Goal: Task Accomplishment & Management: Manage account settings

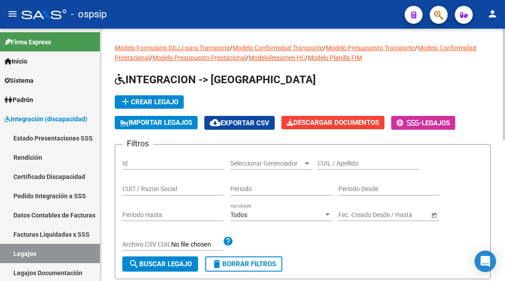
click at [318, 168] on div "CUIL / Apellido" at bounding box center [368, 161] width 101 height 18
click at [320, 166] on input "CUIL / Apellido" at bounding box center [368, 164] width 101 height 8
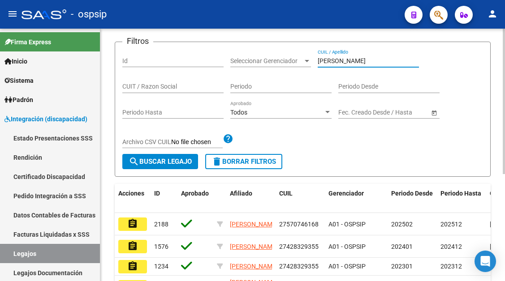
scroll to position [179, 0]
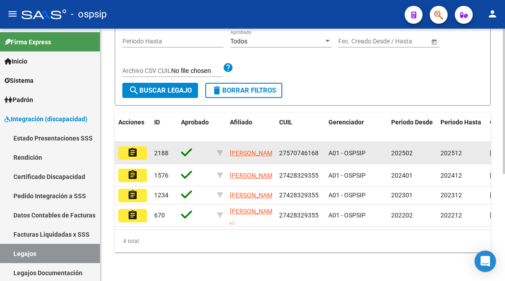
type input "CHAPARRO"
click at [138, 147] on mat-icon "assignment" at bounding box center [132, 152] width 11 height 11
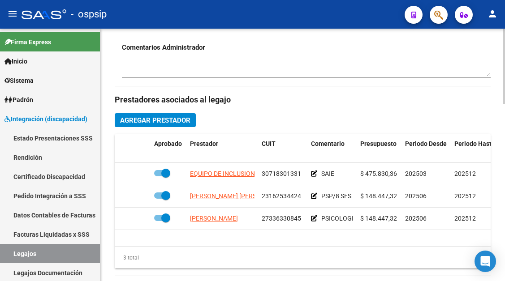
scroll to position [359, 0]
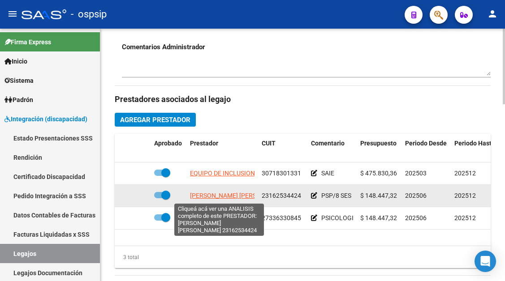
click at [218, 196] on span "[PERSON_NAME] [PERSON_NAME]" at bounding box center [238, 195] width 97 height 7
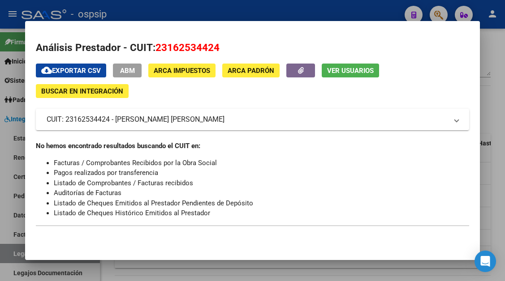
click at [341, 69] on span "Ver Usuarios" at bounding box center [350, 71] width 47 height 8
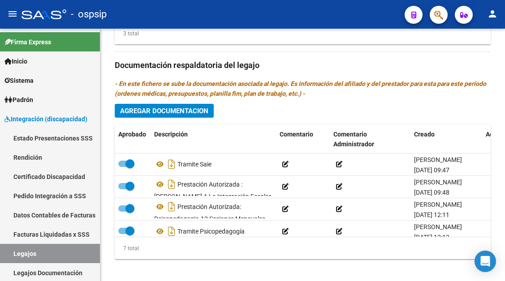
scroll to position [403, 0]
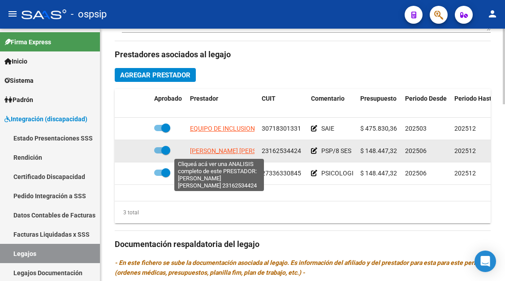
click at [233, 154] on span "[PERSON_NAME] [PERSON_NAME]" at bounding box center [238, 150] width 97 height 7
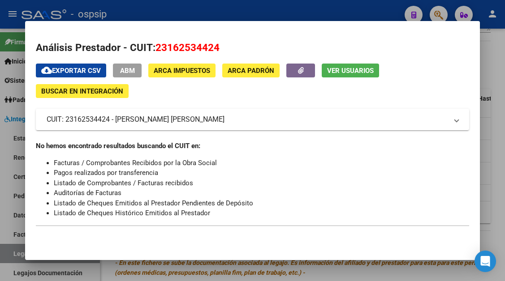
click at [341, 71] on span "Ver Usuarios" at bounding box center [350, 71] width 47 height 8
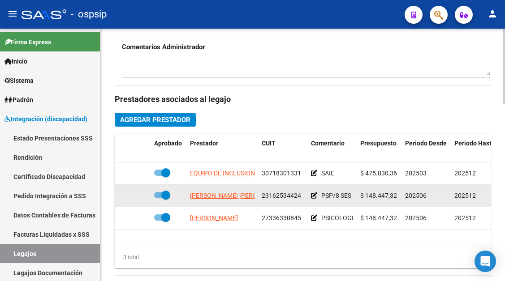
scroll to position [448, 0]
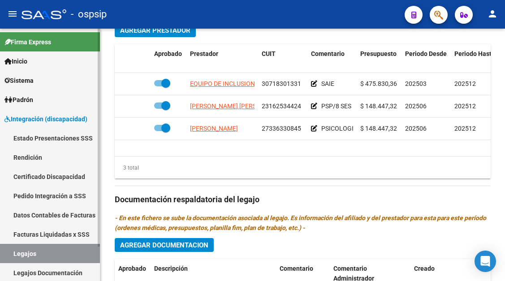
click at [34, 250] on link "Legajos" at bounding box center [50, 253] width 100 height 19
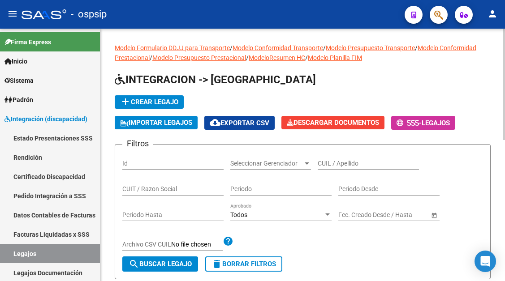
click at [263, 165] on span "Seleccionar Gerenciador" at bounding box center [266, 164] width 73 height 8
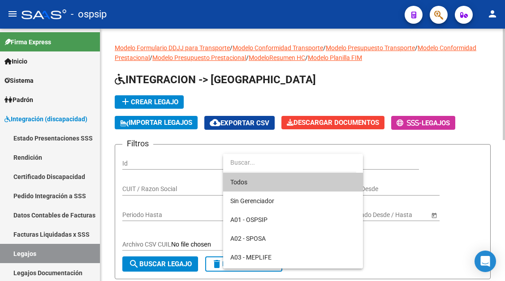
click at [263, 165] on input "dropdown search" at bounding box center [289, 162] width 133 height 19
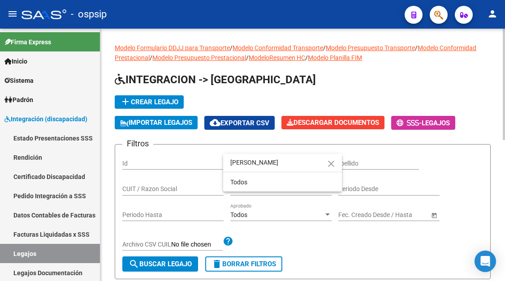
type input "romano mora"
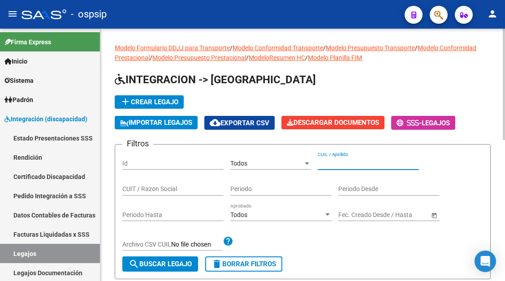
click at [337, 162] on input "CUIL / Apellido" at bounding box center [368, 164] width 101 height 8
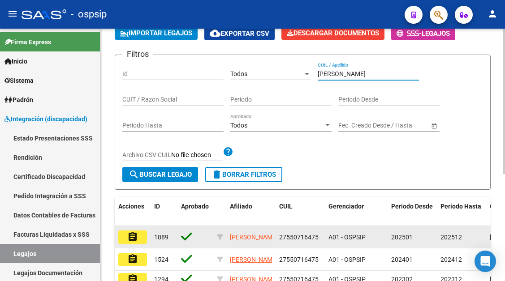
type input "romano m"
click at [136, 241] on mat-icon "assignment" at bounding box center [132, 237] width 11 height 11
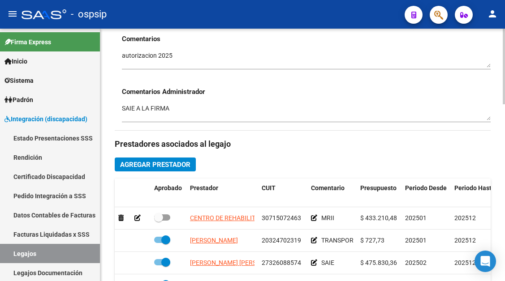
scroll to position [448, 0]
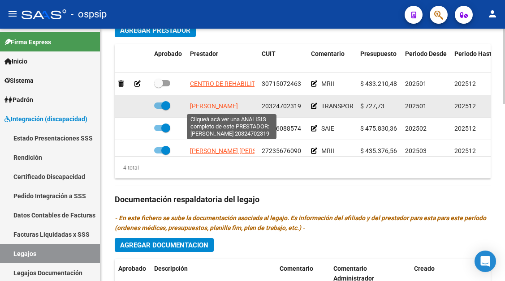
click at [232, 109] on span "SAUCEDO LUCAS SEBASTIAN" at bounding box center [214, 106] width 48 height 7
type textarea "20324702319"
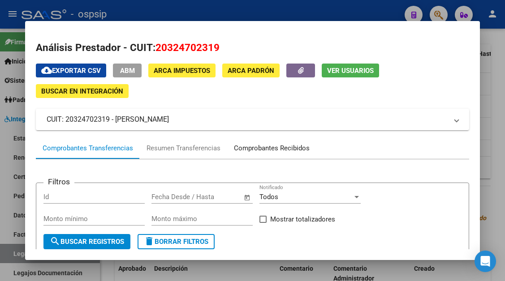
click at [263, 142] on div "Comprobantes Recibidos" at bounding box center [271, 149] width 89 height 22
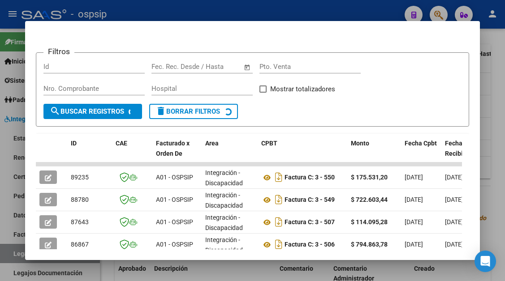
scroll to position [175, 0]
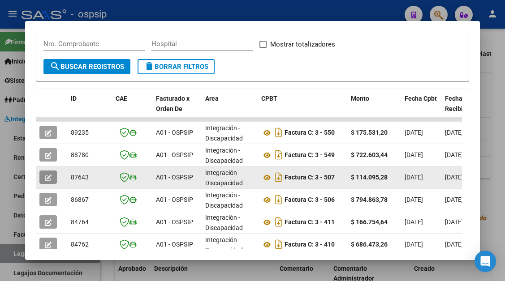
click at [52, 172] on button "button" at bounding box center [47, 177] width 17 height 13
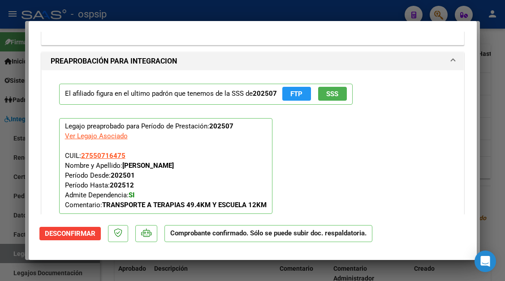
scroll to position [941, 0]
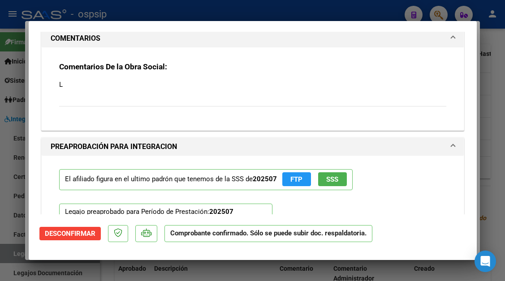
type input "$ 0,00"
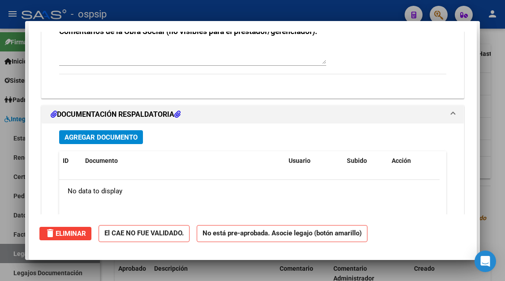
scroll to position [0, 0]
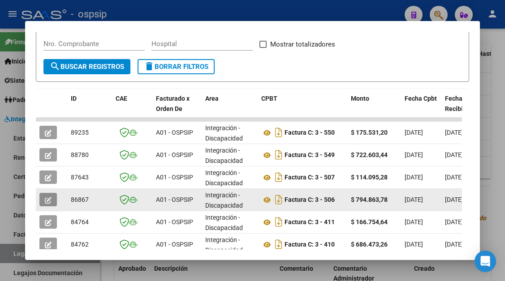
click at [48, 195] on button "button" at bounding box center [47, 199] width 17 height 13
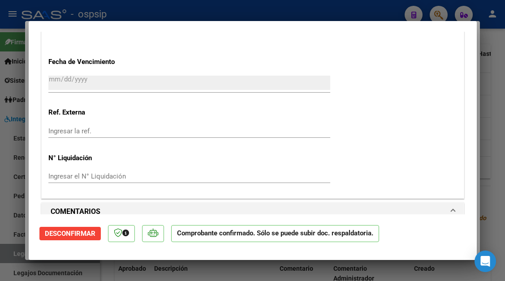
scroll to position [896, 0]
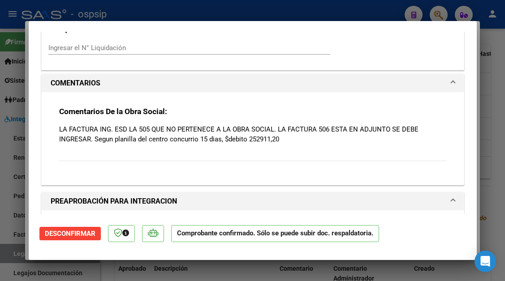
drag, startPoint x: 220, startPoint y: 140, endPoint x: 94, endPoint y: 137, distance: 126.4
click at [94, 137] on p "LA FACTURA ING. ESD LA 505 QUE NO PERTENECE A LA OBRA SOCIAL. LA FACTURA 506 ES…" at bounding box center [252, 135] width 387 height 20
copy p "Segun planilla del centro concurrio 15 dias"
type input "$ 0,00"
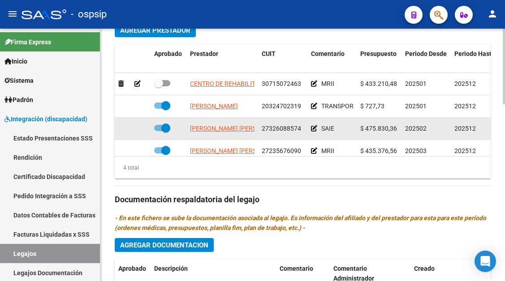
scroll to position [16, 0]
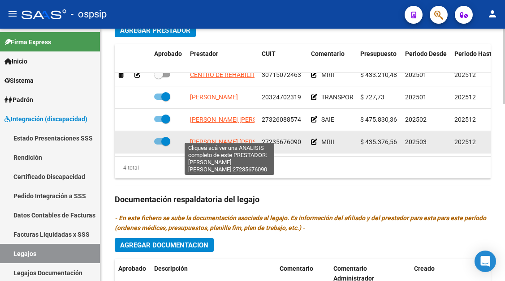
click at [242, 138] on span "URRIZA MARIA ALEJANDRA" at bounding box center [238, 141] width 97 height 7
type textarea "27235676090"
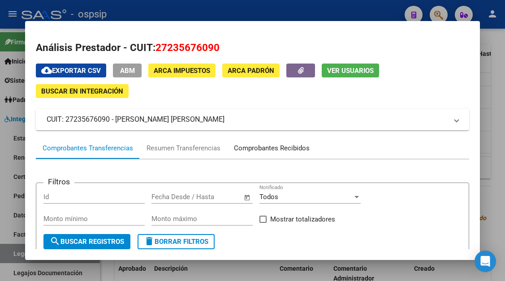
click at [257, 153] on div "Comprobantes Recibidos" at bounding box center [272, 148] width 76 height 10
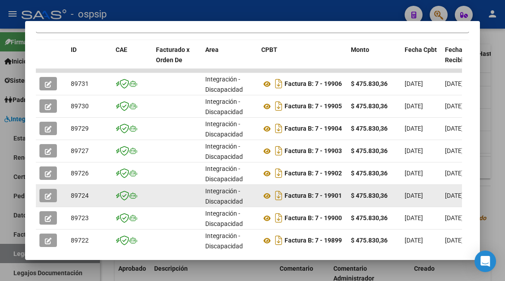
scroll to position [321, 0]
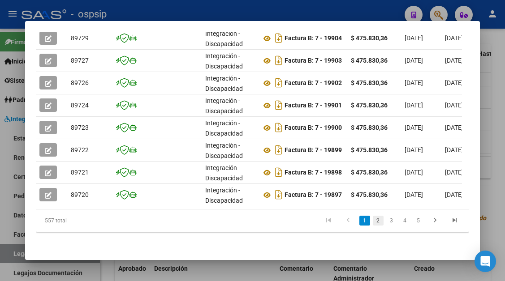
click at [373, 223] on link "2" at bounding box center [378, 221] width 11 height 10
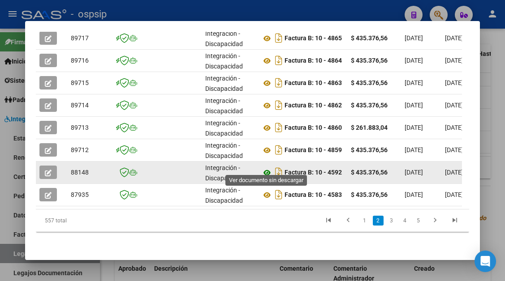
click at [266, 168] on icon at bounding box center [267, 173] width 12 height 11
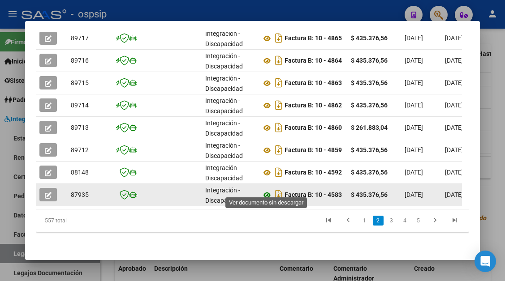
click at [263, 190] on icon at bounding box center [267, 195] width 12 height 11
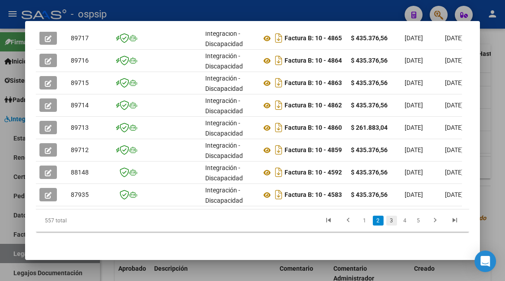
click at [386, 220] on link "3" at bounding box center [391, 221] width 11 height 10
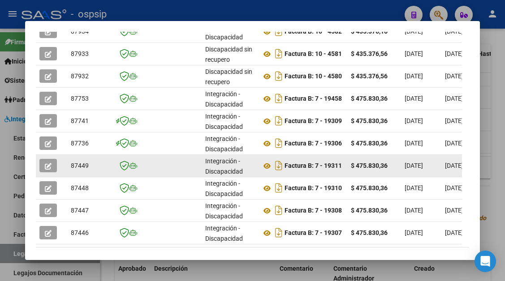
scroll to position [232, 0]
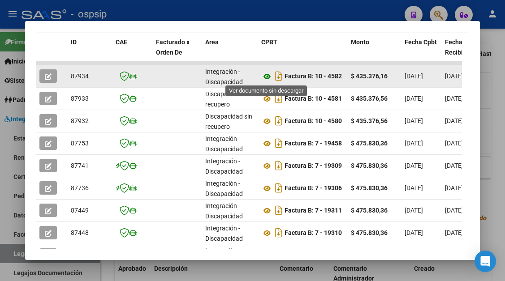
click at [271, 75] on icon at bounding box center [267, 76] width 12 height 11
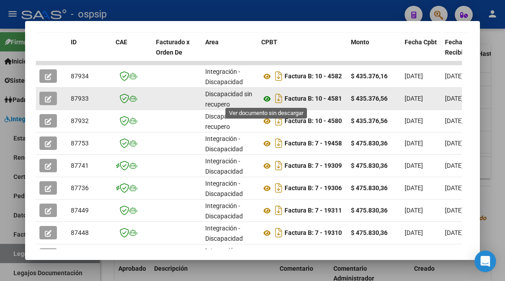
click at [265, 100] on icon at bounding box center [267, 99] width 12 height 11
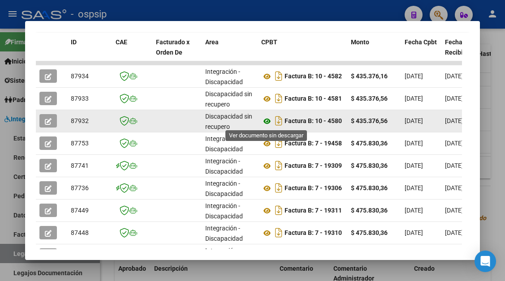
click at [267, 123] on icon at bounding box center [267, 121] width 12 height 11
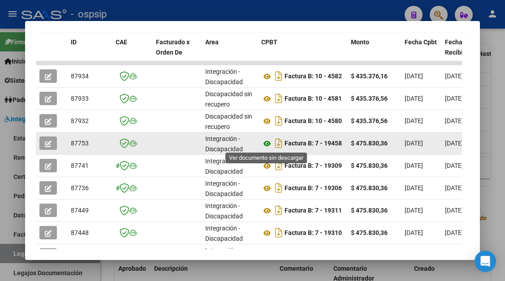
click at [266, 143] on icon at bounding box center [267, 143] width 12 height 11
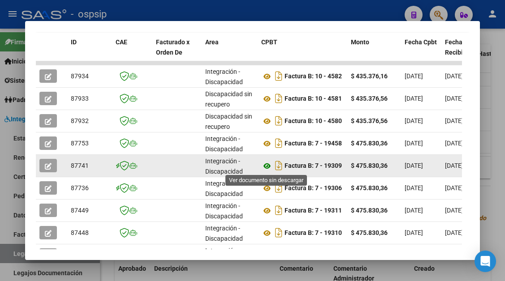
click at [271, 165] on icon at bounding box center [267, 166] width 12 height 11
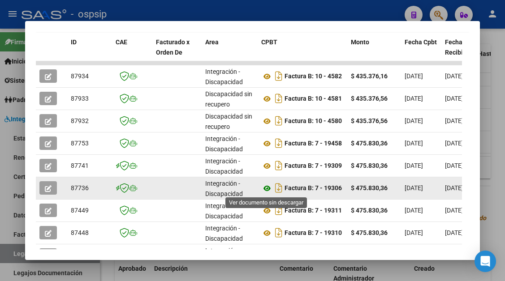
click at [268, 191] on icon at bounding box center [267, 188] width 12 height 11
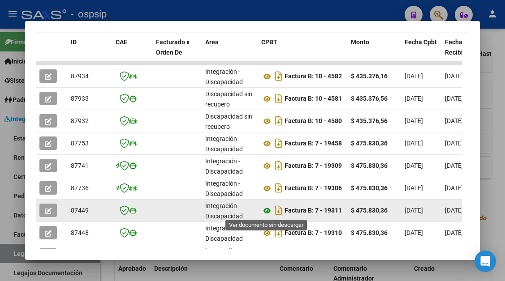
click at [271, 210] on icon at bounding box center [267, 211] width 12 height 11
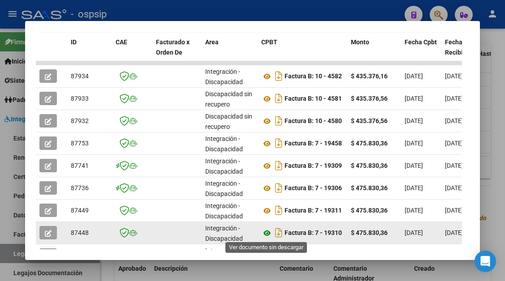
click at [269, 229] on icon at bounding box center [267, 233] width 12 height 11
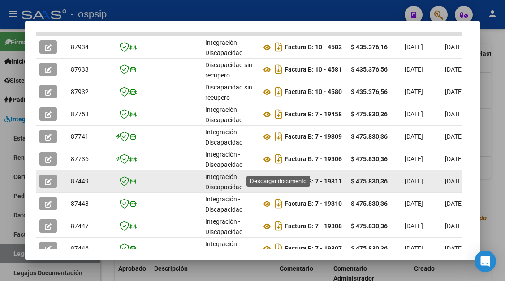
scroll to position [277, 0]
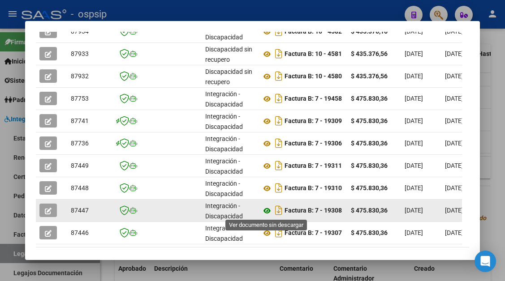
click at [265, 212] on icon at bounding box center [267, 211] width 12 height 11
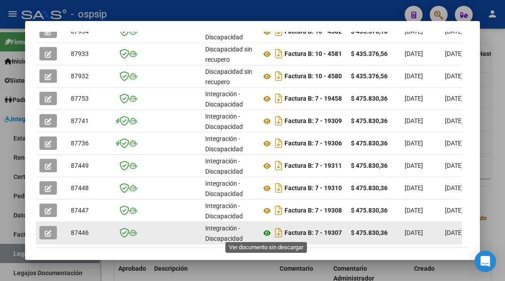
click at [268, 235] on icon at bounding box center [267, 233] width 12 height 11
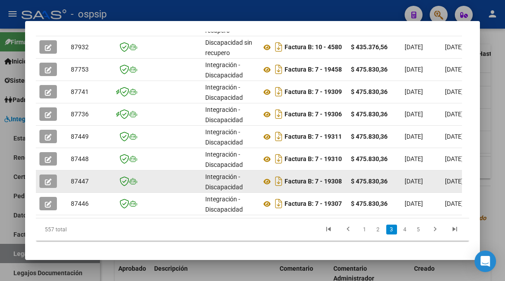
scroll to position [321, 0]
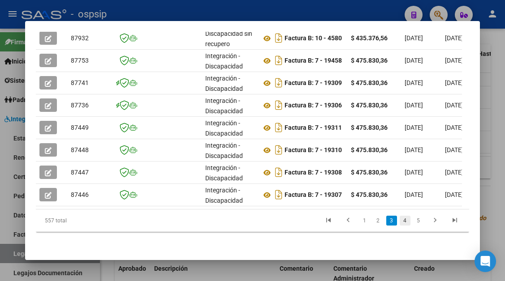
click at [400, 222] on link "4" at bounding box center [405, 221] width 11 height 10
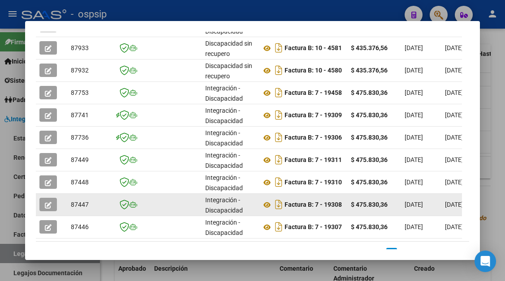
scroll to position [232, 0]
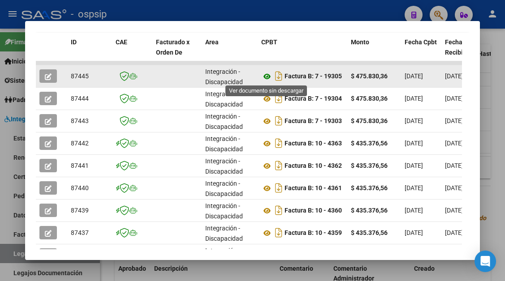
click at [268, 77] on icon at bounding box center [267, 76] width 12 height 11
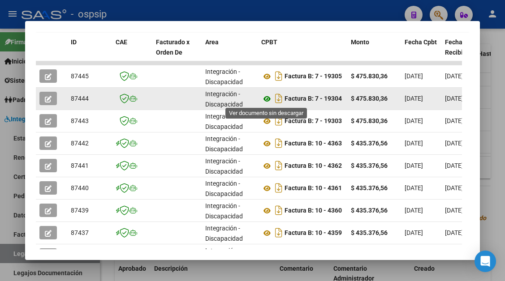
click at [264, 102] on icon at bounding box center [267, 99] width 12 height 11
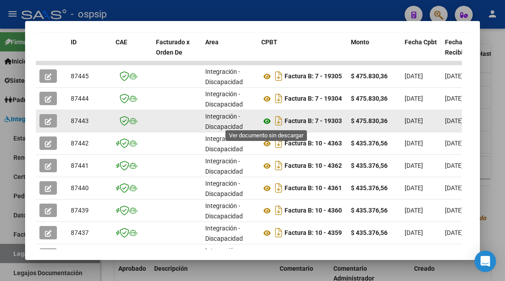
click at [269, 122] on icon at bounding box center [267, 121] width 12 height 11
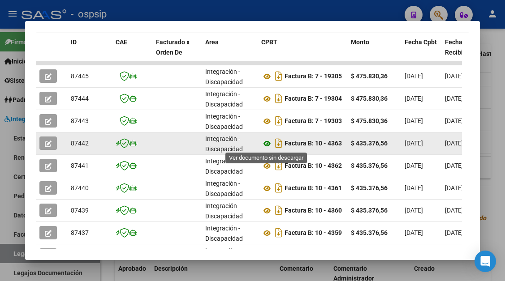
click at [263, 145] on icon at bounding box center [267, 143] width 12 height 11
click at [39, 143] on datatable-body-cell at bounding box center [51, 144] width 31 height 22
click at [47, 141] on icon "button" at bounding box center [48, 144] width 7 height 7
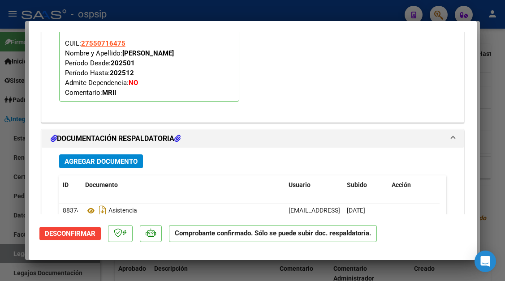
scroll to position [1154, 0]
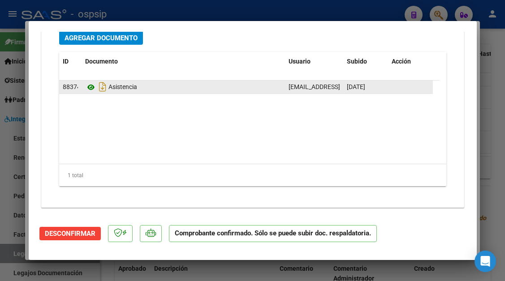
click at [91, 89] on icon at bounding box center [91, 87] width 12 height 11
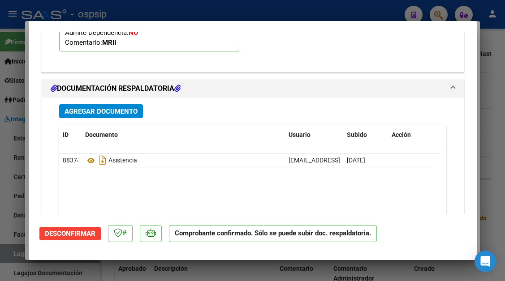
type input "$ 0,00"
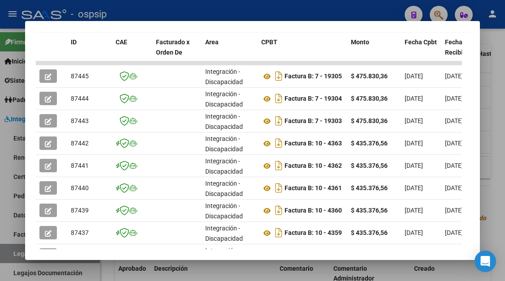
click at [17, 258] on div at bounding box center [252, 140] width 505 height 281
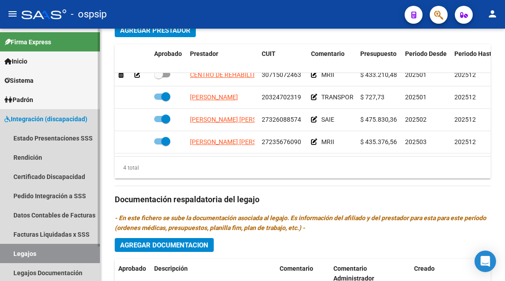
click at [18, 249] on link "Legajos" at bounding box center [50, 253] width 100 height 19
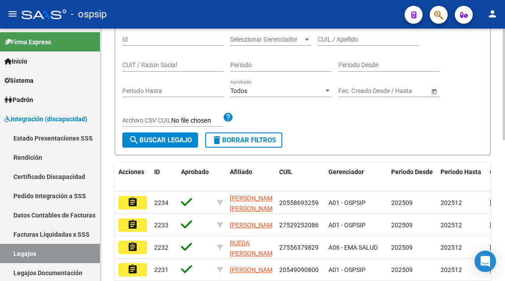
scroll to position [52, 0]
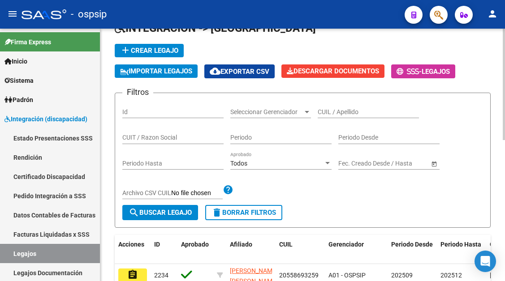
click at [337, 112] on input "CUIL / Apellido" at bounding box center [368, 112] width 101 height 8
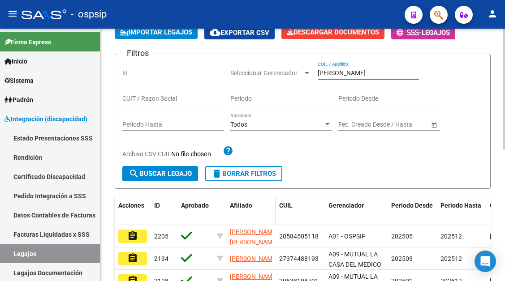
scroll to position [141, 0]
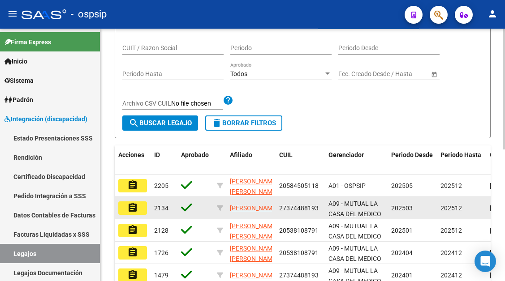
type input "aguirre"
click at [132, 210] on mat-icon "assignment" at bounding box center [132, 208] width 11 height 11
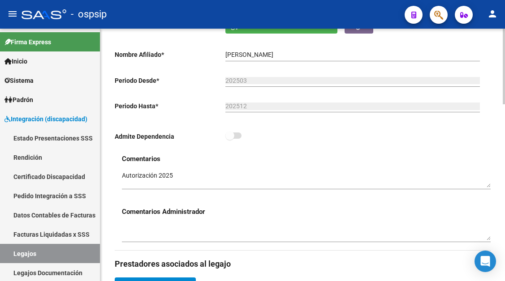
scroll to position [90, 0]
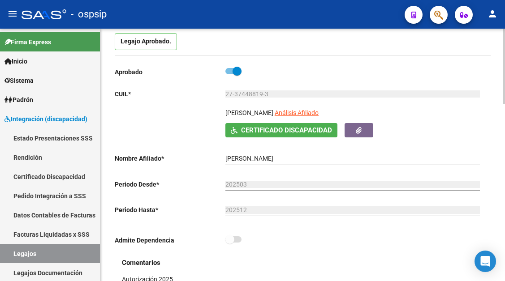
click at [321, 98] on input "27-37448819-3" at bounding box center [352, 95] width 255 height 8
click at [319, 117] on app-link-go-to "Análisis Afiliado" at bounding box center [297, 115] width 44 height 15
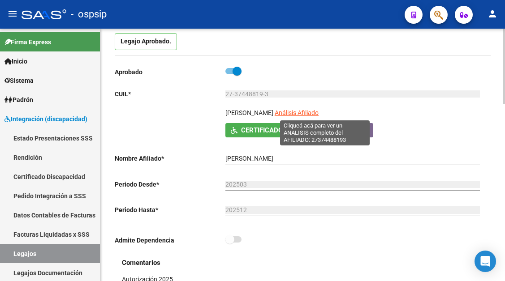
click at [319, 110] on span "Análisis Afiliado" at bounding box center [297, 112] width 44 height 7
type textarea "27374488193"
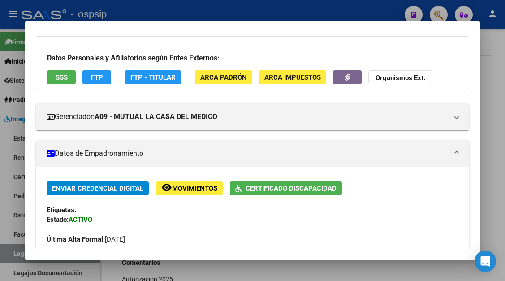
scroll to position [0, 0]
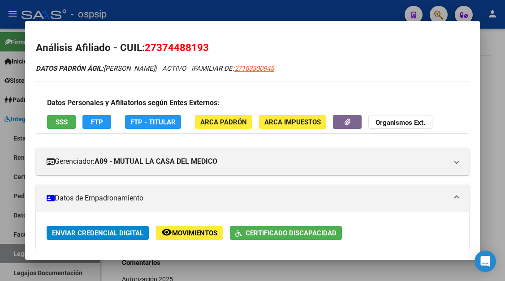
click at [61, 120] on span "SSS" at bounding box center [62, 122] width 12 height 8
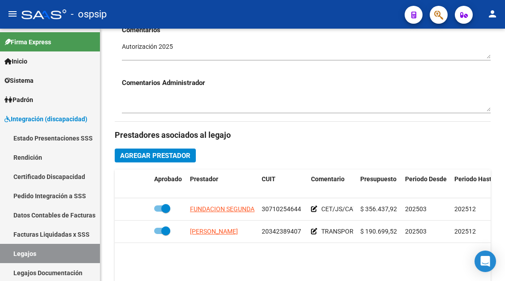
scroll to position [403, 0]
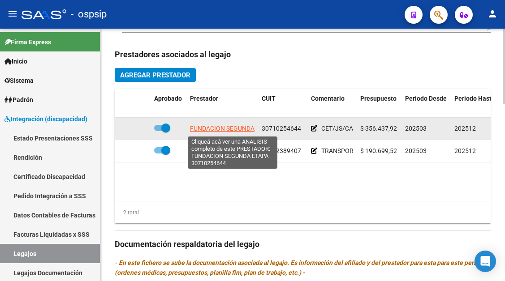
click at [238, 129] on span "FUNDACION SEGUNDA ETAPA" at bounding box center [232, 128] width 84 height 7
type textarea "30710254644"
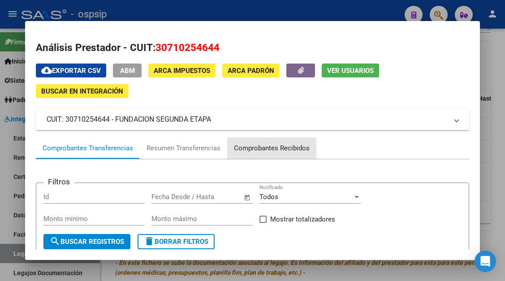
click at [256, 146] on div "Comprobantes Recibidos" at bounding box center [272, 148] width 76 height 10
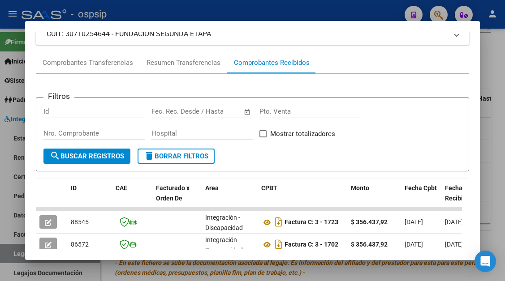
scroll to position [220, 0]
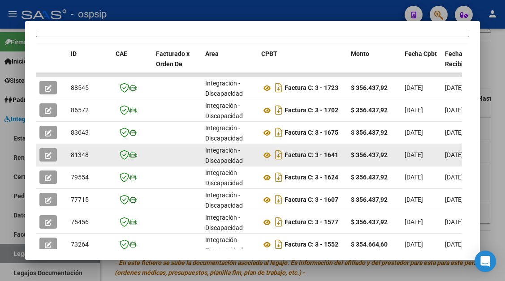
click at [52, 151] on button "button" at bounding box center [47, 154] width 17 height 13
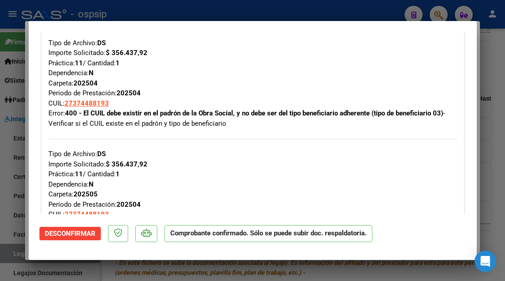
scroll to position [448, 0]
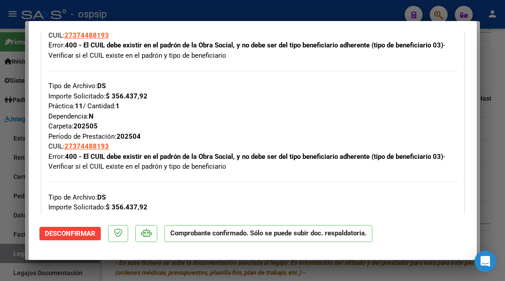
type input "$ 0,00"
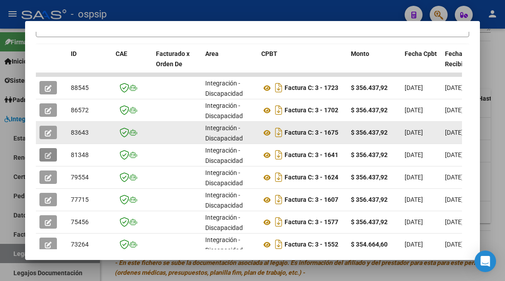
click at [47, 130] on icon "button" at bounding box center [48, 133] width 7 height 7
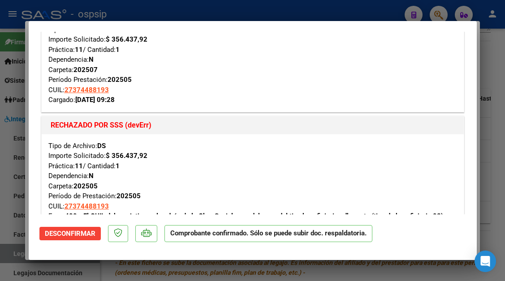
scroll to position [403, 0]
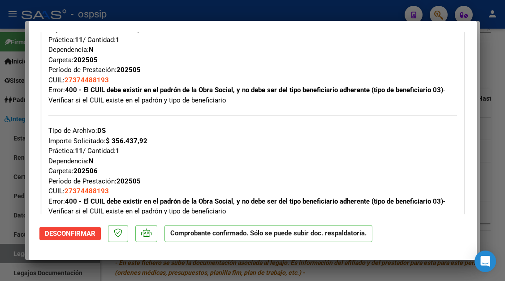
type input "$ 0,00"
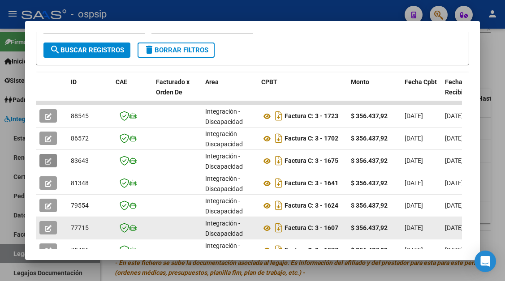
scroll to position [187, 0]
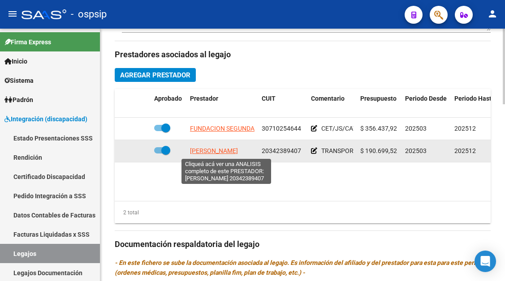
click at [207, 150] on span "TURLIONE MARCOS JOSE" at bounding box center [214, 150] width 48 height 7
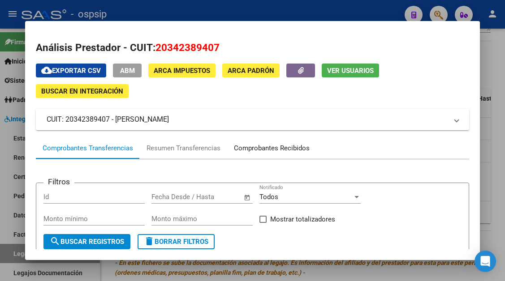
click at [251, 150] on div "Comprobantes Recibidos" at bounding box center [272, 148] width 76 height 10
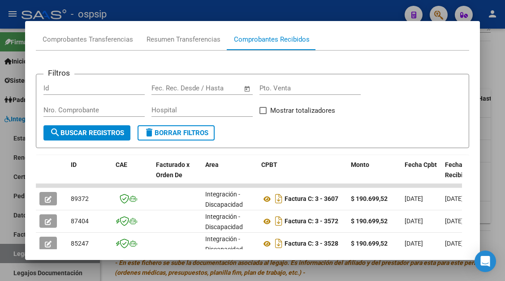
scroll to position [106, 0]
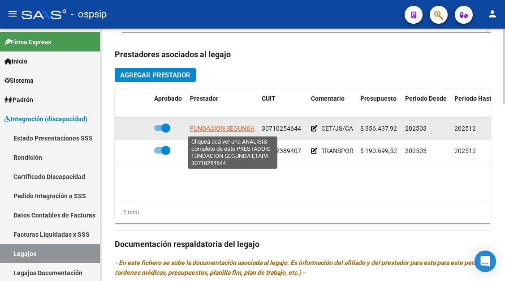
click at [209, 131] on span "FUNDACION SEGUNDA ETAPA" at bounding box center [232, 128] width 84 height 7
type textarea "30710254644"
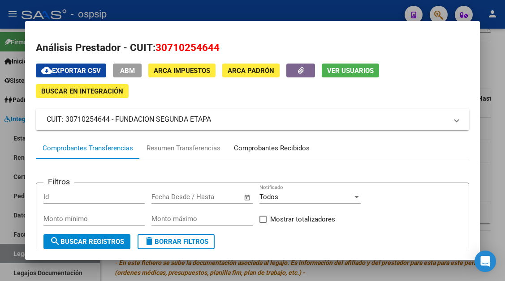
click at [252, 152] on div "Comprobantes Recibidos" at bounding box center [272, 148] width 76 height 10
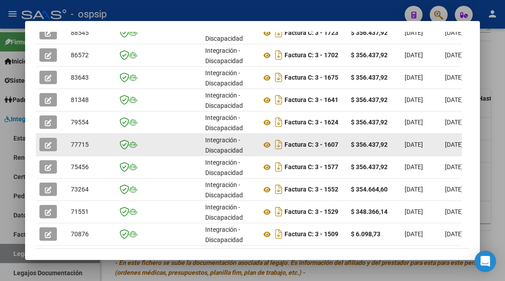
scroll to position [187, 0]
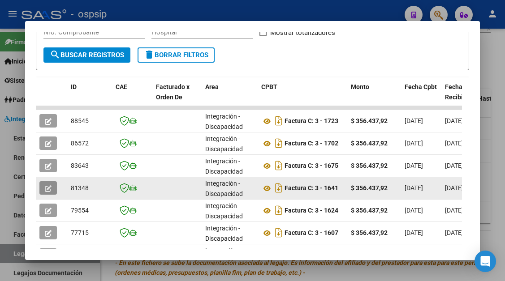
click at [53, 191] on button "button" at bounding box center [47, 188] width 17 height 13
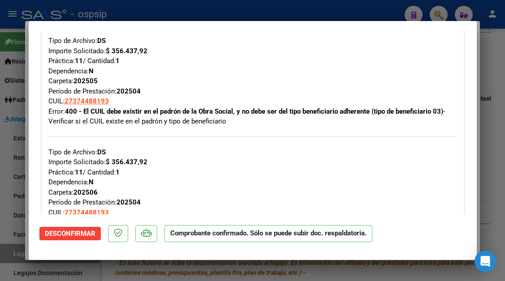
scroll to position [583, 0]
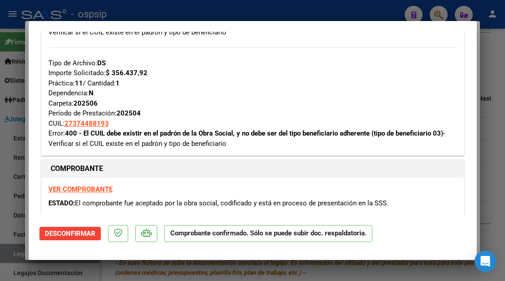
type input "$ 0,00"
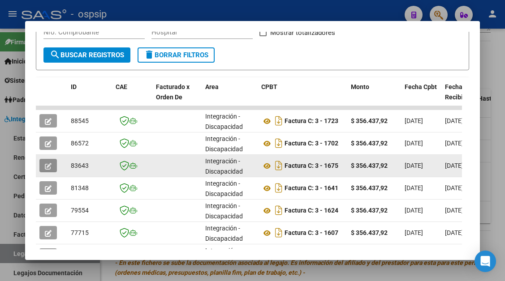
click at [46, 161] on button "button" at bounding box center [47, 165] width 17 height 13
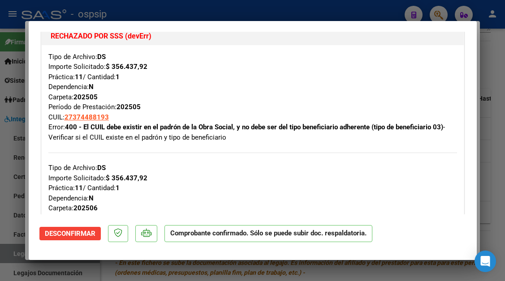
scroll to position [448, 0]
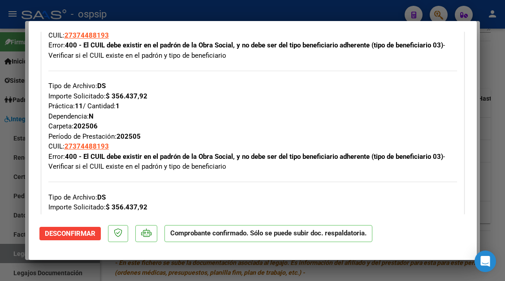
type input "$ 0,00"
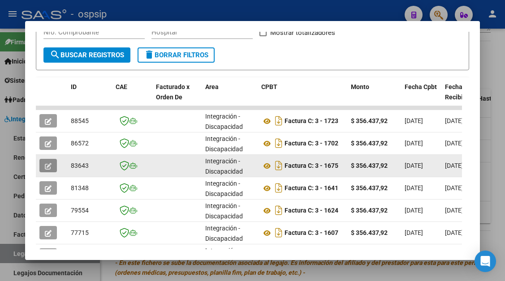
scroll to position [2, 0]
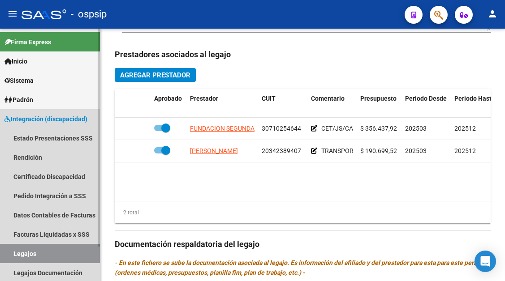
click at [21, 250] on link "Legajos" at bounding box center [50, 253] width 100 height 19
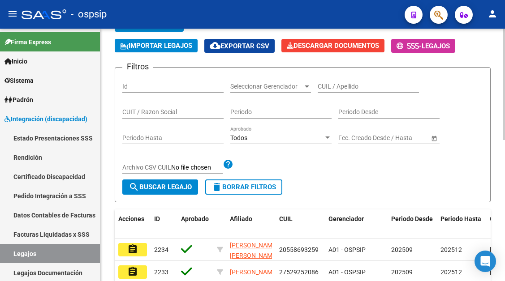
scroll to position [52, 0]
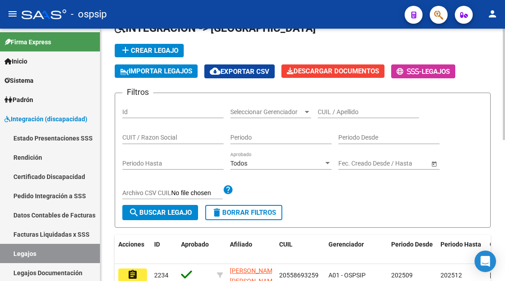
click at [324, 113] on input "CUIL / Apellido" at bounding box center [368, 112] width 101 height 8
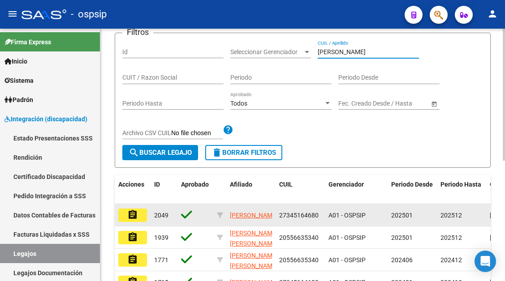
scroll to position [186, 0]
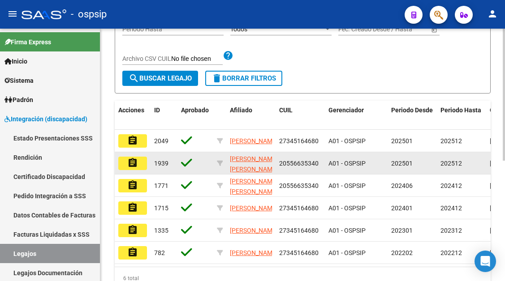
type input "gallardo"
click at [135, 163] on mat-icon "assignment" at bounding box center [132, 163] width 11 height 11
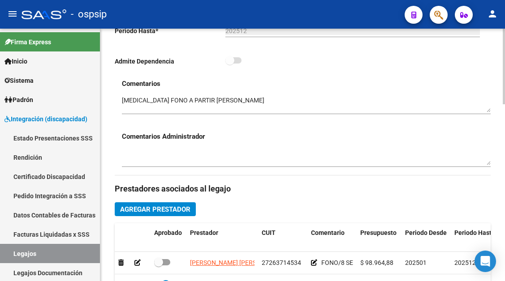
scroll to position [403, 0]
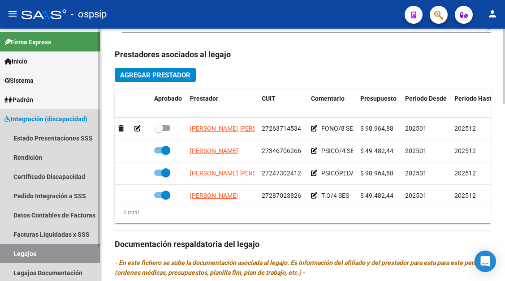
click at [36, 251] on link "Legajos" at bounding box center [50, 253] width 100 height 19
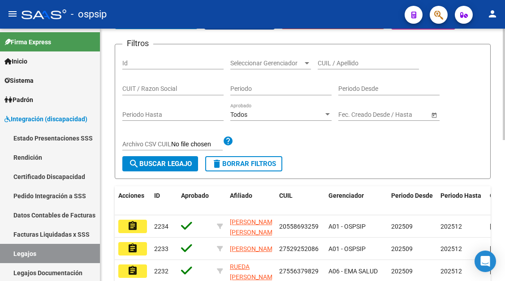
scroll to position [96, 0]
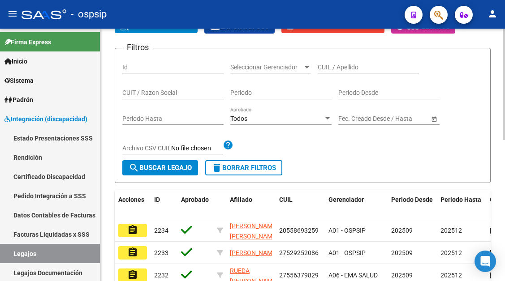
click at [340, 73] on div "CUIL / Apellido" at bounding box center [368, 65] width 101 height 18
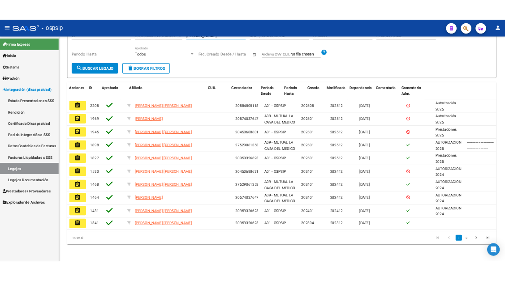
scroll to position [109, 0]
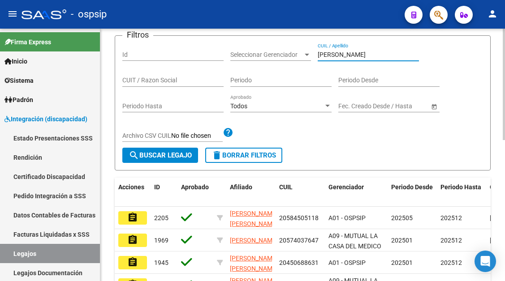
click at [332, 53] on input "garcia" at bounding box center [368, 55] width 101 height 8
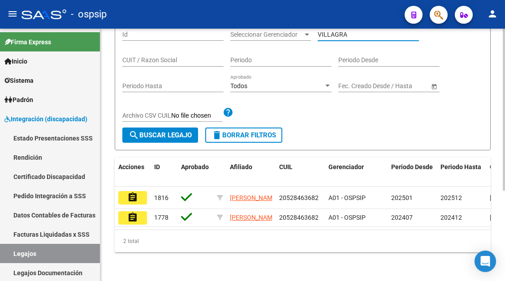
scroll to position [141, 0]
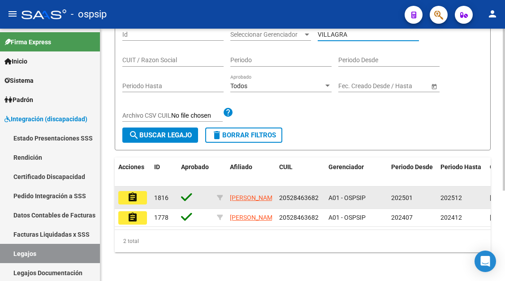
type input "VILLAGRA"
click at [134, 192] on mat-icon "assignment" at bounding box center [132, 197] width 11 height 11
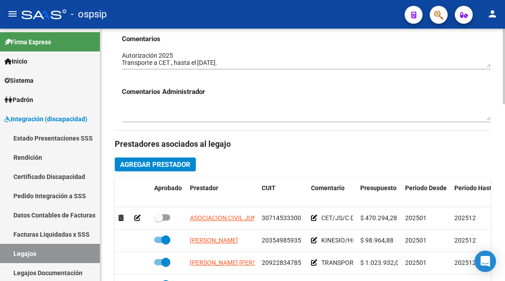
scroll to position [448, 0]
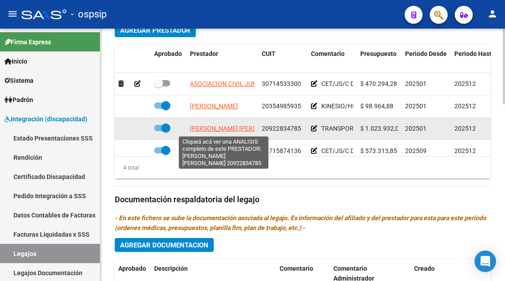
click at [234, 129] on span "BAUZA HENRI ALBERTO" at bounding box center [238, 128] width 97 height 7
type textarea "20922834785"
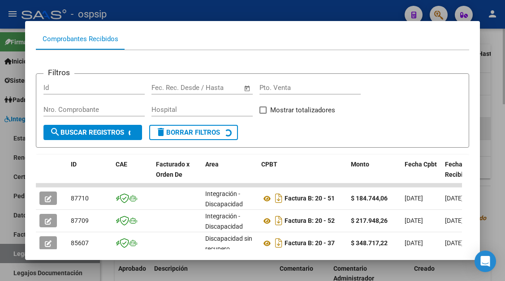
scroll to position [130, 0]
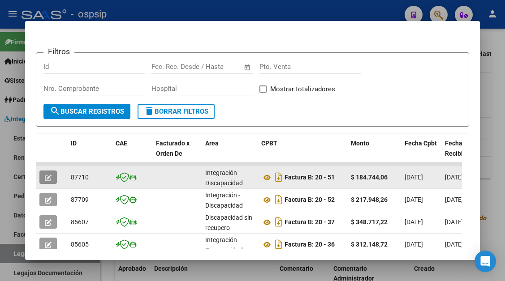
click at [51, 174] on span "button" at bounding box center [48, 177] width 7 height 8
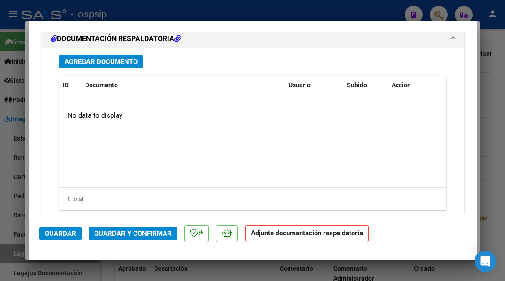
scroll to position [1237, 0]
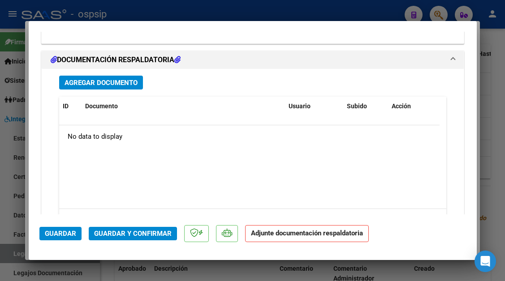
click at [9, 251] on div at bounding box center [252, 140] width 505 height 281
type input "$ 0,00"
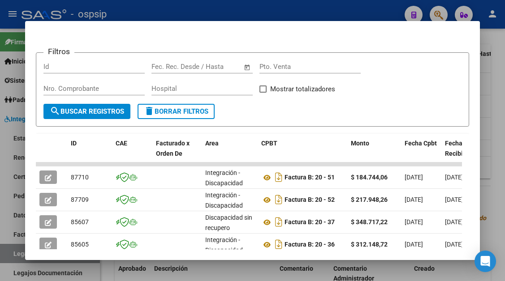
click at [9, 251] on div at bounding box center [252, 140] width 505 height 281
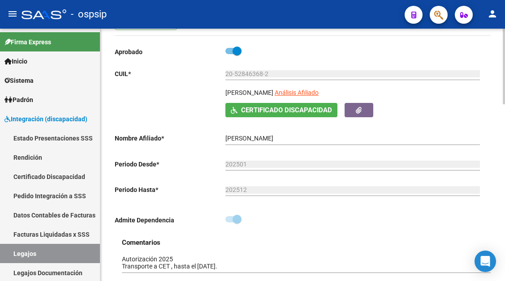
scroll to position [90, 0]
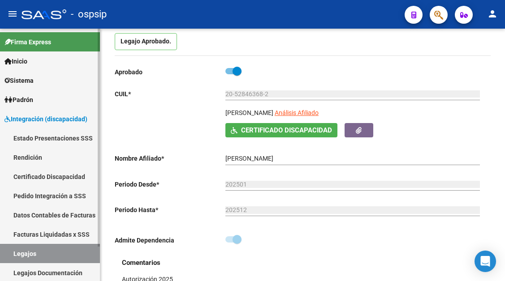
click at [65, 258] on link "Legajos" at bounding box center [50, 253] width 100 height 19
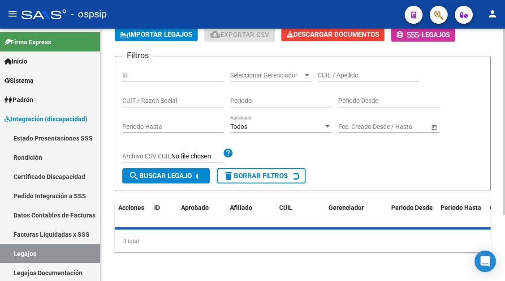
scroll to position [90, 0]
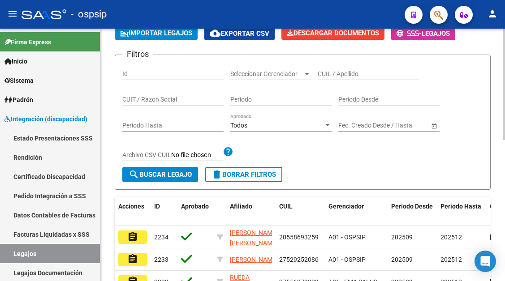
click at [340, 65] on div "CUIL / Apellido" at bounding box center [368, 71] width 101 height 18
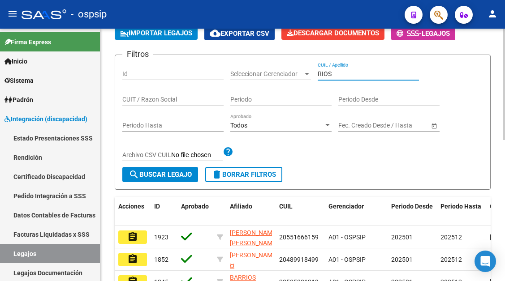
scroll to position [179, 0]
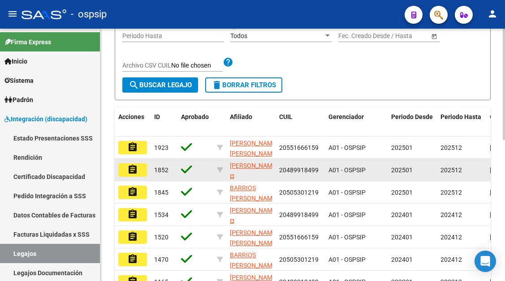
type input "RIOS"
click at [136, 177] on button "assignment" at bounding box center [132, 170] width 29 height 13
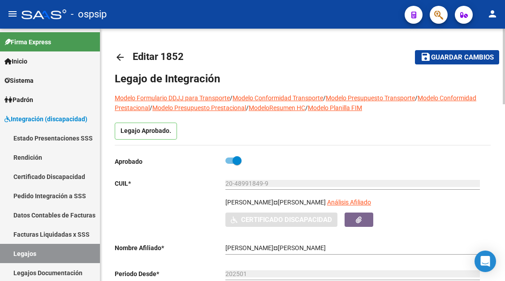
type input "RIOS TOMAS GABRIEL"
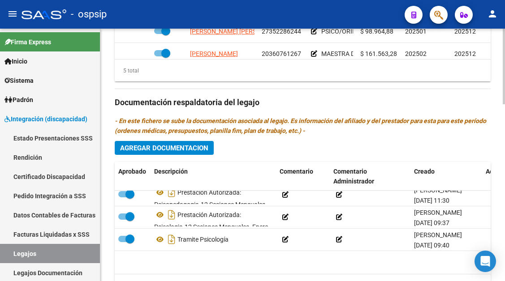
scroll to position [45, 0]
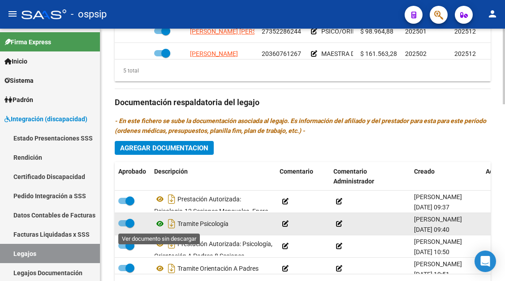
click at [156, 224] on icon at bounding box center [160, 224] width 12 height 11
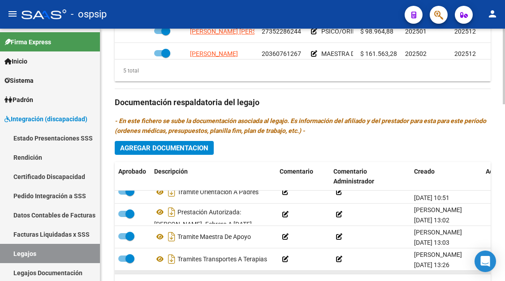
scroll to position [106, 0]
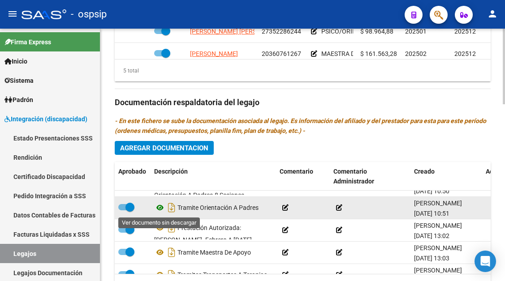
click at [163, 208] on icon at bounding box center [160, 208] width 12 height 11
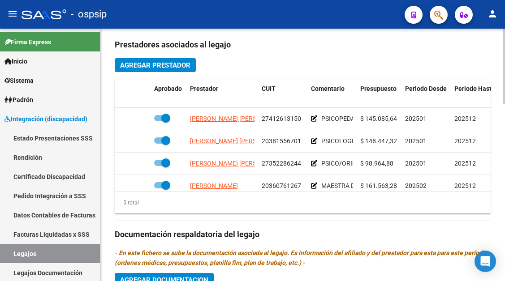
scroll to position [411, 0]
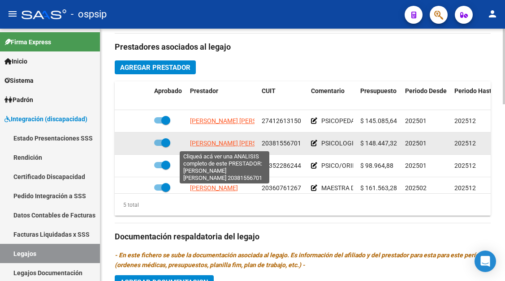
click at [229, 147] on span "GARRO PABLO AGUSTIN" at bounding box center [238, 143] width 97 height 7
type textarea "20381556701"
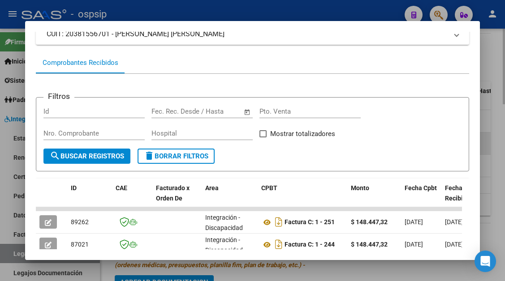
scroll to position [220, 0]
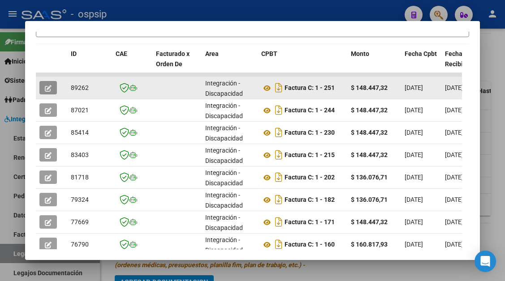
click at [52, 86] on button "button" at bounding box center [47, 87] width 17 height 13
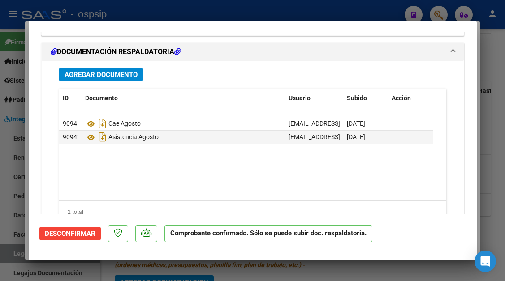
scroll to position [1154, 0]
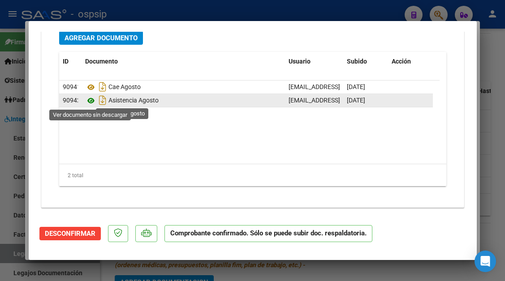
click at [93, 104] on icon at bounding box center [91, 100] width 12 height 11
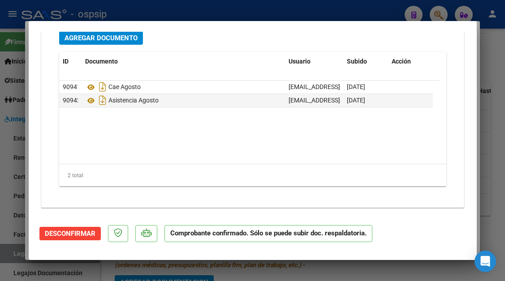
type input "$ 0,00"
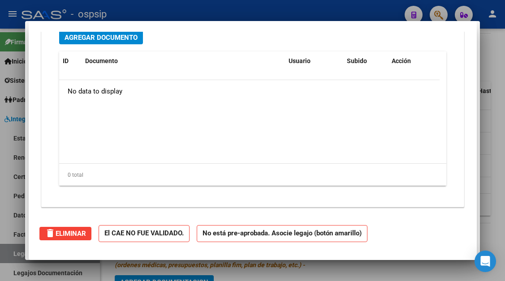
scroll to position [0, 0]
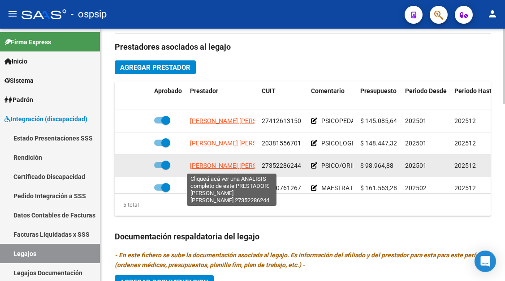
click at [199, 165] on span "CARRIZO GABRIELA LUCIANA" at bounding box center [238, 165] width 97 height 7
type textarea "27352286244"
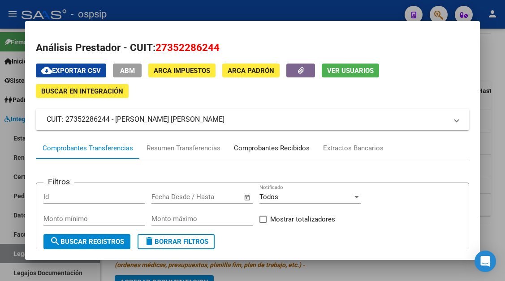
click at [270, 147] on div "Comprobantes Recibidos" at bounding box center [272, 148] width 76 height 10
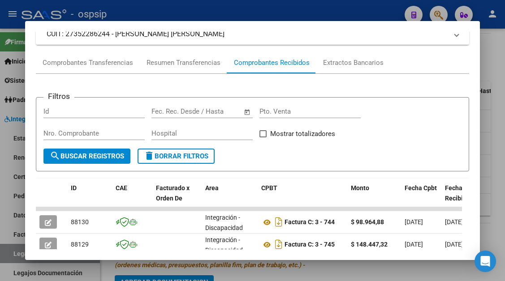
scroll to position [220, 0]
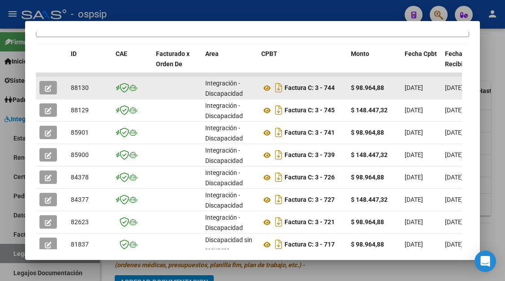
click at [50, 83] on button "button" at bounding box center [47, 87] width 17 height 13
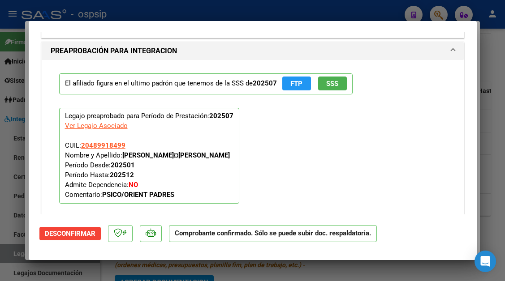
scroll to position [1076, 0]
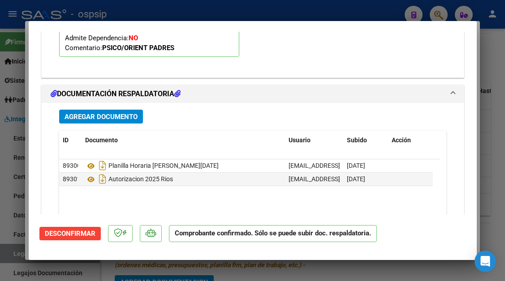
type input "$ 0,00"
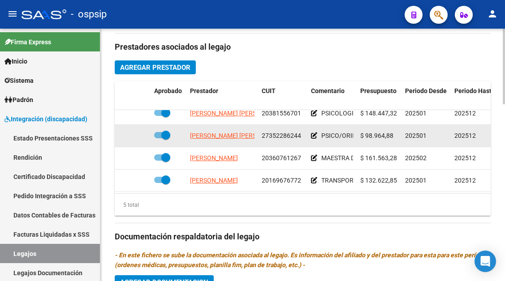
scroll to position [39, 0]
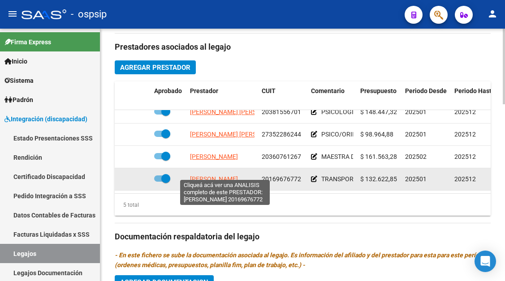
click at [234, 176] on span "PINTO ANGEL MARCELO" at bounding box center [214, 179] width 48 height 7
type textarea "20169676772"
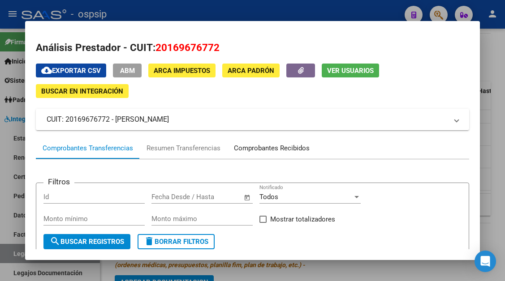
click at [266, 156] on div "Comprobantes Recibidos" at bounding box center [271, 149] width 89 height 22
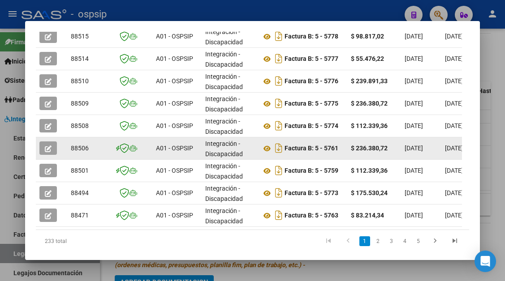
scroll to position [310, 0]
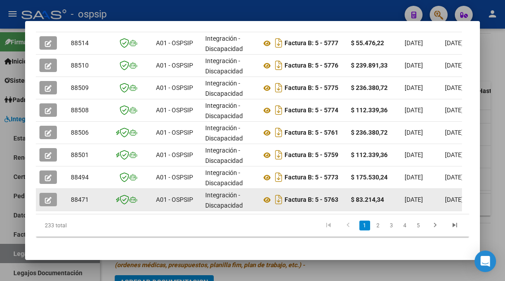
click at [48, 196] on span "button" at bounding box center [48, 200] width 7 height 8
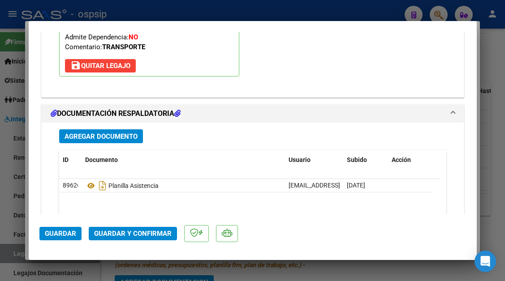
scroll to position [1076, 0]
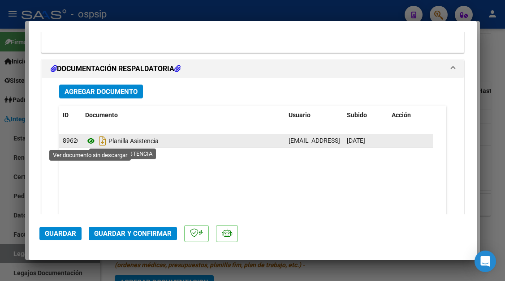
click at [86, 140] on icon at bounding box center [91, 141] width 12 height 11
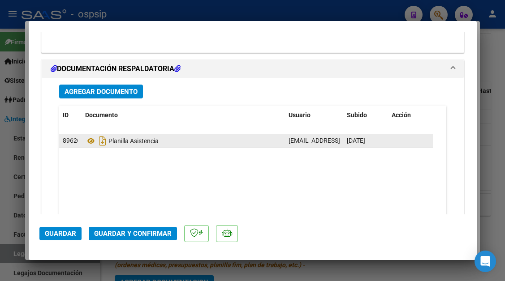
type input "$ 0,00"
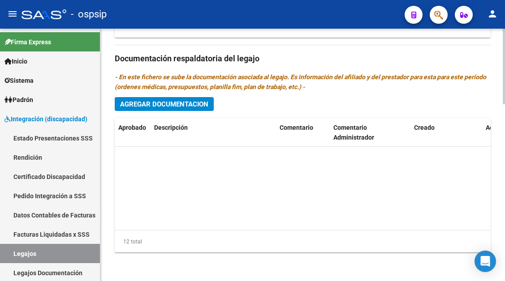
scroll to position [0, 0]
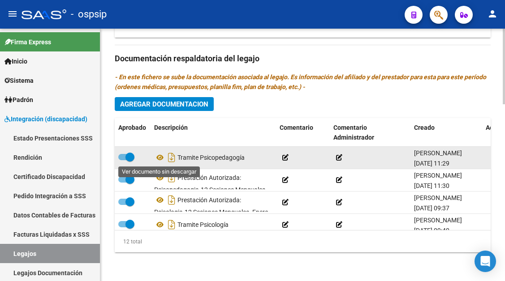
click at [153, 152] on datatable-body-cell "Tramite Psicopedagogía" at bounding box center [213, 158] width 125 height 22
click at [158, 154] on icon at bounding box center [160, 157] width 12 height 11
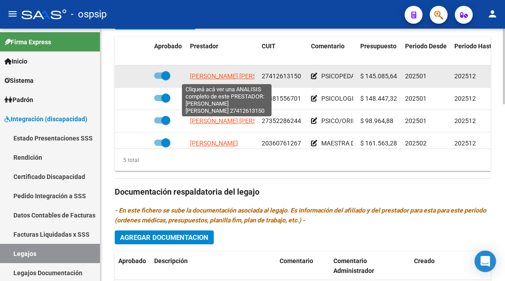
click at [228, 75] on span "CANDIA LUDMILA FATIMA" at bounding box center [238, 76] width 97 height 7
type textarea "27412613150"
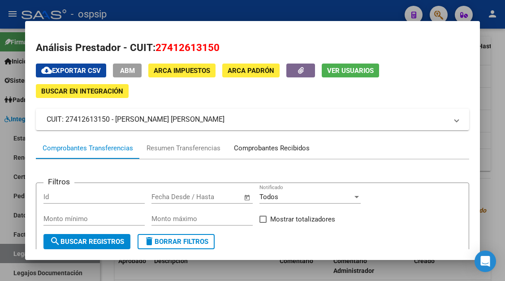
click at [264, 147] on div "Comprobantes Recibidos" at bounding box center [272, 148] width 76 height 10
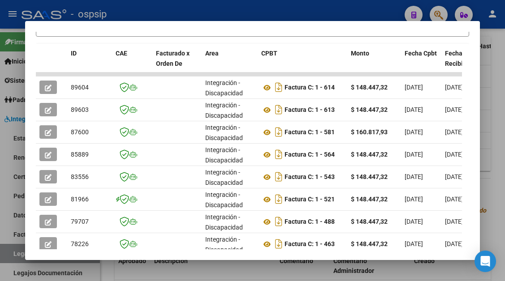
scroll to position [220, 0]
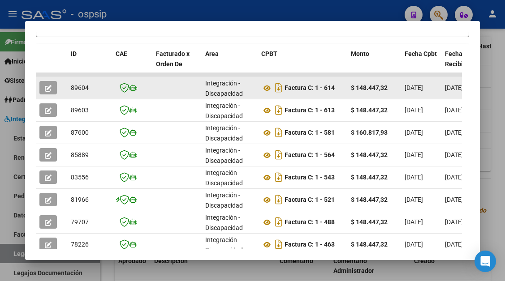
click at [48, 90] on icon "button" at bounding box center [48, 88] width 7 height 7
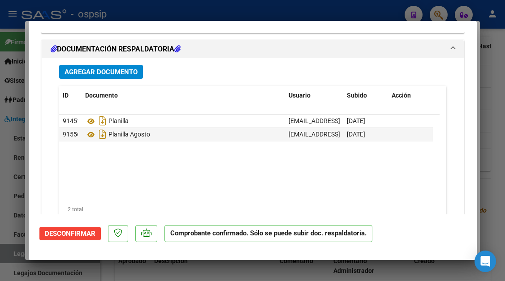
scroll to position [1154, 0]
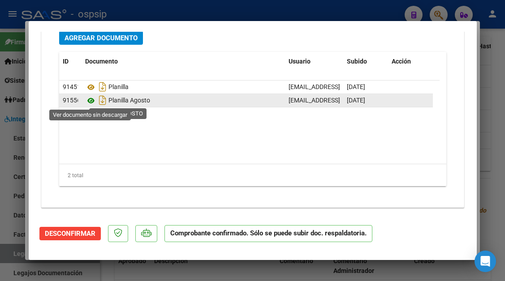
click at [89, 100] on icon at bounding box center [91, 100] width 12 height 11
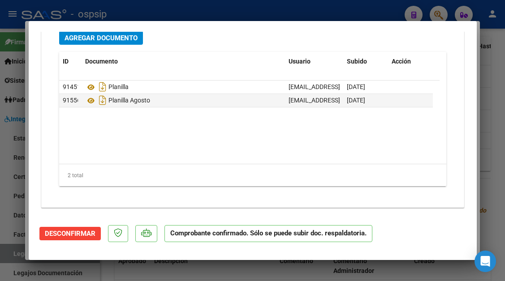
type input "$ 0,00"
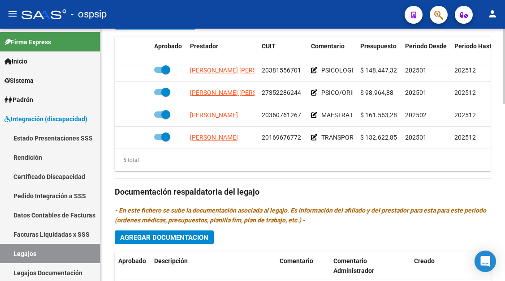
scroll to position [39, 0]
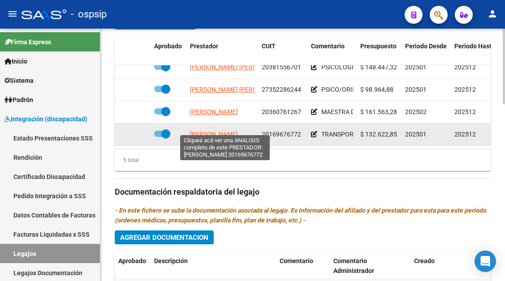
click at [232, 131] on span "PINTO ANGEL MARCELO" at bounding box center [214, 134] width 48 height 7
type textarea "20169676772"
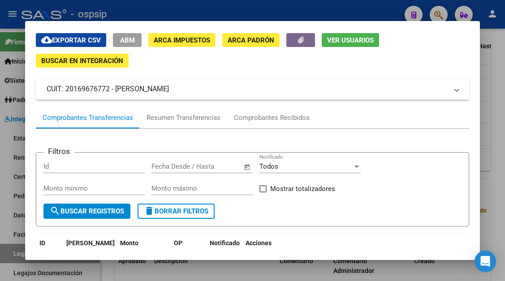
scroll to position [45, 0]
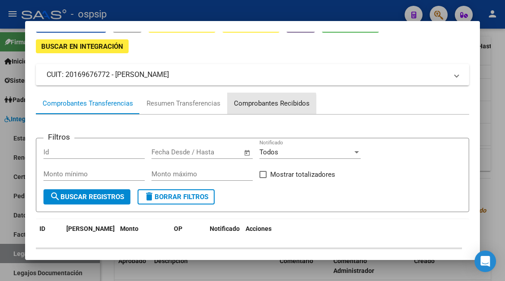
click at [264, 105] on div "Comprobantes Recibidos" at bounding box center [272, 104] width 76 height 10
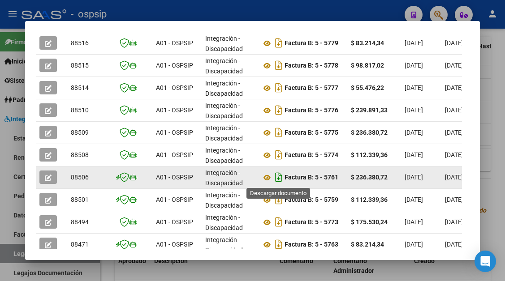
scroll to position [310, 0]
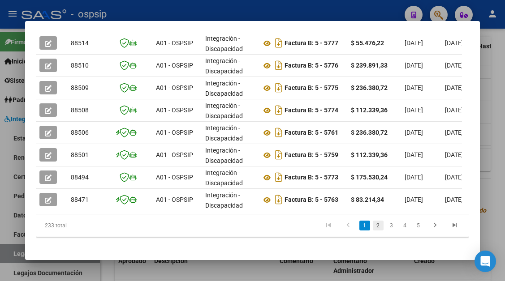
click at [373, 231] on link "2" at bounding box center [378, 226] width 11 height 10
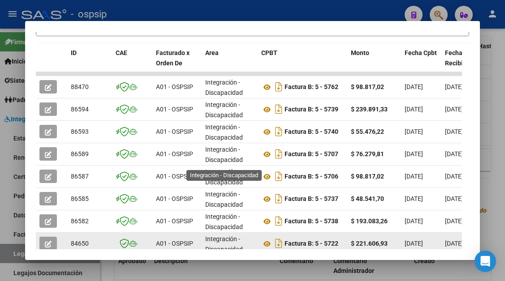
scroll to position [220, 0]
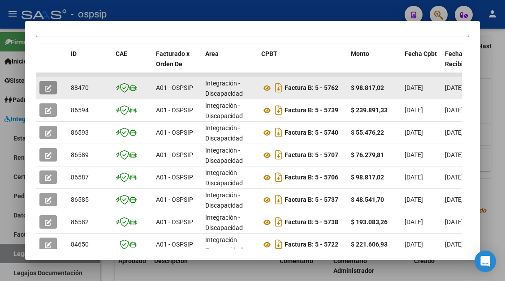
click at [48, 88] on icon "button" at bounding box center [48, 88] width 7 height 7
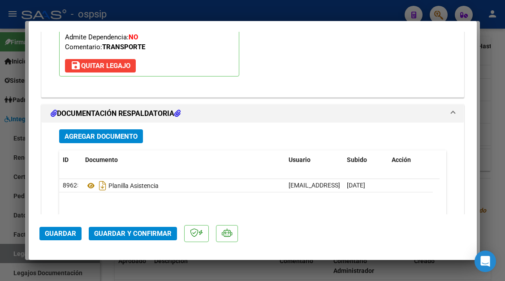
scroll to position [1129, 0]
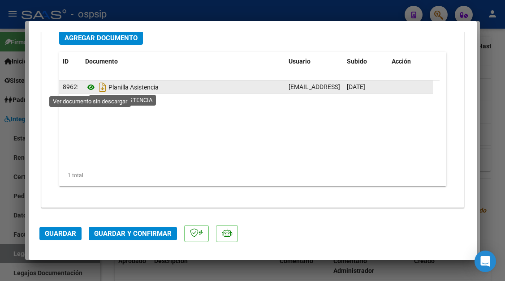
click at [91, 90] on icon at bounding box center [91, 87] width 12 height 11
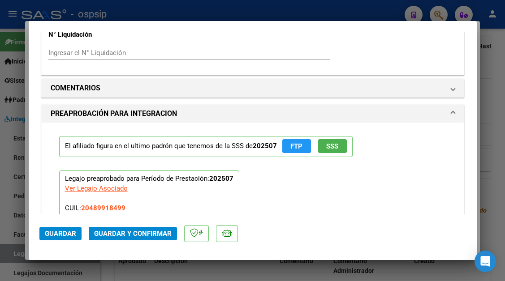
scroll to position [681, 0]
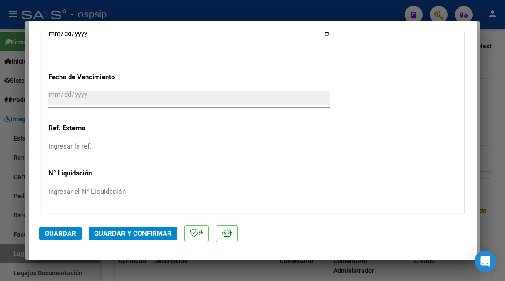
type input "$ 0,00"
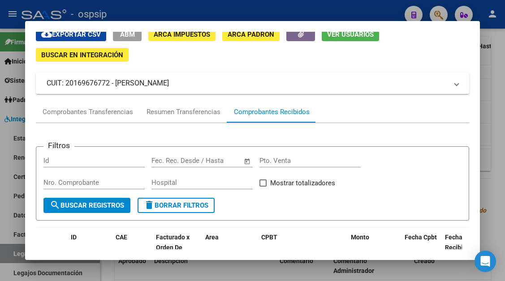
scroll to position [0, 0]
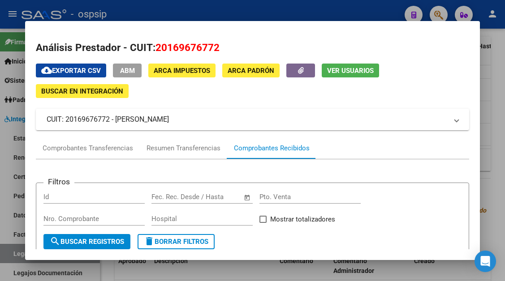
click at [19, 253] on div at bounding box center [252, 140] width 505 height 281
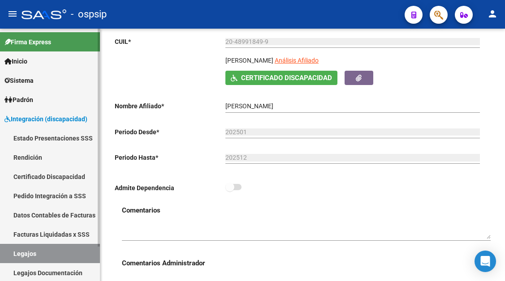
click at [57, 249] on link "Legajos" at bounding box center [50, 253] width 100 height 19
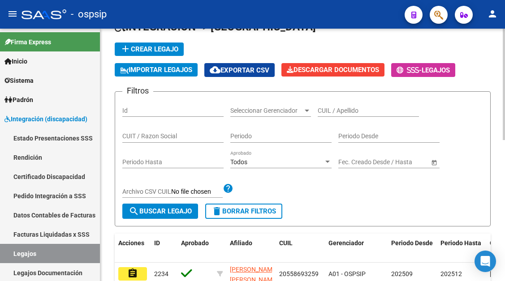
scroll to position [52, 0]
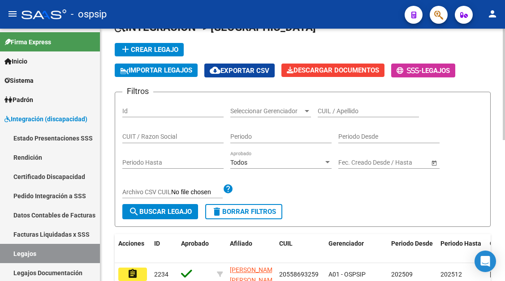
click at [335, 109] on input "CUIL / Apellido" at bounding box center [368, 112] width 101 height 8
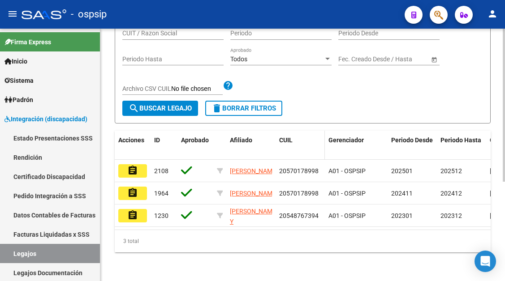
scroll to position [164, 0]
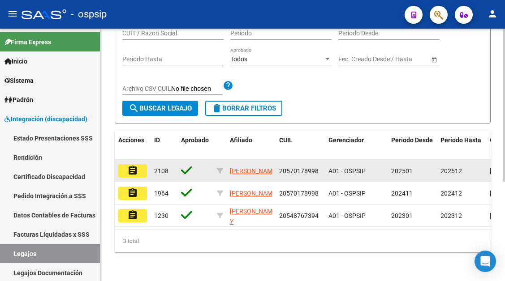
type input "CASTRO"
click at [132, 164] on button "assignment" at bounding box center [132, 170] width 29 height 13
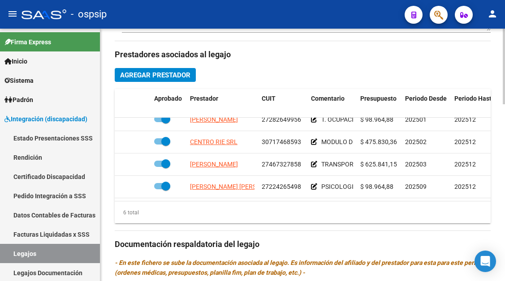
scroll to position [61, 0]
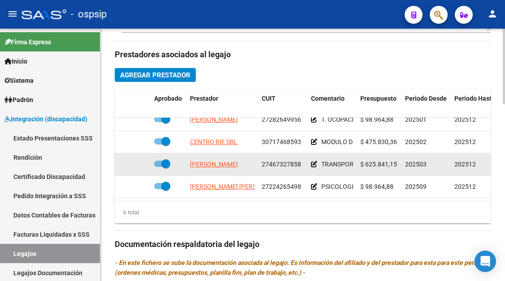
click at [237, 160] on app-link-go-to "BIAGIONI JUANA MARIA" at bounding box center [214, 165] width 48 height 10
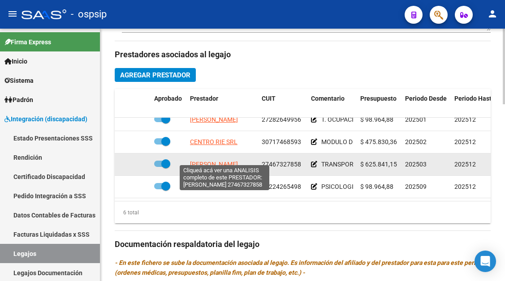
click at [237, 161] on span "BIAGIONI JUANA MARIA" at bounding box center [214, 164] width 48 height 7
type textarea "27467327858"
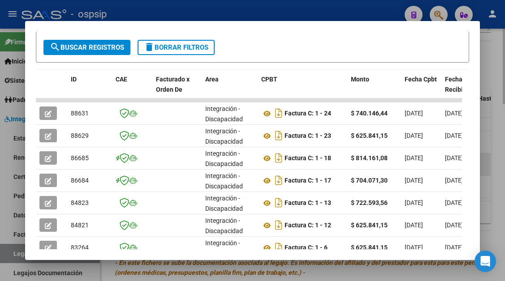
scroll to position [220, 0]
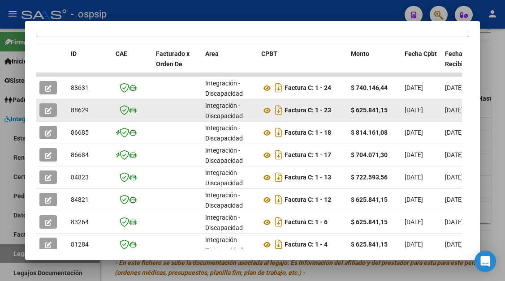
click at [49, 108] on icon "button" at bounding box center [48, 111] width 7 height 7
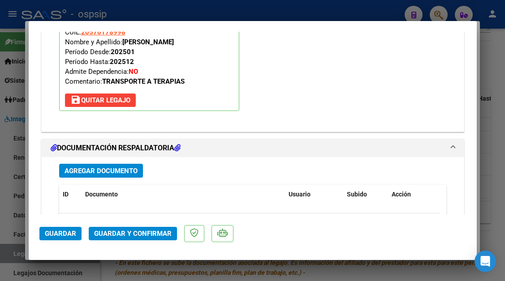
scroll to position [941, 0]
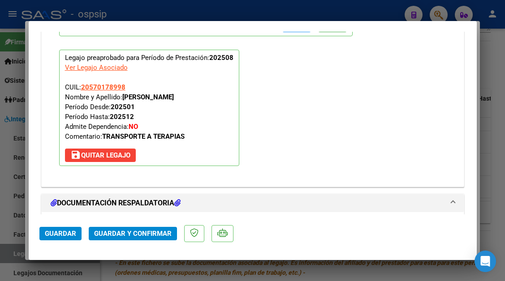
type input "$ 0,00"
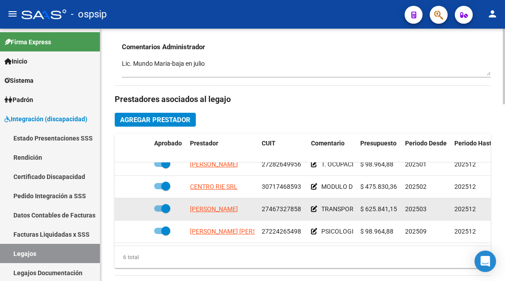
scroll to position [16, 0]
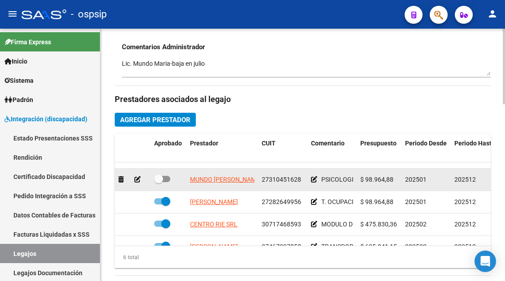
click at [290, 175] on div "27310451628" at bounding box center [283, 180] width 42 height 10
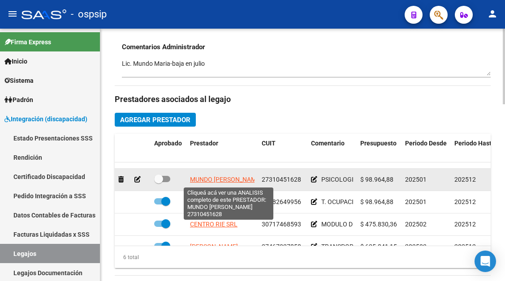
click at [236, 182] on span "MUNDO MARIA FERNANDA" at bounding box center [226, 179] width 72 height 7
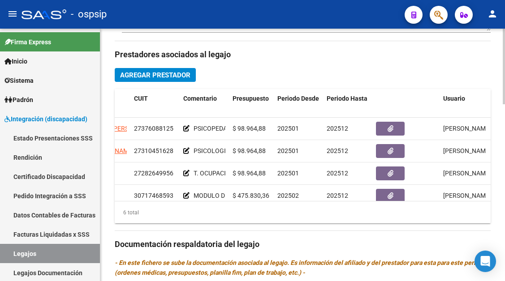
scroll to position [0, 0]
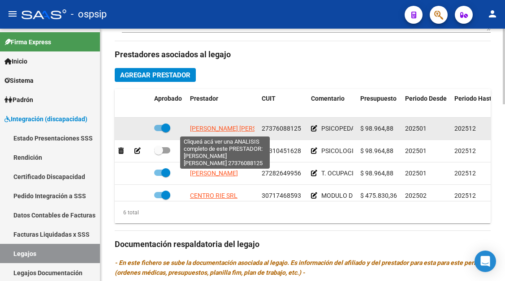
click at [234, 132] on span "LUCONI DANIELA NOEMI" at bounding box center [238, 128] width 97 height 7
type textarea "27376088125"
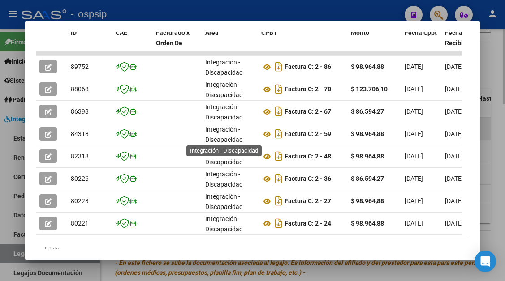
scroll to position [220, 0]
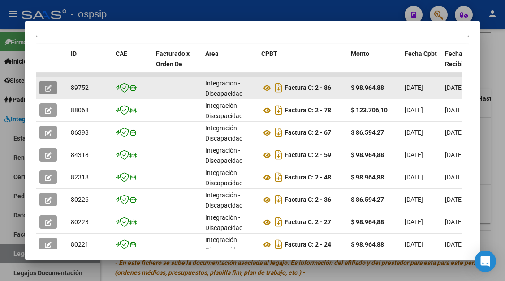
click at [54, 85] on button "button" at bounding box center [47, 87] width 17 height 13
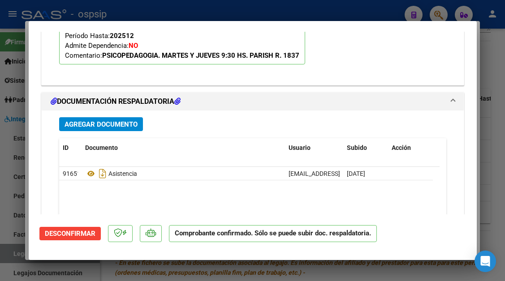
scroll to position [986, 0]
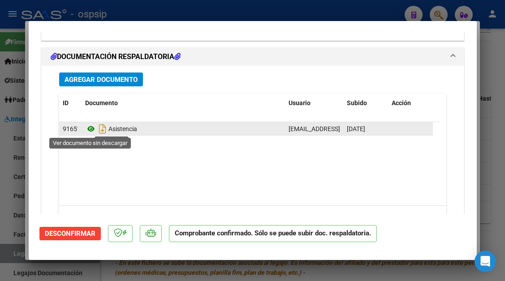
click at [95, 131] on icon at bounding box center [91, 129] width 12 height 11
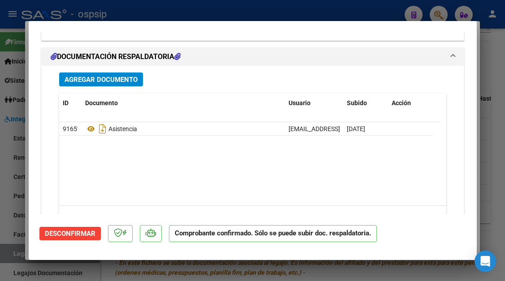
type input "$ 0,00"
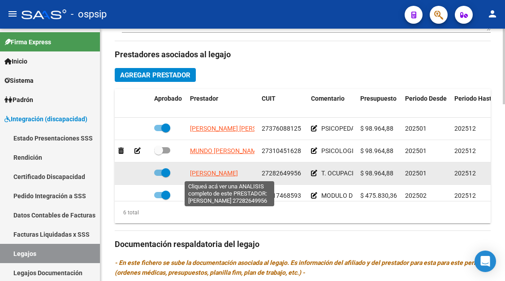
click at [219, 170] on span "VERGARA GRISELDA NOEMI" at bounding box center [214, 173] width 48 height 7
type textarea "27282649956"
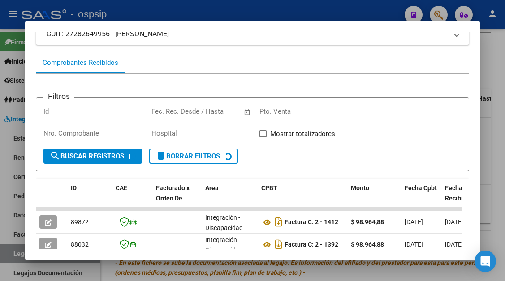
scroll to position [175, 0]
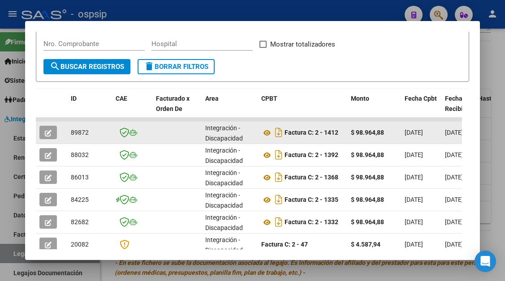
click at [50, 132] on icon "button" at bounding box center [48, 133] width 7 height 7
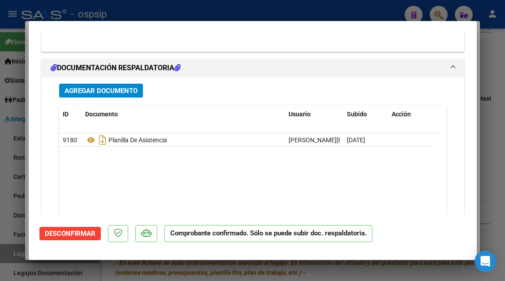
scroll to position [1028, 0]
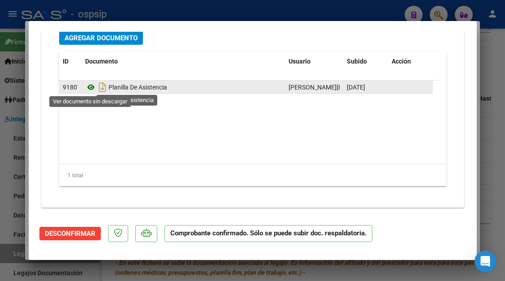
click at [88, 86] on icon at bounding box center [91, 87] width 12 height 11
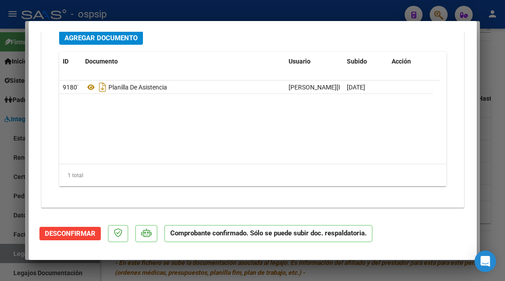
type input "$ 0,00"
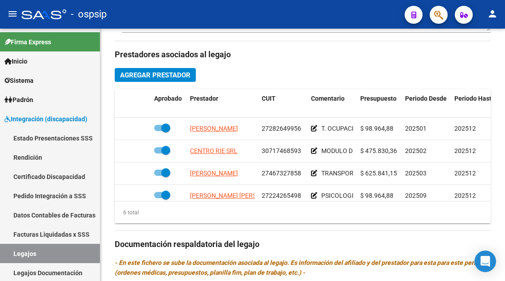
scroll to position [61, 0]
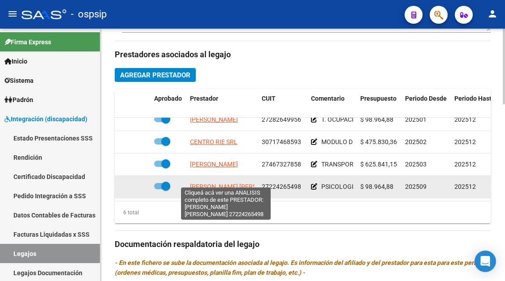
click at [241, 183] on span "TOBISCH CLAUDIA ERICA" at bounding box center [238, 186] width 97 height 7
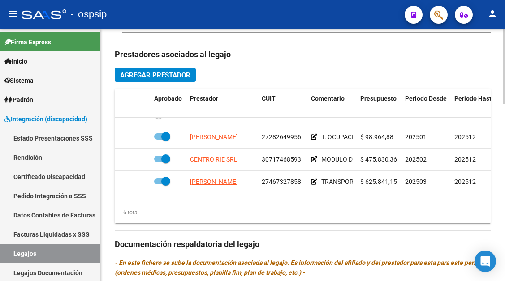
scroll to position [16, 0]
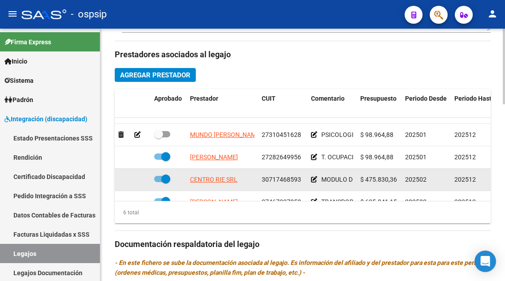
click at [239, 182] on div "CENTRO RIE SRL" at bounding box center [222, 180] width 65 height 10
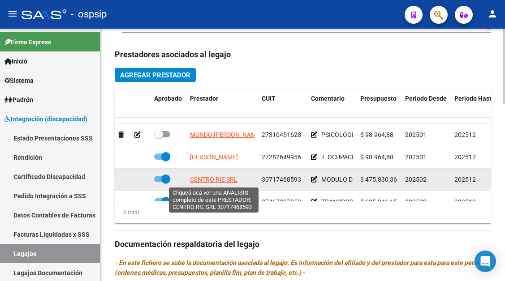
click at [201, 177] on span "CENTRO RIE SRL" at bounding box center [214, 179] width 48 height 7
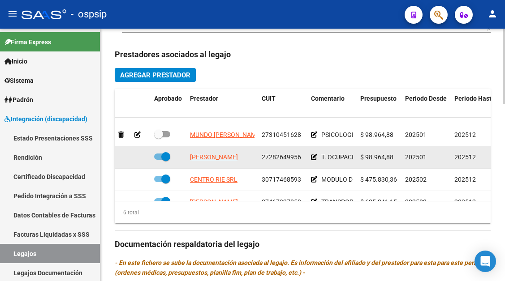
scroll to position [61, 0]
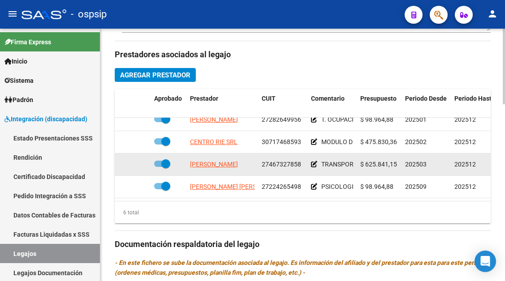
click at [223, 166] on datatable-body-cell "BIAGIONI JUANA MARIA" at bounding box center [222, 165] width 72 height 22
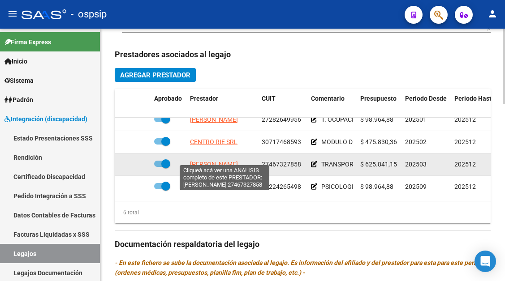
click at [223, 161] on span "BIAGIONI JUANA MARIA" at bounding box center [214, 164] width 48 height 7
type textarea "27467327858"
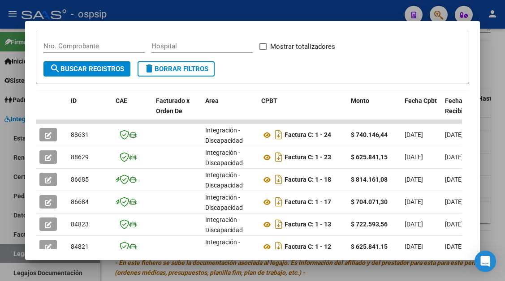
scroll to position [175, 0]
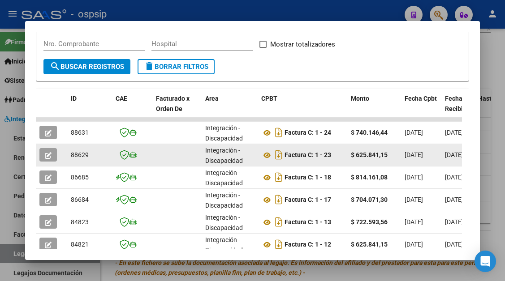
click at [58, 153] on div at bounding box center [51, 154] width 24 height 13
click at [54, 154] on button "button" at bounding box center [47, 154] width 17 height 13
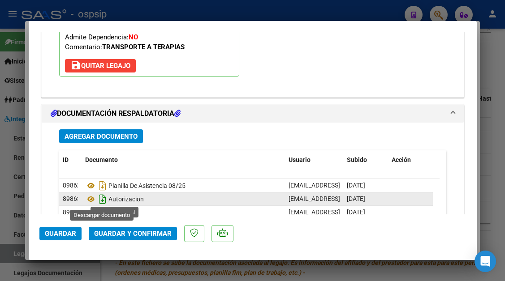
scroll to position [1076, 0]
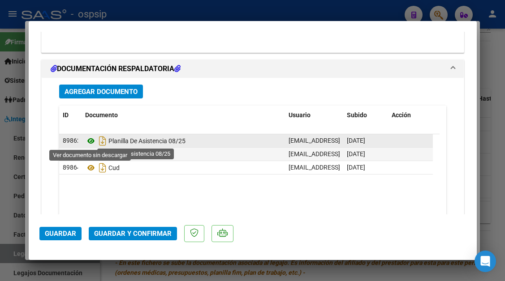
click at [89, 144] on icon at bounding box center [91, 141] width 12 height 11
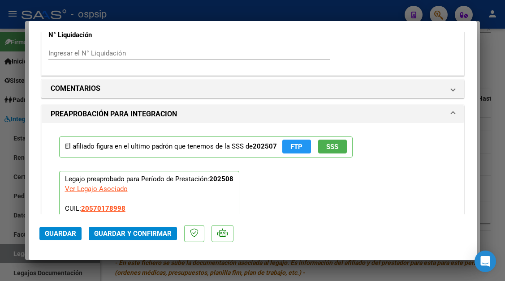
scroll to position [807, 0]
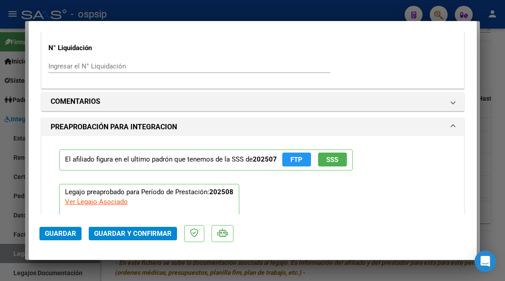
click at [125, 234] on span "Guardar y Confirmar" at bounding box center [133, 234] width 78 height 8
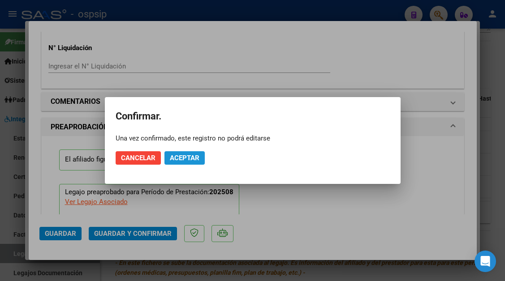
click at [182, 151] on button "Aceptar" at bounding box center [184, 157] width 40 height 13
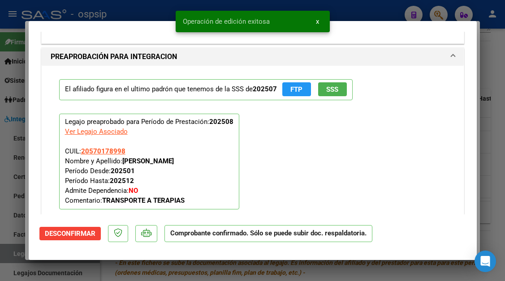
scroll to position [930, 0]
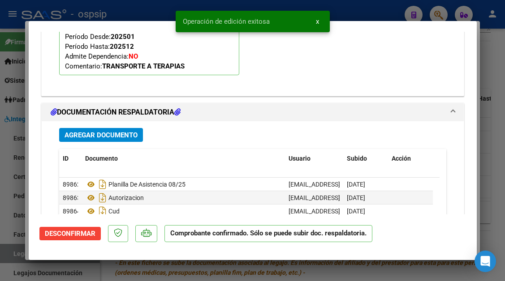
type input "$ 0,00"
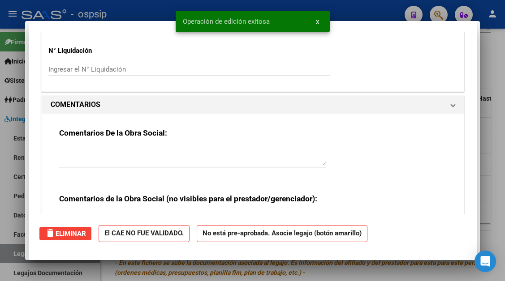
scroll to position [0, 0]
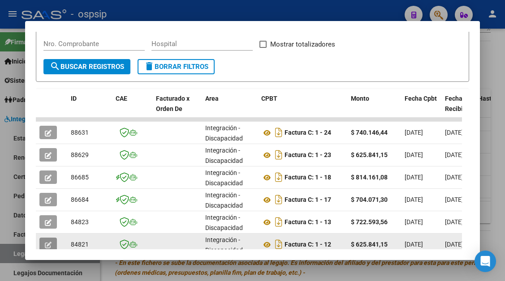
click at [43, 243] on button "button" at bounding box center [47, 244] width 17 height 13
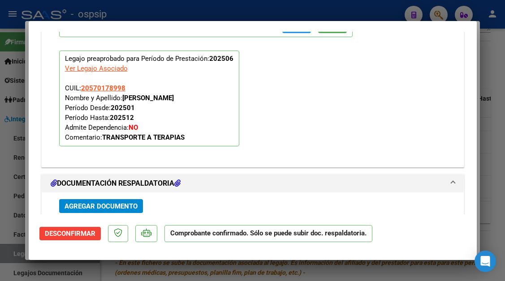
scroll to position [1154, 0]
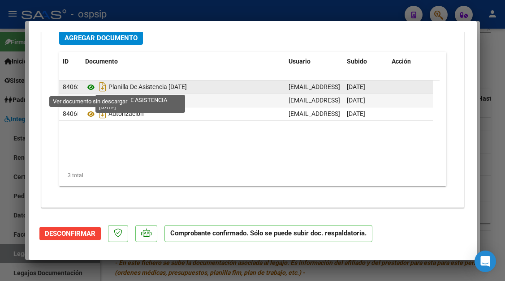
click at [91, 86] on icon at bounding box center [91, 87] width 12 height 11
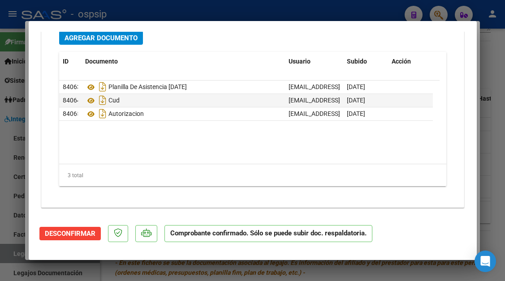
type input "$ 0,00"
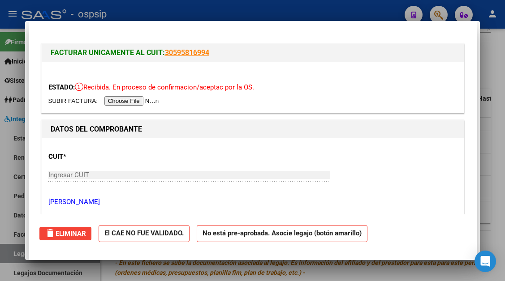
scroll to position [177, 0]
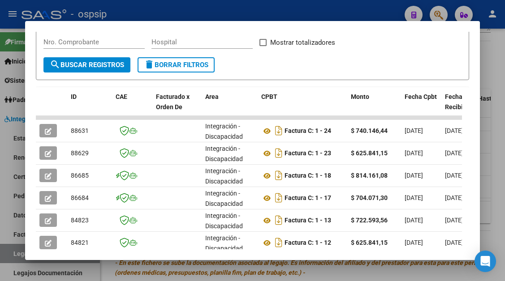
click at [16, 253] on div at bounding box center [252, 140] width 505 height 281
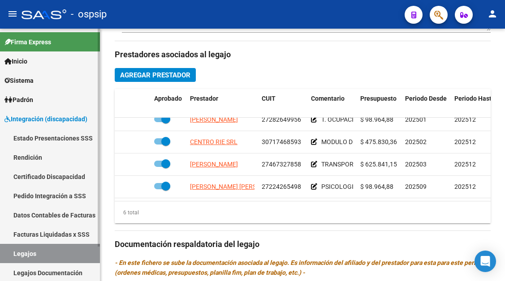
click at [16, 253] on link "Legajos" at bounding box center [50, 253] width 100 height 19
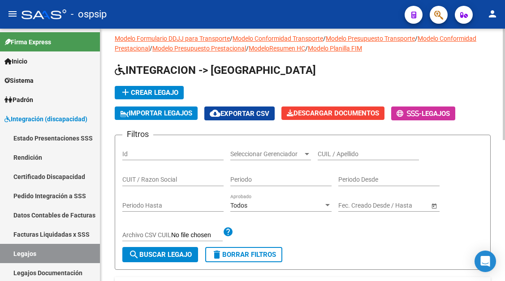
scroll to position [7, 0]
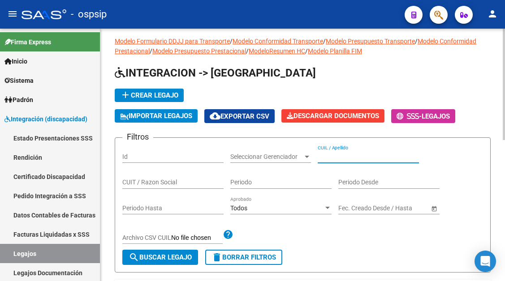
click at [321, 159] on input "CUIL / Apellido" at bounding box center [368, 157] width 101 height 8
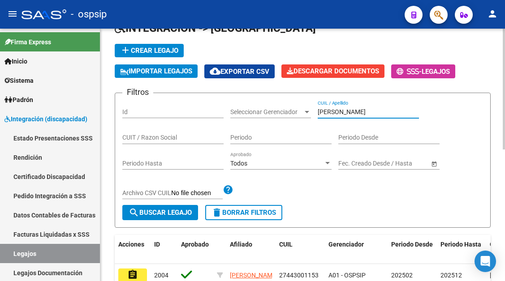
scroll to position [96, 0]
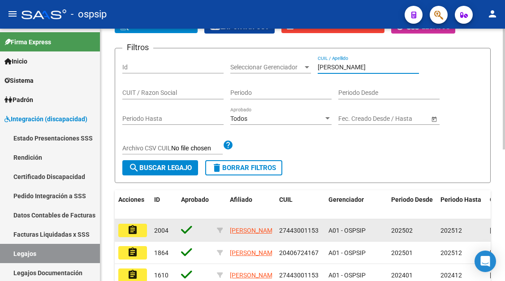
type input "LOPEZ B"
click at [138, 233] on mat-icon "assignment" at bounding box center [132, 230] width 11 height 11
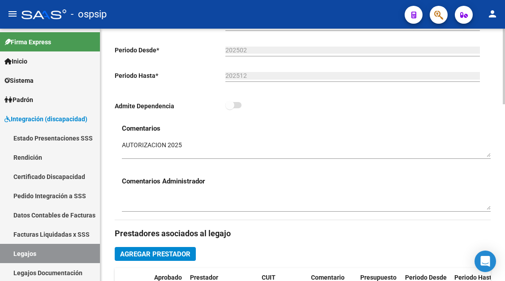
scroll to position [403, 0]
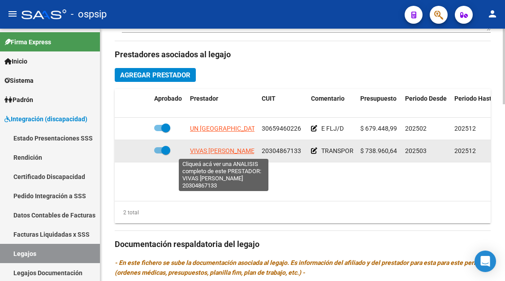
click at [226, 150] on span "VIVAS GUSTAVO CESAR" at bounding box center [223, 150] width 66 height 7
type textarea "20304867133"
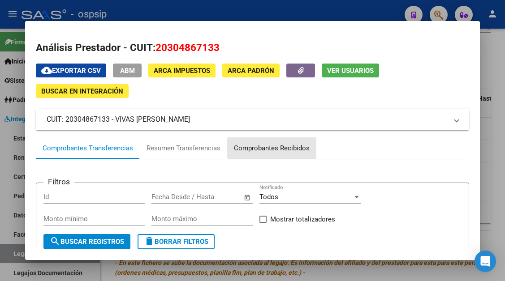
click at [274, 148] on div "Comprobantes Recibidos" at bounding box center [272, 148] width 76 height 10
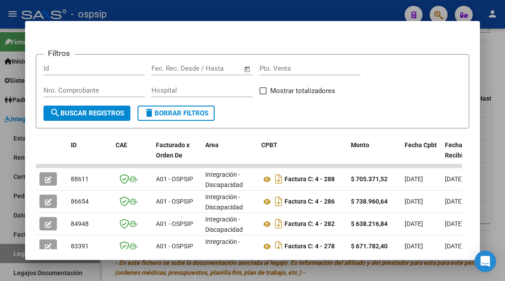
scroll to position [151, 0]
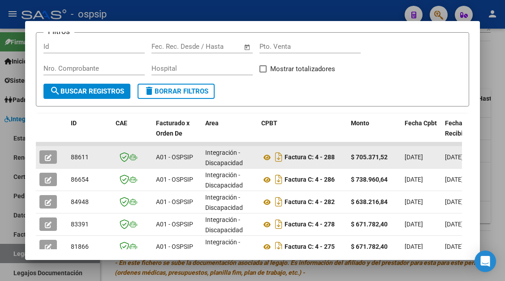
click at [46, 156] on icon "button" at bounding box center [48, 158] width 7 height 7
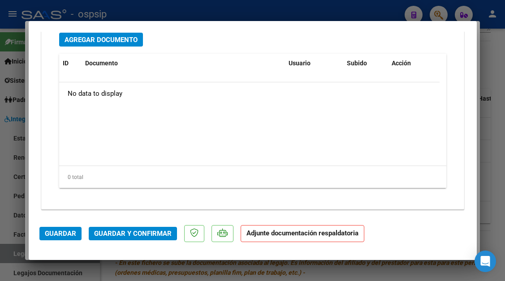
scroll to position [1129, 0]
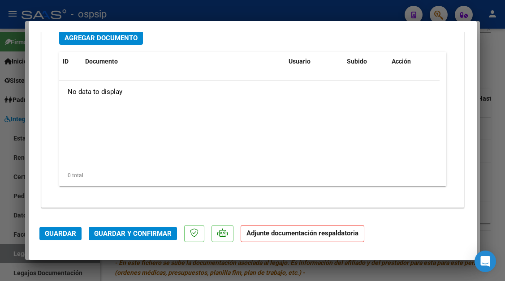
click at [15, 255] on div at bounding box center [252, 140] width 505 height 281
type input "$ 0,00"
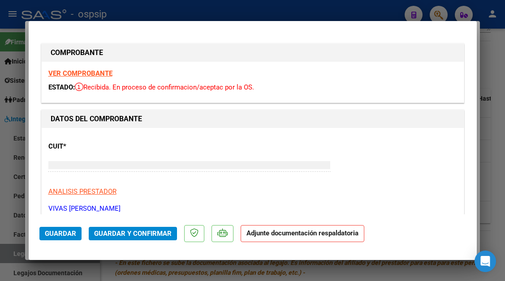
click at [15, 255] on div at bounding box center [252, 140] width 505 height 281
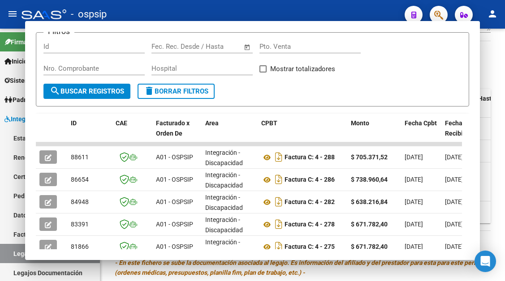
click at [15, 255] on link "Legajos" at bounding box center [50, 253] width 100 height 19
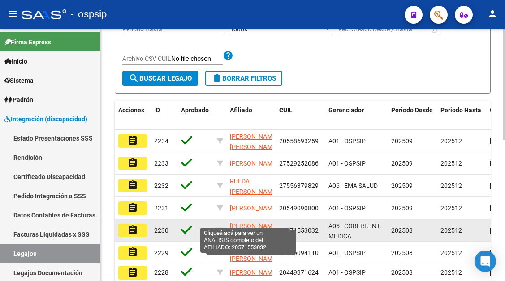
scroll to position [52, 0]
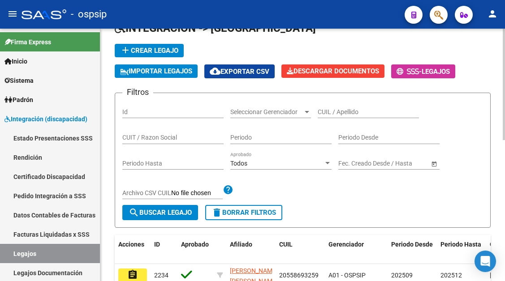
click at [327, 113] on input "CUIL / Apellido" at bounding box center [368, 112] width 101 height 8
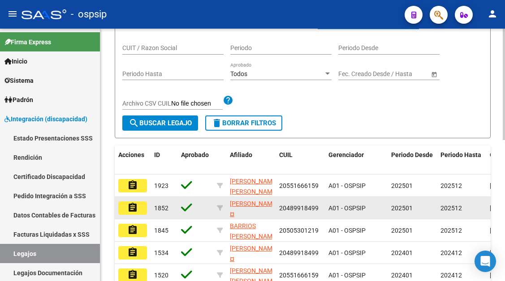
type input "RIOS"
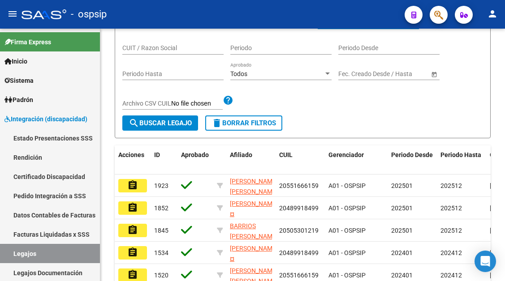
click at [139, 208] on button "assignment" at bounding box center [132, 208] width 29 height 13
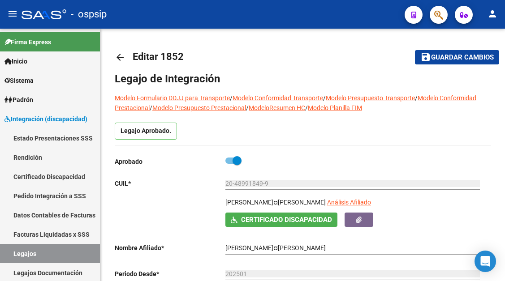
type input "RIOS TOMAS GABRIEL"
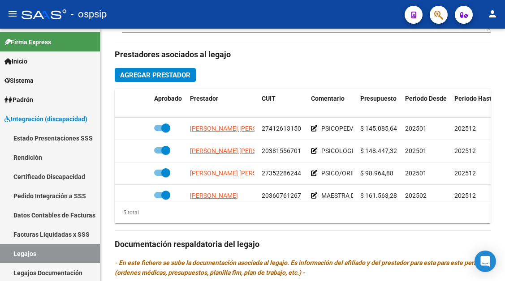
scroll to position [39, 0]
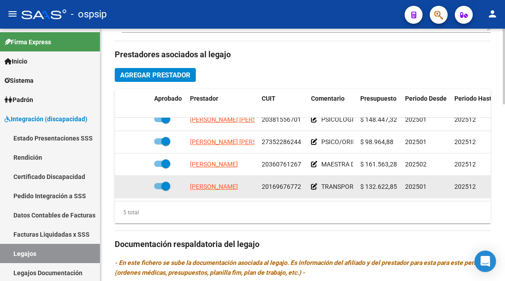
click at [228, 182] on app-link-go-to "PINTO ANGEL MARCELO" at bounding box center [214, 187] width 48 height 10
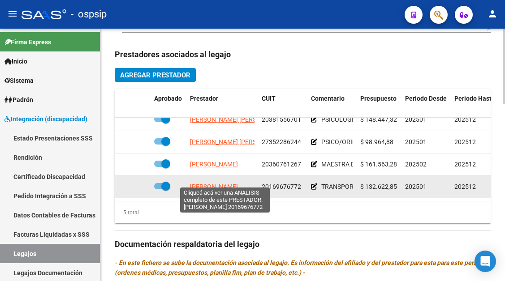
click at [228, 183] on span "PINTO ANGEL MARCELO" at bounding box center [214, 186] width 48 height 7
type textarea "20169676772"
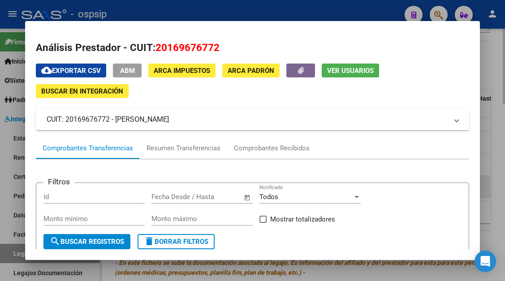
scroll to position [90, 0]
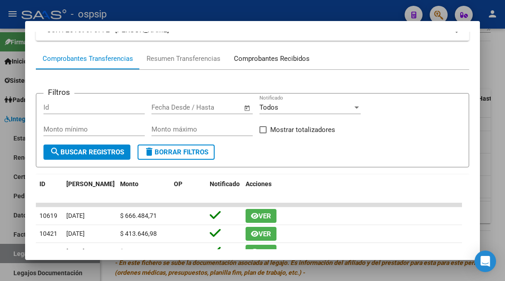
click at [258, 58] on div "Comprobantes Recibidos" at bounding box center [272, 59] width 76 height 10
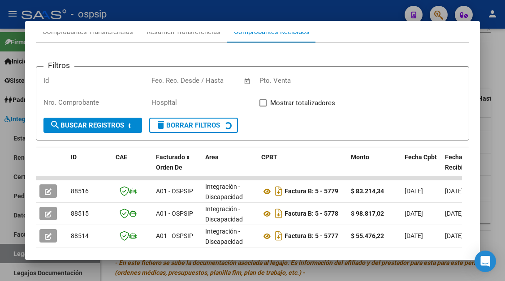
scroll to position [130, 0]
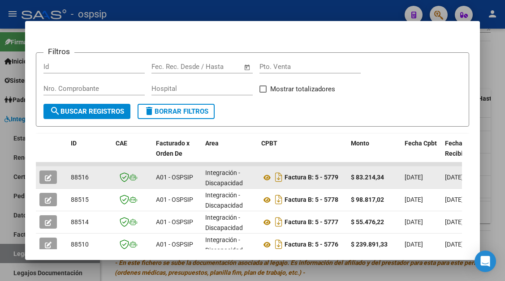
click at [46, 179] on icon "button" at bounding box center [48, 178] width 7 height 7
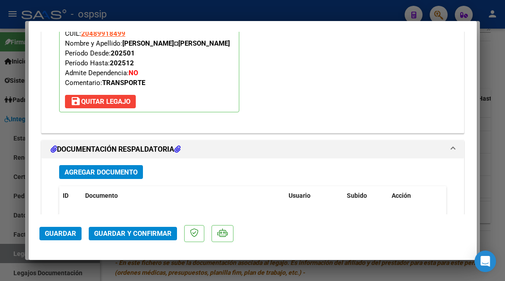
scroll to position [1129, 0]
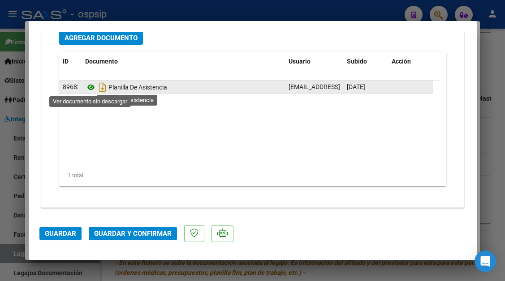
click at [92, 90] on icon at bounding box center [91, 87] width 12 height 11
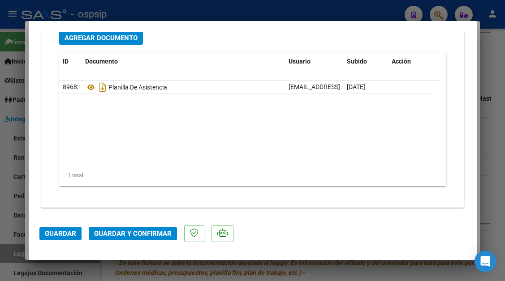
click at [20, 252] on div at bounding box center [252, 140] width 505 height 281
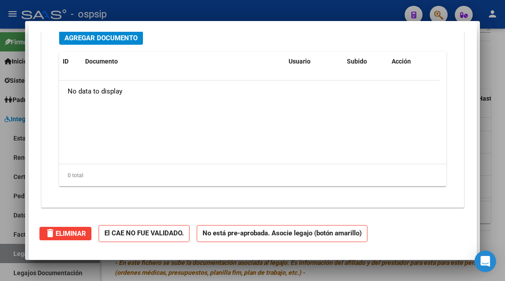
scroll to position [0, 0]
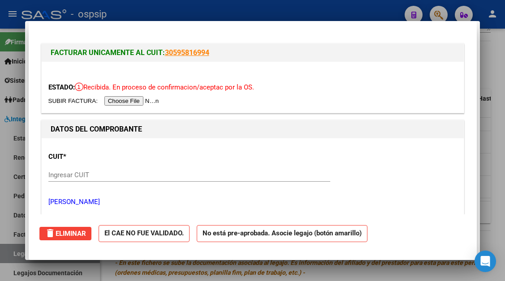
click at [20, 252] on div at bounding box center [252, 140] width 505 height 281
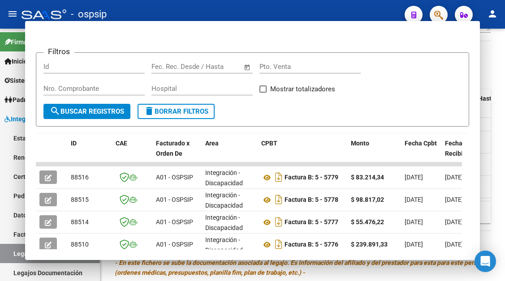
click at [20, 252] on link "Legajos" at bounding box center [50, 253] width 100 height 19
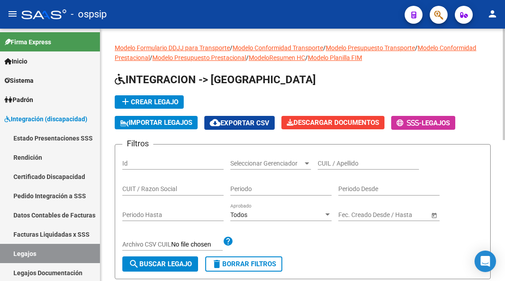
click at [346, 161] on input "CUIL / Apellido" at bounding box center [368, 164] width 101 height 8
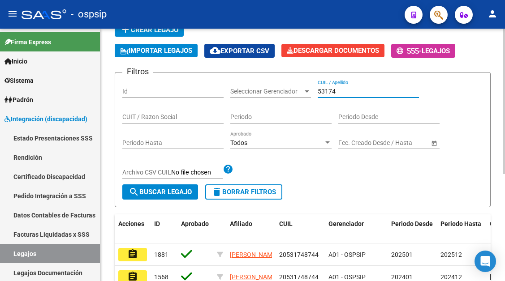
scroll to position [90, 0]
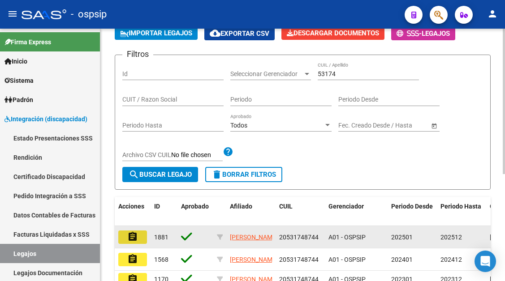
click at [134, 234] on mat-icon "assignment" at bounding box center [132, 237] width 11 height 11
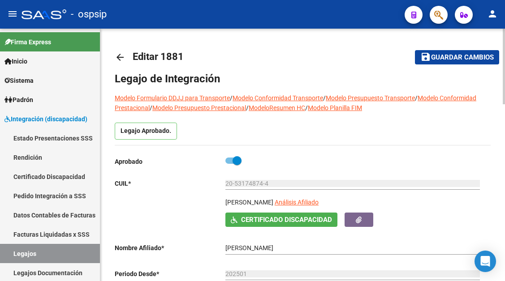
scroll to position [134, 0]
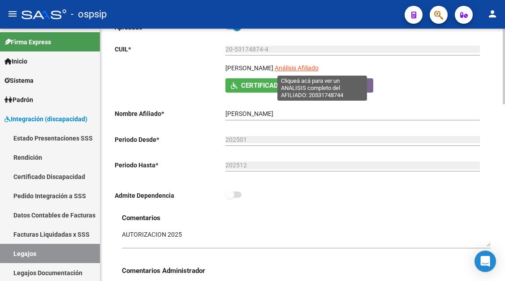
click at [319, 69] on span "Análisis Afiliado" at bounding box center [297, 68] width 44 height 7
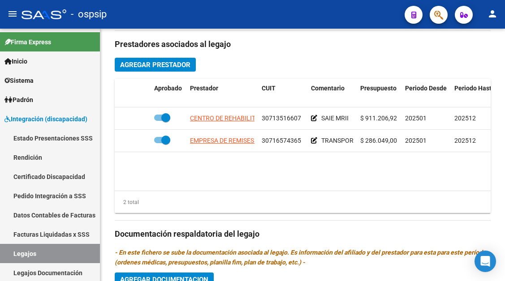
scroll to position [403, 0]
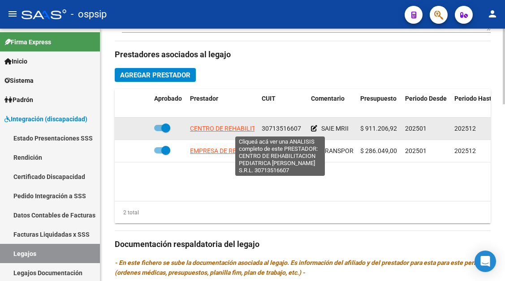
click at [210, 130] on span "CENTRO DE REHABILITACION PEDIATRICA RAMOS MEJIA S.R.L." at bounding box center [283, 128] width 187 height 7
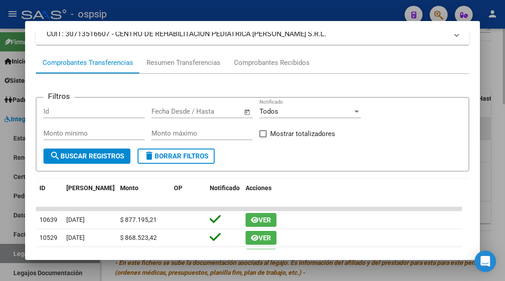
scroll to position [90, 0]
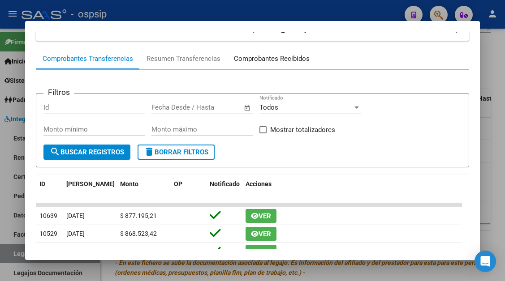
click at [273, 63] on div "Comprobantes Recibidos" at bounding box center [272, 59] width 76 height 10
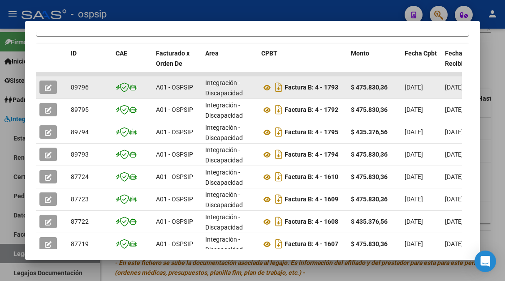
scroll to position [220, 0]
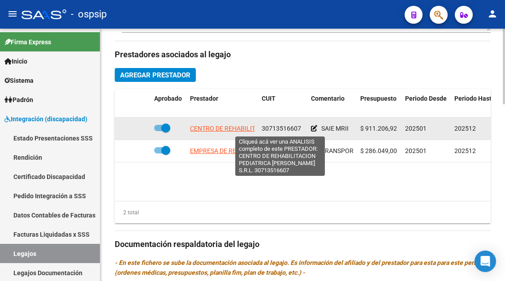
click at [243, 130] on span "CENTRO DE REHABILITACION PEDIATRICA RAMOS MEJIA S.R.L." at bounding box center [283, 128] width 187 height 7
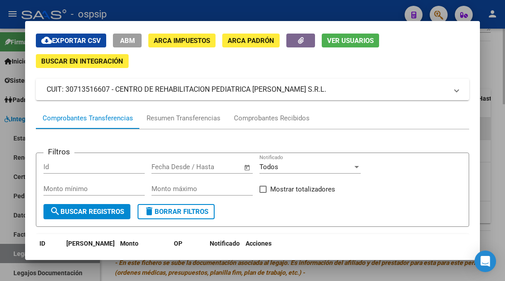
scroll to position [45, 0]
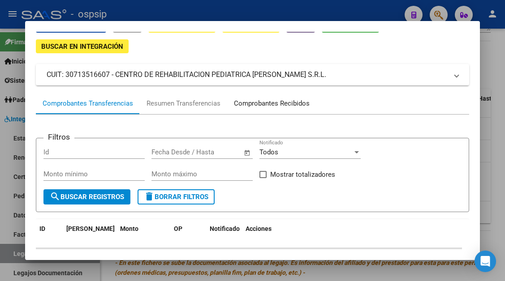
click at [258, 108] on div "Comprobantes Recibidos" at bounding box center [272, 104] width 76 height 10
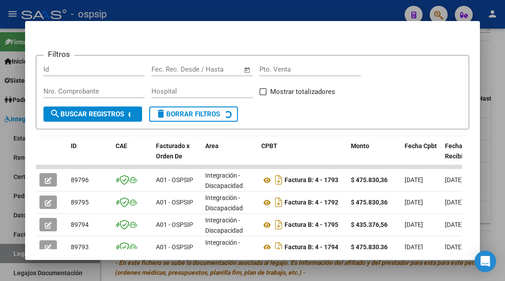
scroll to position [175, 0]
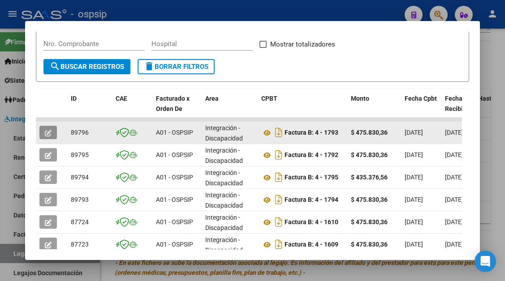
click at [55, 126] on button "button" at bounding box center [47, 132] width 17 height 13
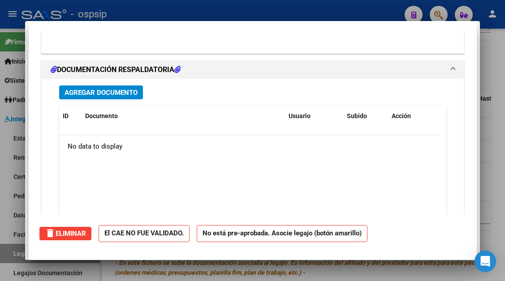
scroll to position [0, 0]
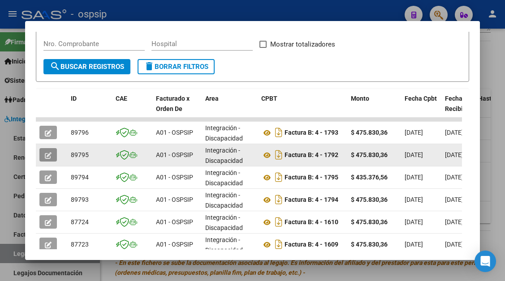
click at [49, 156] on icon "button" at bounding box center [48, 155] width 7 height 7
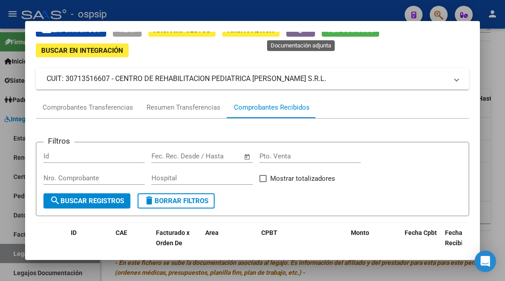
scroll to position [175, 0]
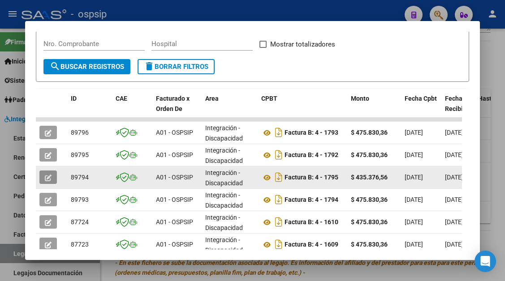
click at [52, 178] on button "button" at bounding box center [47, 177] width 17 height 13
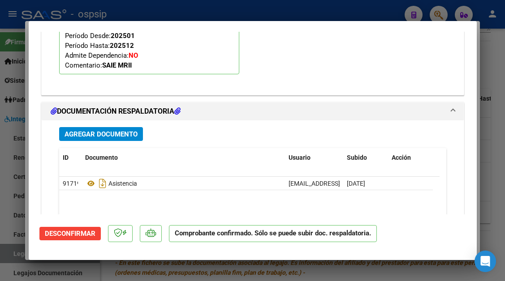
scroll to position [986, 0]
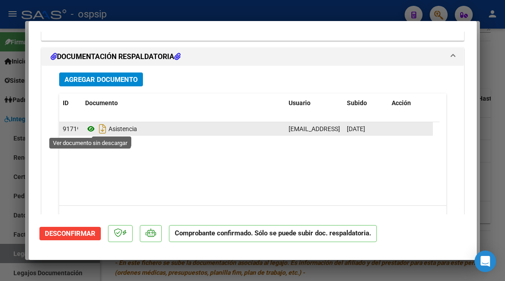
click at [94, 130] on icon at bounding box center [91, 129] width 12 height 11
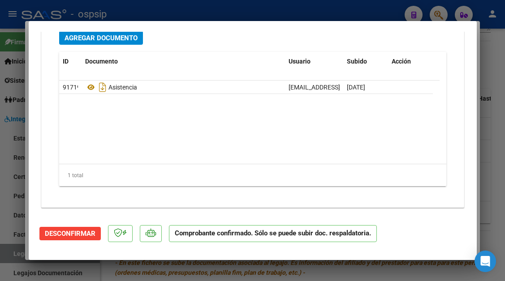
scroll to position [0, 0]
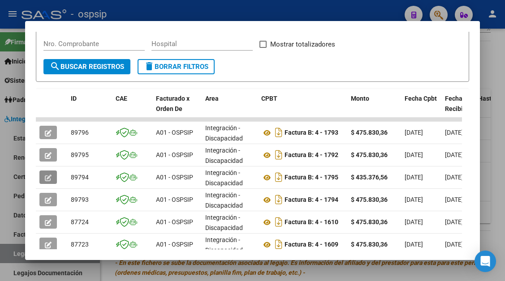
click at [13, 252] on div at bounding box center [252, 140] width 505 height 281
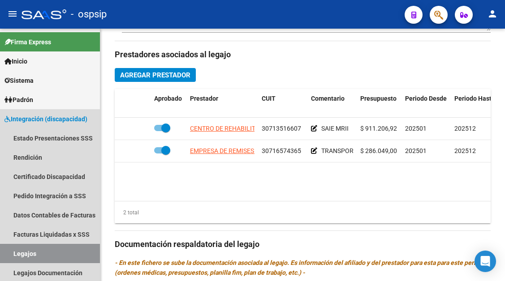
click at [13, 252] on link "Legajos" at bounding box center [50, 253] width 100 height 19
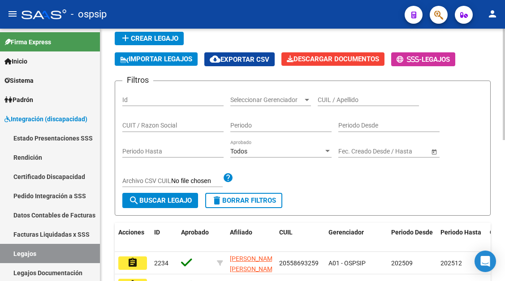
scroll to position [7, 0]
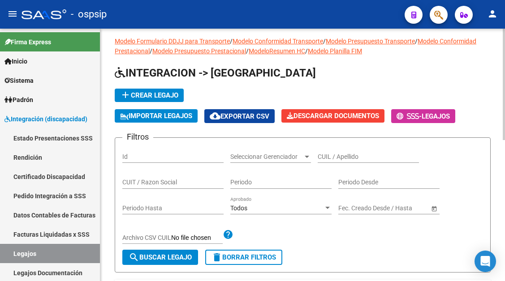
click at [342, 159] on input "CUIL / Apellido" at bounding box center [368, 157] width 101 height 8
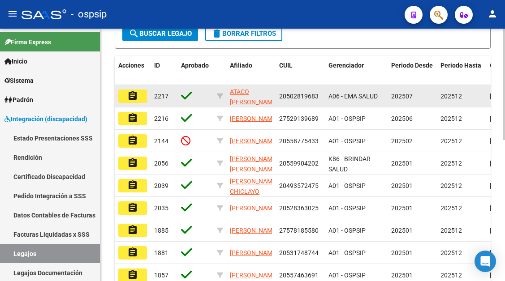
scroll to position [276, 0]
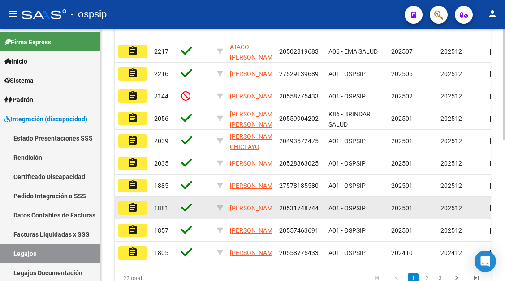
click at [137, 211] on mat-icon "assignment" at bounding box center [132, 208] width 11 height 11
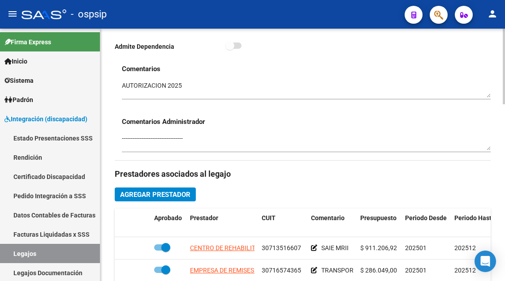
scroll to position [359, 0]
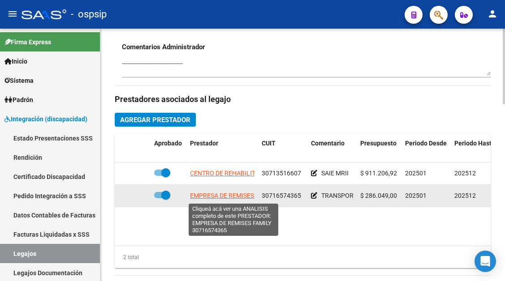
click at [205, 194] on span "EMPRESA DE REMISES FAMILY" at bounding box center [233, 195] width 86 height 7
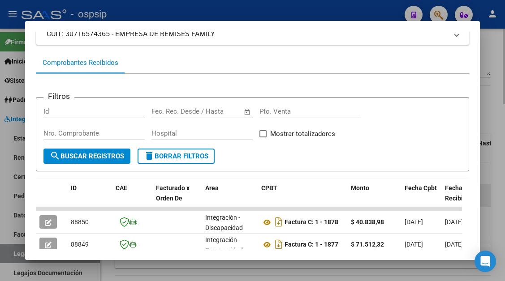
scroll to position [130, 0]
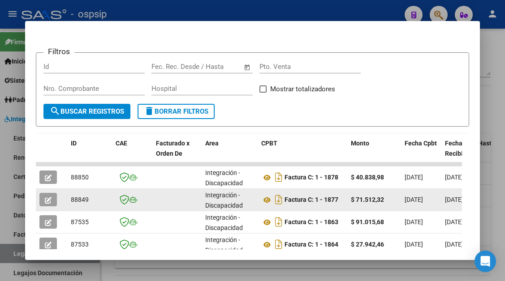
click at [51, 195] on button "button" at bounding box center [47, 199] width 17 height 13
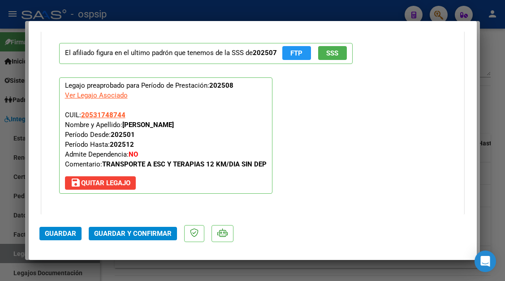
scroll to position [1129, 0]
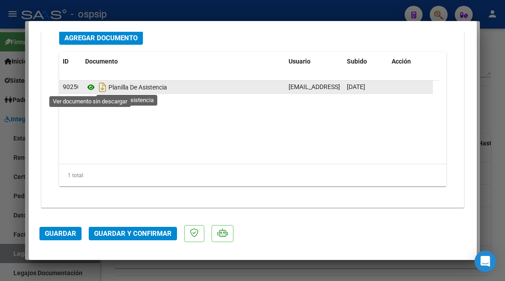
click at [87, 91] on icon at bounding box center [91, 87] width 12 height 11
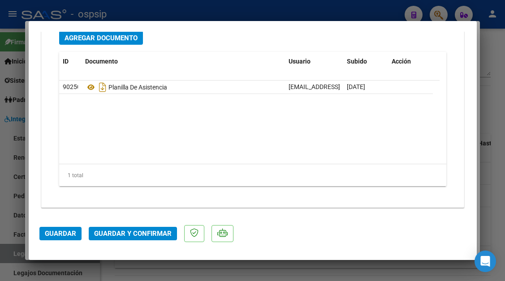
click at [21, 254] on div at bounding box center [252, 140] width 505 height 281
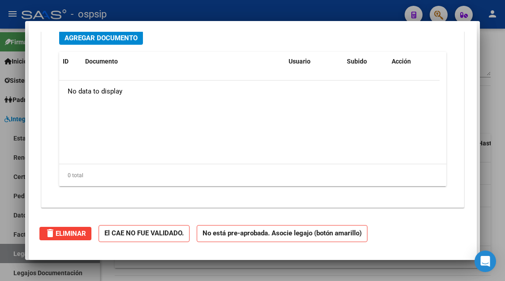
scroll to position [0, 0]
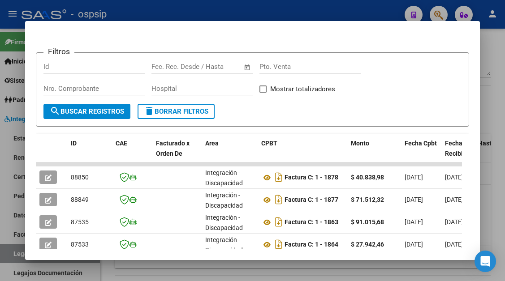
click at [5, 256] on div at bounding box center [252, 140] width 505 height 281
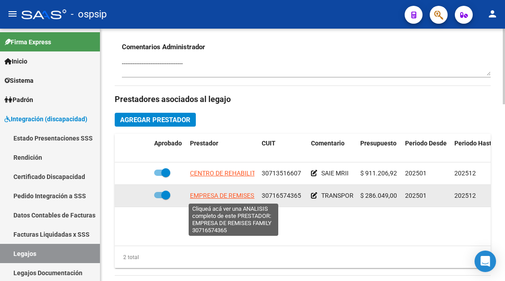
click at [218, 198] on span "EMPRESA DE REMISES FAMILY" at bounding box center [233, 195] width 86 height 7
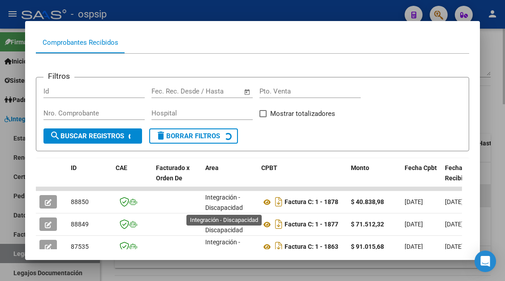
scroll to position [2, 0]
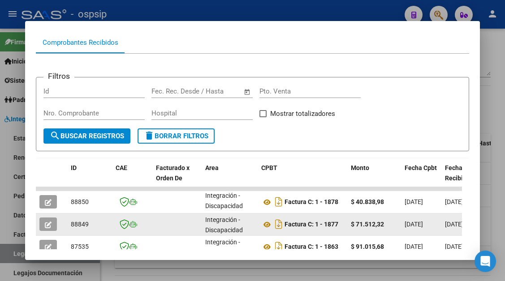
click at [48, 223] on icon "button" at bounding box center [48, 225] width 7 height 7
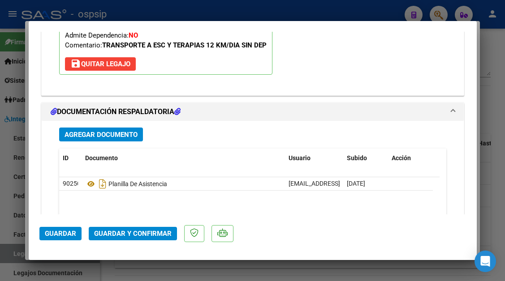
scroll to position [1120, 0]
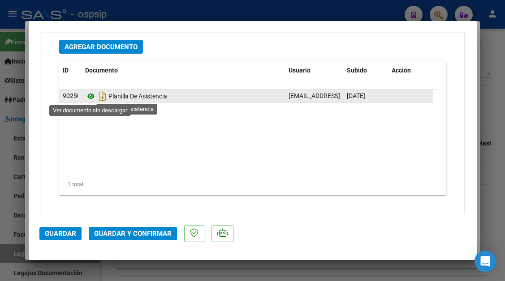
click at [91, 98] on icon at bounding box center [91, 96] width 12 height 11
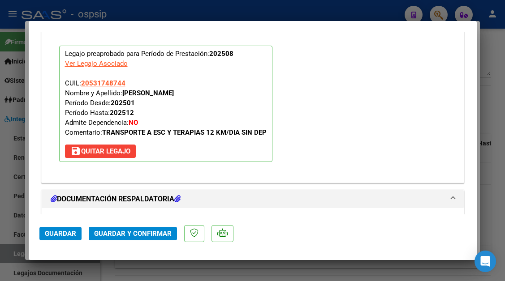
scroll to position [941, 0]
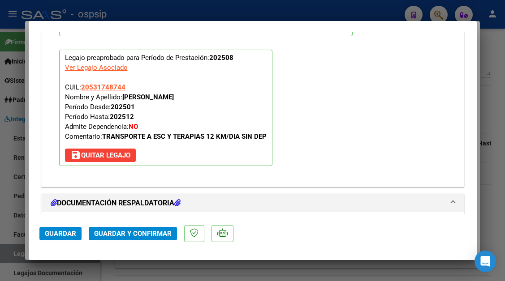
click at [144, 231] on span "Guardar y Confirmar" at bounding box center [133, 234] width 78 height 8
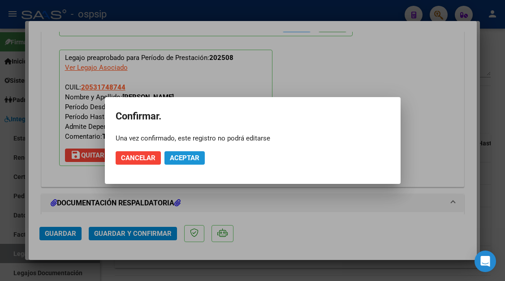
click at [174, 153] on button "Aceptar" at bounding box center [184, 157] width 40 height 13
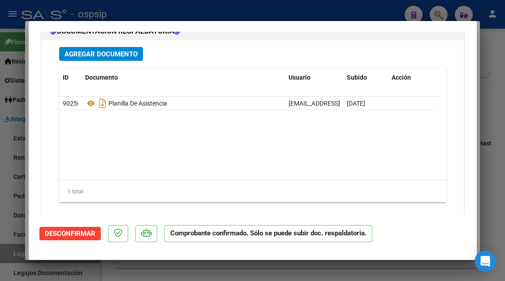
scroll to position [1028, 0]
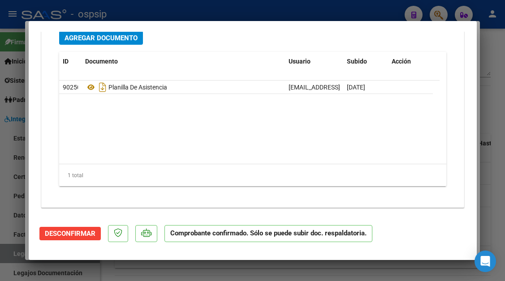
click at [21, 255] on div at bounding box center [252, 140] width 505 height 281
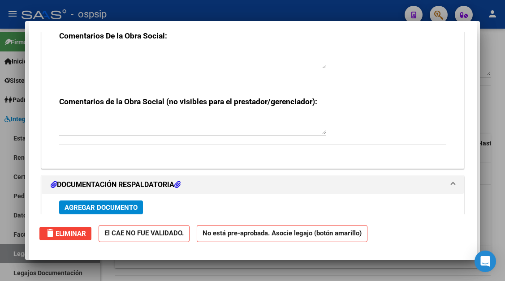
scroll to position [0, 0]
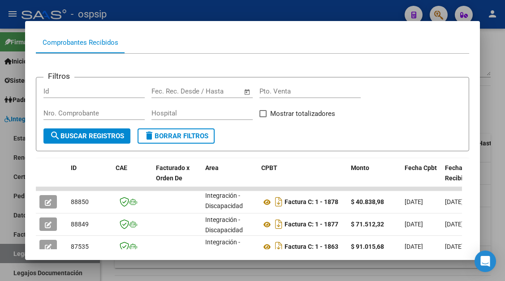
click at [21, 255] on div at bounding box center [252, 140] width 505 height 281
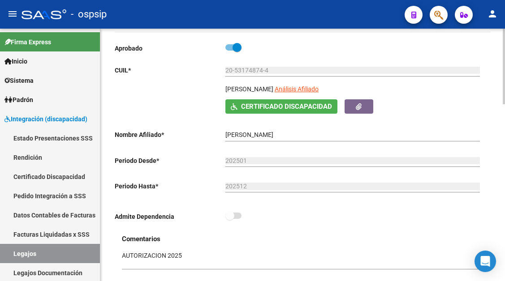
scroll to position [90, 0]
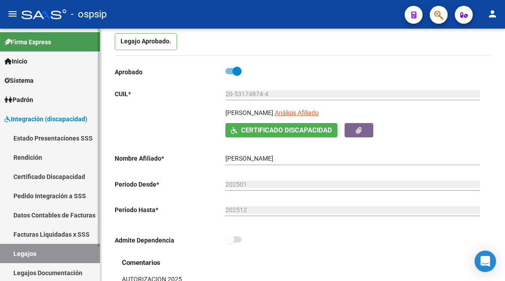
click at [44, 250] on link "Legajos" at bounding box center [50, 253] width 100 height 19
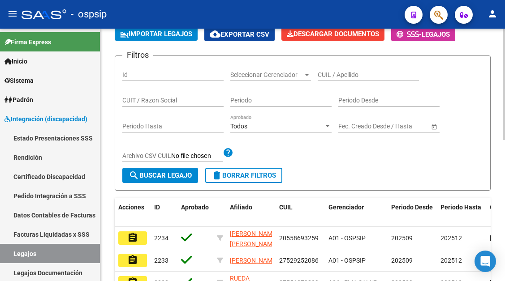
scroll to position [90, 0]
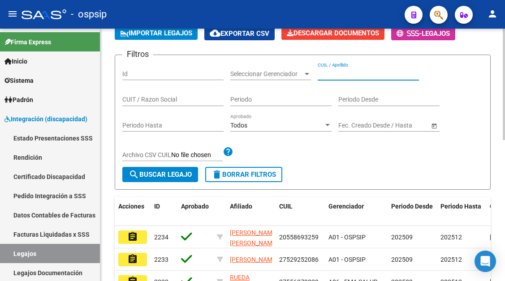
click at [337, 73] on input "CUIL / Apellido" at bounding box center [368, 74] width 101 height 8
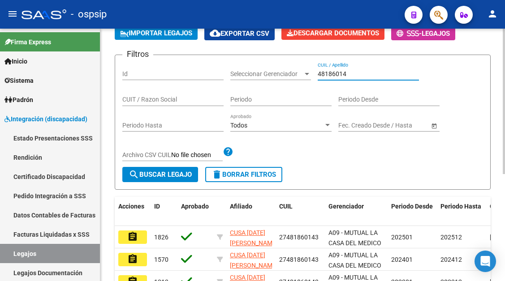
scroll to position [134, 0]
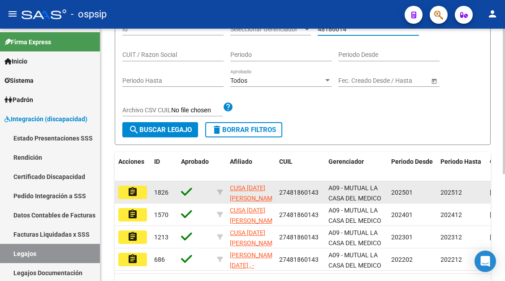
click at [129, 195] on mat-icon "assignment" at bounding box center [132, 192] width 11 height 11
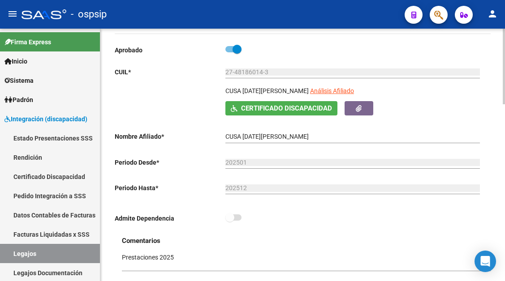
scroll to position [134, 0]
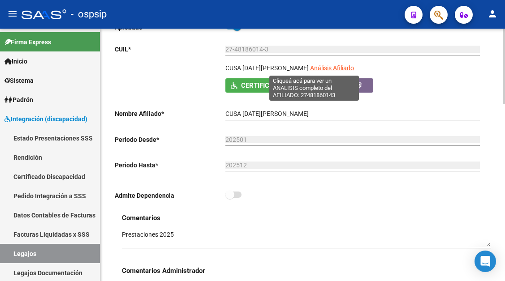
click at [310, 66] on span "Análisis Afiliado" at bounding box center [332, 68] width 44 height 7
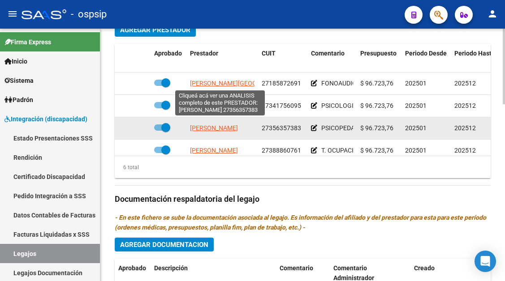
scroll to position [448, 0]
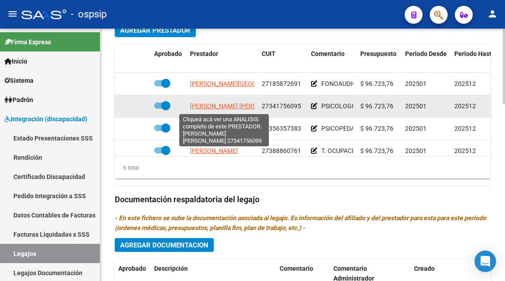
click at [199, 105] on span "ROVATTI MARIA NIEVES" at bounding box center [238, 106] width 97 height 7
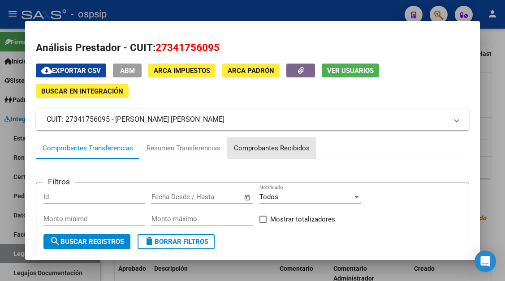
click at [289, 145] on div "Comprobantes Recibidos" at bounding box center [272, 148] width 76 height 10
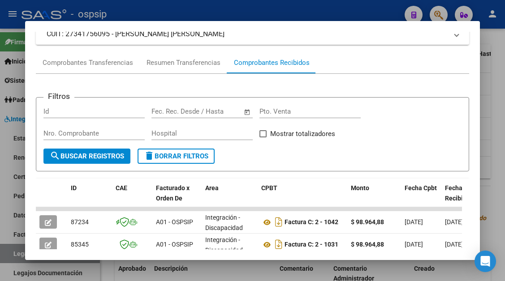
scroll to position [220, 0]
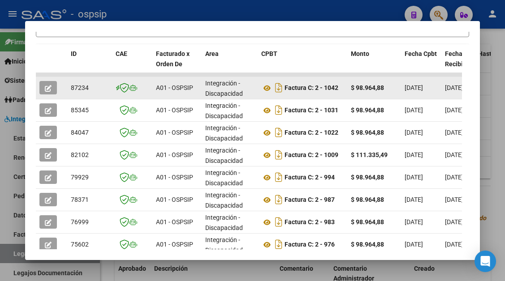
click at [44, 86] on button "button" at bounding box center [47, 87] width 17 height 13
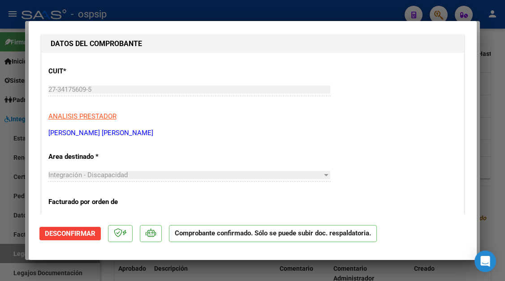
scroll to position [269, 0]
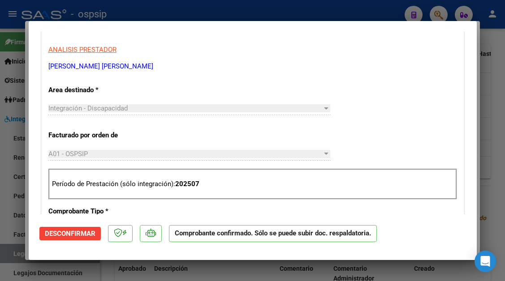
click at [9, 253] on div at bounding box center [252, 140] width 505 height 281
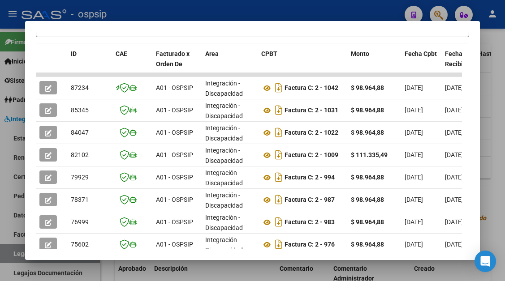
click at [9, 253] on div at bounding box center [252, 140] width 505 height 281
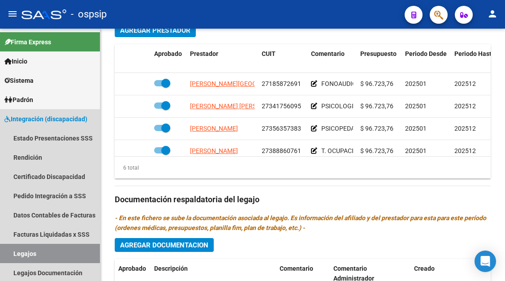
click at [9, 253] on link "Legajos" at bounding box center [50, 253] width 100 height 19
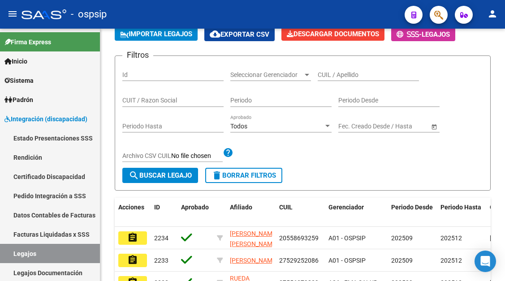
scroll to position [320, 0]
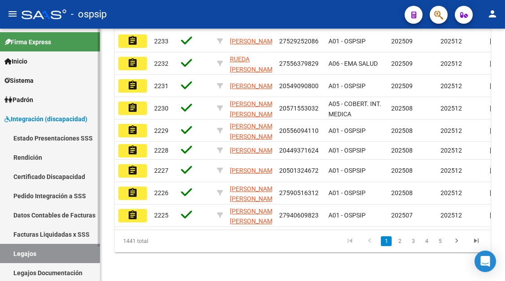
click at [30, 252] on link "Legajos" at bounding box center [50, 253] width 100 height 19
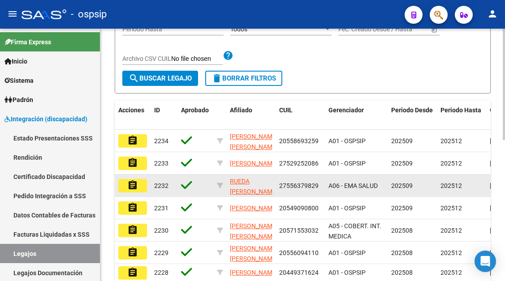
scroll to position [141, 0]
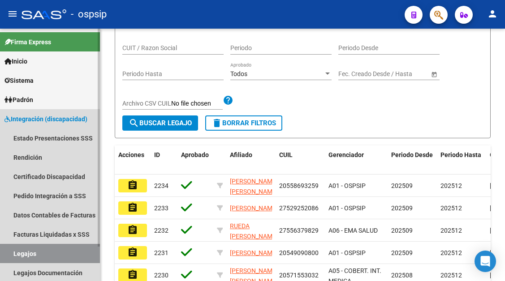
click at [16, 254] on link "Legajos" at bounding box center [50, 253] width 100 height 19
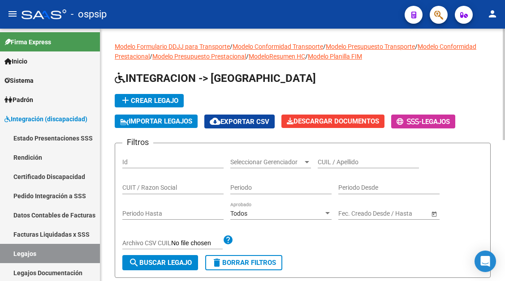
scroll to position [0, 0]
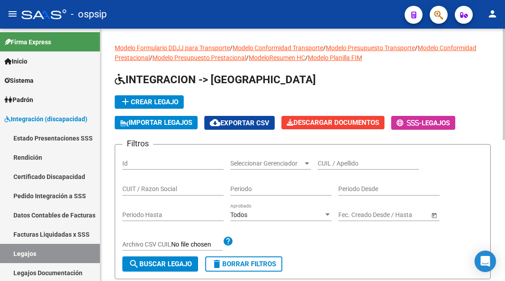
click at [335, 165] on input "CUIL / Apellido" at bounding box center [368, 164] width 101 height 8
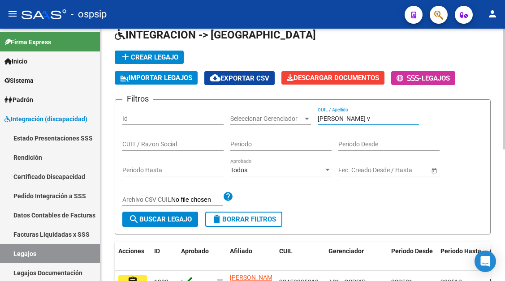
scroll to position [134, 0]
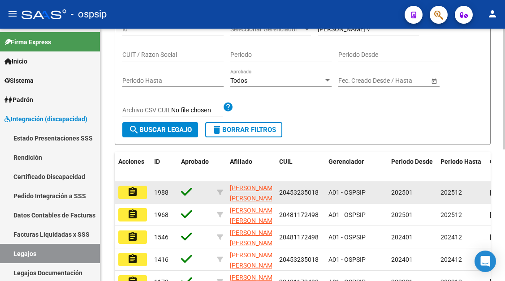
click at [132, 200] on datatable-body-cell "assignment" at bounding box center [133, 193] width 36 height 22
click at [129, 190] on mat-icon "assignment" at bounding box center [132, 192] width 11 height 11
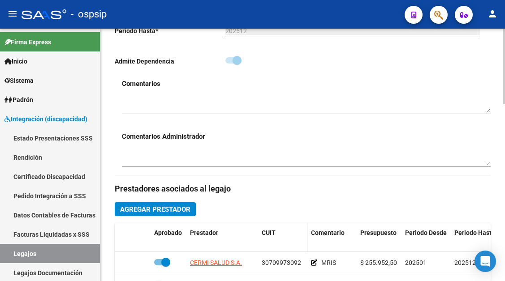
scroll to position [359, 0]
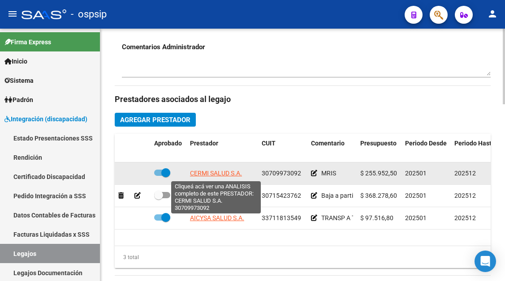
click at [219, 173] on span "CERMI SALUD S.A." at bounding box center [216, 173] width 52 height 7
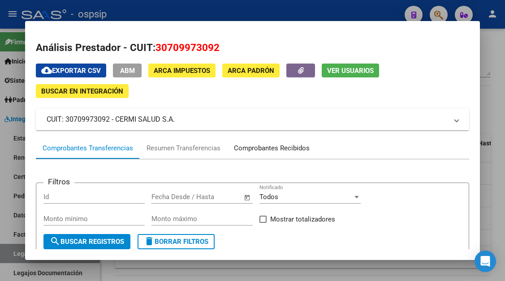
click at [278, 146] on div "Comprobantes Recibidos" at bounding box center [272, 148] width 76 height 10
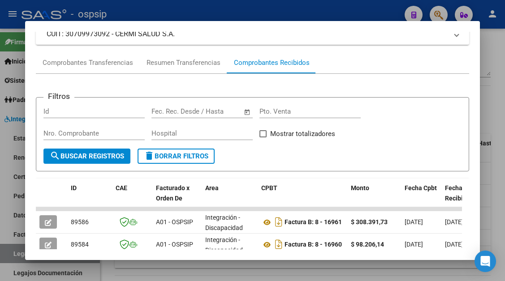
scroll to position [130, 0]
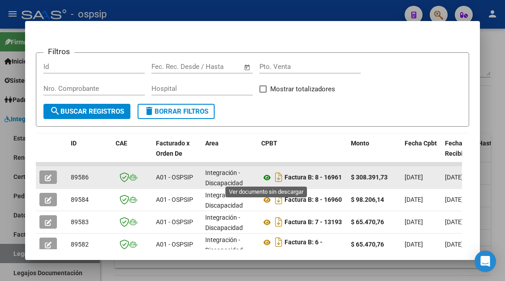
click at [268, 179] on icon at bounding box center [267, 178] width 12 height 11
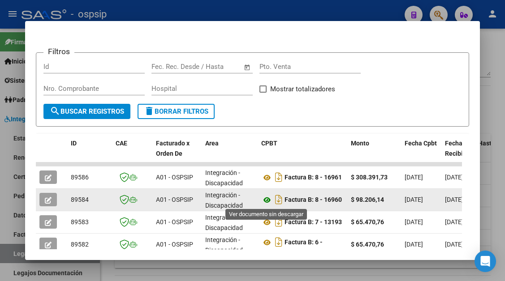
click at [269, 203] on icon at bounding box center [267, 200] width 12 height 11
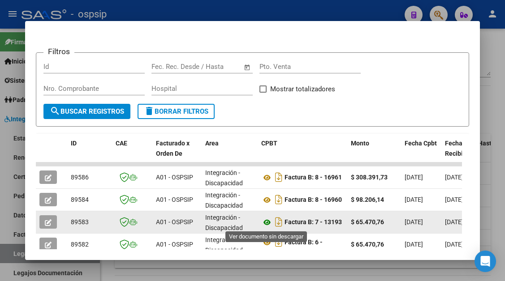
click at [268, 222] on icon at bounding box center [267, 222] width 12 height 11
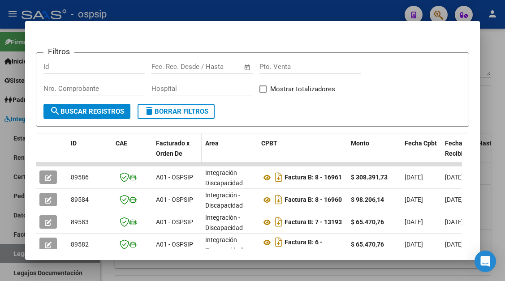
scroll to position [175, 0]
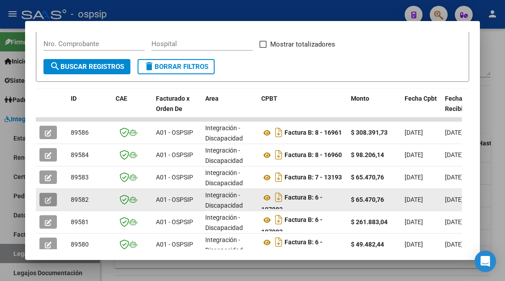
click at [49, 202] on icon "button" at bounding box center [48, 200] width 7 height 7
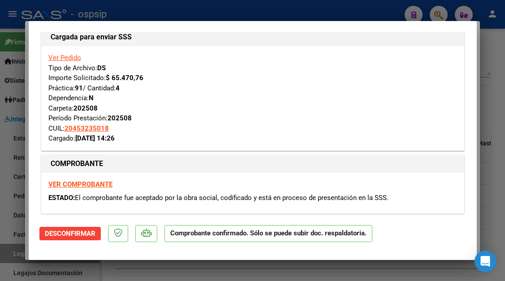
scroll to position [0, 0]
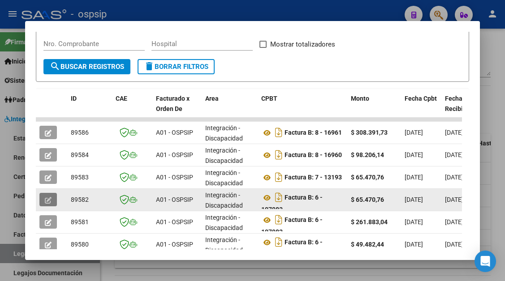
click at [52, 198] on icon "button" at bounding box center [48, 200] width 7 height 7
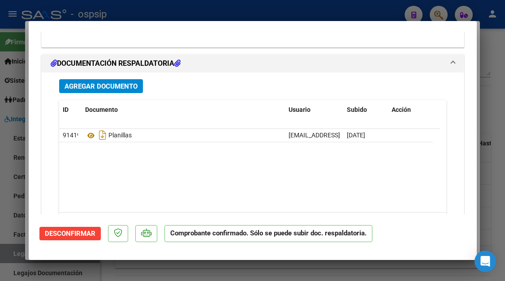
scroll to position [1120, 0]
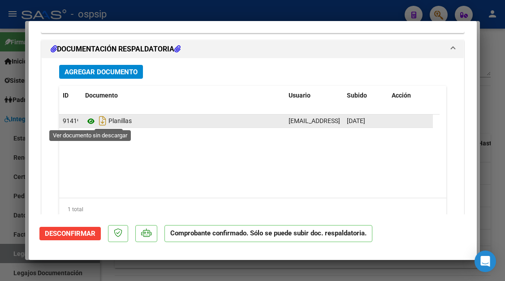
click at [91, 119] on icon at bounding box center [91, 121] width 12 height 11
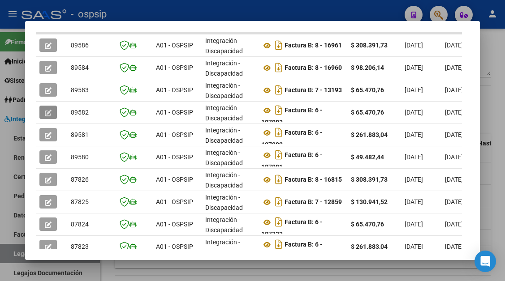
scroll to position [265, 0]
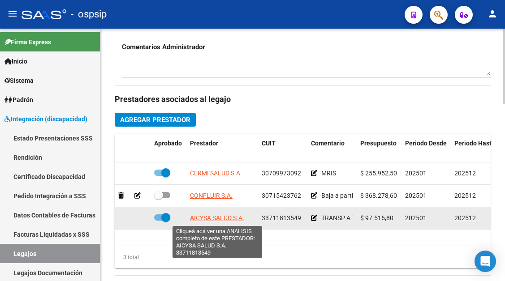
click at [213, 217] on span "AICYSA SALUD S.A." at bounding box center [217, 218] width 54 height 7
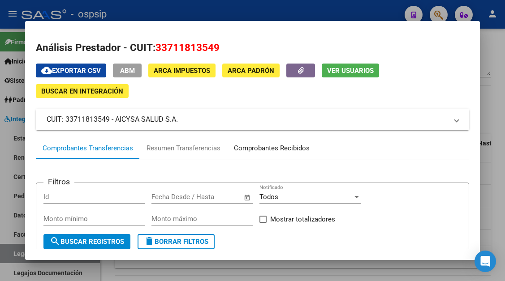
click at [241, 151] on div "Comprobantes Recibidos" at bounding box center [272, 148] width 76 height 10
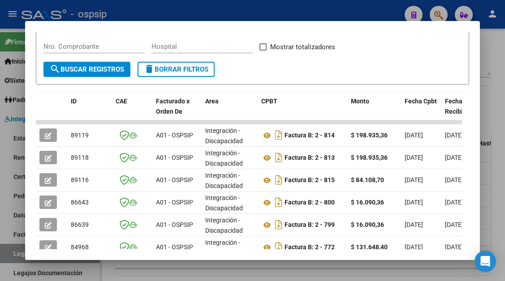
scroll to position [175, 0]
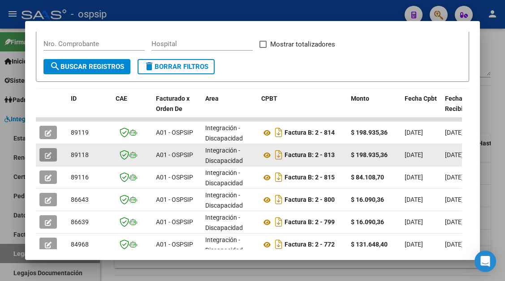
click at [55, 157] on button "button" at bounding box center [47, 154] width 17 height 13
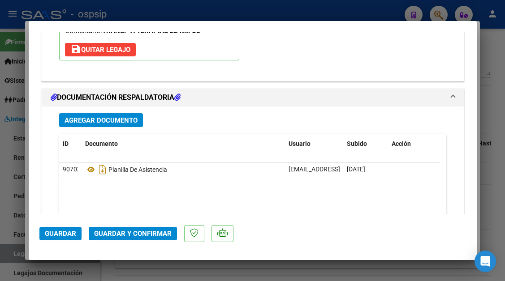
scroll to position [1048, 0]
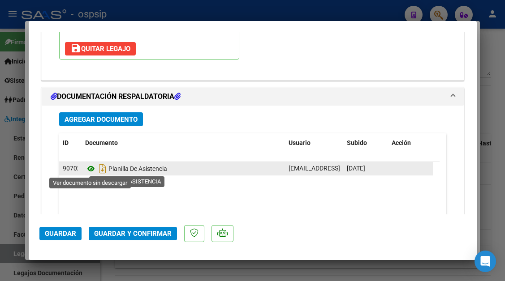
click at [87, 172] on icon at bounding box center [91, 169] width 12 height 11
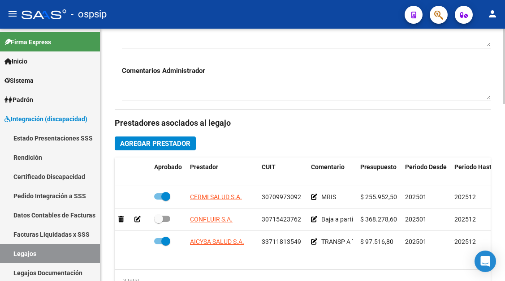
scroll to position [321, 0]
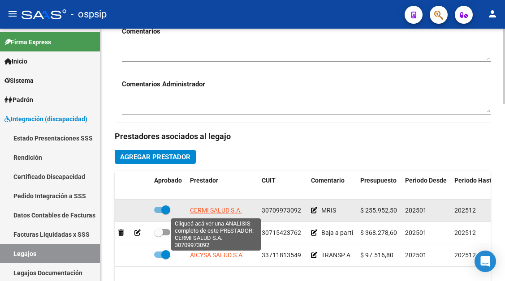
click at [203, 212] on span "CERMI SALUD S.A." at bounding box center [216, 210] width 52 height 7
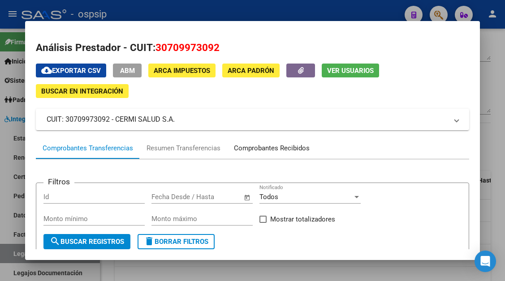
click at [257, 145] on div "Comprobantes Recibidos" at bounding box center [272, 148] width 76 height 10
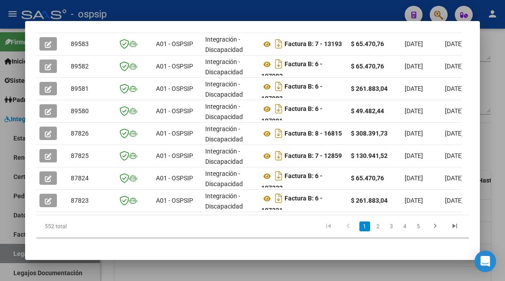
scroll to position [310, 0]
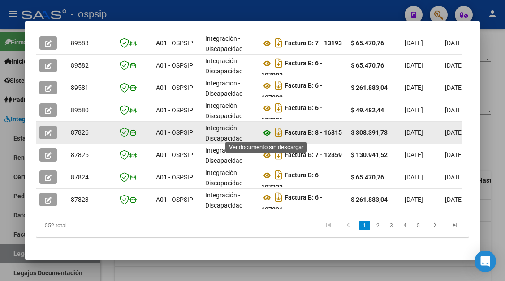
click at [270, 132] on icon at bounding box center [267, 133] width 12 height 11
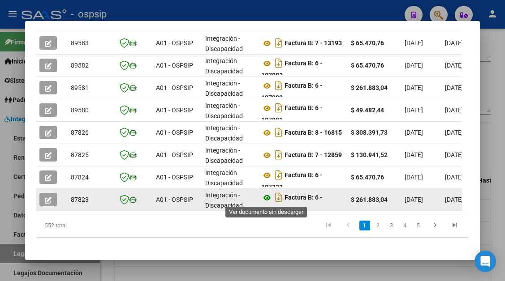
click at [267, 202] on icon at bounding box center [267, 198] width 12 height 11
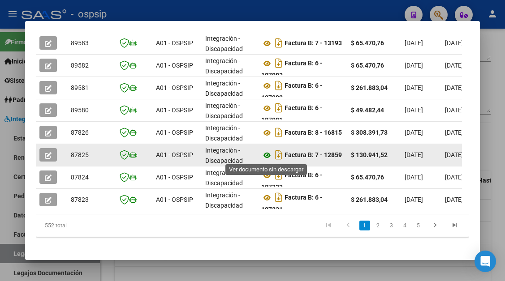
click at [268, 158] on icon at bounding box center [267, 155] width 12 height 11
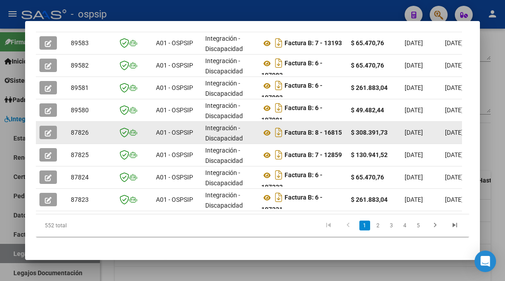
click at [53, 135] on button "button" at bounding box center [47, 132] width 17 height 13
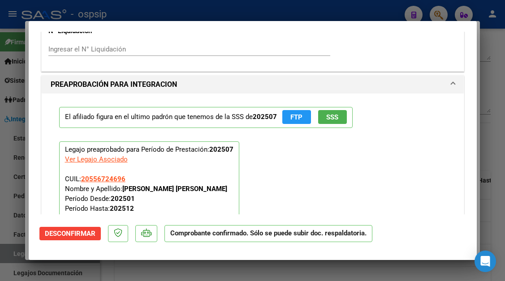
scroll to position [986, 0]
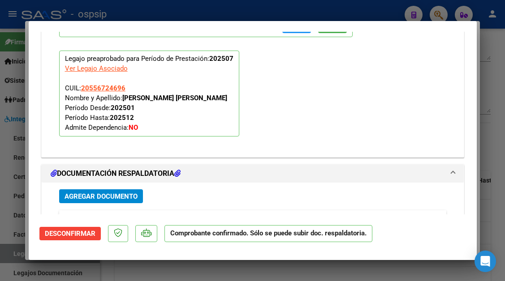
click at [11, 250] on div at bounding box center [252, 140] width 505 height 281
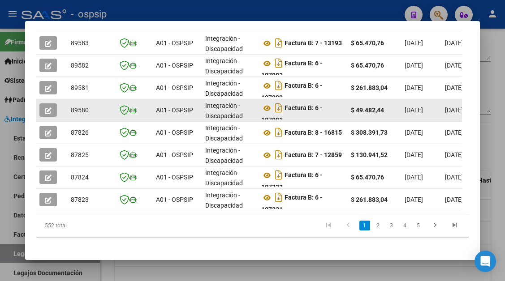
click at [49, 112] on icon "button" at bounding box center [48, 111] width 7 height 7
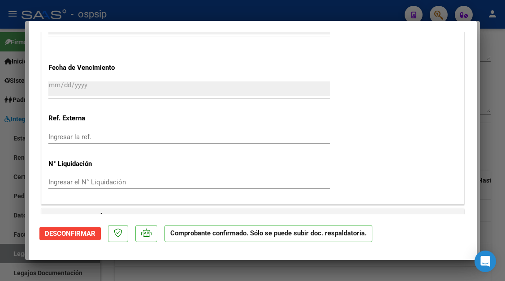
scroll to position [941, 0]
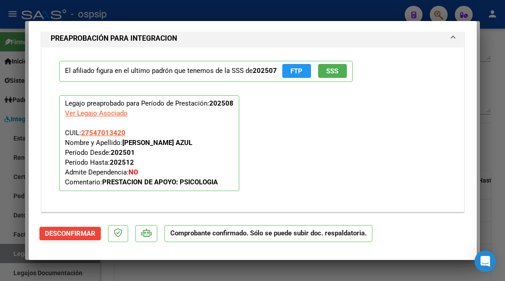
click at [13, 253] on div at bounding box center [252, 140] width 505 height 281
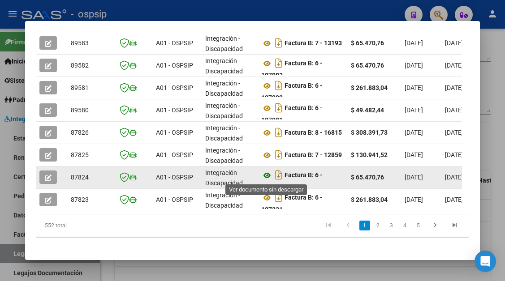
click at [271, 174] on icon at bounding box center [267, 175] width 12 height 11
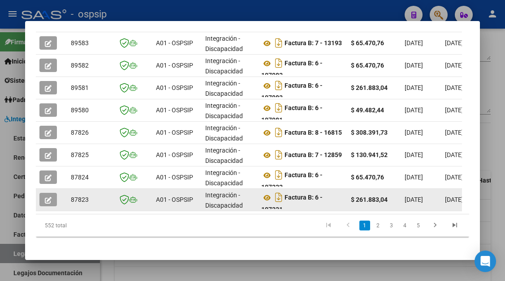
click at [267, 203] on div "Factura B: 6 - 107331" at bounding box center [302, 199] width 82 height 19
click at [267, 202] on icon at bounding box center [267, 198] width 12 height 11
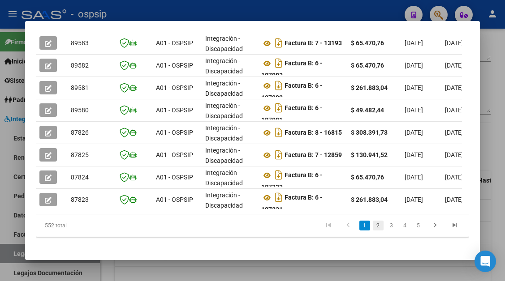
click at [374, 231] on link "2" at bounding box center [378, 226] width 11 height 10
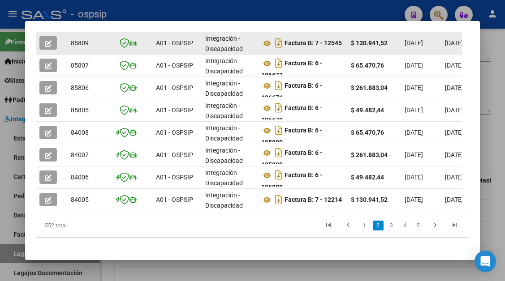
click at [48, 43] on icon "button" at bounding box center [48, 43] width 7 height 7
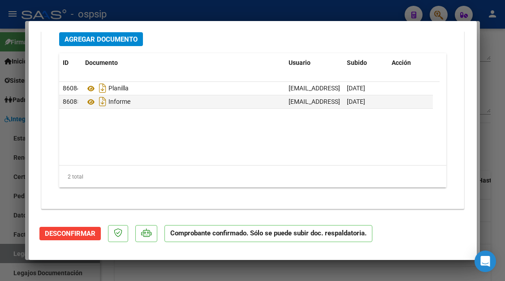
scroll to position [1154, 0]
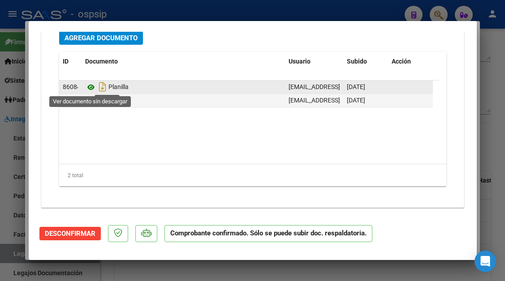
click at [90, 86] on icon at bounding box center [91, 87] width 12 height 11
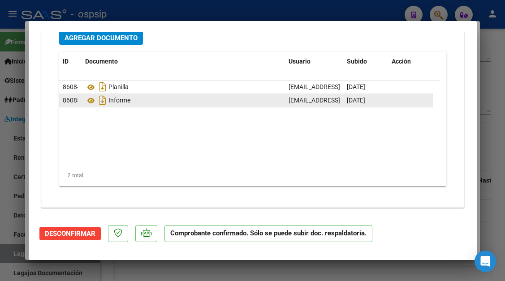
click at [201, 105] on div "Informe" at bounding box center [183, 100] width 196 height 14
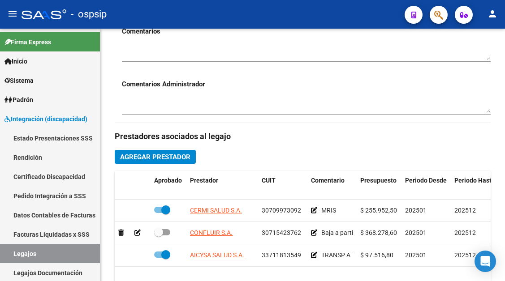
scroll to position [232, 0]
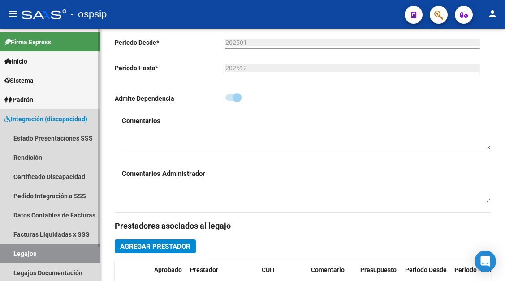
click at [77, 249] on link "Legajos" at bounding box center [50, 253] width 100 height 19
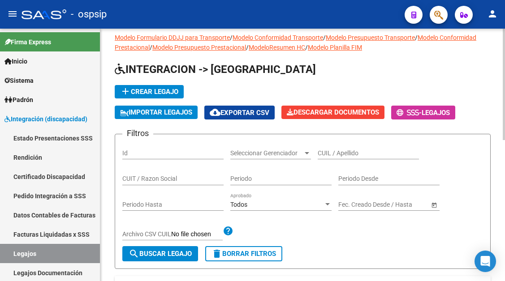
scroll to position [8, 0]
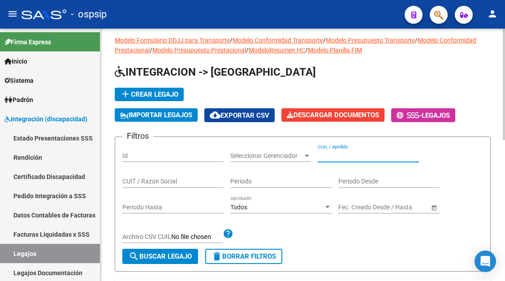
click at [330, 154] on input "CUIL / Apellido" at bounding box center [368, 156] width 101 height 8
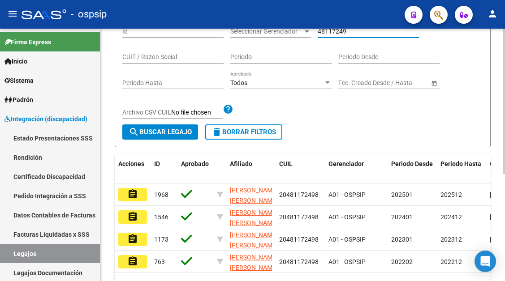
scroll to position [186, 0]
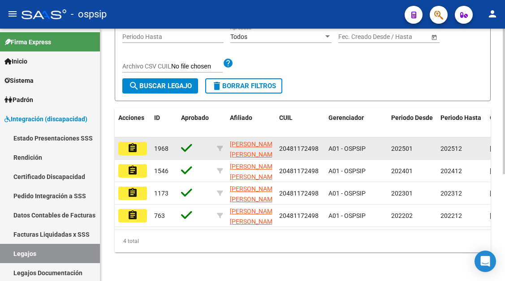
click at [135, 143] on mat-icon "assignment" at bounding box center [132, 148] width 11 height 11
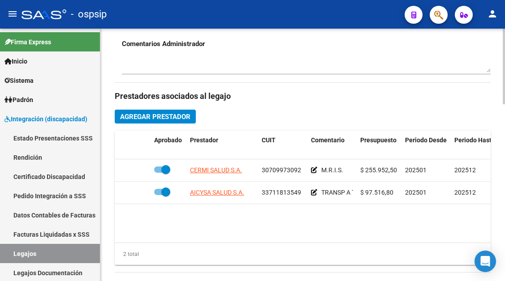
scroll to position [403, 0]
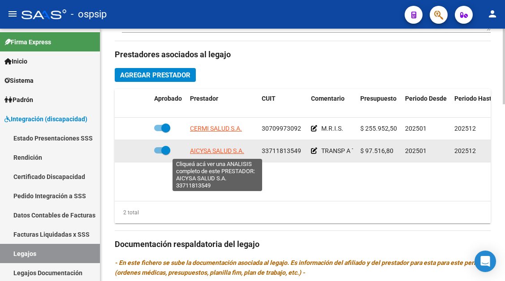
click at [220, 151] on span "AICYSA SALUD S.A." at bounding box center [217, 150] width 54 height 7
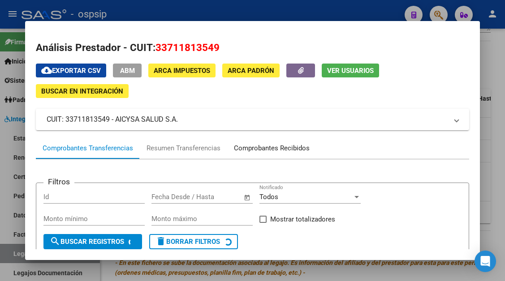
click at [242, 150] on div "Comprobantes Recibidos" at bounding box center [272, 148] width 76 height 10
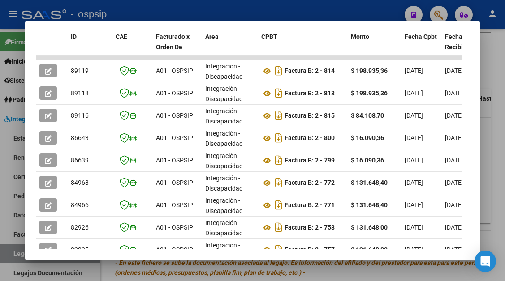
scroll to position [265, 0]
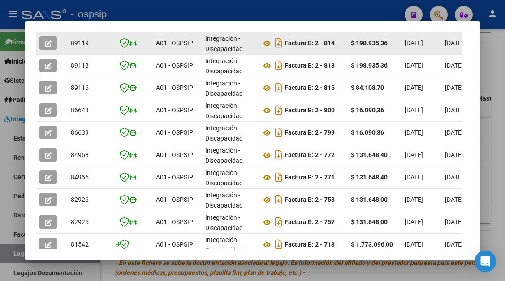
click at [38, 43] on datatable-body-cell at bounding box center [51, 43] width 31 height 22
click at [44, 43] on button "button" at bounding box center [47, 42] width 17 height 13
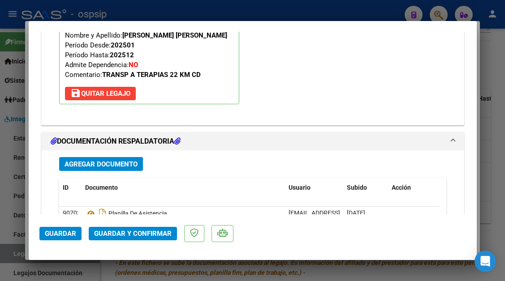
scroll to position [1129, 0]
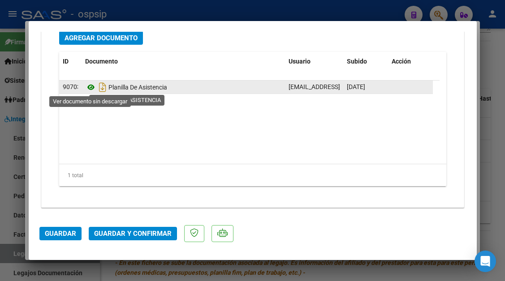
click at [95, 89] on icon at bounding box center [91, 87] width 12 height 11
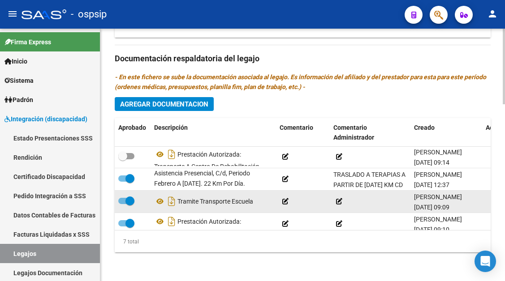
scroll to position [83, 0]
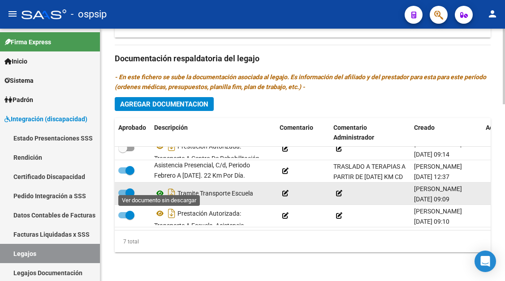
click at [159, 188] on icon at bounding box center [160, 193] width 12 height 11
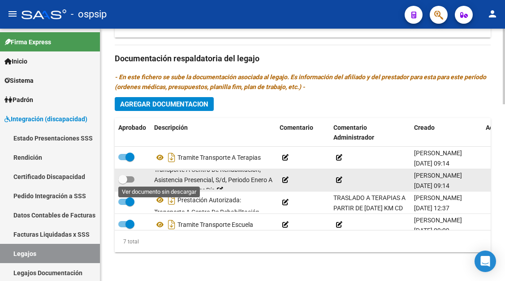
scroll to position [26, 0]
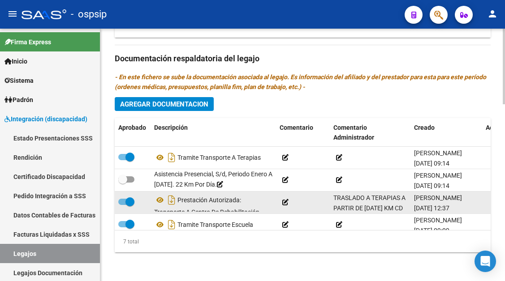
click at [129, 205] on span at bounding box center [129, 202] width 9 height 9
click at [123, 205] on input "checkbox" at bounding box center [122, 205] width 0 height 0
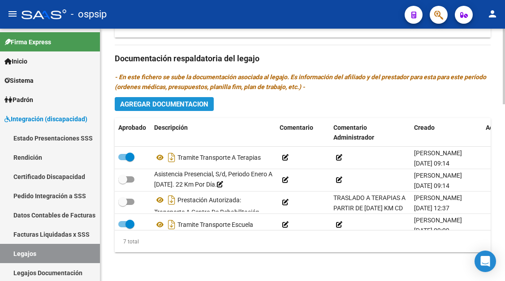
click at [175, 103] on span "Agregar Documentacion" at bounding box center [164, 104] width 88 height 8
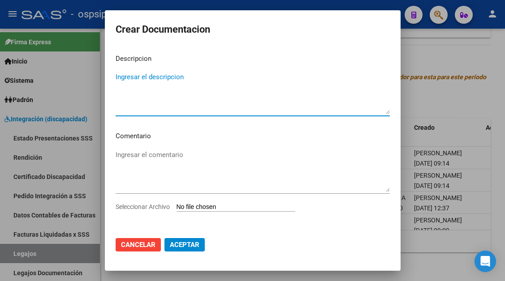
paste textarea "Prestación autorizada: Transporte a Centro de Rehabilitación, asistencia presen…"
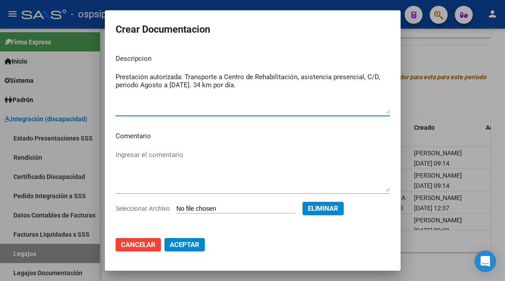
click at [189, 245] on span "Aceptar" at bounding box center [185, 245] width 30 height 8
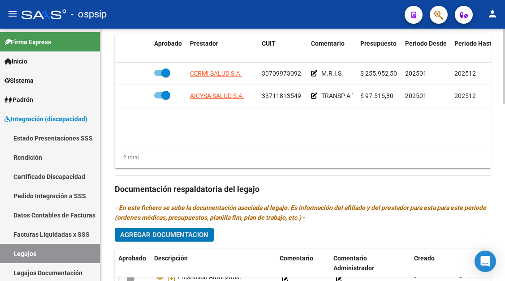
scroll to position [456, 0]
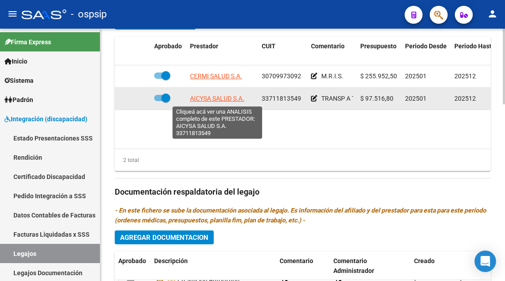
click at [222, 100] on span "AICYSA SALUD S.A." at bounding box center [217, 98] width 54 height 7
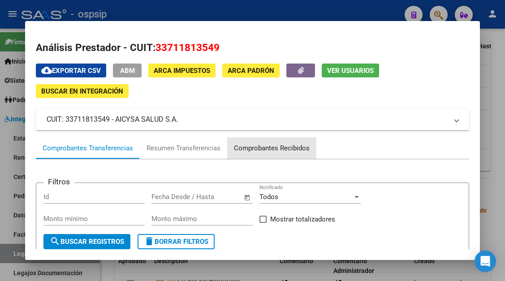
click at [253, 145] on div "Comprobantes Recibidos" at bounding box center [272, 148] width 76 height 10
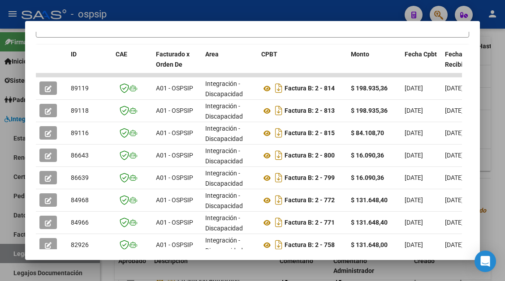
scroll to position [265, 0]
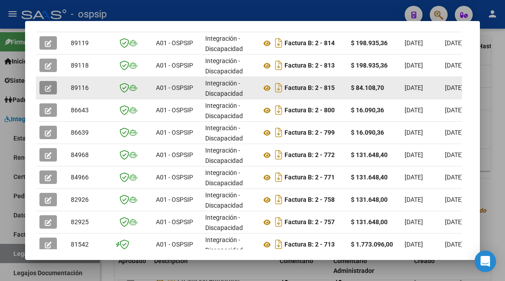
click at [47, 95] on button "button" at bounding box center [47, 87] width 17 height 13
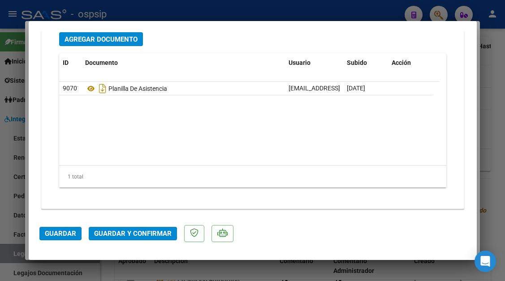
scroll to position [1129, 0]
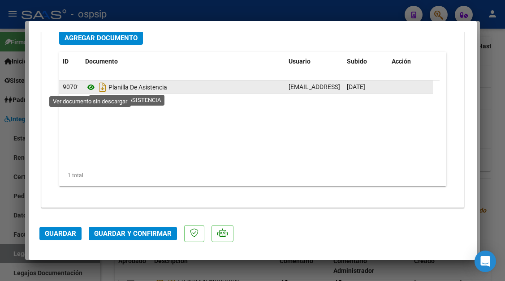
click at [87, 87] on icon at bounding box center [91, 87] width 12 height 11
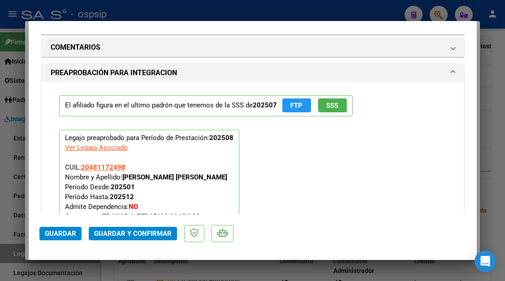
scroll to position [860, 0]
click at [11, 257] on div at bounding box center [252, 140] width 505 height 281
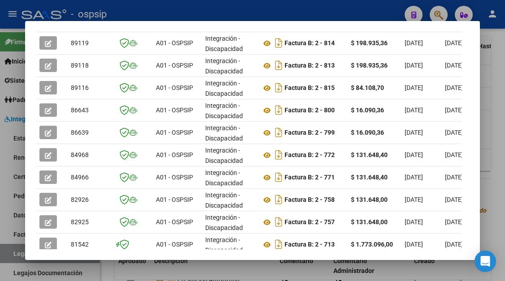
click at [13, 257] on div at bounding box center [252, 140] width 505 height 281
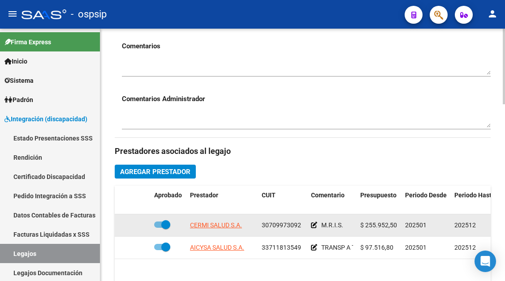
scroll to position [321, 0]
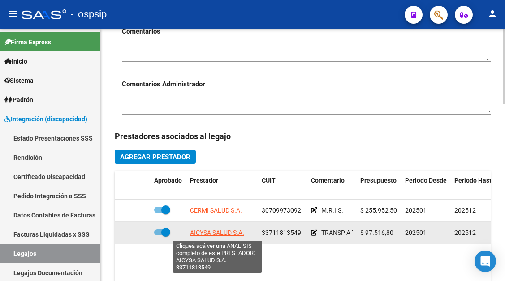
click at [209, 233] on span "AICYSA SALUD S.A." at bounding box center [217, 232] width 54 height 7
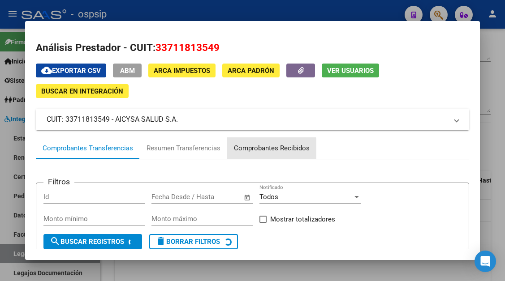
click at [266, 151] on div "Comprobantes Recibidos" at bounding box center [272, 148] width 76 height 10
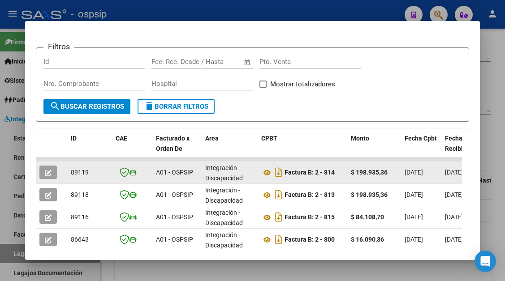
scroll to position [134, 0]
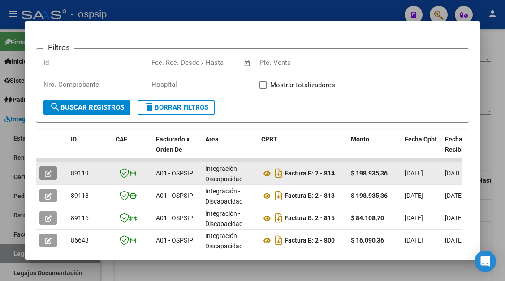
click at [51, 172] on icon "button" at bounding box center [48, 174] width 7 height 7
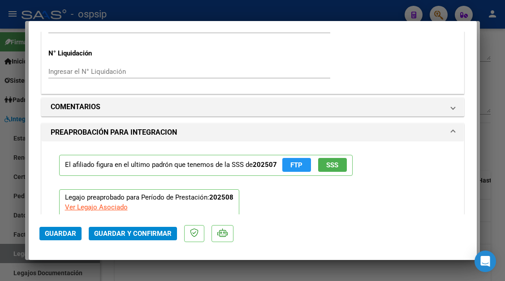
scroll to position [807, 0]
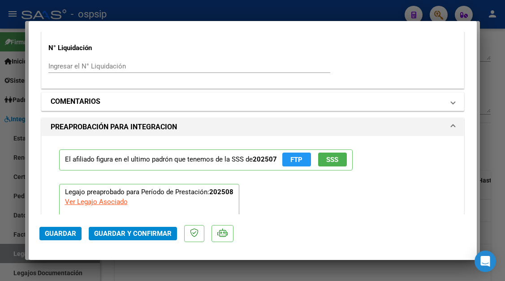
click at [443, 101] on span "COMENTARIOS" at bounding box center [251, 101] width 401 height 11
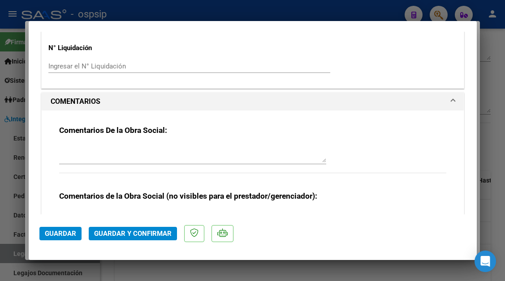
click at [138, 145] on textarea at bounding box center [192, 154] width 267 height 18
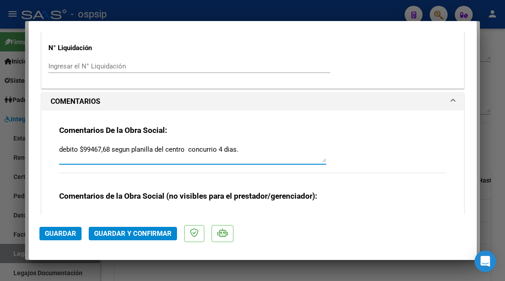
drag, startPoint x: 240, startPoint y: 148, endPoint x: 27, endPoint y: 150, distance: 212.9
click at [27, 150] on div "Análisis Prestador - CUIT: 33711813549 cloud_download Exportar CSV ABM ARCA Imp…" at bounding box center [252, 140] width 505 height 281
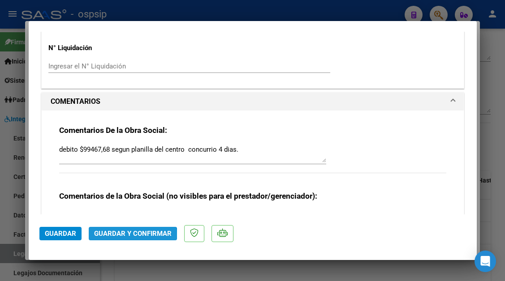
click at [131, 236] on span "Guardar y Confirmar" at bounding box center [133, 234] width 78 height 8
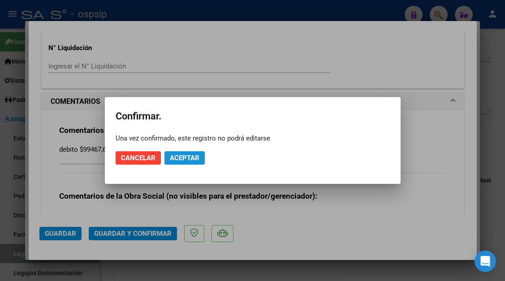
click at [177, 157] on span "Aceptar" at bounding box center [185, 158] width 30 height 8
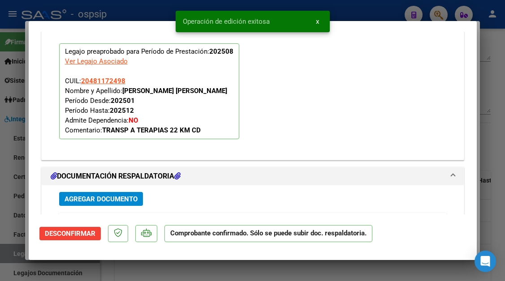
scroll to position [1065, 0]
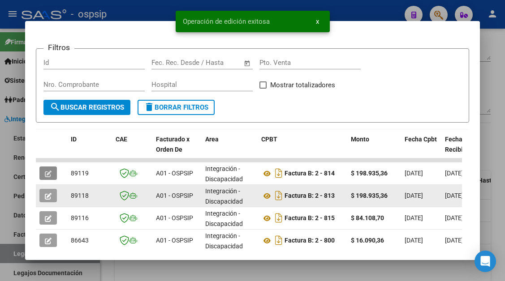
click at [53, 194] on button "button" at bounding box center [47, 195] width 17 height 13
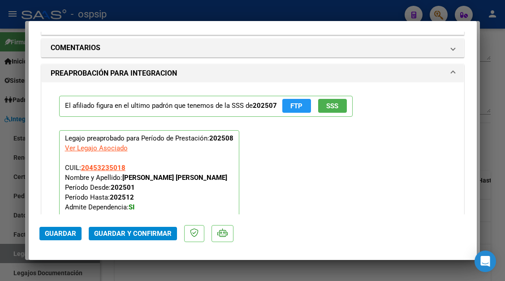
scroll to position [807, 0]
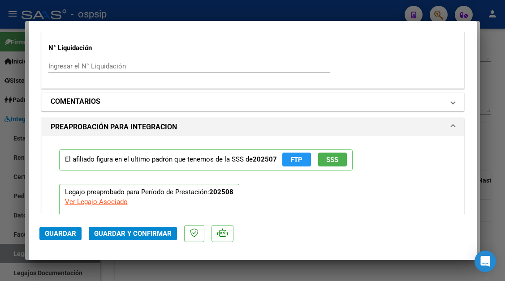
click at [441, 96] on mat-expansion-panel-header "COMENTARIOS" at bounding box center [253, 102] width 422 height 18
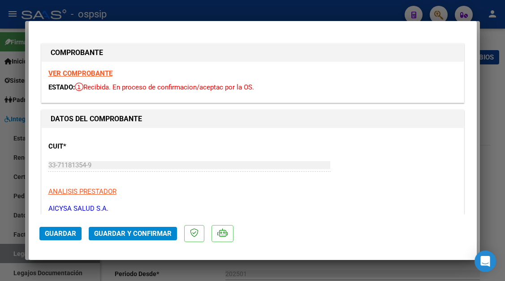
scroll to position [807, 0]
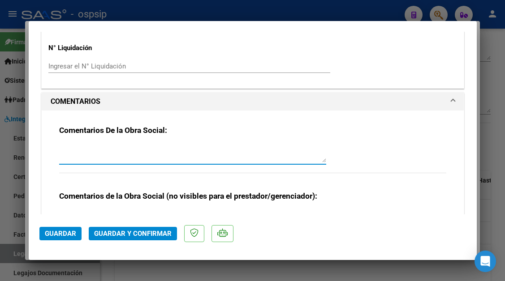
paste textarea "debito $99467,68 segun planilla del centro concurrio 4 dias."
type textarea "debito $99467,68 segun planilla del centro concurrio 4 dias."
click at [125, 234] on span "Guardar y Confirmar" at bounding box center [133, 234] width 78 height 8
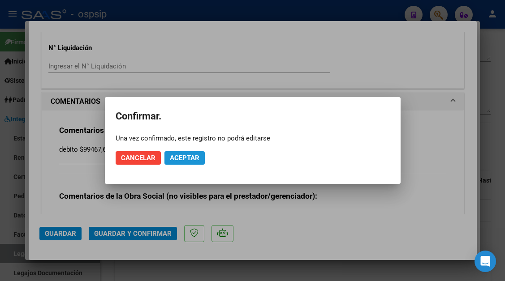
click at [192, 160] on span "Aceptar" at bounding box center [185, 158] width 30 height 8
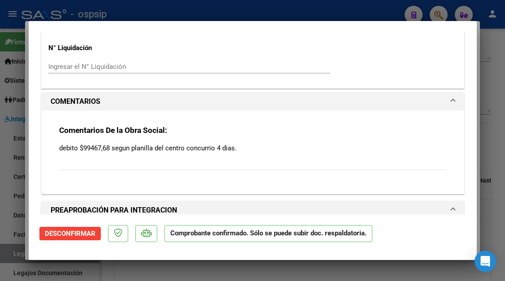
click at [11, 253] on div at bounding box center [252, 140] width 505 height 281
type input "$ 0,00"
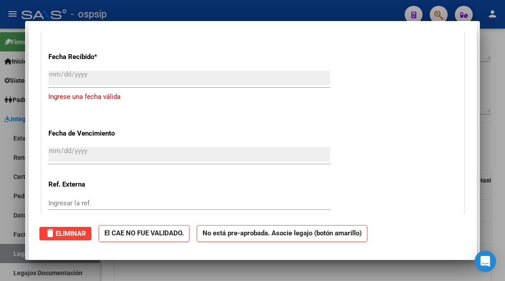
scroll to position [0, 0]
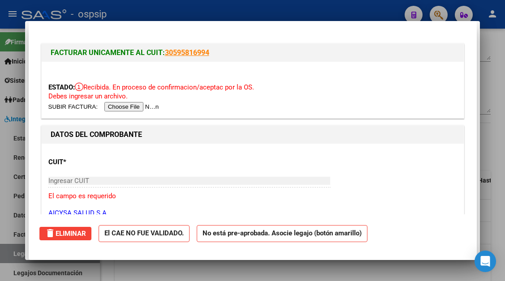
click at [11, 253] on div at bounding box center [252, 140] width 505 height 281
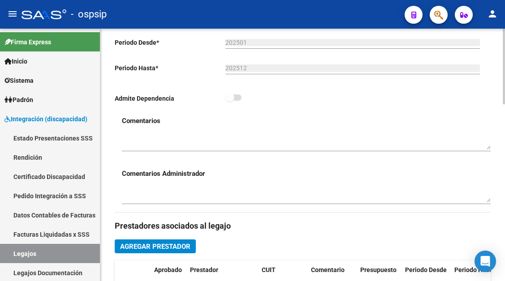
scroll to position [321, 0]
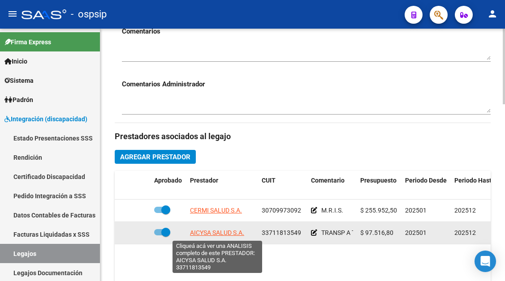
click at [231, 230] on span "AICYSA SALUD S.A." at bounding box center [217, 232] width 54 height 7
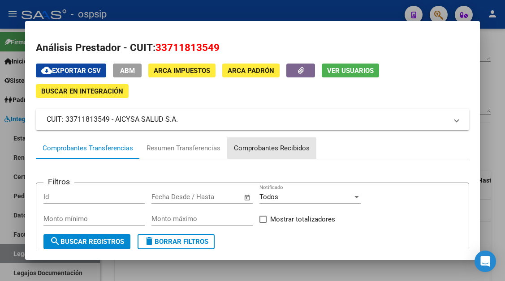
click at [254, 150] on div "Comprobantes Recibidos" at bounding box center [272, 148] width 76 height 10
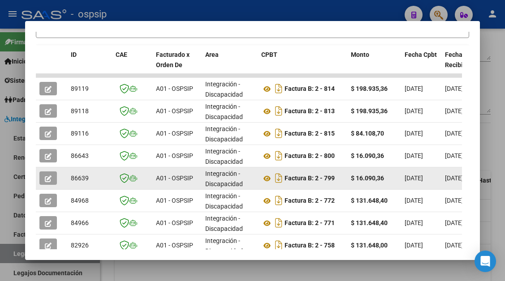
scroll to position [220, 0]
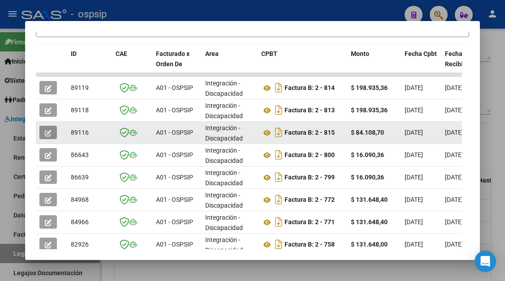
click at [48, 128] on button "button" at bounding box center [47, 132] width 17 height 13
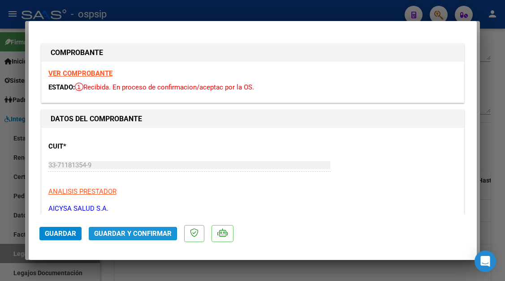
click at [121, 235] on span "Guardar y Confirmar" at bounding box center [133, 234] width 78 height 8
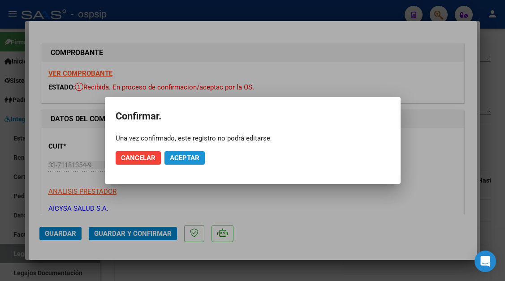
click at [179, 163] on button "Aceptar" at bounding box center [184, 157] width 40 height 13
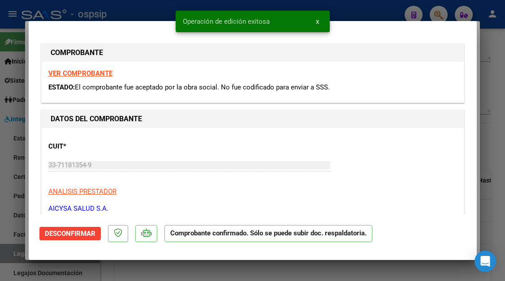
click at [16, 246] on div at bounding box center [252, 140] width 505 height 281
type input "$ 0,00"
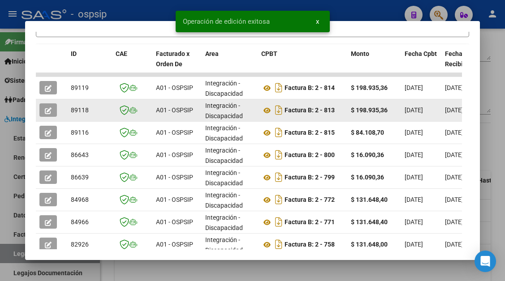
click at [43, 116] on button "button" at bounding box center [47, 110] width 17 height 13
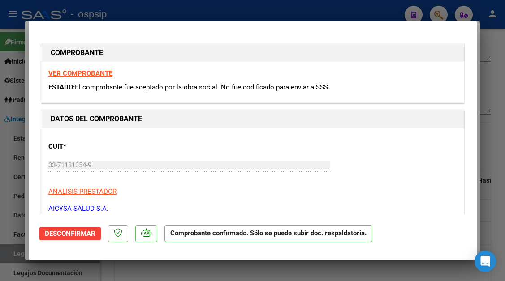
type input "$ 0,00"
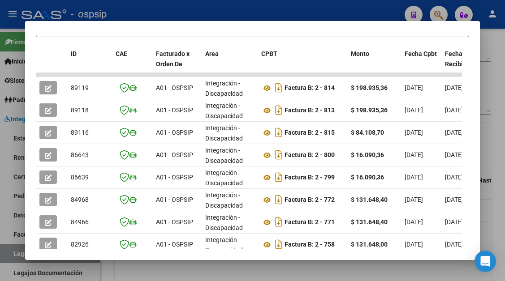
click at [13, 256] on div at bounding box center [252, 140] width 505 height 281
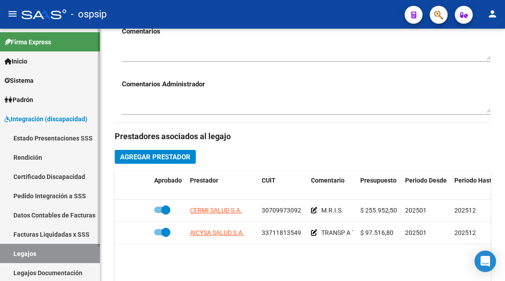
click at [8, 254] on link "Legajos" at bounding box center [50, 253] width 100 height 19
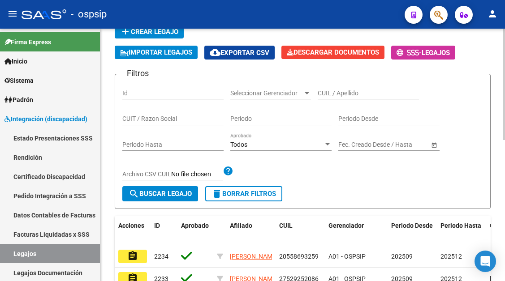
scroll to position [52, 0]
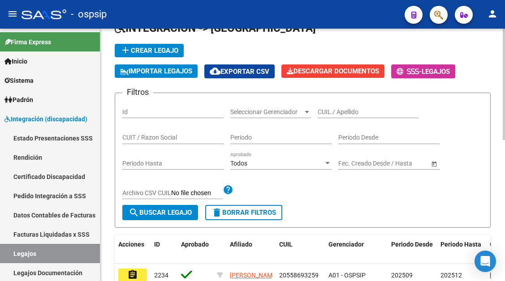
click at [339, 109] on input "CUIL / Apellido" at bounding box center [368, 112] width 101 height 8
type input "a"
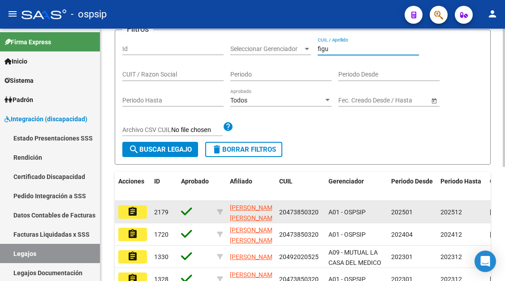
scroll to position [186, 0]
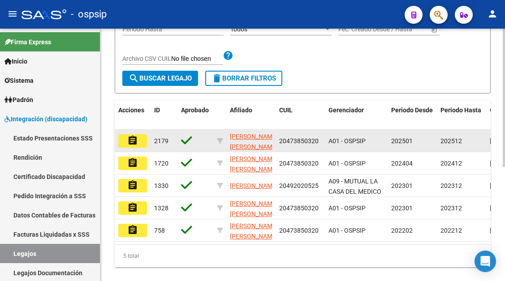
type input "figu"
click at [129, 145] on mat-icon "assignment" at bounding box center [132, 140] width 11 height 11
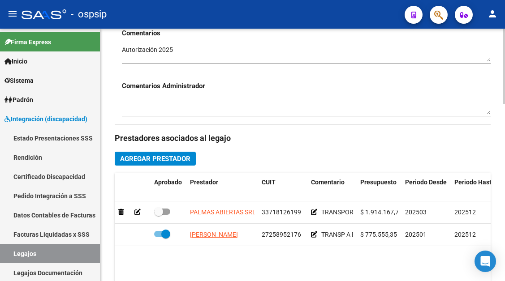
scroll to position [359, 0]
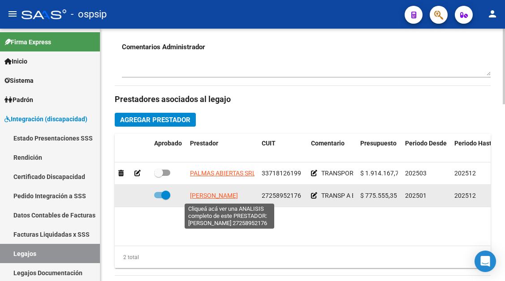
click at [238, 199] on span "APARICIO CINTHIA VIVIANA" at bounding box center [214, 195] width 48 height 7
type textarea "27258952176"
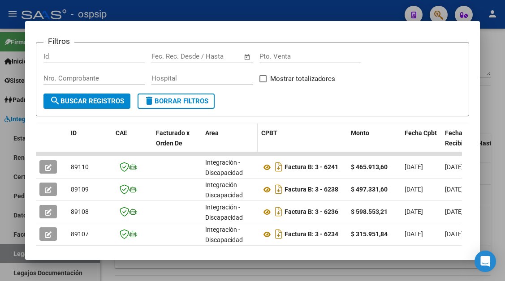
scroll to position [220, 0]
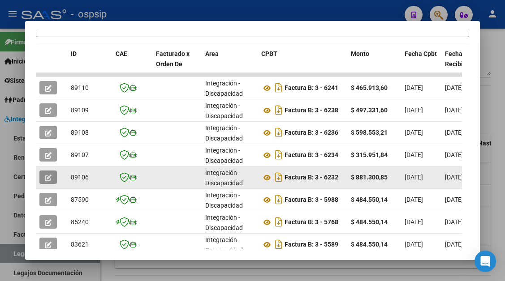
click at [43, 182] on button "button" at bounding box center [47, 177] width 17 height 13
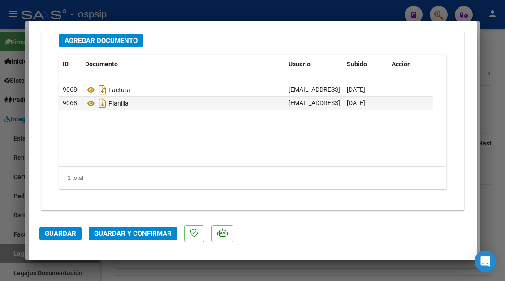
scroll to position [1129, 0]
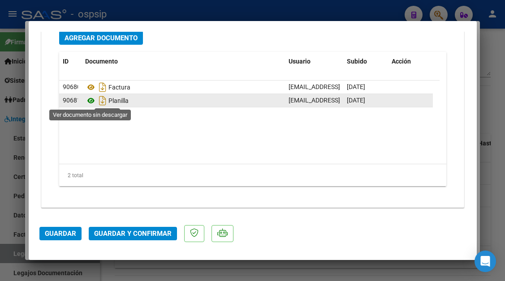
click at [92, 98] on icon at bounding box center [91, 100] width 12 height 11
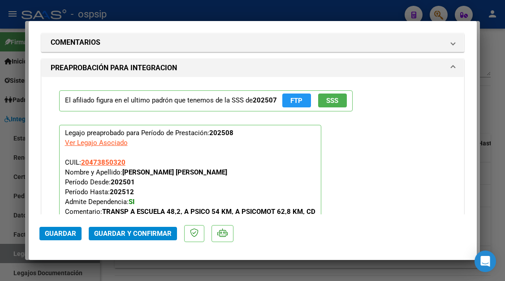
scroll to position [860, 0]
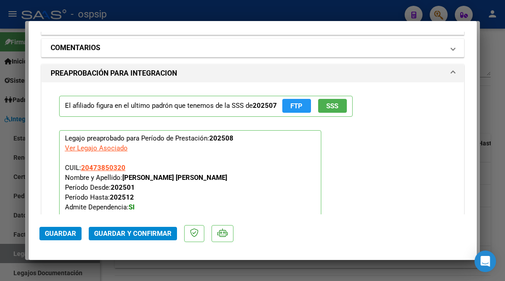
click at [451, 53] on span at bounding box center [453, 48] width 4 height 11
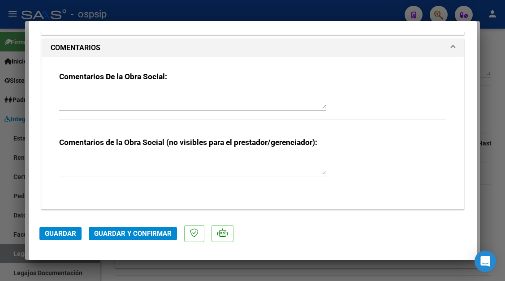
click at [299, 110] on div at bounding box center [192, 100] width 267 height 22
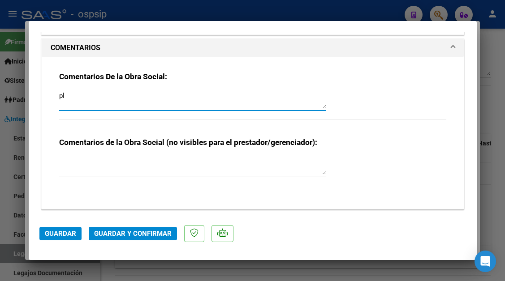
type textarea "p"
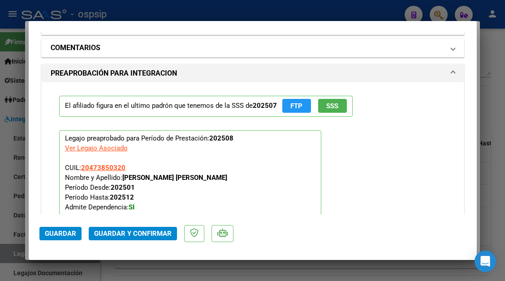
click at [439, 49] on span "COMENTARIOS" at bounding box center [251, 48] width 401 height 11
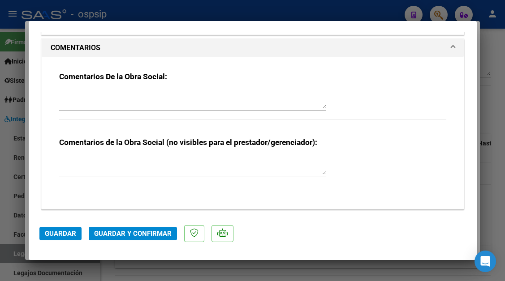
click at [378, 80] on h3 "Comentarios De la Obra Social:" at bounding box center [252, 77] width 387 height 10
click at [175, 90] on div at bounding box center [192, 100] width 267 height 22
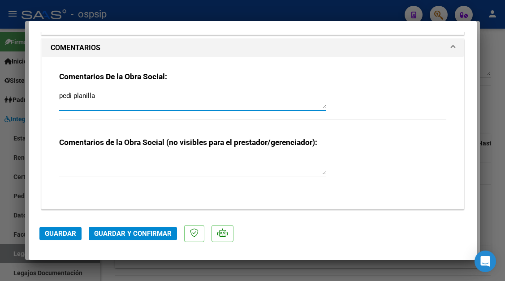
type textarea "pedi planilla"
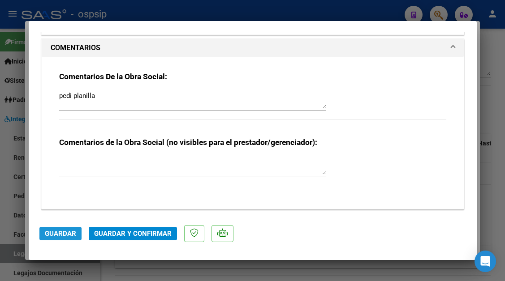
click at [56, 235] on span "Guardar" at bounding box center [60, 234] width 31 height 8
type input "$ 0,00"
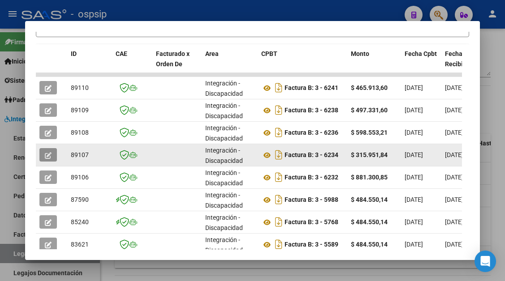
click at [49, 155] on icon "button" at bounding box center [48, 155] width 7 height 7
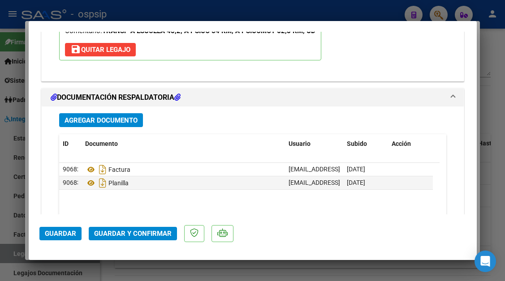
scroll to position [1120, 0]
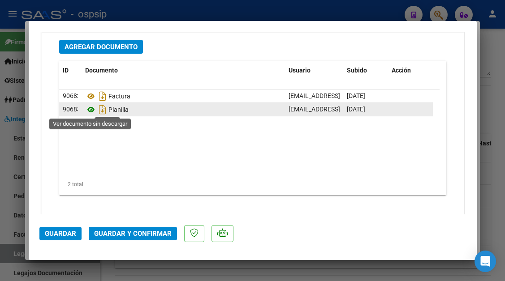
click at [95, 109] on icon at bounding box center [91, 109] width 12 height 11
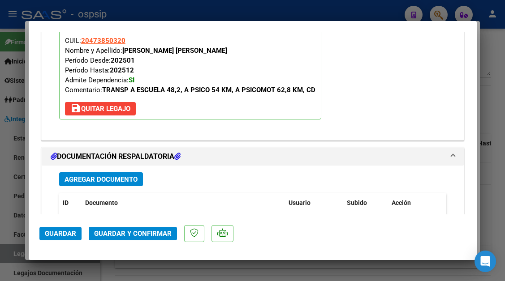
scroll to position [986, 0]
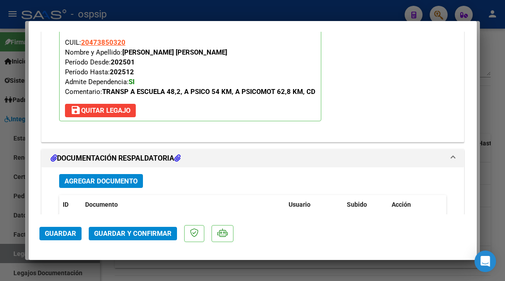
type input "$ 0,00"
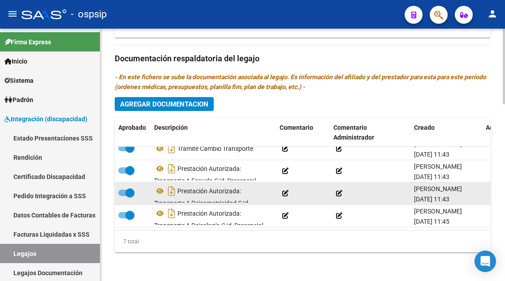
scroll to position [39, 0]
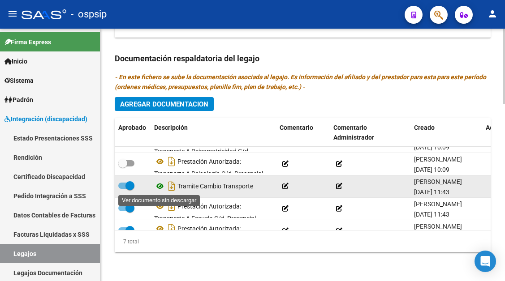
click at [160, 183] on icon at bounding box center [160, 186] width 12 height 11
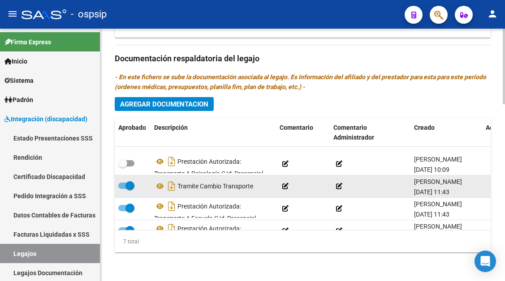
scroll to position [83, 0]
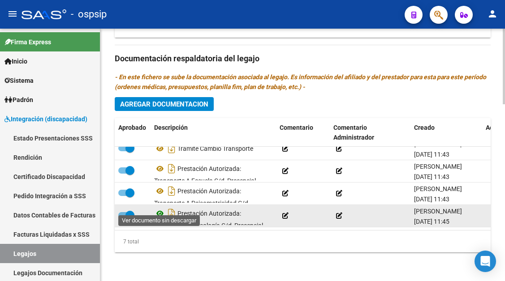
click at [161, 208] on icon at bounding box center [160, 213] width 12 height 11
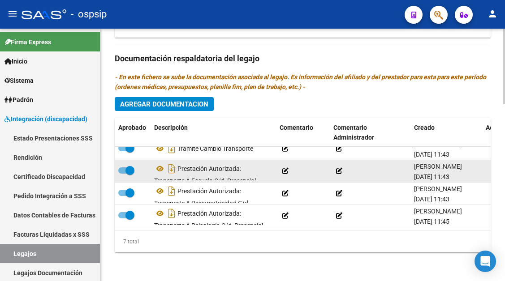
scroll to position [0, 0]
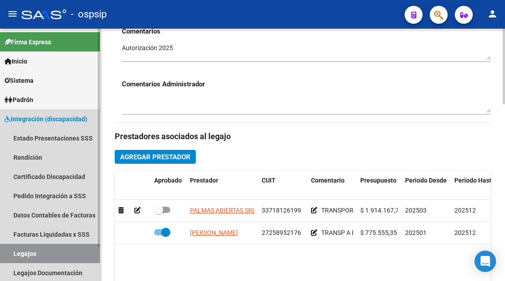
click at [63, 252] on link "Legajos" at bounding box center [50, 253] width 100 height 19
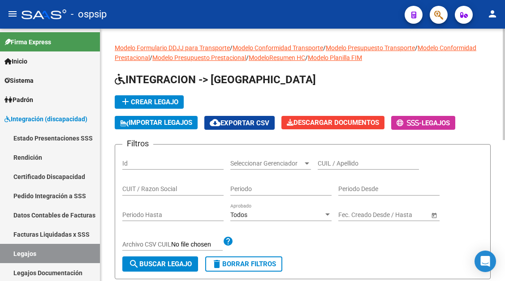
click at [333, 158] on div "CUIL / Apellido" at bounding box center [368, 161] width 101 height 18
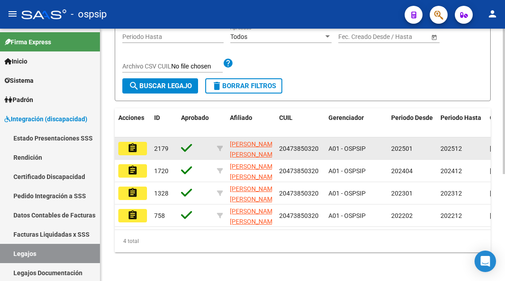
type input "47385032"
click at [126, 144] on button "assignment" at bounding box center [132, 148] width 29 height 13
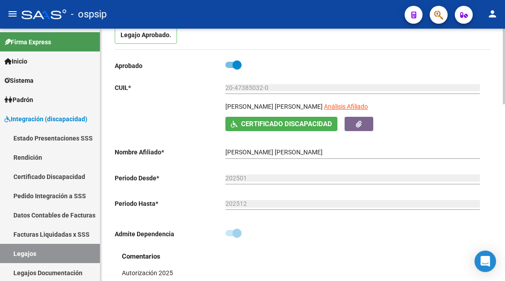
scroll to position [90, 0]
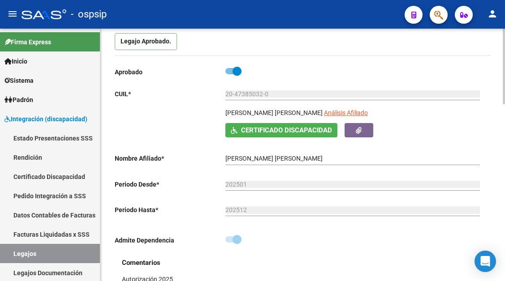
click at [349, 107] on div "20-47385032-0 Ingresar CUIL" at bounding box center [352, 95] width 255 height 26
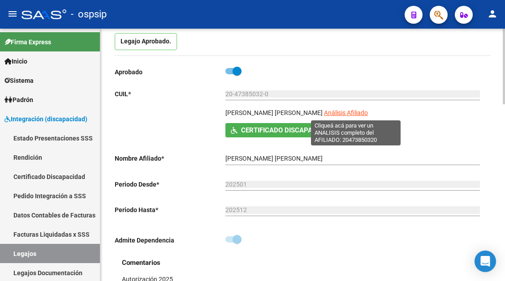
click at [349, 116] on span "Análisis Afiliado" at bounding box center [346, 112] width 44 height 7
type textarea "20473850320"
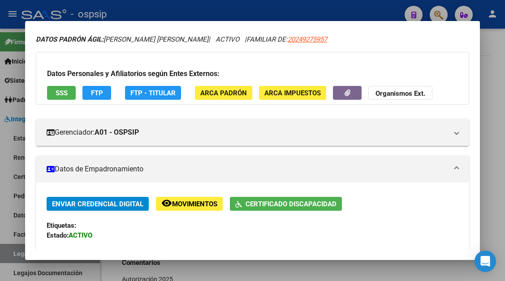
scroll to position [45, 0]
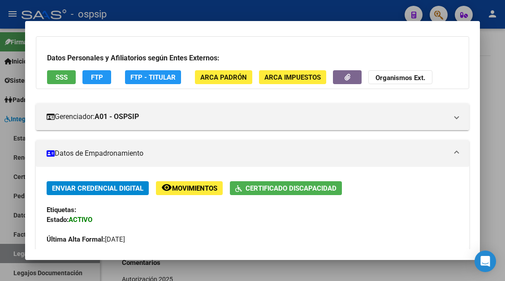
click at [52, 74] on button "SSS" at bounding box center [61, 77] width 29 height 14
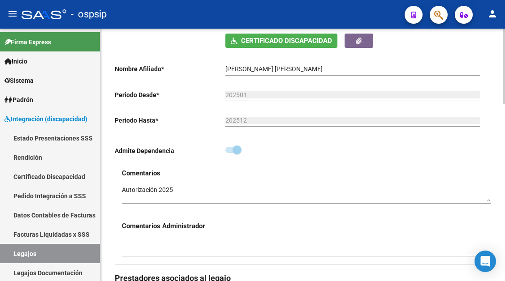
scroll to position [359, 0]
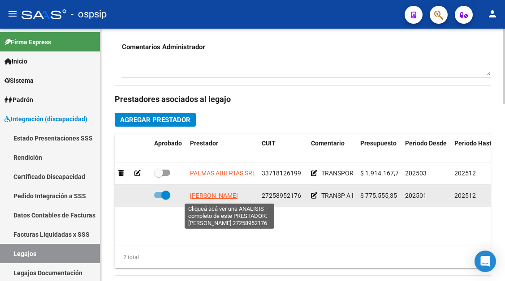
click at [200, 194] on span "APARICIO CINTHIA VIVIANA" at bounding box center [214, 195] width 48 height 7
type textarea "27258952176"
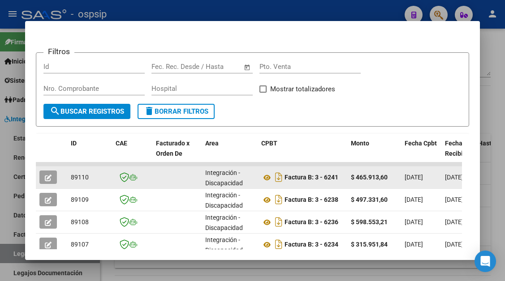
scroll to position [2, 0]
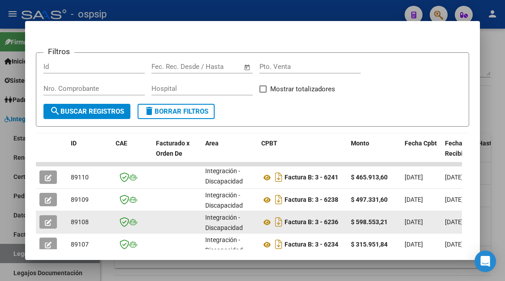
click at [49, 221] on icon "button" at bounding box center [48, 223] width 7 height 7
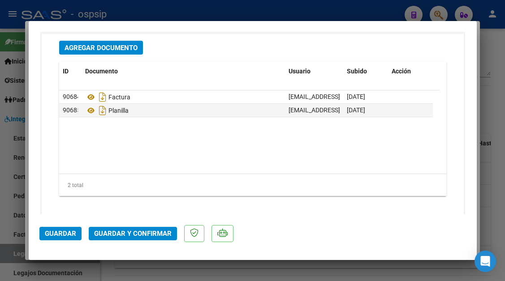
scroll to position [1120, 0]
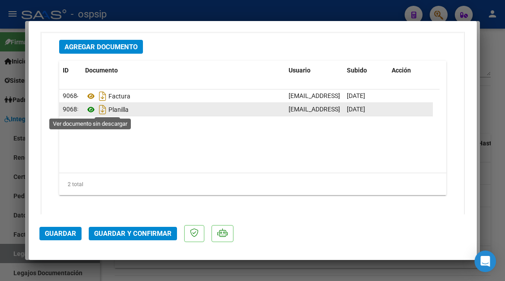
click at [95, 109] on icon at bounding box center [91, 109] width 12 height 11
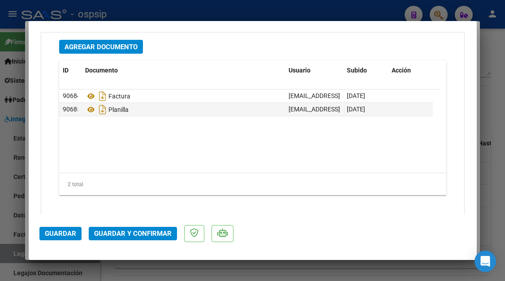
type input "$ 0,00"
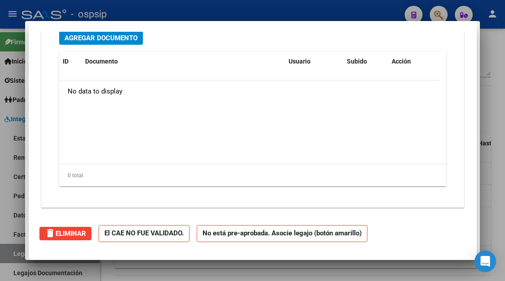
scroll to position [0, 0]
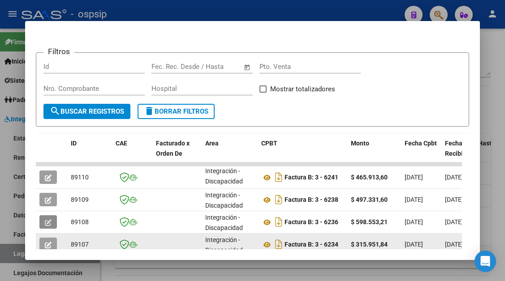
click at [52, 243] on icon "button" at bounding box center [48, 245] width 7 height 7
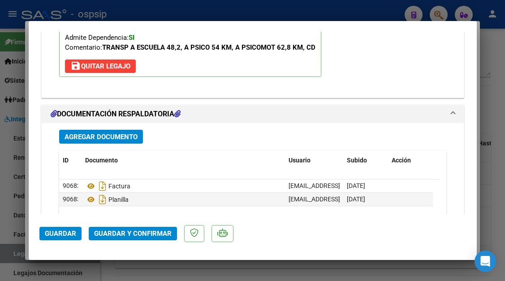
scroll to position [1031, 0]
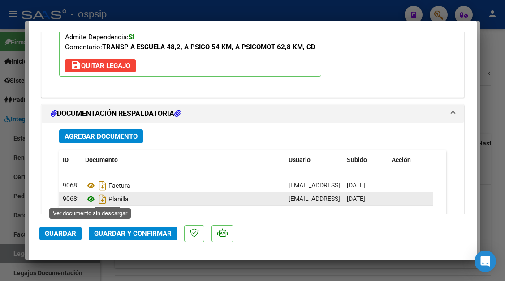
click at [94, 197] on icon at bounding box center [91, 199] width 12 height 11
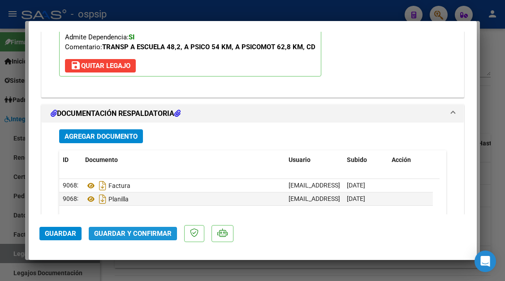
click at [134, 236] on span "Guardar y Confirmar" at bounding box center [133, 234] width 78 height 8
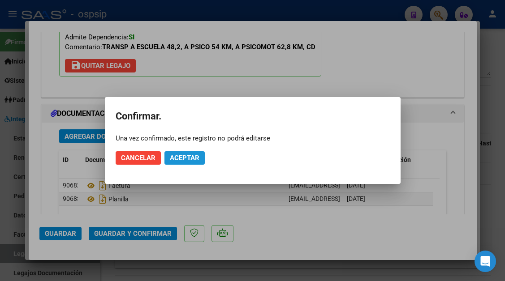
click at [191, 158] on span "Aceptar" at bounding box center [185, 158] width 30 height 8
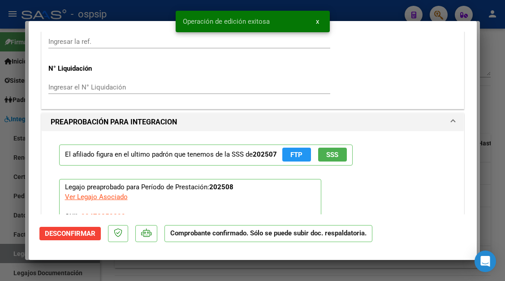
scroll to position [726, 0]
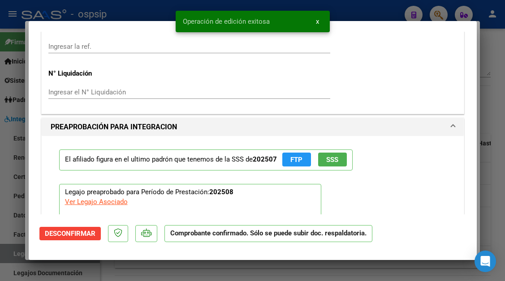
click at [11, 253] on div at bounding box center [252, 140] width 505 height 281
type input "$ 0,00"
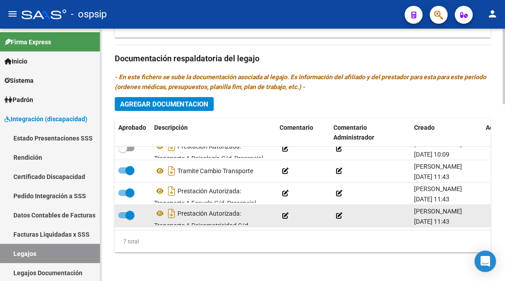
scroll to position [39, 0]
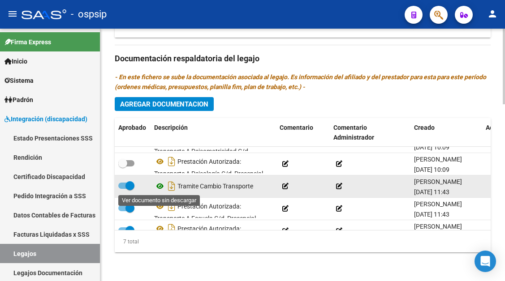
click at [164, 187] on icon at bounding box center [160, 186] width 12 height 11
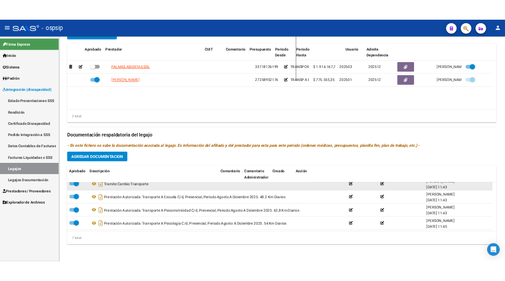
scroll to position [0, 0]
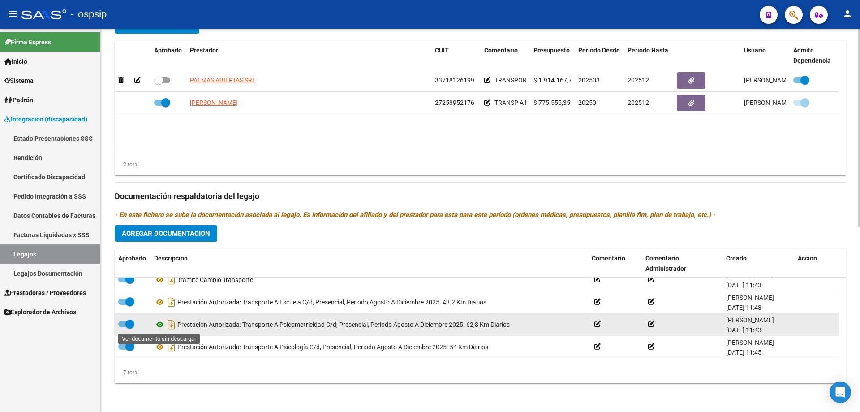
click at [162, 281] on icon at bounding box center [160, 324] width 12 height 11
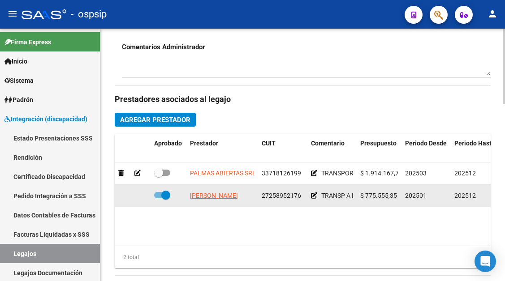
scroll to position [448, 0]
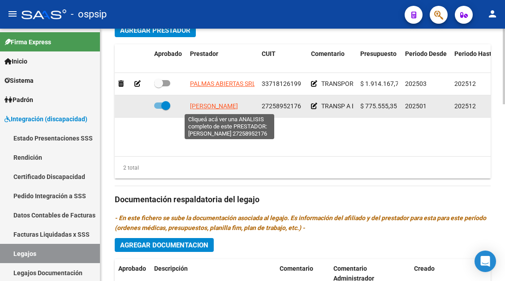
click at [202, 109] on span "APARICIO CINTHIA VIVIANA" at bounding box center [214, 106] width 48 height 7
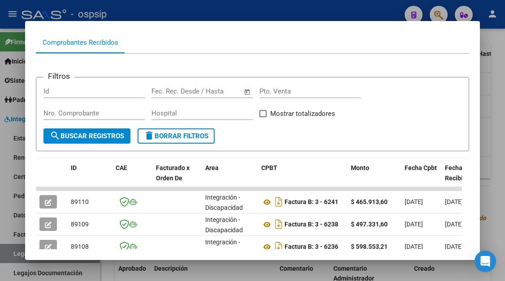
scroll to position [195, 0]
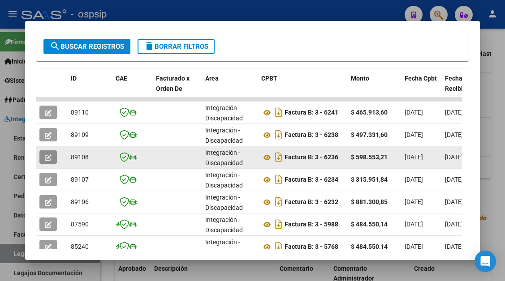
click at [48, 163] on button "button" at bounding box center [47, 157] width 17 height 13
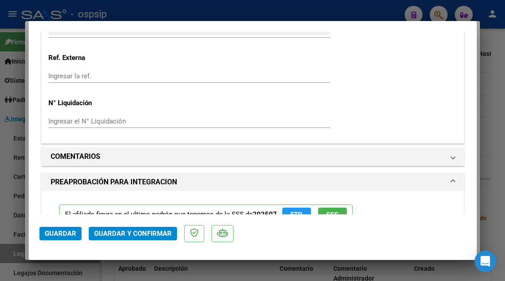
scroll to position [851, 0]
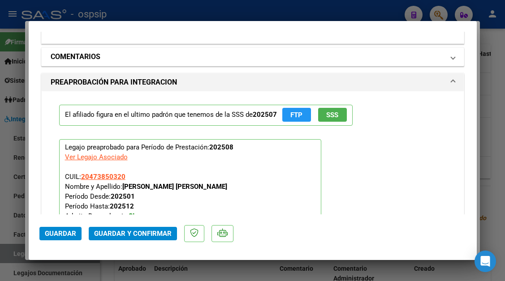
click at [451, 61] on span at bounding box center [453, 57] width 4 height 11
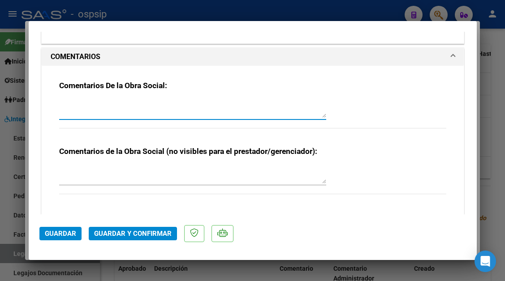
click at [181, 108] on textarea at bounding box center [192, 109] width 267 height 18
click at [148, 112] on textarea "debito $ 47" at bounding box center [192, 109] width 267 height 18
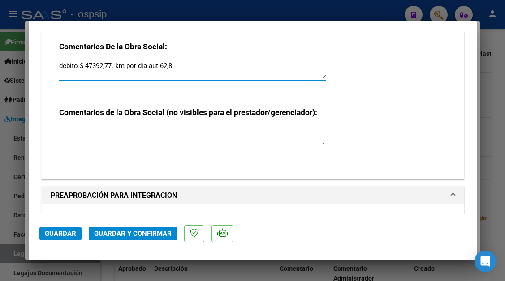
scroll to position [941, 0]
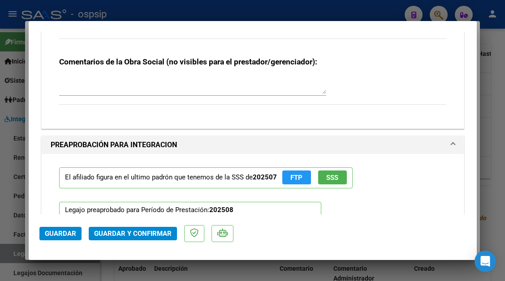
type textarea "debito $ 47392,77. km por dia aut 62,8."
click at [131, 220] on mat-dialog-actions "Guardar Guardar y Confirmar" at bounding box center [252, 232] width 427 height 35
click at [136, 236] on span "Guardar y Confirmar" at bounding box center [133, 234] width 78 height 8
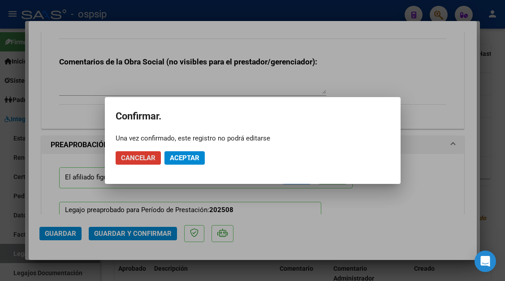
click at [186, 161] on span "Aceptar" at bounding box center [185, 158] width 30 height 8
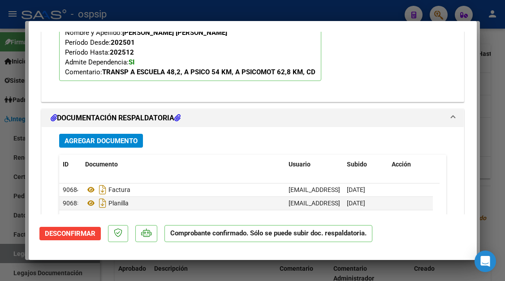
scroll to position [1110, 0]
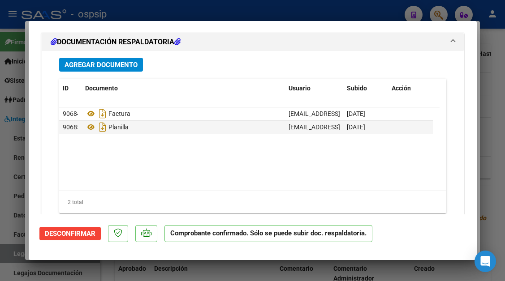
type input "$ 0,00"
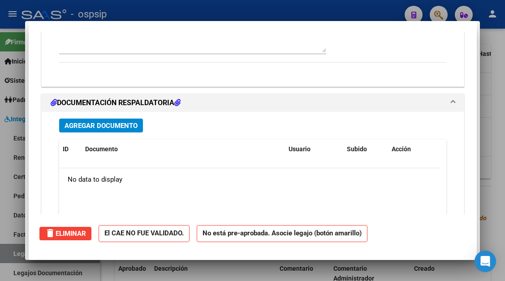
scroll to position [0, 0]
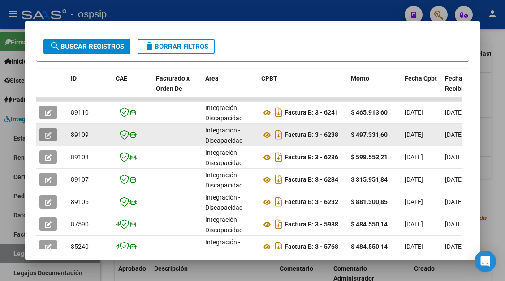
click at [52, 137] on button "button" at bounding box center [47, 134] width 17 height 13
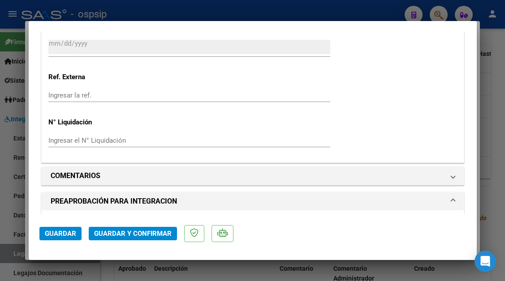
scroll to position [823, 0]
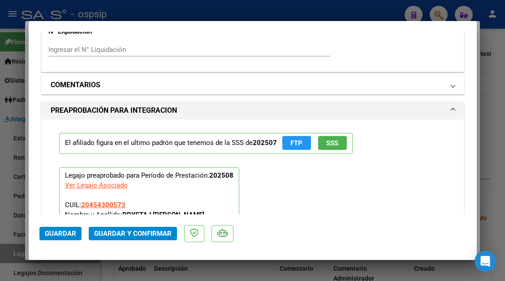
click at [438, 84] on span "COMENTARIOS" at bounding box center [251, 85] width 401 height 11
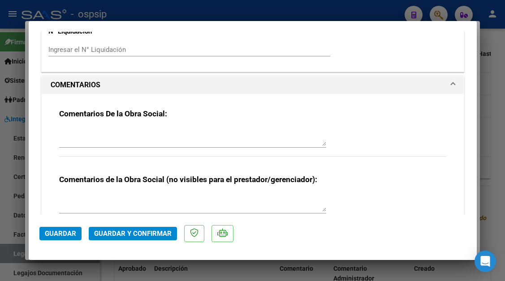
click at [163, 137] on textarea at bounding box center [192, 137] width 267 height 18
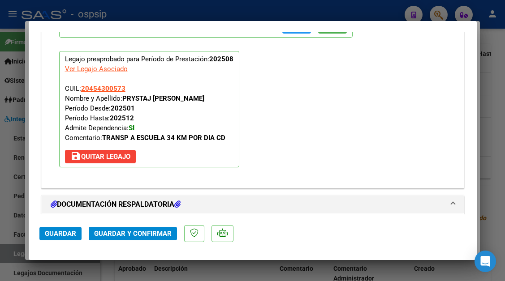
scroll to position [1227, 0]
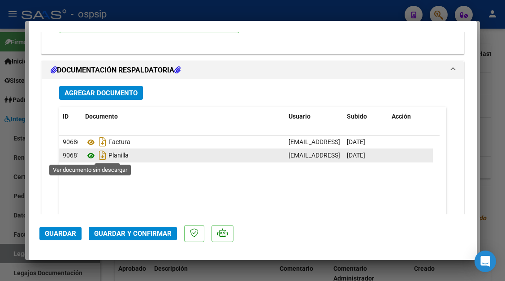
type textarea "pedi planilla"
click at [95, 155] on icon at bounding box center [91, 156] width 12 height 11
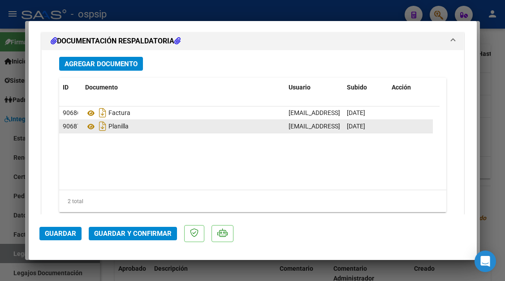
scroll to position [1282, 0]
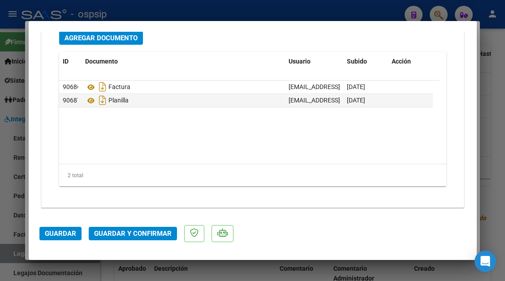
click at [64, 232] on span "Guardar" at bounding box center [60, 234] width 31 height 8
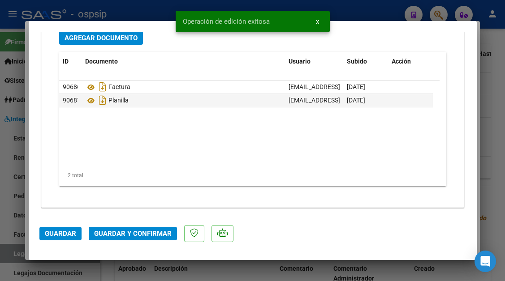
type input "$ 0,00"
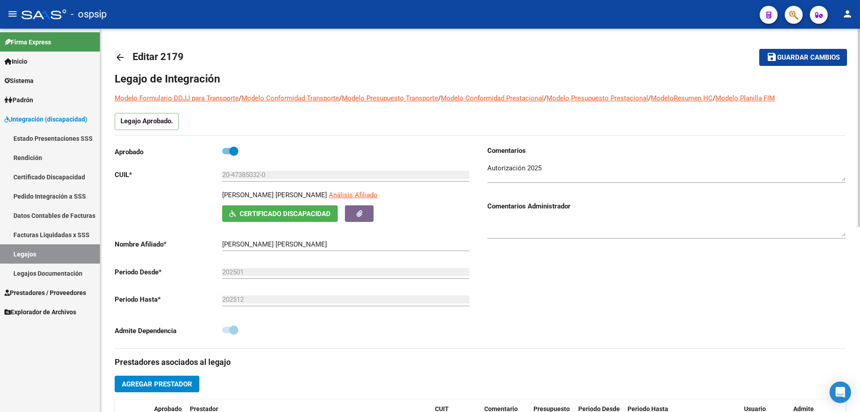
scroll to position [90, 0]
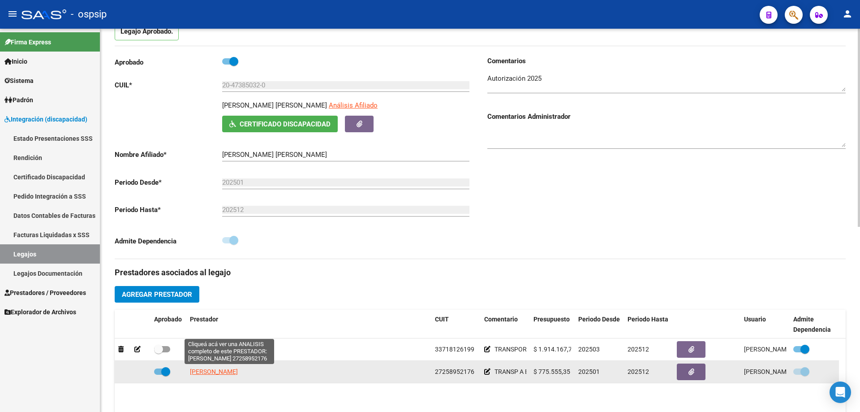
click at [238, 281] on span "APARICIO CINTHIA VIVIANA" at bounding box center [214, 371] width 48 height 7
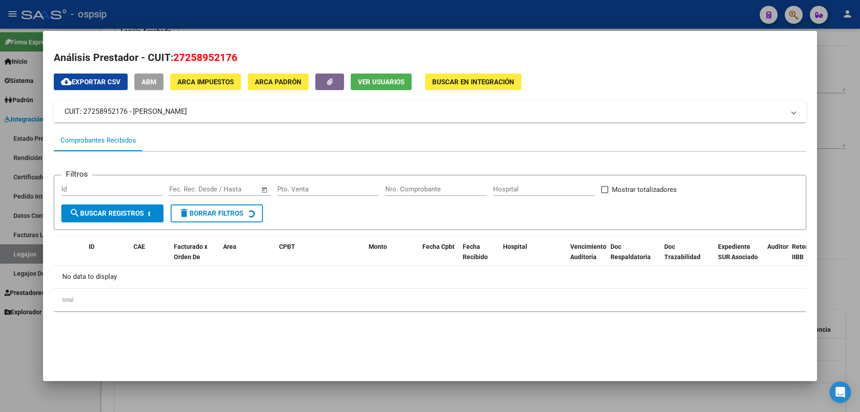
click at [394, 82] on span "Ver Usuarios" at bounding box center [381, 82] width 47 height 8
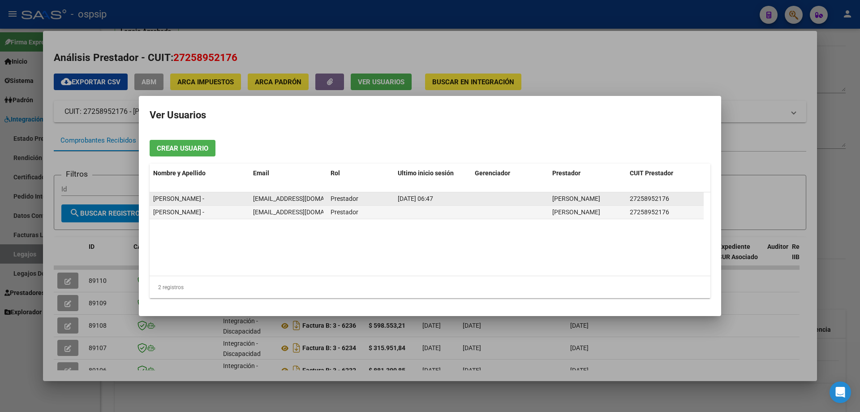
click at [272, 198] on span "admbanco@hotmail.com" at bounding box center [302, 198] width 99 height 7
copy span "admbanco@hotmail.com"
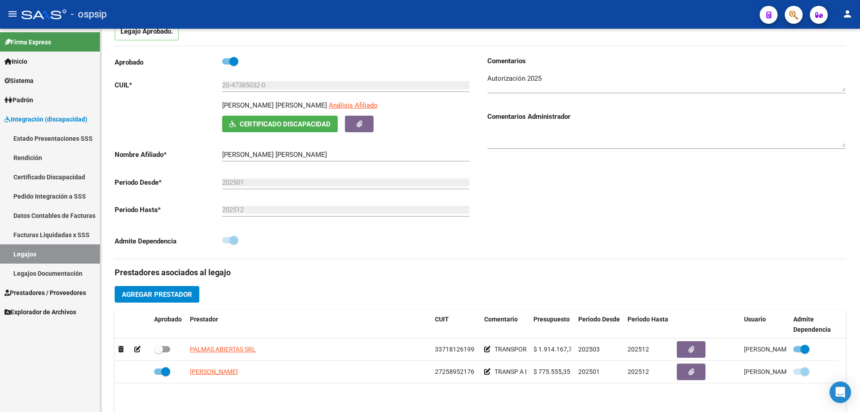
click at [27, 257] on link "Legajos" at bounding box center [50, 253] width 100 height 19
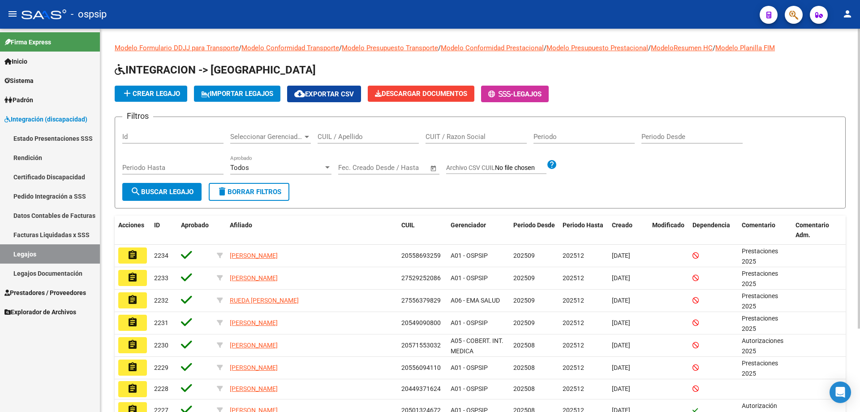
click at [326, 135] on input "CUIL / Apellido" at bounding box center [368, 137] width 101 height 8
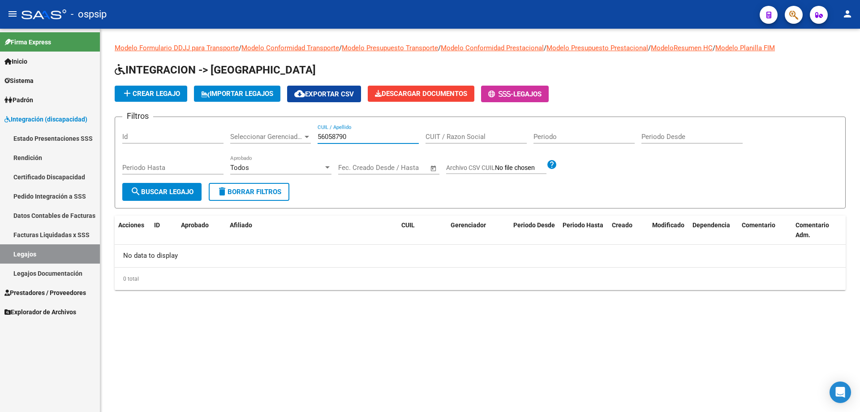
click at [326, 135] on input "56058790" at bounding box center [368, 137] width 101 height 8
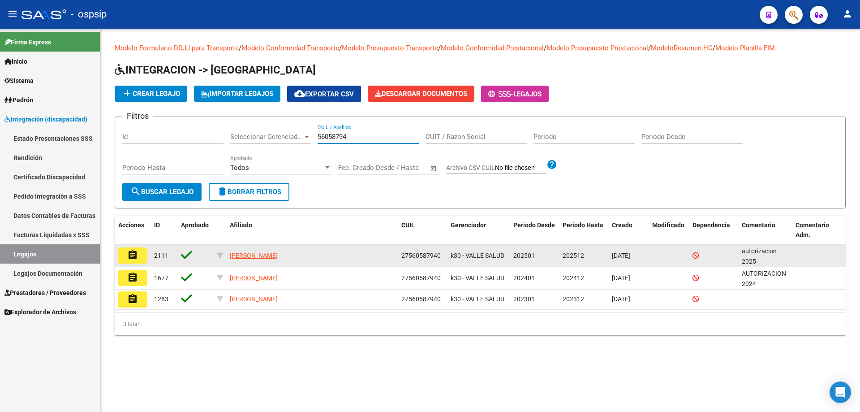
type input "56058794"
click at [137, 258] on mat-icon "assignment" at bounding box center [132, 255] width 11 height 11
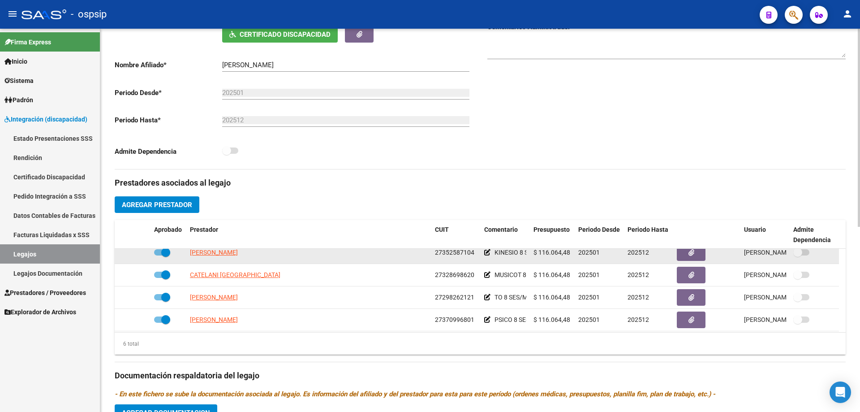
scroll to position [54, 0]
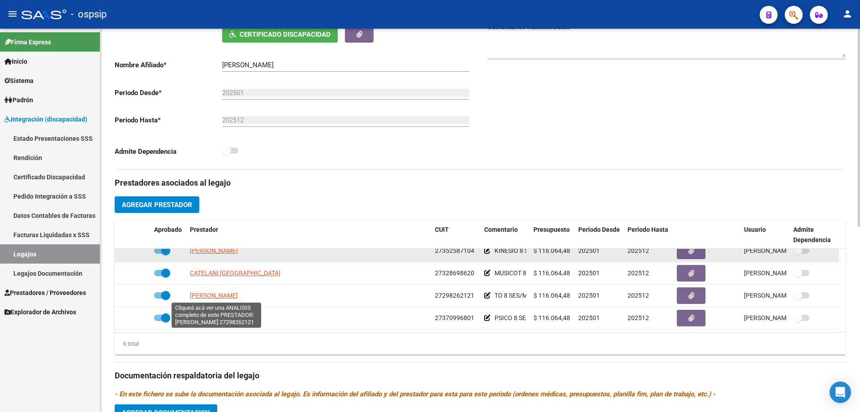
click at [204, 281] on span "PINO JACQUELINE" at bounding box center [214, 295] width 48 height 7
type textarea "27298262121"
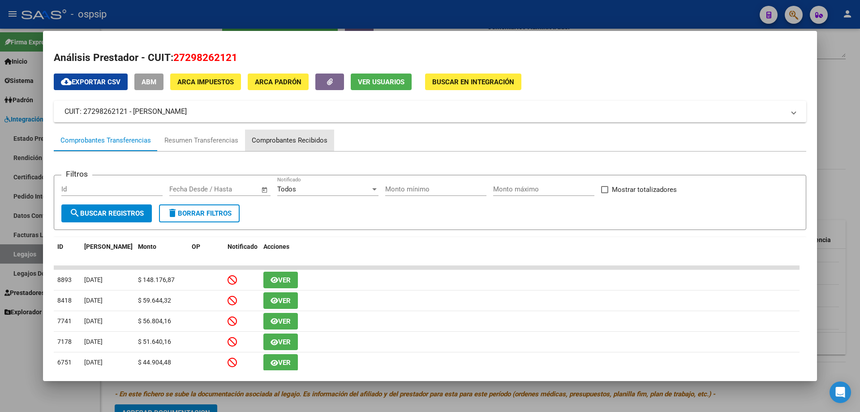
click at [309, 145] on div "Comprobantes Recibidos" at bounding box center [290, 140] width 76 height 10
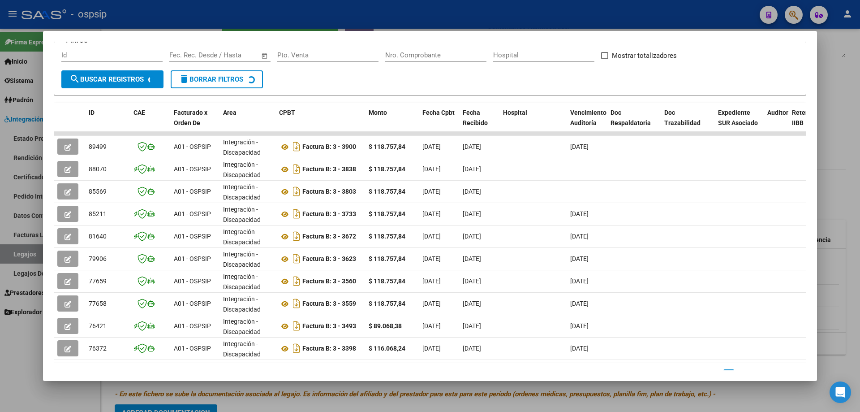
scroll to position [134, 0]
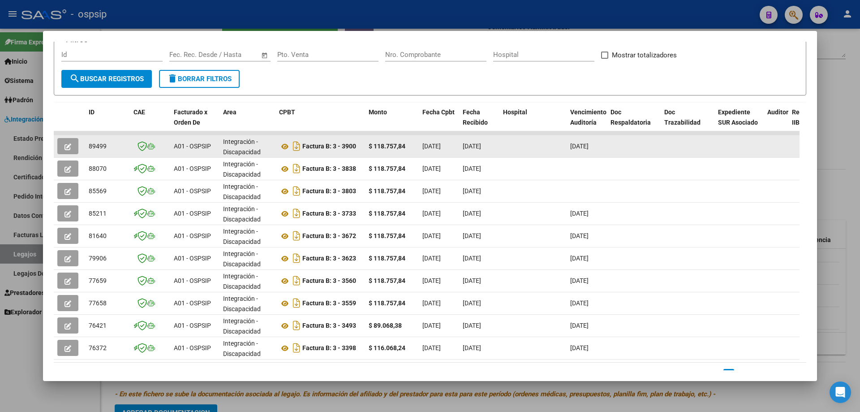
click at [75, 148] on button "button" at bounding box center [67, 146] width 21 height 16
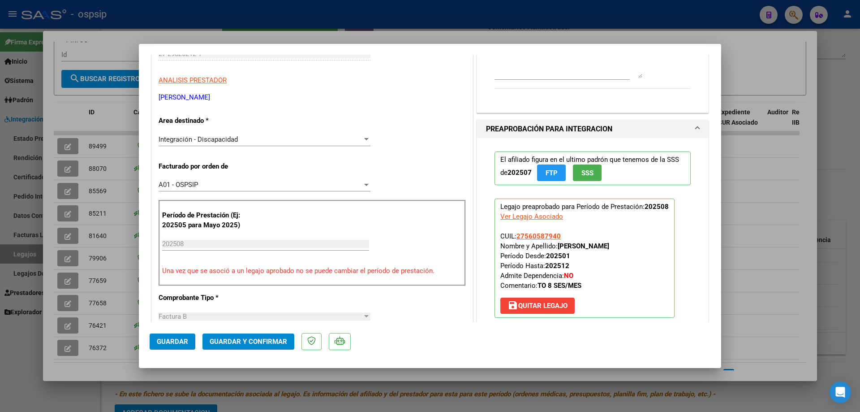
scroll to position [269, 0]
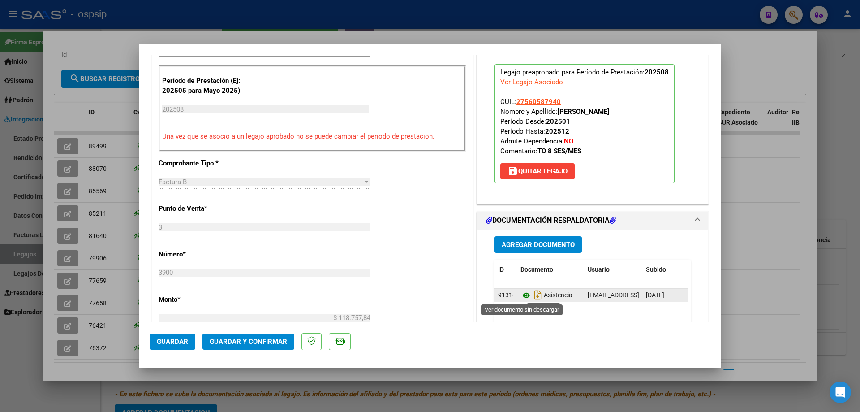
click at [505, 281] on icon at bounding box center [527, 295] width 12 height 11
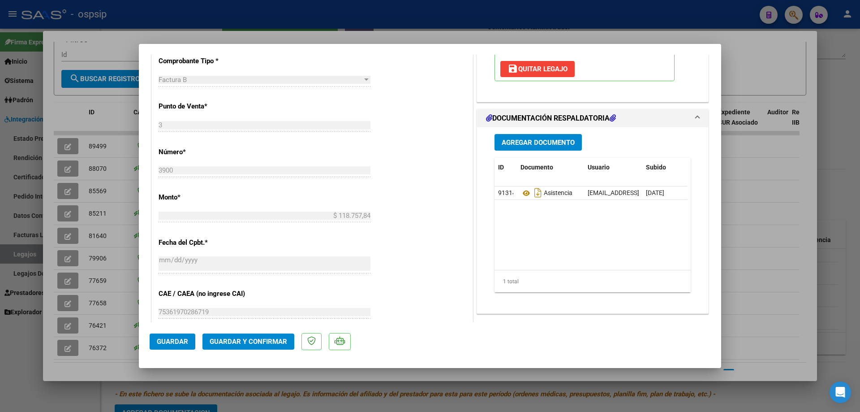
scroll to position [403, 0]
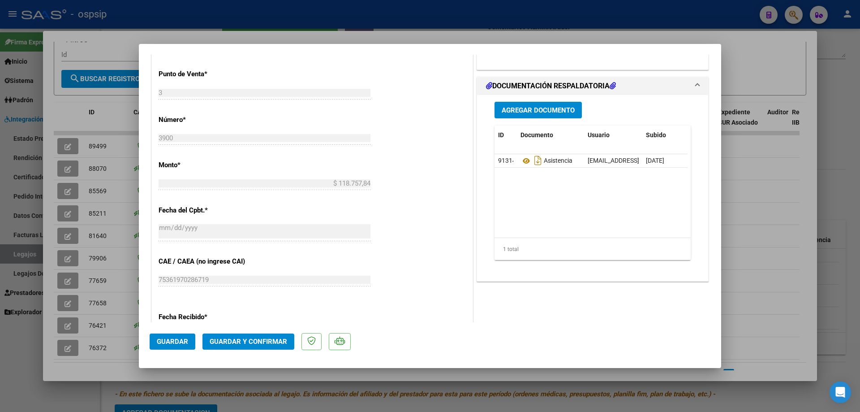
click at [12, 258] on div at bounding box center [430, 206] width 860 height 412
type input "$ 0,00"
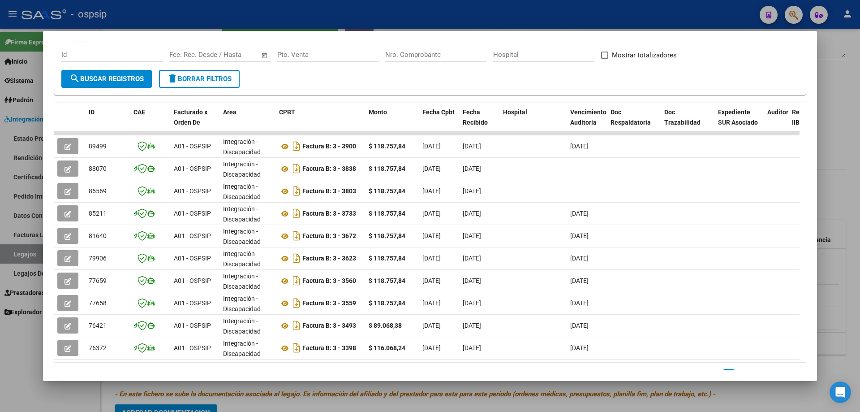
click at [12, 258] on div at bounding box center [430, 206] width 860 height 412
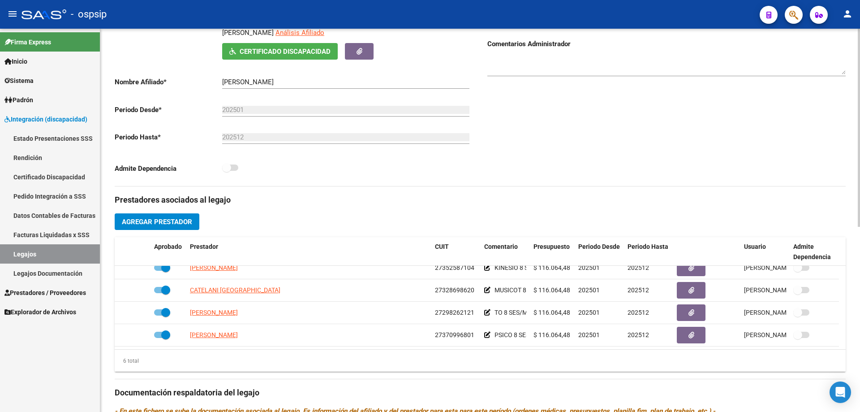
scroll to position [134, 0]
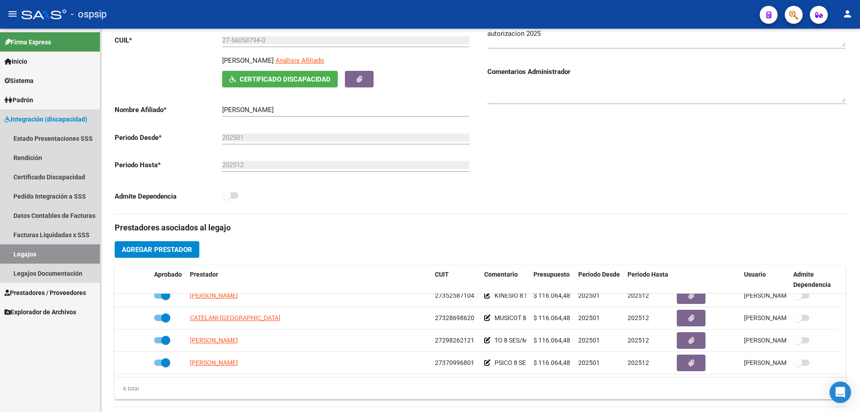
click at [21, 256] on link "Legajos" at bounding box center [50, 253] width 100 height 19
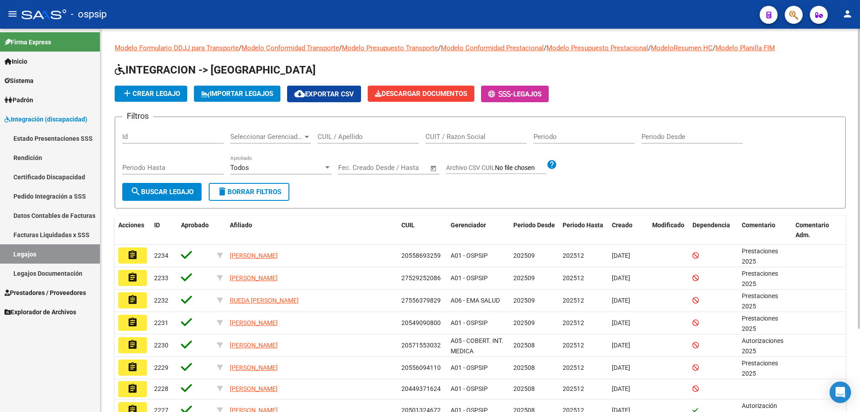
click at [343, 138] on input "CUIL / Apellido" at bounding box center [368, 137] width 101 height 8
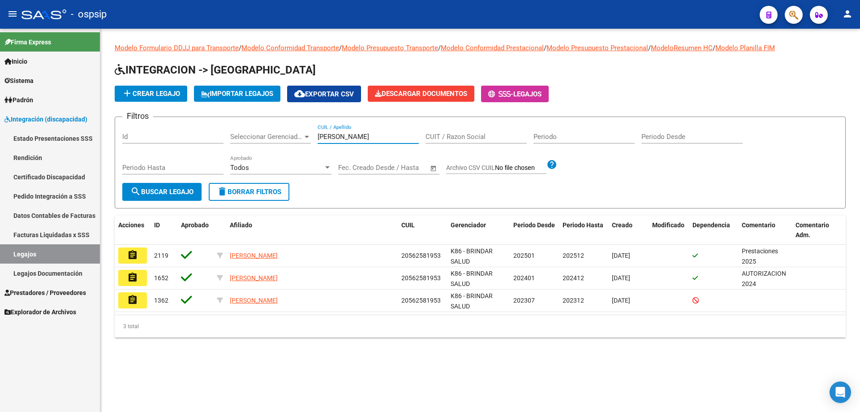
click at [343, 138] on input "rolon" at bounding box center [368, 137] width 101 height 8
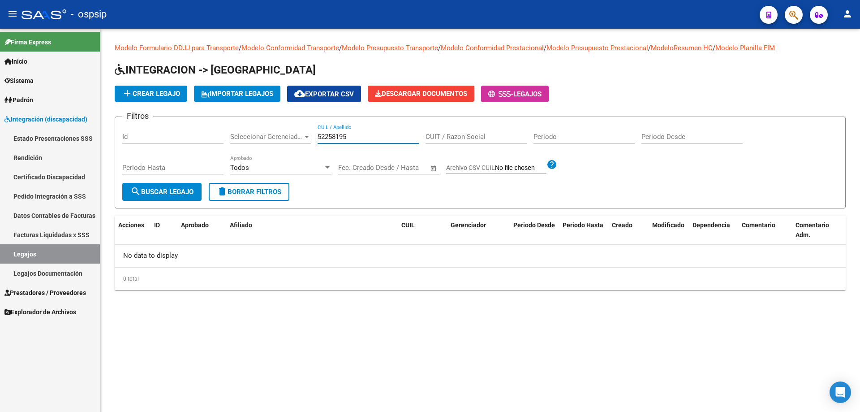
click at [343, 138] on input "52258195" at bounding box center [368, 137] width 101 height 8
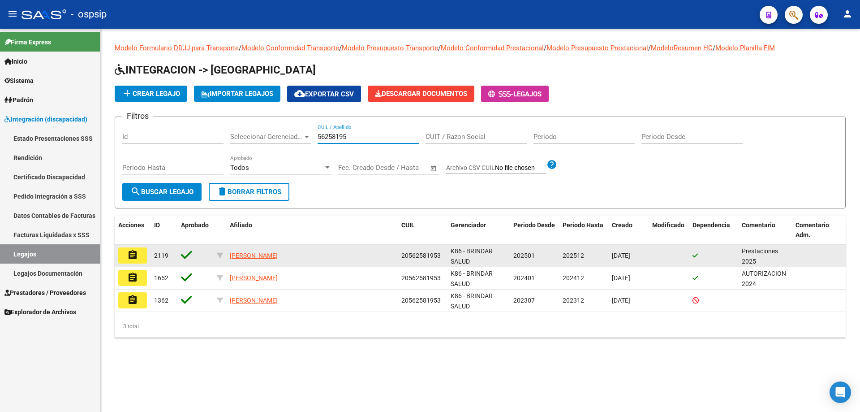
type input "56258195"
click at [133, 255] on mat-icon "assignment" at bounding box center [132, 255] width 11 height 11
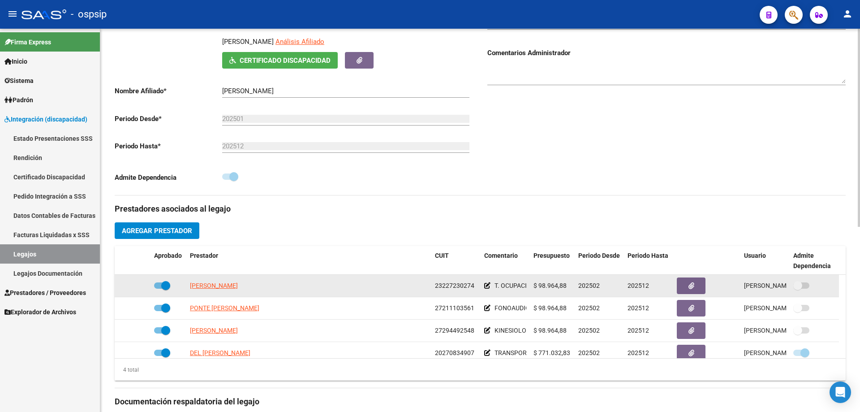
scroll to position [224, 0]
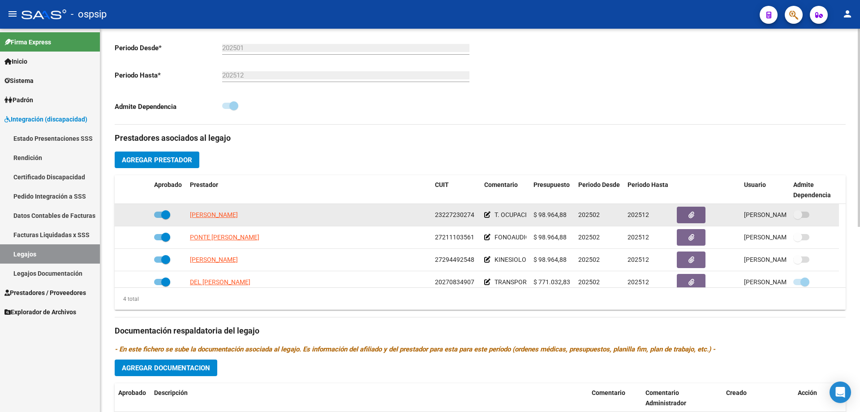
click at [244, 222] on datatable-body-cell "MARSILI MARIA CONSTANZA" at bounding box center [308, 215] width 245 height 22
click at [238, 214] on span "MARSILI MARIA CONSTANZA" at bounding box center [214, 214] width 48 height 7
type textarea "23227230274"
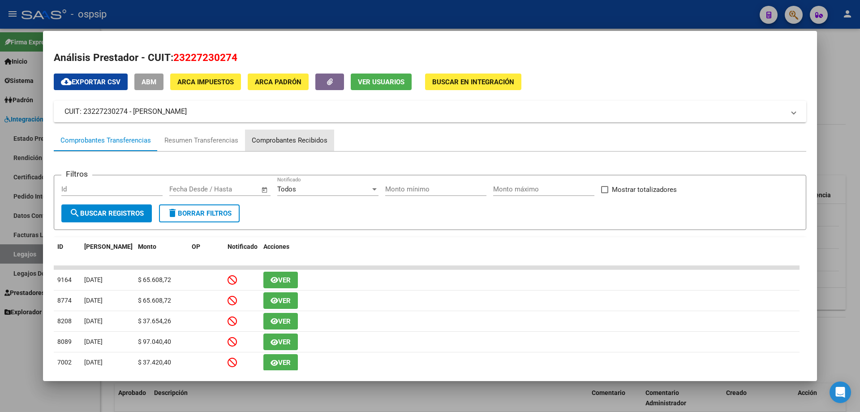
click at [291, 138] on div "Comprobantes Recibidos" at bounding box center [290, 140] width 76 height 10
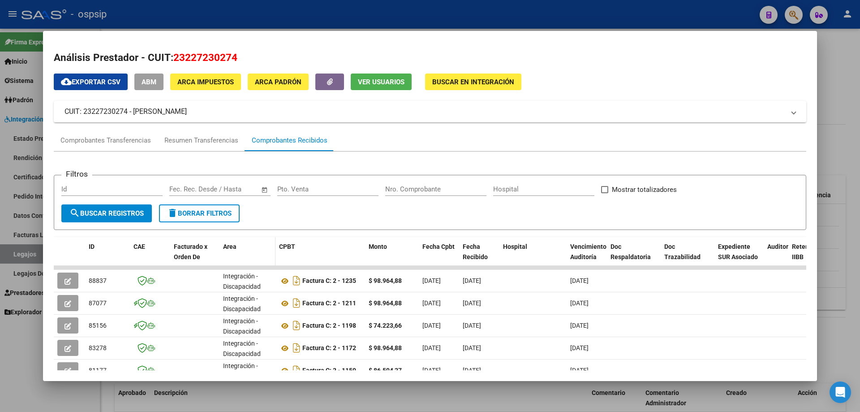
scroll to position [45, 0]
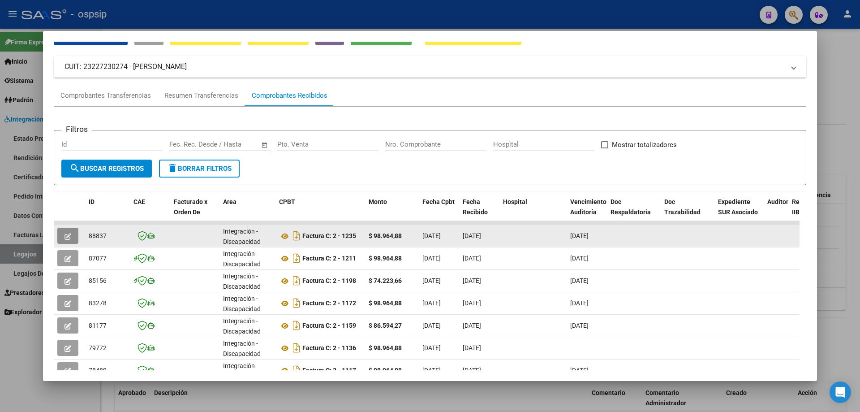
click at [68, 232] on span "button" at bounding box center [68, 236] width 7 height 8
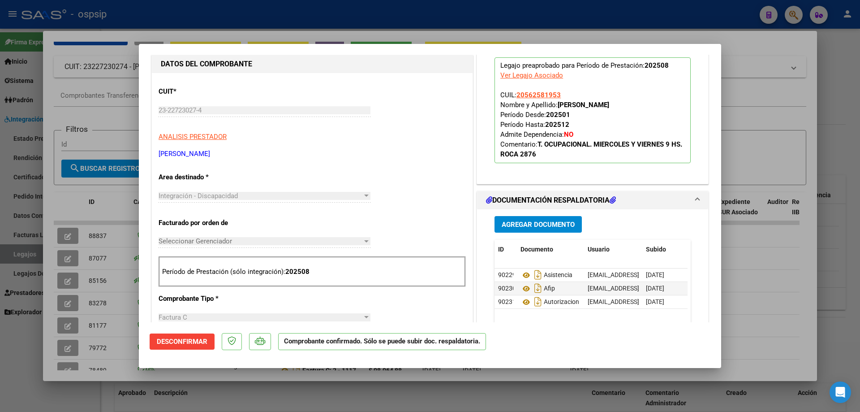
scroll to position [314, 0]
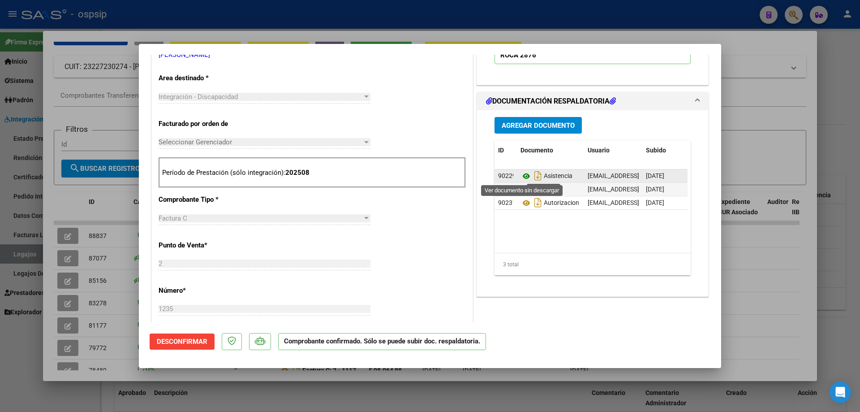
click at [505, 173] on icon at bounding box center [527, 176] width 12 height 11
type input "$ 0,00"
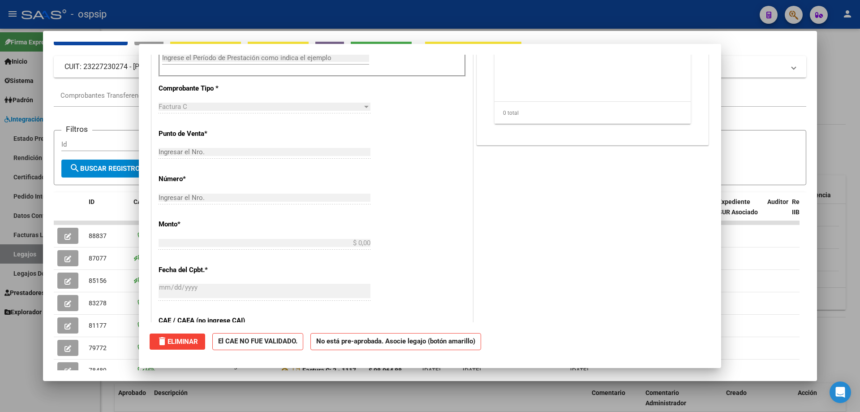
scroll to position [0, 0]
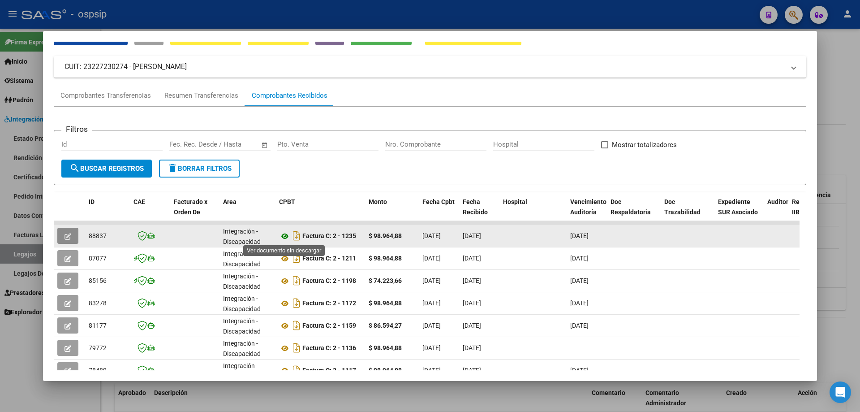
click at [284, 238] on icon at bounding box center [285, 236] width 12 height 11
click at [70, 232] on span "button" at bounding box center [68, 236] width 7 height 8
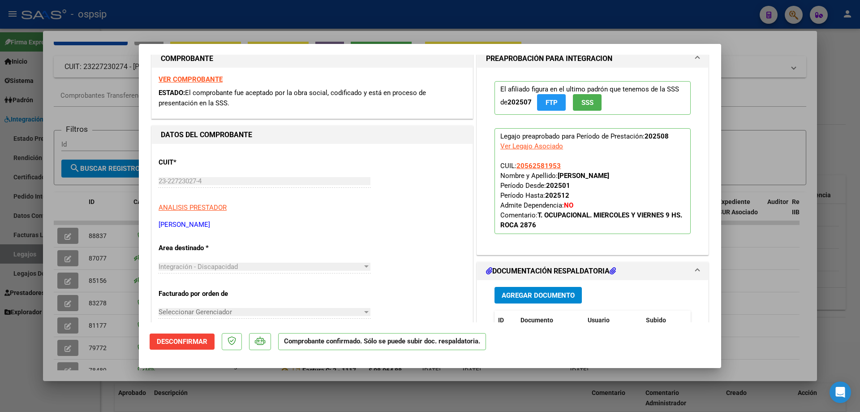
scroll to position [224, 0]
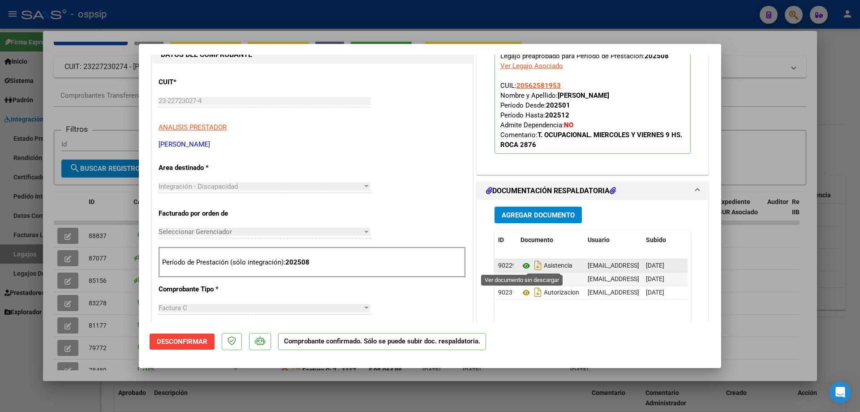
click at [505, 268] on icon at bounding box center [527, 265] width 12 height 11
type input "$ 0,00"
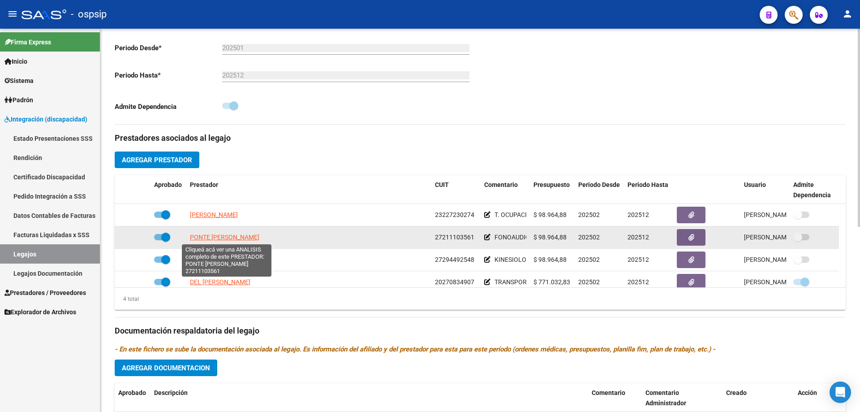
click at [238, 235] on span "PONTE ADRIANA MONICA" at bounding box center [224, 236] width 69 height 7
type textarea "27211103561"
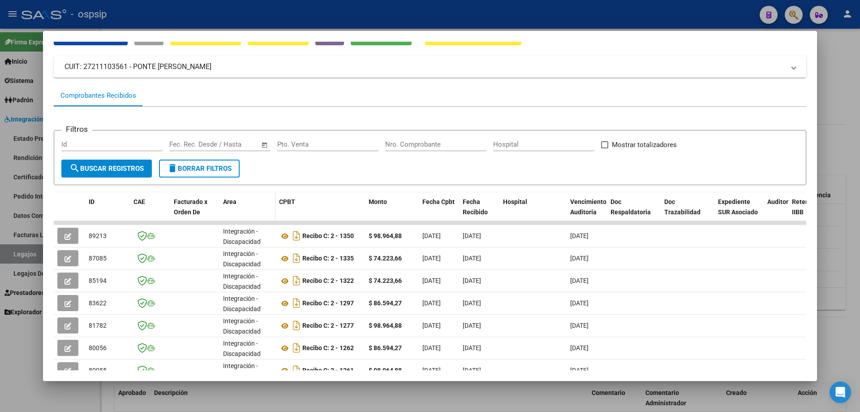
scroll to position [90, 0]
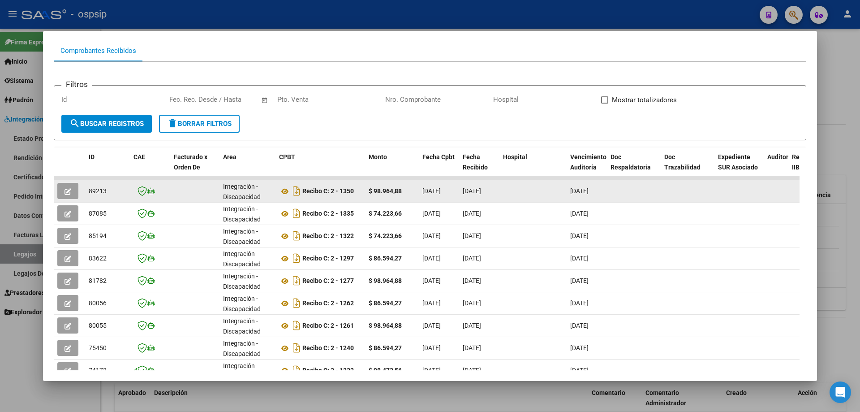
click at [64, 191] on button "button" at bounding box center [67, 191] width 21 height 16
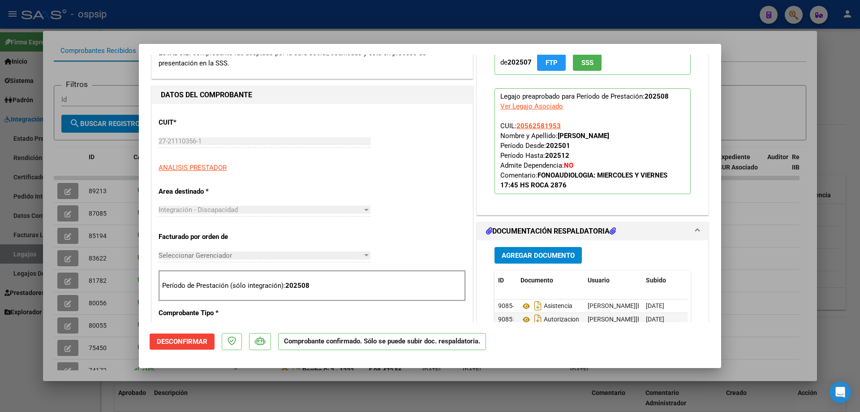
scroll to position [269, 0]
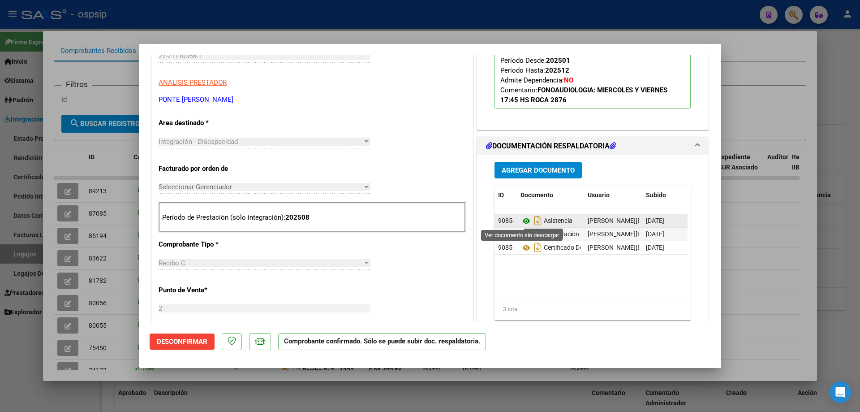
click at [505, 220] on icon at bounding box center [527, 221] width 12 height 11
type input "$ 0,00"
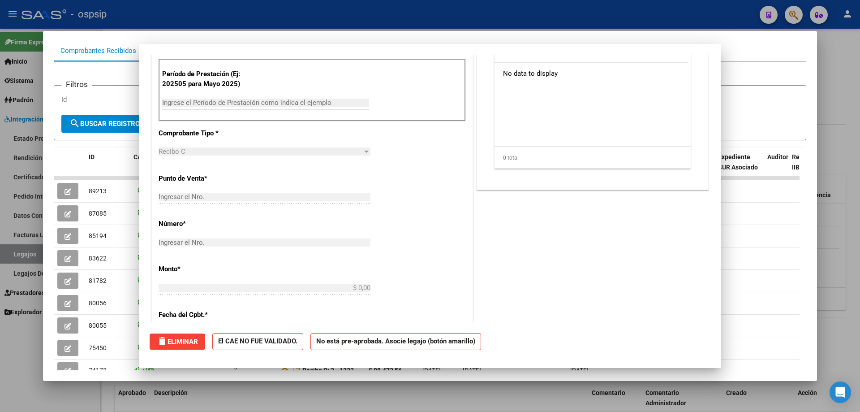
scroll to position [0, 0]
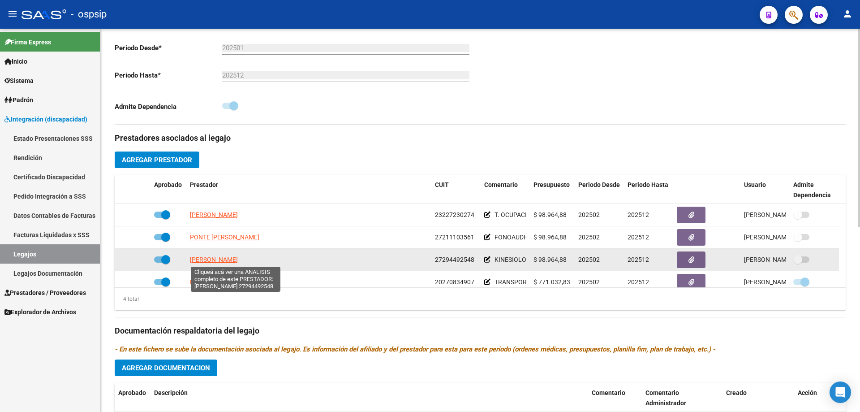
click at [238, 259] on span "FIGUEROA ROSALES ESTEFANIA" at bounding box center [214, 259] width 48 height 7
type textarea "27294492548"
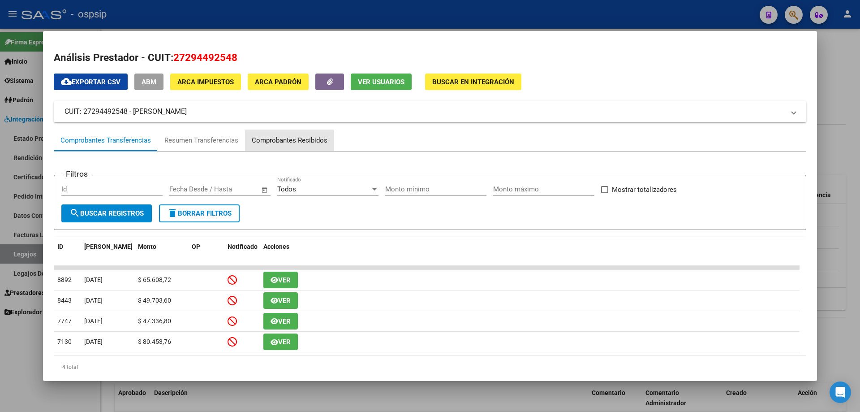
click at [305, 141] on div "Comprobantes Recibidos" at bounding box center [290, 140] width 76 height 10
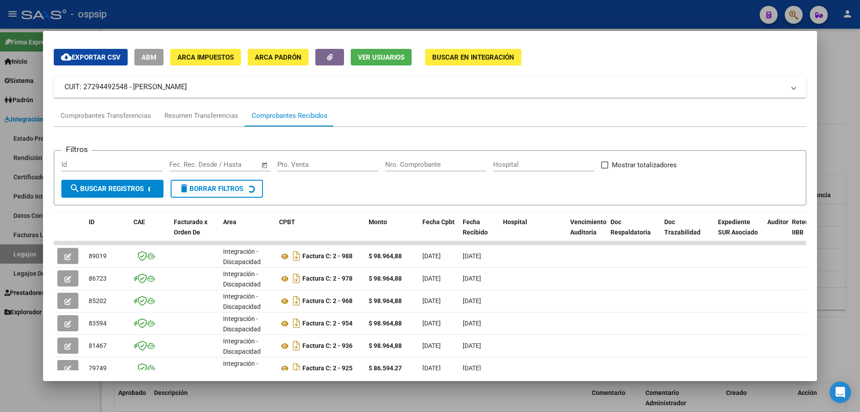
scroll to position [45, 0]
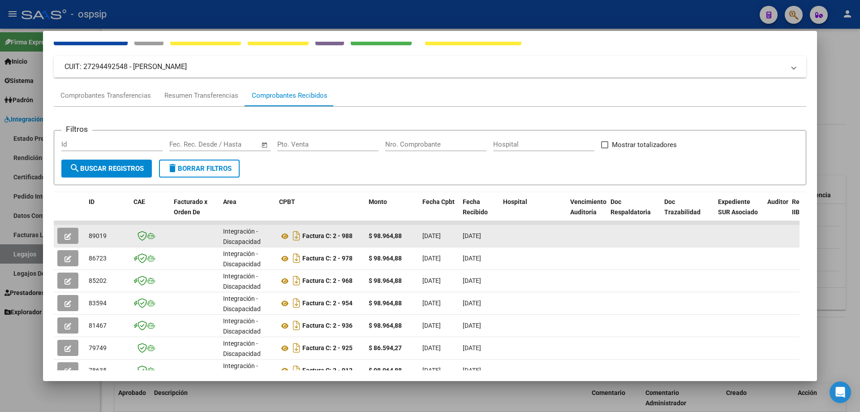
click at [78, 234] on button "button" at bounding box center [67, 236] width 21 height 16
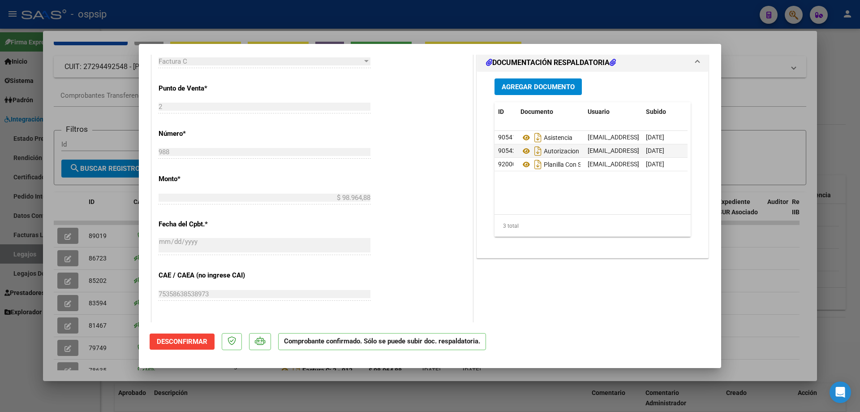
scroll to position [314, 0]
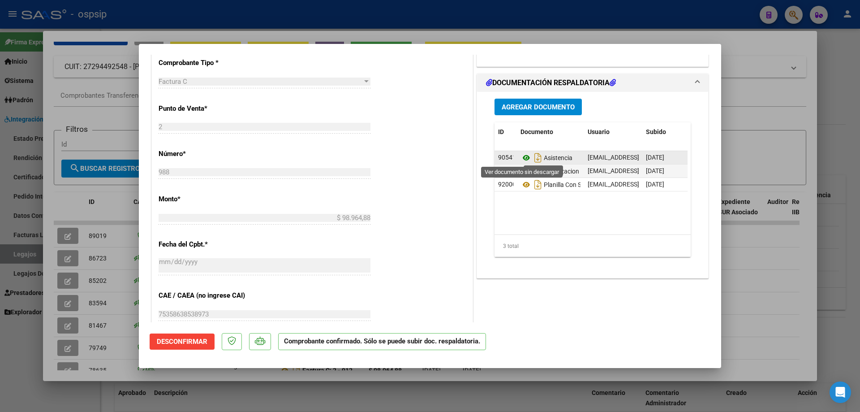
click at [505, 159] on icon at bounding box center [527, 157] width 12 height 11
type input "$ 0,00"
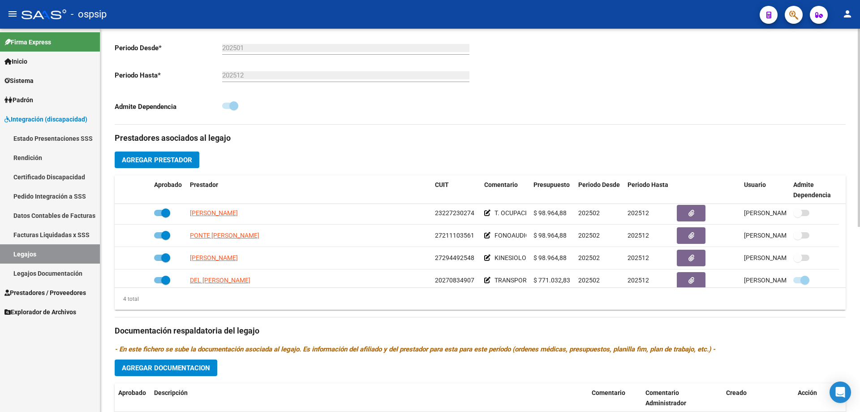
scroll to position [0, 0]
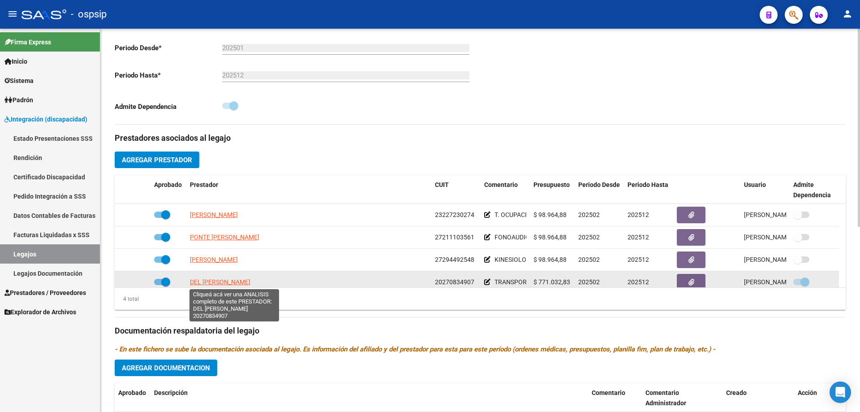
click at [251, 281] on span "DEL MARMOL RUBEN RICARDO" at bounding box center [220, 281] width 61 height 7
type textarea "20270834907"
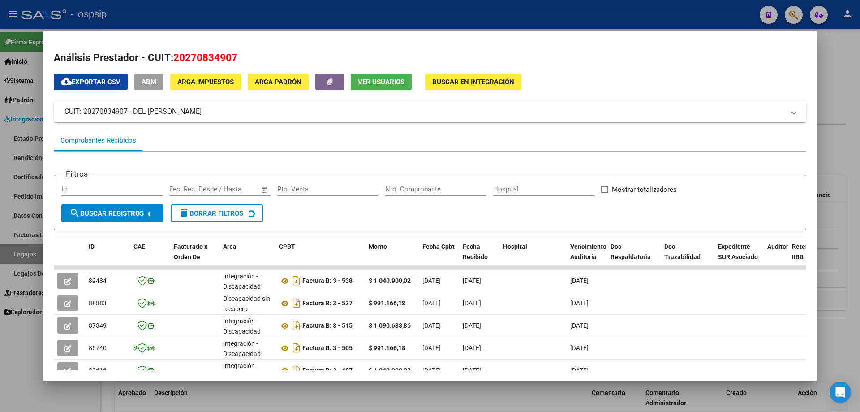
scroll to position [2, 0]
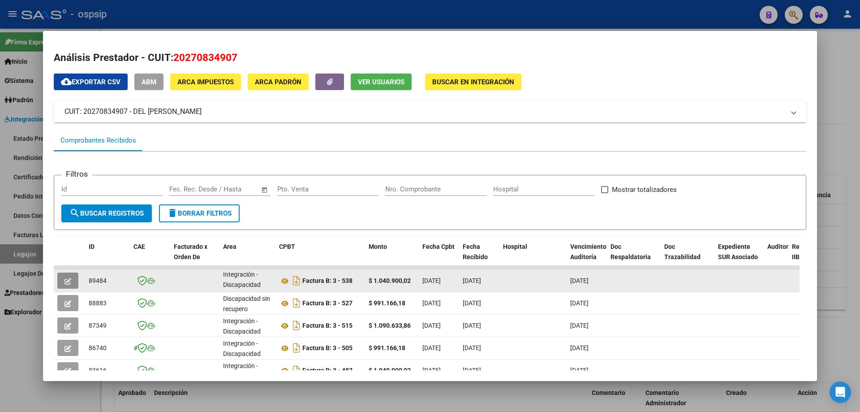
click at [63, 281] on button "button" at bounding box center [67, 280] width 21 height 16
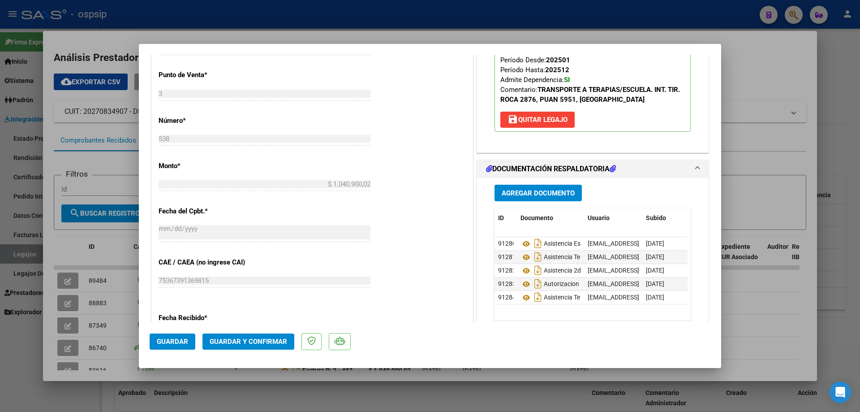
scroll to position [403, 0]
type input "$ 0,00"
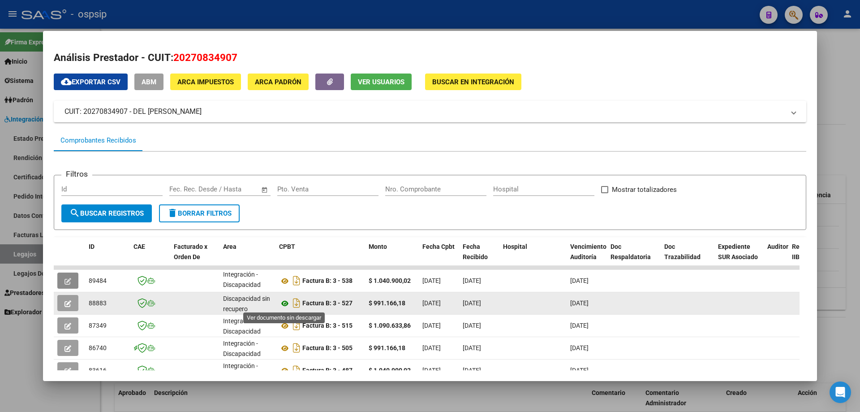
click at [287, 281] on icon at bounding box center [285, 303] width 12 height 11
click at [70, 281] on icon "button" at bounding box center [68, 303] width 7 height 7
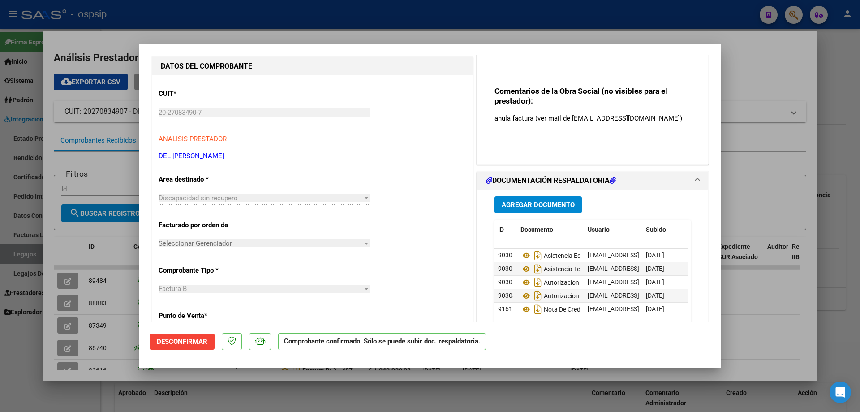
scroll to position [179, 0]
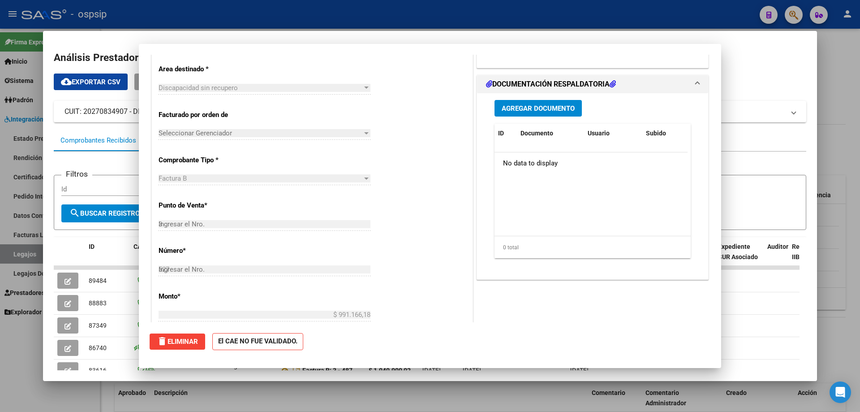
type input "$ 0,00"
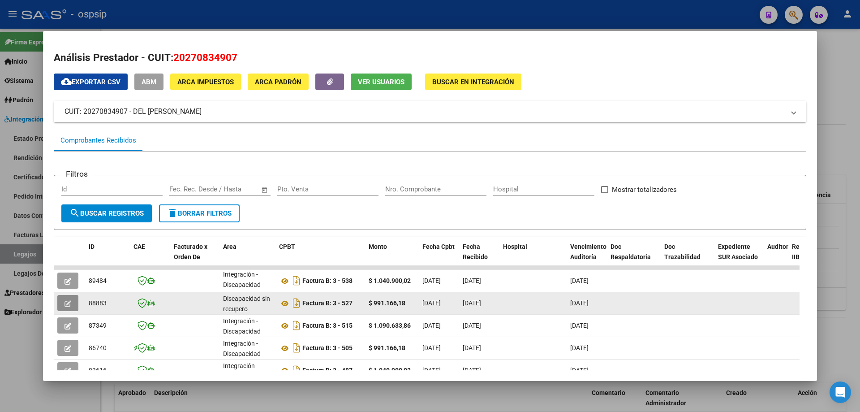
click at [62, 281] on button "button" at bounding box center [67, 303] width 21 height 16
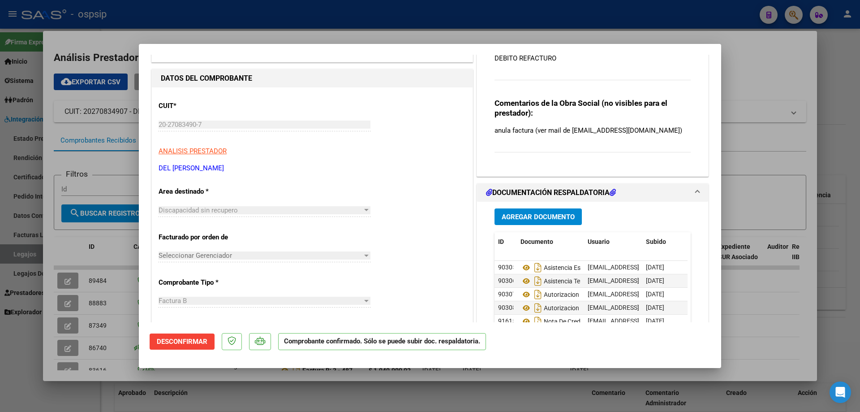
scroll to position [19, 0]
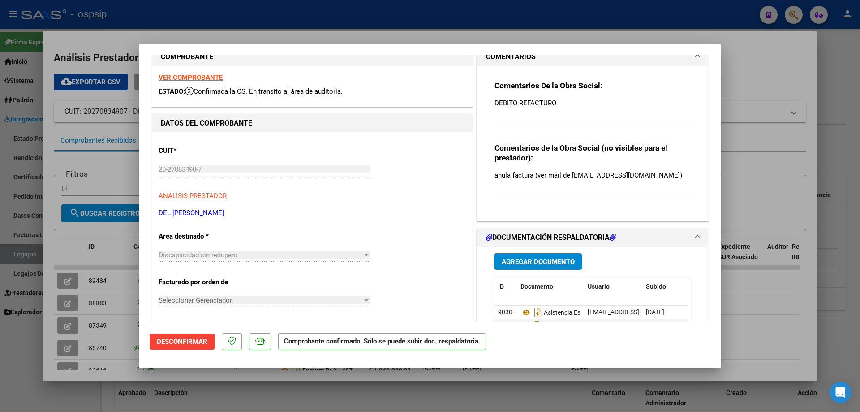
type input "$ 0,00"
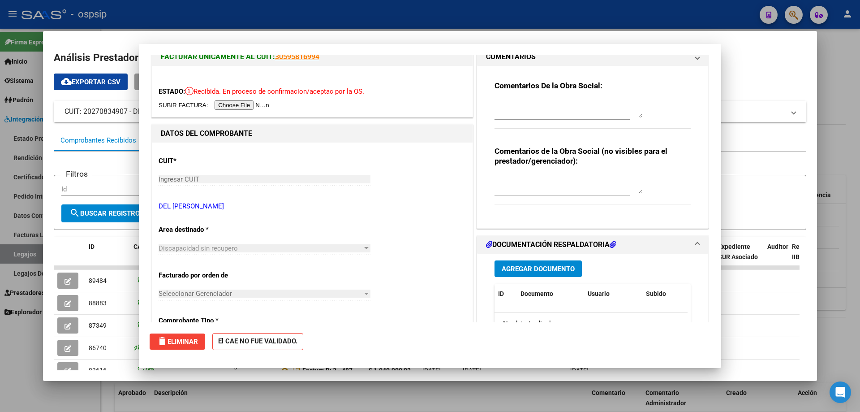
scroll to position [0, 0]
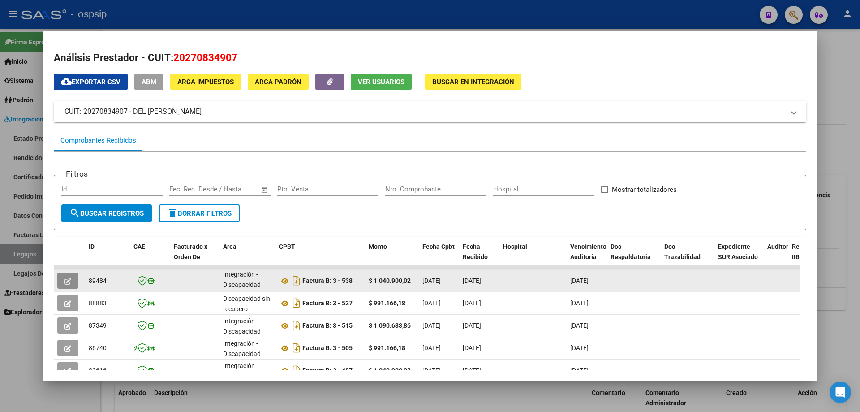
click at [69, 281] on icon "button" at bounding box center [68, 281] width 7 height 7
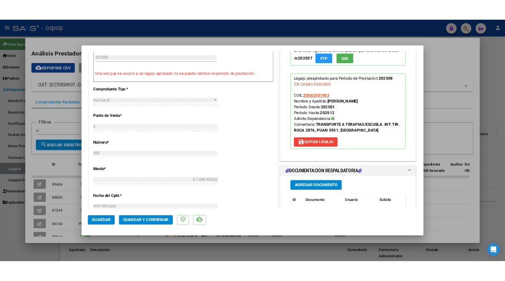
scroll to position [448, 0]
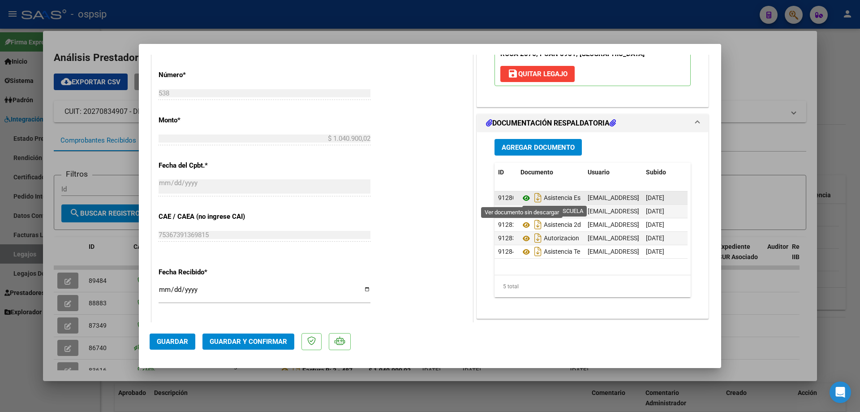
click at [505, 201] on icon at bounding box center [527, 198] width 12 height 11
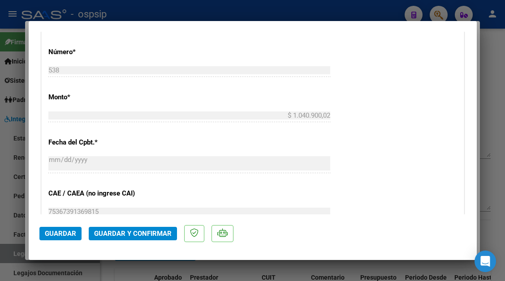
click at [130, 235] on span "Guardar y Confirmar" at bounding box center [133, 234] width 78 height 8
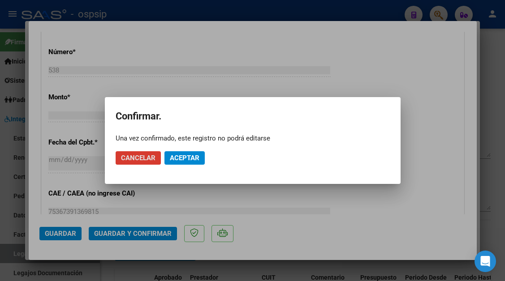
click at [177, 161] on span "Aceptar" at bounding box center [185, 158] width 30 height 8
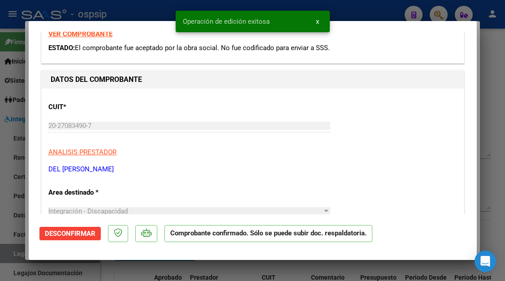
scroll to position [0, 0]
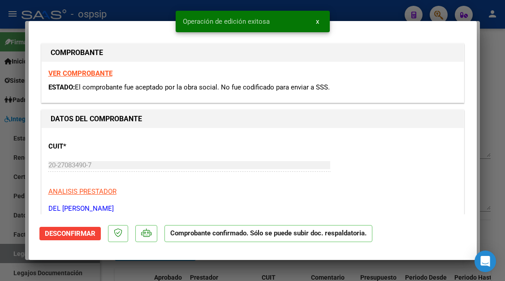
click at [18, 247] on div at bounding box center [252, 140] width 505 height 281
type input "$ 0,00"
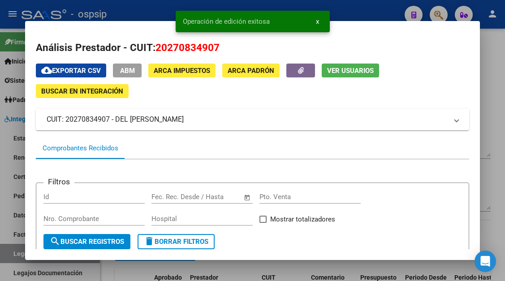
scroll to position [167, 0]
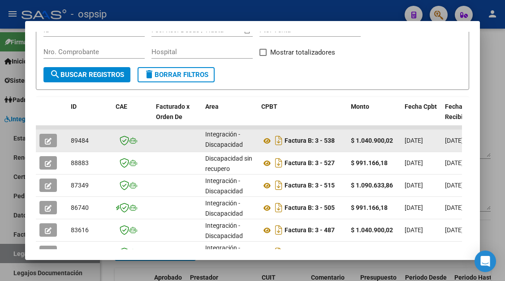
click at [52, 143] on button "button" at bounding box center [47, 140] width 17 height 13
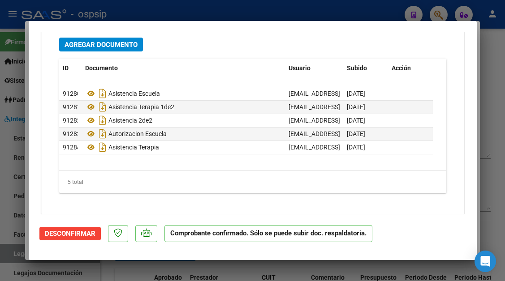
scroll to position [1137, 0]
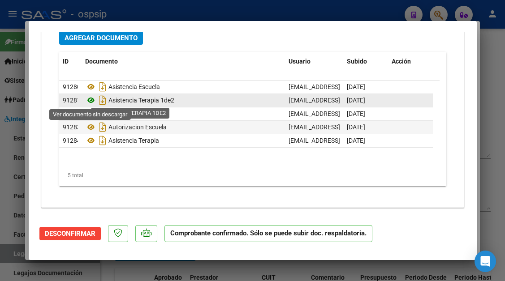
click at [91, 96] on icon at bounding box center [91, 100] width 12 height 11
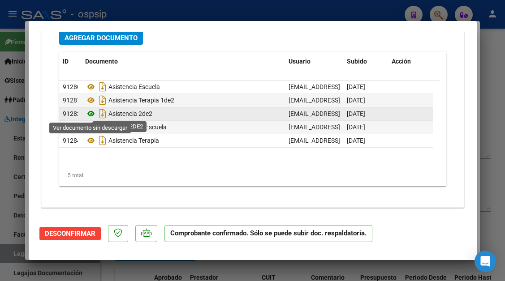
click at [91, 115] on icon at bounding box center [91, 113] width 12 height 11
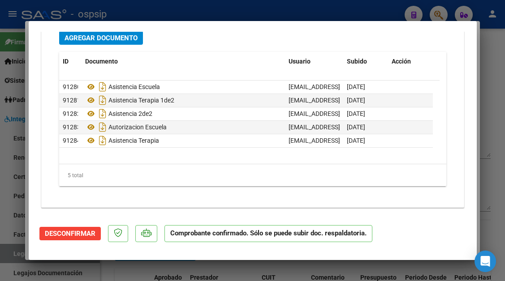
type input "$ 0,00"
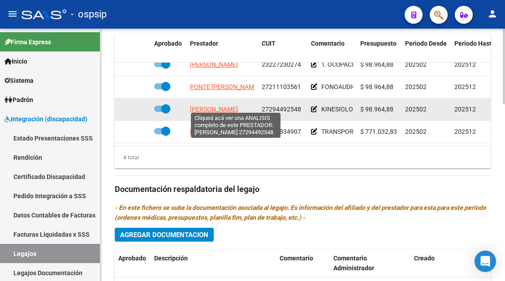
scroll to position [456, 0]
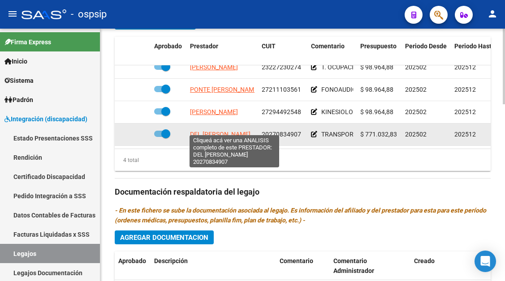
click at [221, 131] on span "DEL MARMOL RUBEN RICARDO" at bounding box center [220, 134] width 61 height 7
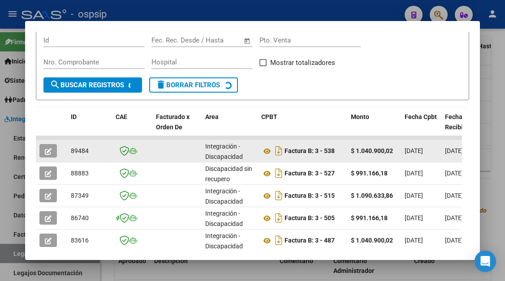
scroll to position [195, 0]
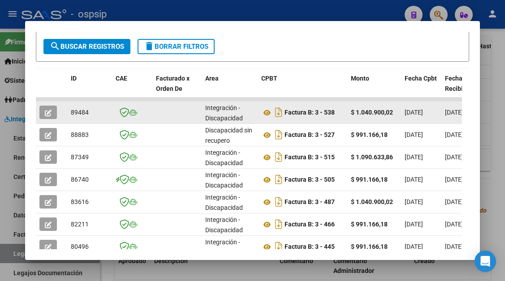
click at [44, 120] on datatable-body-cell at bounding box center [51, 113] width 31 height 22
click at [49, 108] on button "button" at bounding box center [47, 112] width 17 height 13
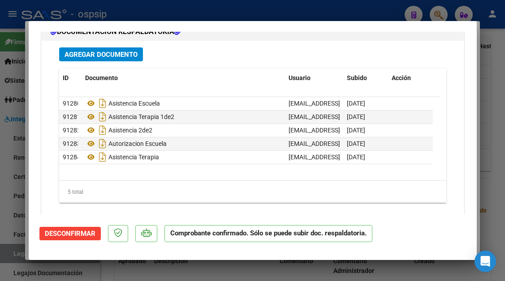
scroll to position [1137, 0]
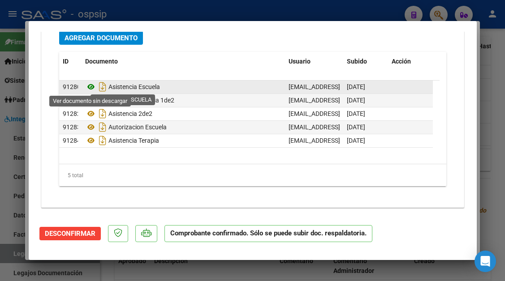
click at [92, 85] on icon at bounding box center [91, 87] width 12 height 11
click at [92, 83] on icon at bounding box center [91, 87] width 12 height 11
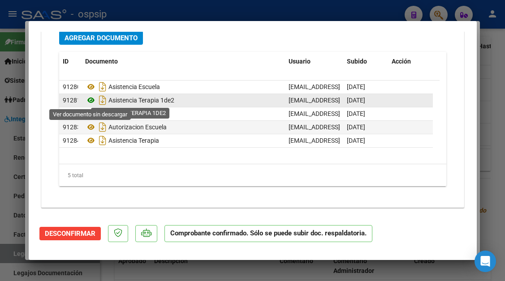
click at [91, 98] on icon at bounding box center [91, 100] width 12 height 11
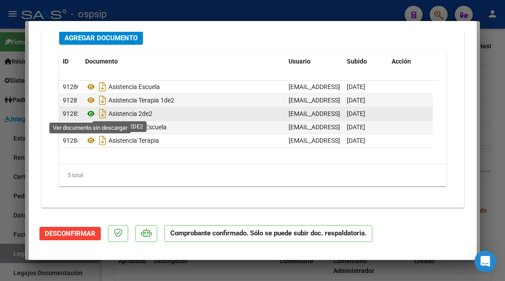
click at [91, 116] on icon at bounding box center [91, 113] width 12 height 11
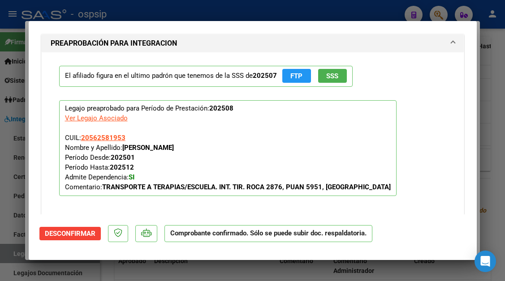
scroll to position [957, 0]
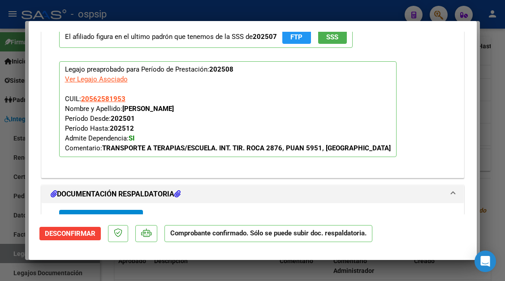
click at [74, 238] on span "Desconfirmar" at bounding box center [70, 234] width 51 height 8
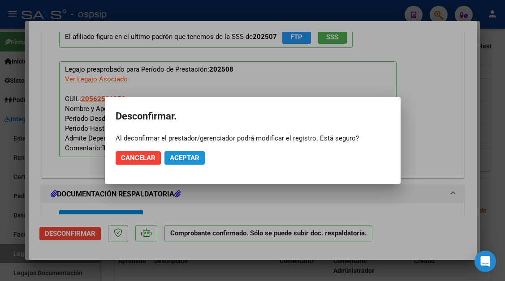
click at [183, 162] on button "Aceptar" at bounding box center [184, 157] width 40 height 13
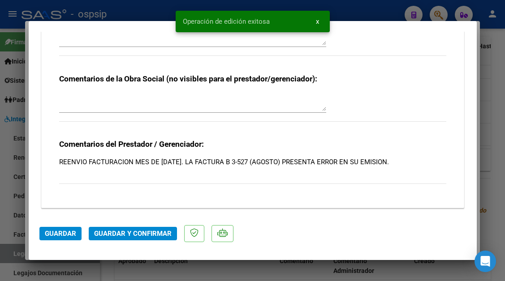
scroll to position [920, 0]
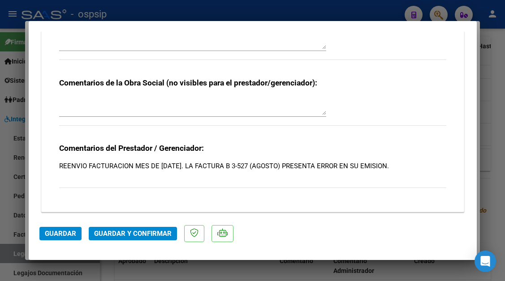
click at [170, 93] on div "Comentarios de la Obra Social (no visibles para el prestador/gerenciador):" at bounding box center [252, 107] width 387 height 58
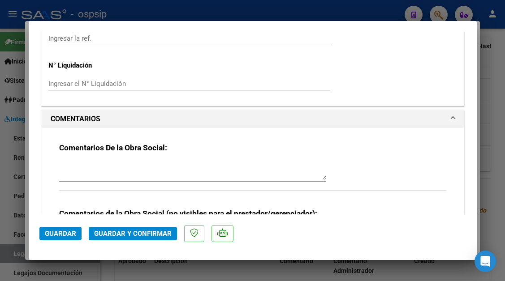
scroll to position [786, 0]
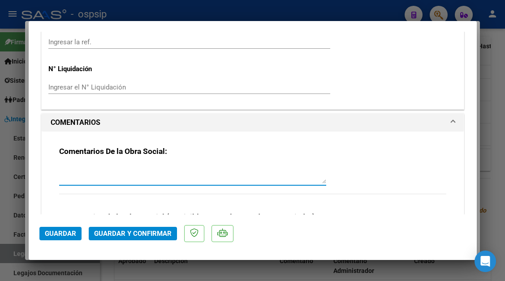
click at [134, 167] on textarea at bounding box center [192, 175] width 267 height 18
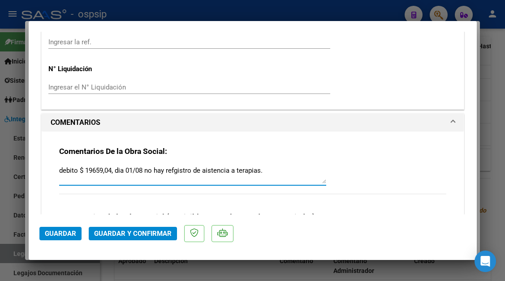
click at [176, 169] on textarea "debito $ 19659,04, dia 01/08 no hay refgistro de aistencia a terapias." at bounding box center [192, 175] width 267 height 18
click at [204, 172] on textarea "debito $ 19659,04, dia 01/08 no hay registro de aistencia a terapias." at bounding box center [192, 175] width 267 height 18
type textarea "debito $ 19659,04, dia 01/08 no hay registro de asistencia a terapias."
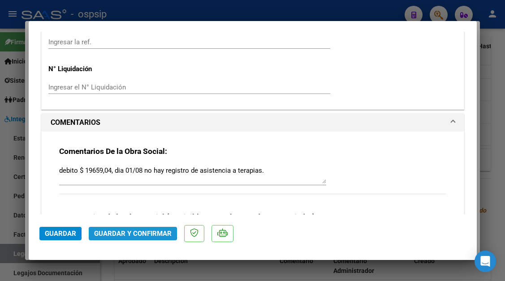
click at [106, 230] on span "Guardar y Confirmar" at bounding box center [133, 234] width 78 height 8
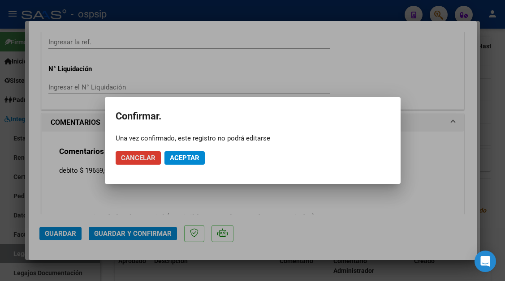
click at [179, 161] on span "Aceptar" at bounding box center [185, 158] width 30 height 8
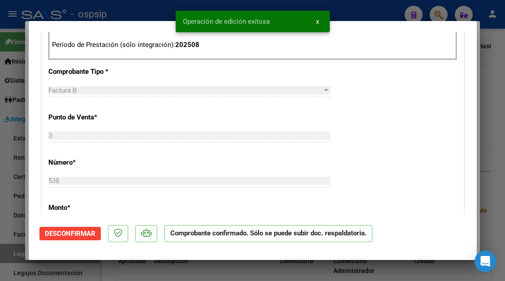
scroll to position [152, 0]
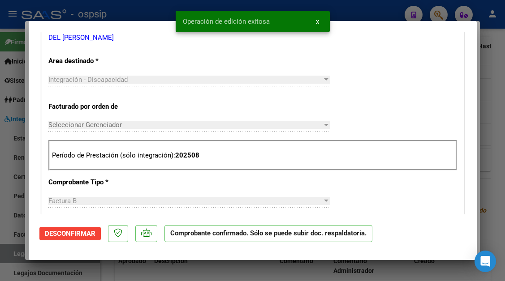
type input "$ 0,00"
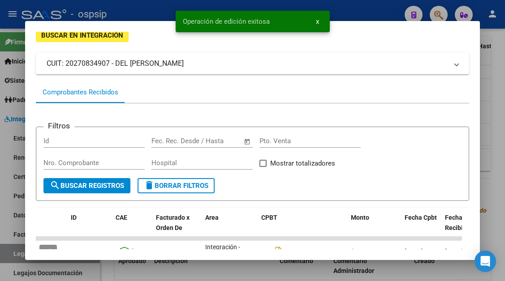
scroll to position [16, 0]
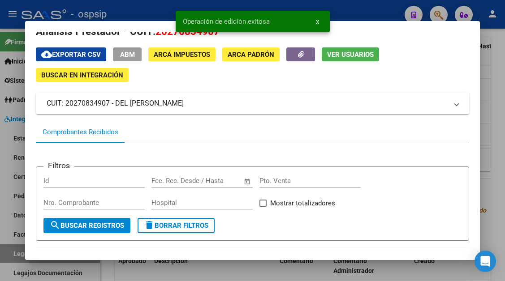
click at [345, 56] on span "Ver Usuarios" at bounding box center [350, 55] width 47 height 8
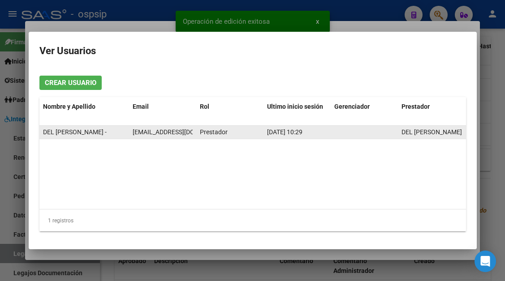
click at [164, 135] on span "delmarmolruben@hotmail.com" at bounding box center [182, 132] width 99 height 7
copy span "delmarmolruben@hotmail.com"
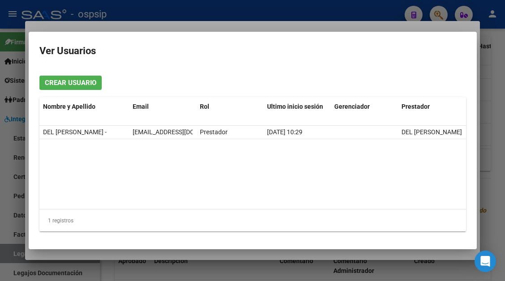
click at [10, 249] on div at bounding box center [252, 140] width 505 height 281
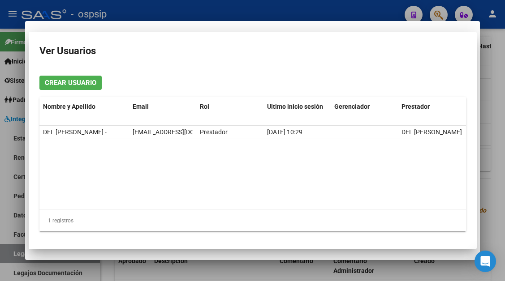
click at [10, 249] on div at bounding box center [252, 140] width 505 height 281
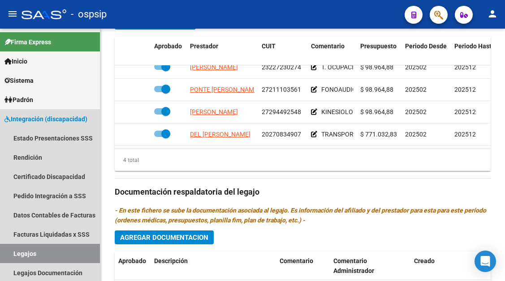
click at [10, 249] on link "Legajos" at bounding box center [50, 253] width 100 height 19
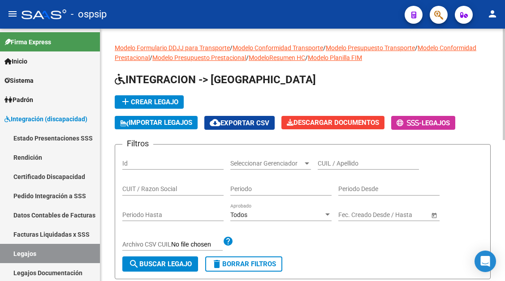
click at [326, 161] on input "CUIL / Apellido" at bounding box center [368, 164] width 101 height 8
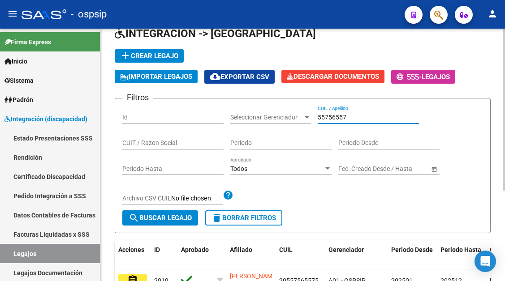
scroll to position [90, 0]
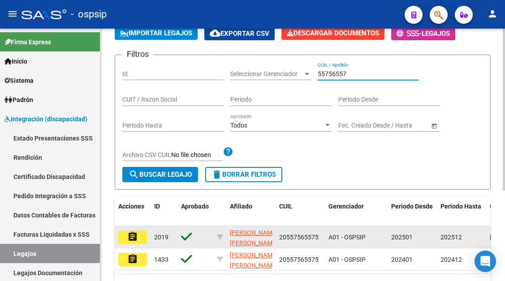
click at [138, 235] on button "assignment" at bounding box center [132, 237] width 29 height 13
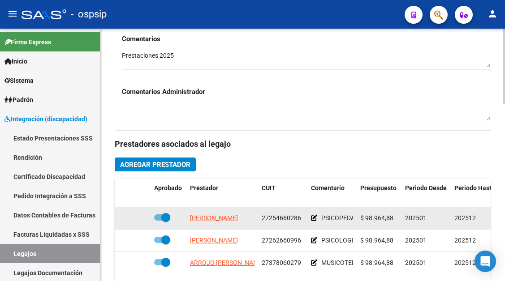
scroll to position [359, 0]
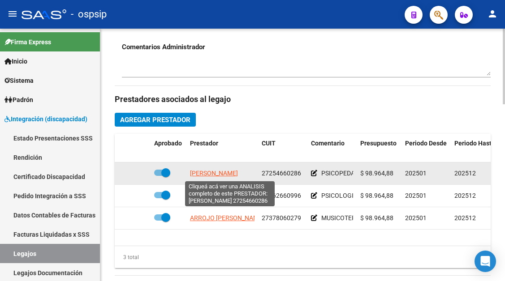
click at [217, 174] on span "GASSIBE SILVANA SOLEDAD" at bounding box center [214, 173] width 48 height 7
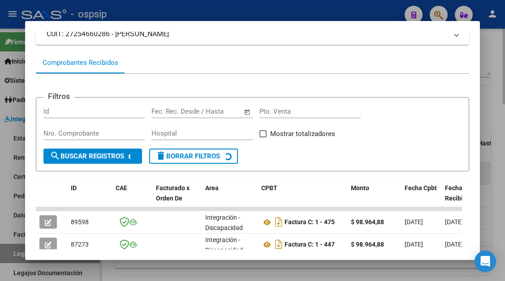
scroll to position [175, 0]
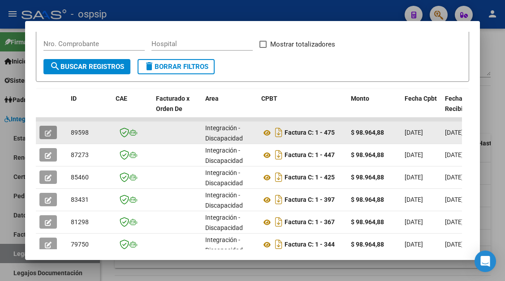
click at [45, 134] on icon "button" at bounding box center [48, 133] width 7 height 7
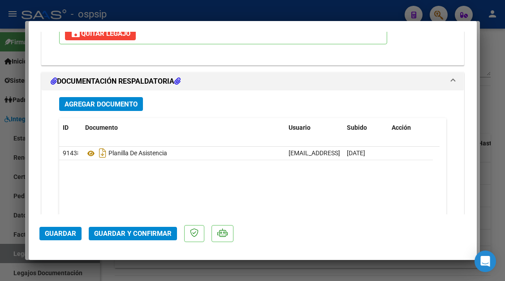
scroll to position [1255, 0]
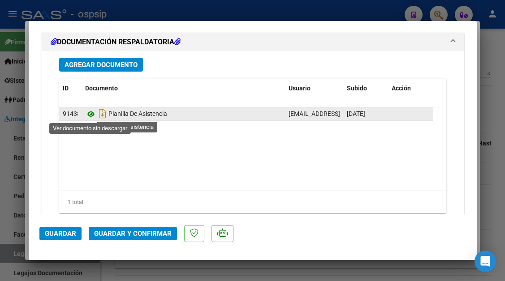
click at [88, 112] on icon at bounding box center [91, 114] width 12 height 11
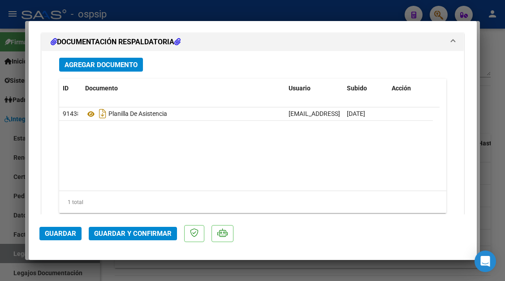
click at [8, 253] on div at bounding box center [252, 140] width 505 height 281
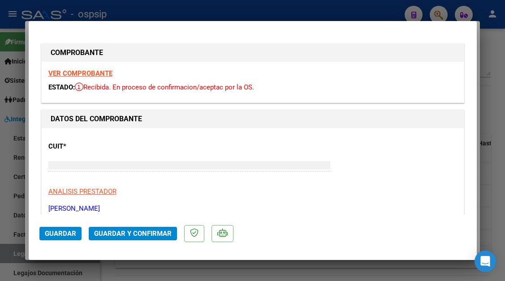
click at [8, 253] on div at bounding box center [252, 140] width 505 height 281
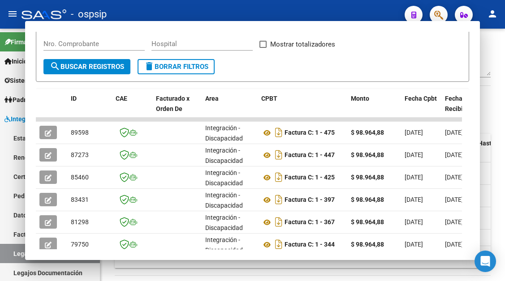
click at [8, 253] on link "Legajos" at bounding box center [50, 253] width 100 height 19
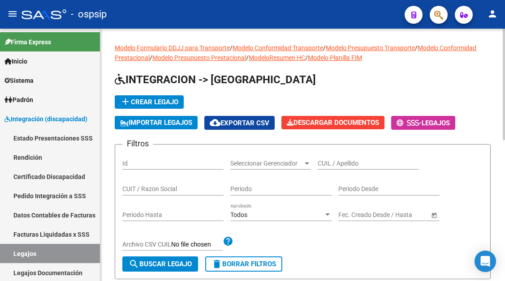
click at [361, 166] on input "CUIL / Apellido" at bounding box center [368, 164] width 101 height 8
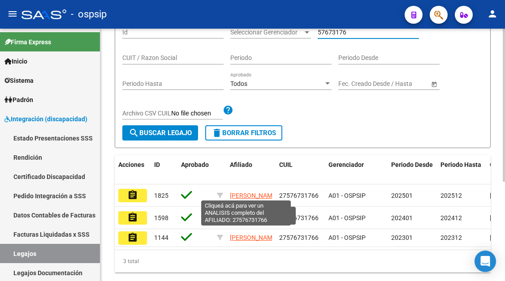
scroll to position [134, 0]
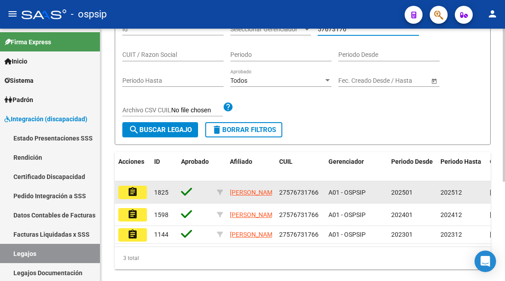
click at [130, 193] on mat-icon "assignment" at bounding box center [132, 192] width 11 height 11
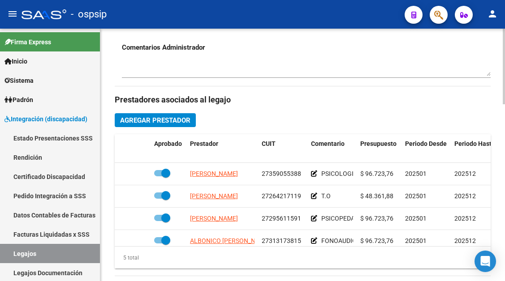
scroll to position [359, 0]
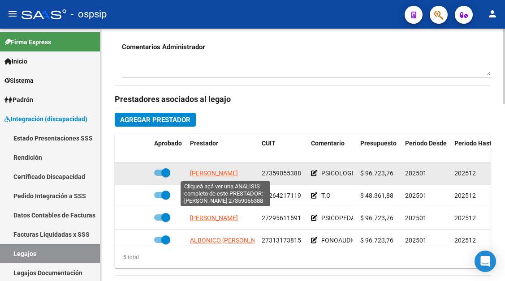
click at [223, 177] on span "LENCINAS MAIRA YANEL" at bounding box center [214, 173] width 48 height 7
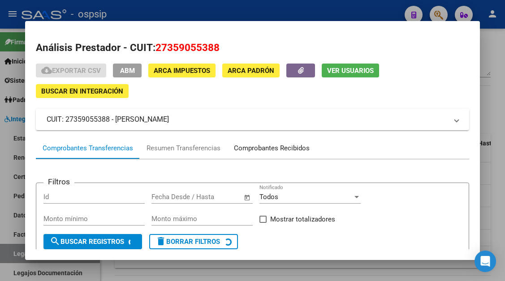
click at [268, 143] on div "Comprobantes Recibidos" at bounding box center [271, 149] width 89 height 22
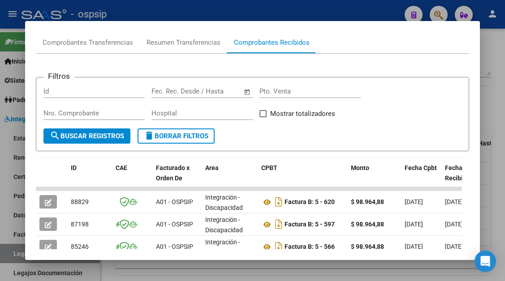
scroll to position [151, 0]
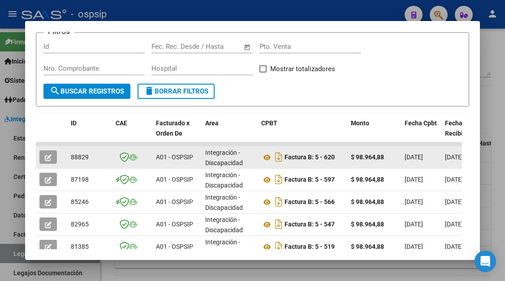
click at [56, 159] on button "button" at bounding box center [47, 157] width 17 height 13
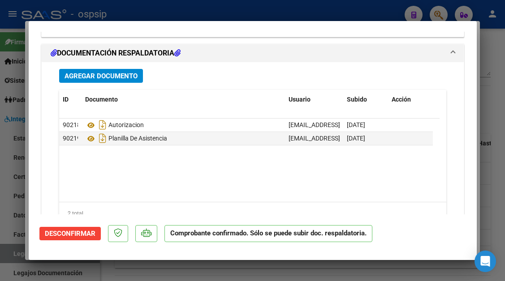
scroll to position [1120, 0]
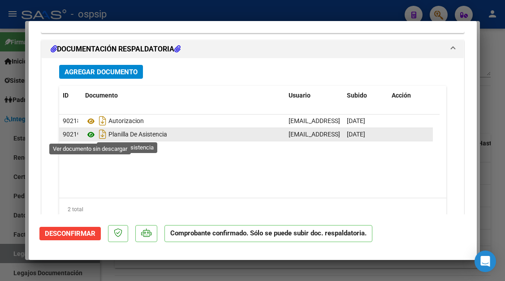
click at [91, 134] on icon at bounding box center [91, 135] width 12 height 11
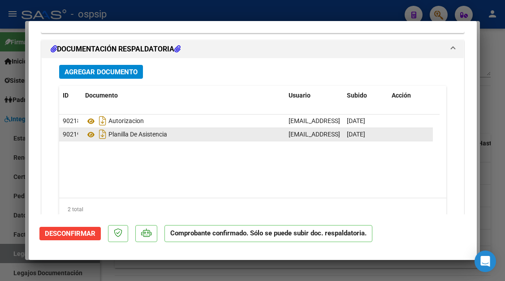
scroll to position [0, 0]
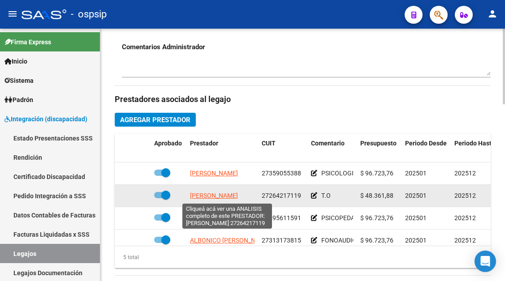
click at [238, 199] on span "ESCUDERO LILIAN NOELIA" at bounding box center [214, 195] width 48 height 7
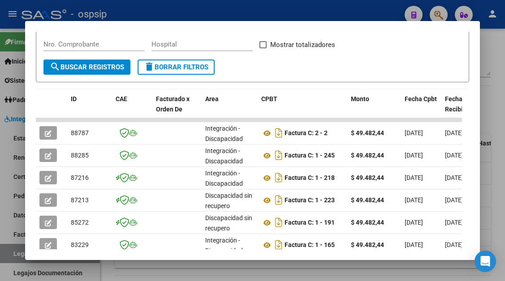
scroll to position [175, 0]
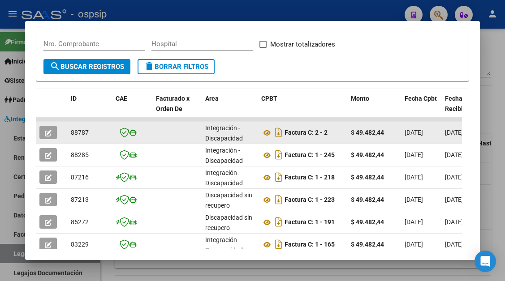
click at [49, 130] on icon "button" at bounding box center [48, 133] width 7 height 7
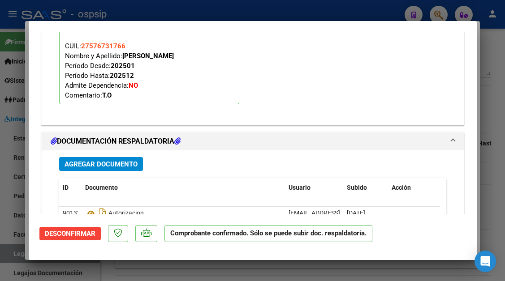
scroll to position [1076, 0]
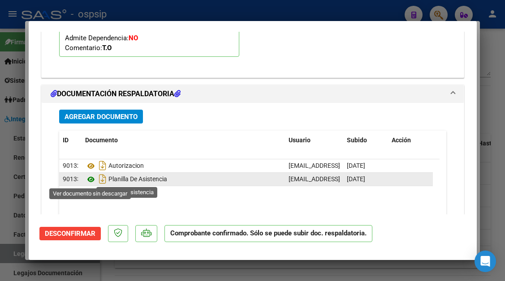
click at [91, 178] on icon at bounding box center [91, 179] width 12 height 11
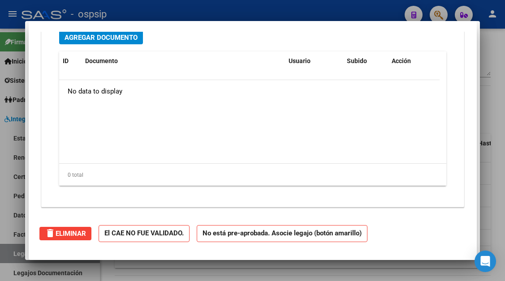
scroll to position [0, 0]
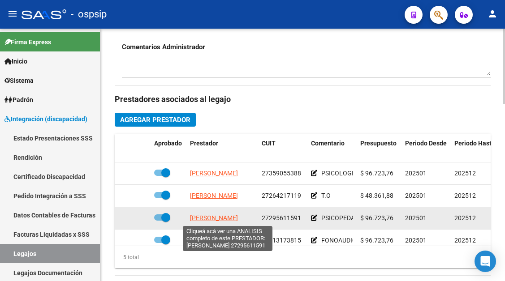
click at [212, 221] on span "TARRIO VANINA ELIZABET" at bounding box center [214, 218] width 48 height 7
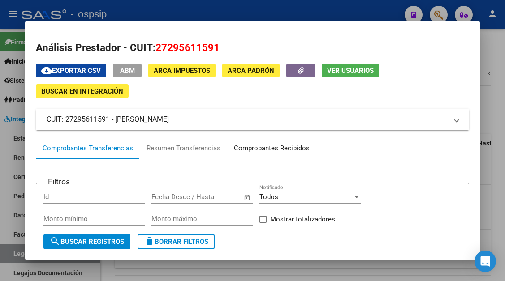
click at [255, 144] on div "Comprobantes Recibidos" at bounding box center [272, 148] width 76 height 10
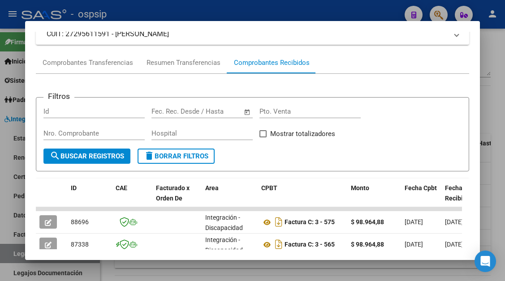
scroll to position [130, 0]
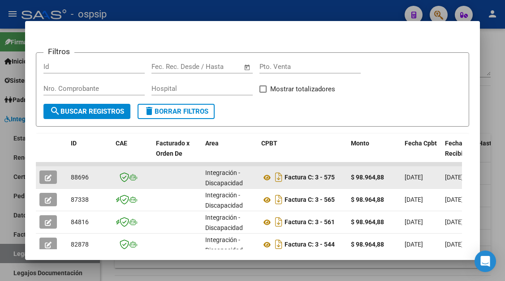
click at [49, 179] on icon "button" at bounding box center [48, 178] width 7 height 7
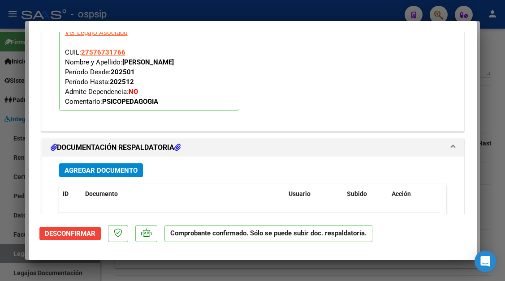
scroll to position [1120, 0]
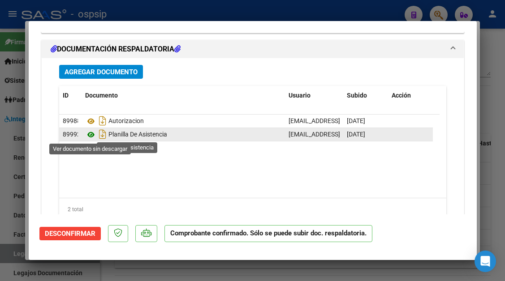
click at [87, 136] on icon at bounding box center [91, 135] width 12 height 11
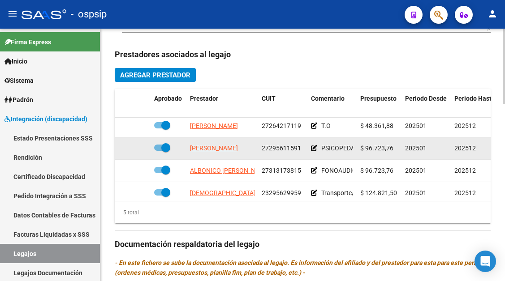
scroll to position [39, 0]
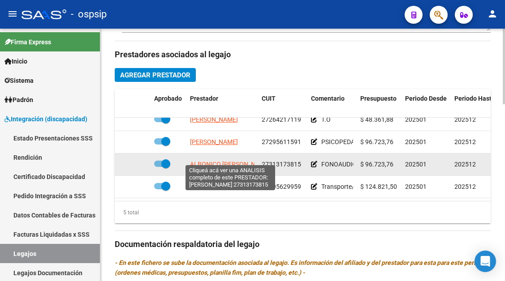
click at [241, 161] on span "ALBONICO VANINA VALERIA" at bounding box center [230, 164] width 80 height 7
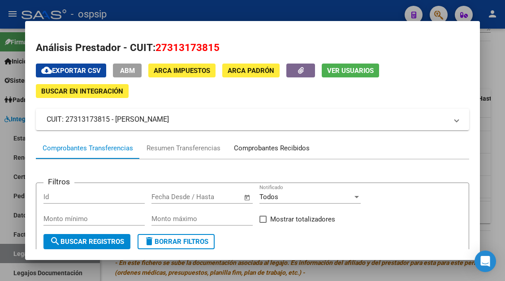
click at [243, 146] on div "Comprobantes Recibidos" at bounding box center [272, 148] width 76 height 10
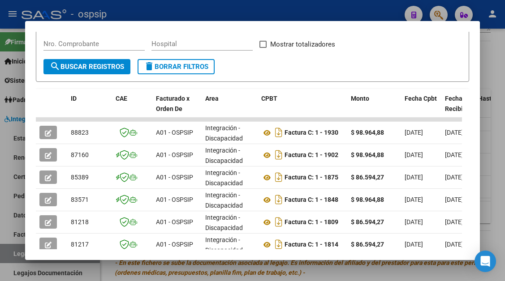
scroll to position [195, 0]
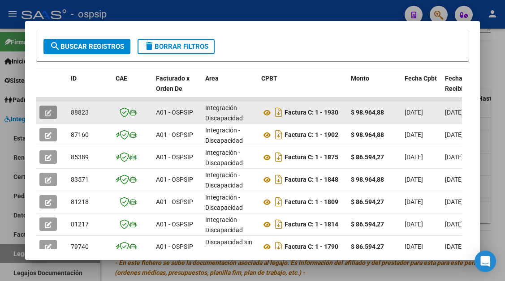
click at [48, 114] on icon "button" at bounding box center [48, 113] width 7 height 7
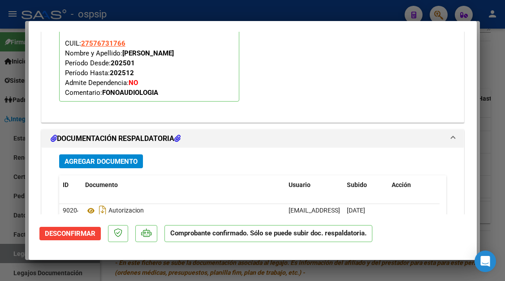
scroll to position [1154, 0]
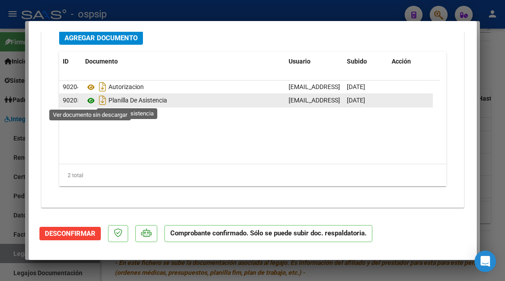
click at [86, 103] on icon at bounding box center [91, 100] width 12 height 11
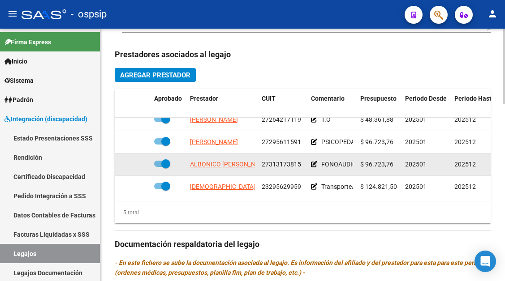
scroll to position [448, 0]
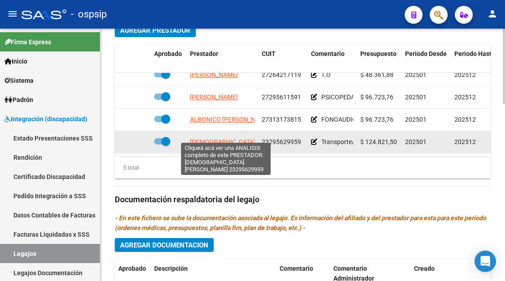
click at [221, 138] on span "BRITOS FERNANDO JOSE" at bounding box center [247, 141] width 115 height 7
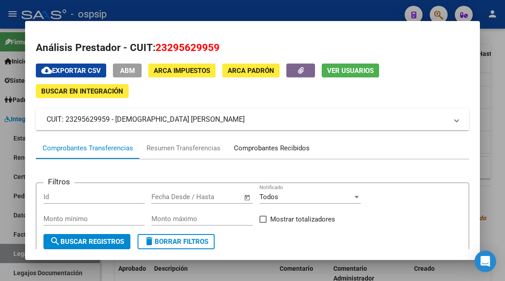
click at [244, 147] on div "Comprobantes Recibidos" at bounding box center [272, 148] width 76 height 10
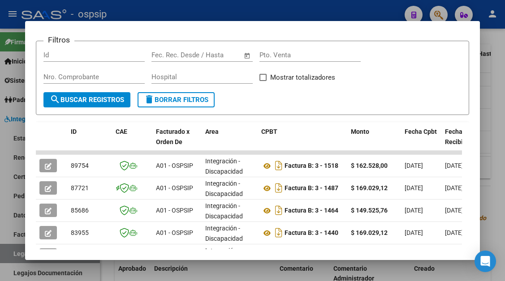
scroll to position [179, 0]
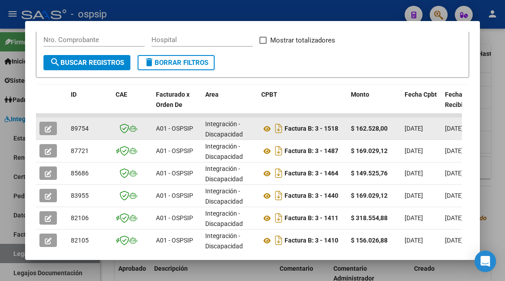
click at [44, 131] on button "button" at bounding box center [47, 128] width 17 height 13
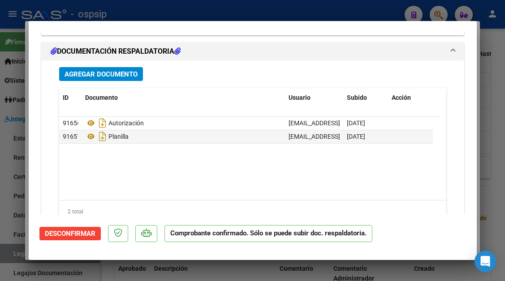
scroll to position [1120, 0]
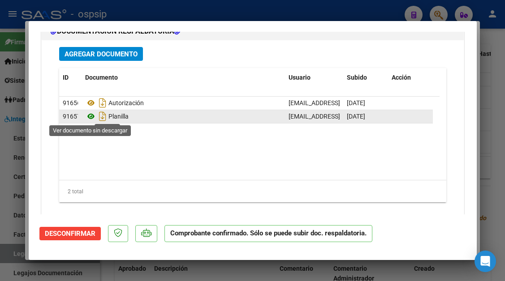
click at [91, 119] on icon at bounding box center [91, 116] width 12 height 11
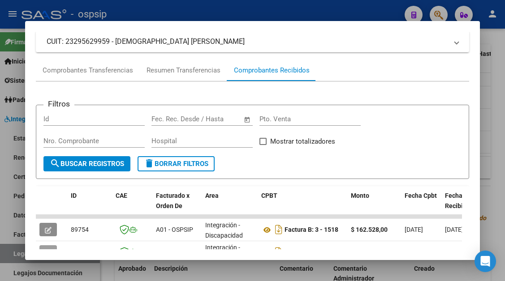
scroll to position [134, 0]
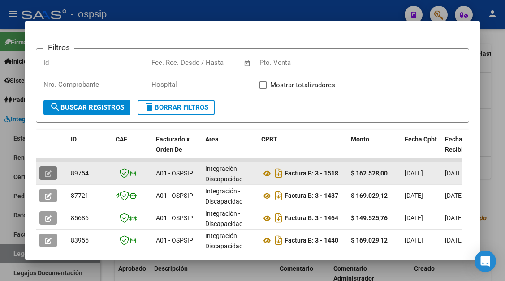
click at [46, 175] on icon "button" at bounding box center [48, 174] width 7 height 7
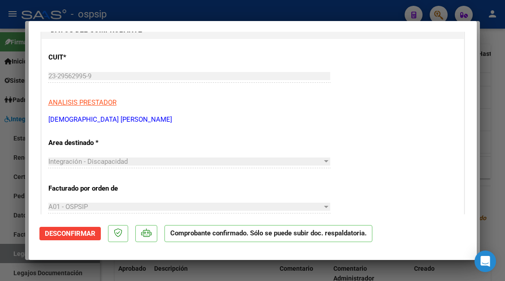
scroll to position [90, 0]
click at [94, 228] on button "Desconfirmar" at bounding box center [69, 233] width 61 height 13
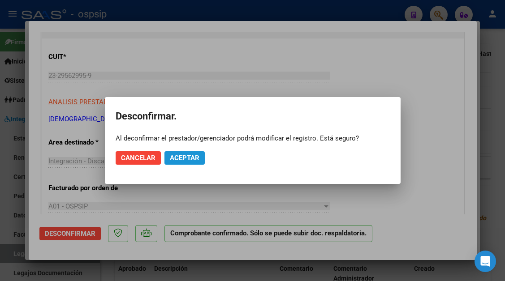
click at [176, 156] on span "Aceptar" at bounding box center [185, 158] width 30 height 8
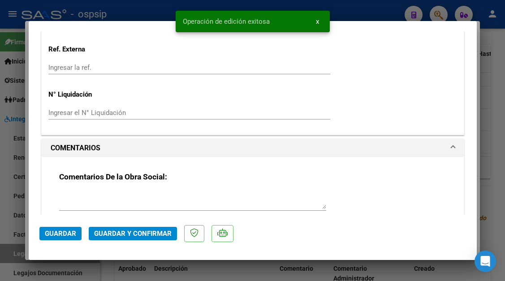
scroll to position [762, 0]
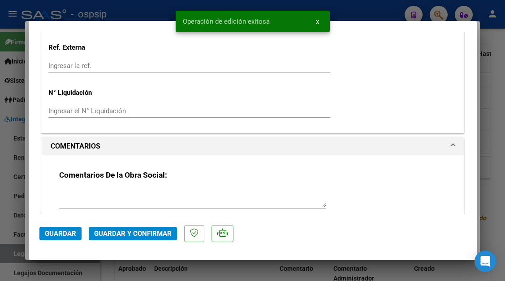
click at [155, 200] on textarea at bounding box center [192, 199] width 267 height 18
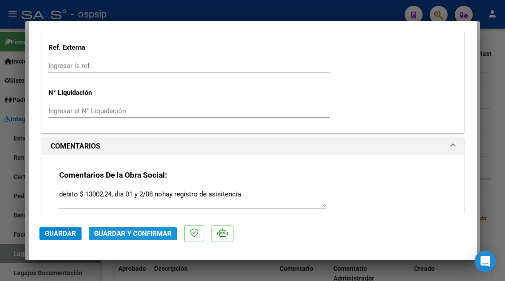
click at [118, 233] on span "Guardar y Confirmar" at bounding box center [133, 234] width 78 height 8
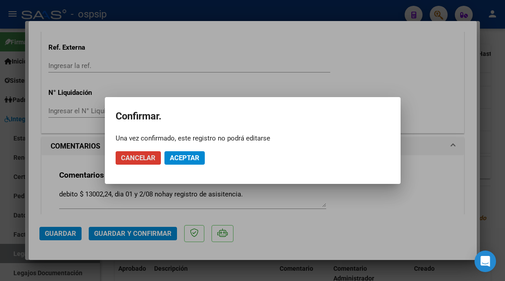
click at [187, 151] on button "Aceptar" at bounding box center [184, 157] width 40 height 13
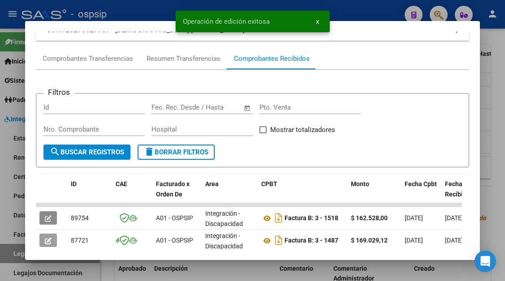
scroll to position [0, 0]
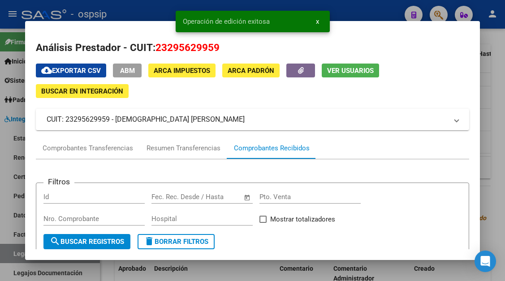
click at [332, 70] on span "Ver Usuarios" at bounding box center [350, 71] width 47 height 8
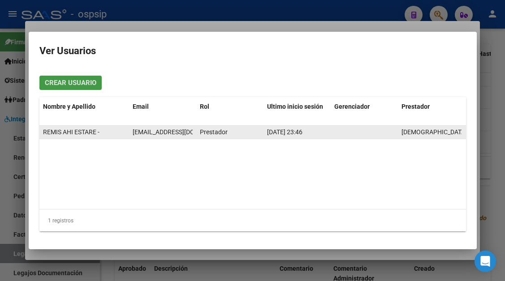
click at [147, 134] on span "ahiestare18@yahoo.com" at bounding box center [182, 132] width 99 height 7
copy span "ahiestare18@yahoo.com"
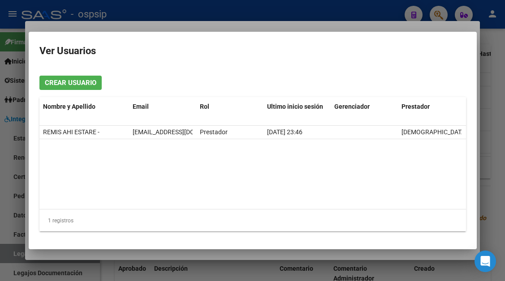
click at [10, 251] on div at bounding box center [252, 140] width 505 height 281
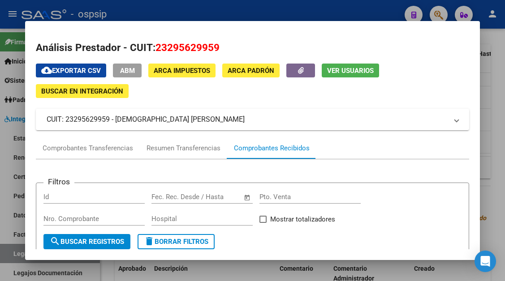
click at [10, 251] on div at bounding box center [252, 140] width 505 height 281
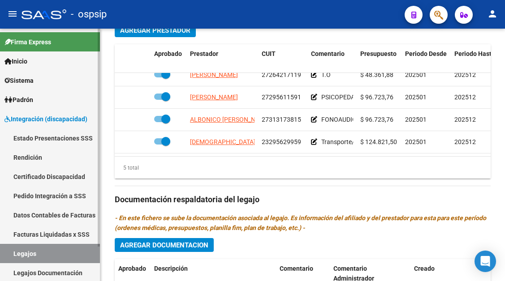
click at [13, 251] on link "Legajos" at bounding box center [50, 253] width 100 height 19
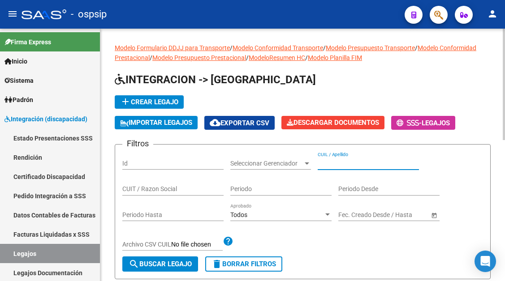
click at [326, 160] on input "CUIL / Apellido" at bounding box center [368, 164] width 101 height 8
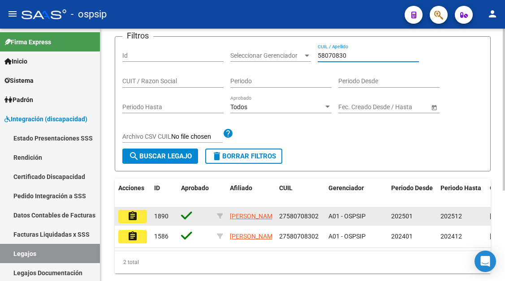
scroll to position [134, 0]
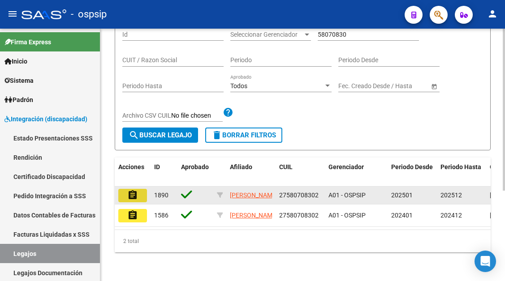
click at [134, 194] on mat-icon "assignment" at bounding box center [132, 195] width 11 height 11
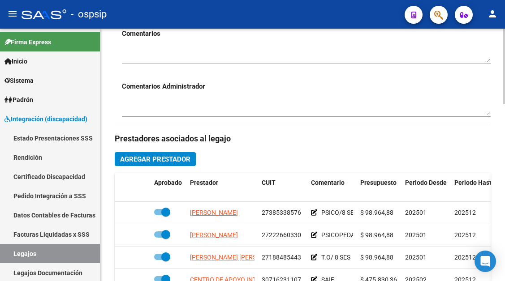
scroll to position [359, 0]
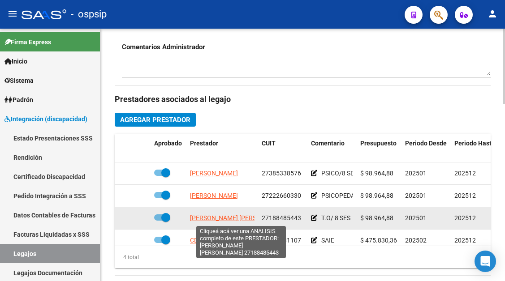
click at [220, 217] on span "LAZARTE CALDERON LENNY JANET" at bounding box center [238, 218] width 97 height 7
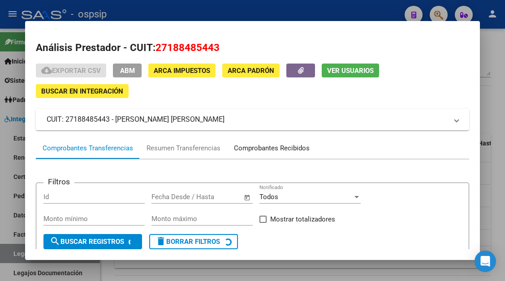
click at [263, 151] on div "Comprobantes Recibidos" at bounding box center [272, 148] width 76 height 10
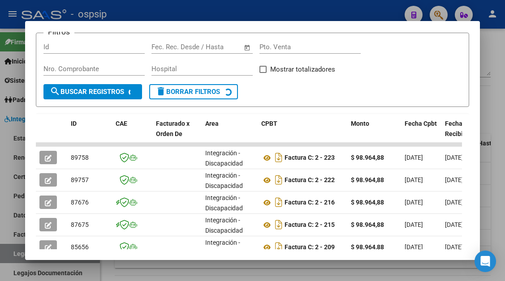
scroll to position [151, 0]
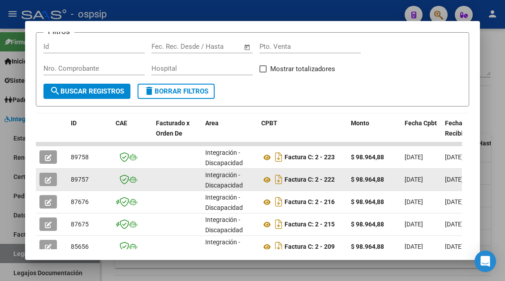
click at [45, 179] on icon "button" at bounding box center [48, 180] width 7 height 7
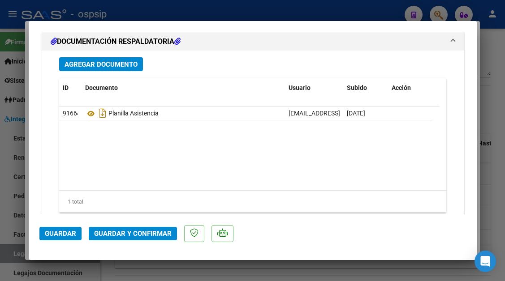
scroll to position [1282, 0]
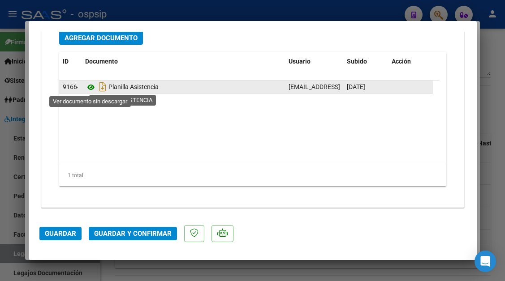
click at [93, 89] on icon at bounding box center [91, 87] width 12 height 11
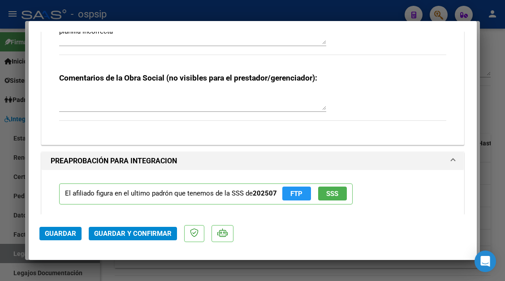
scroll to position [923, 0]
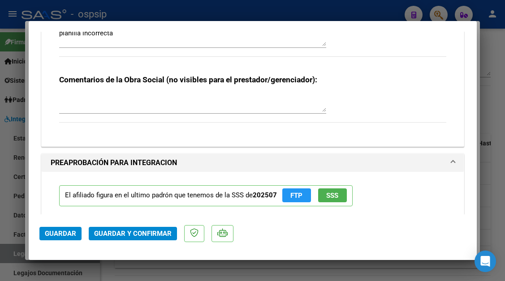
click at [15, 256] on div at bounding box center [252, 140] width 505 height 281
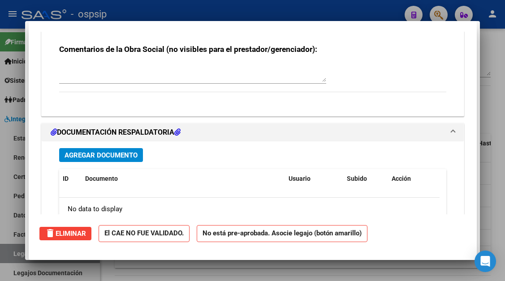
scroll to position [0, 0]
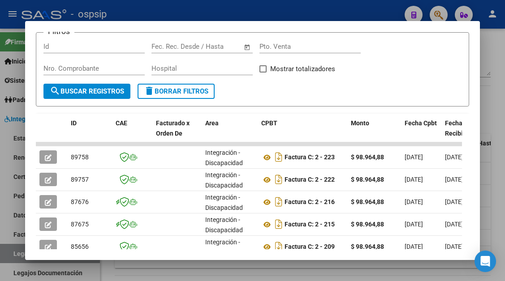
click at [15, 256] on div at bounding box center [252, 140] width 505 height 281
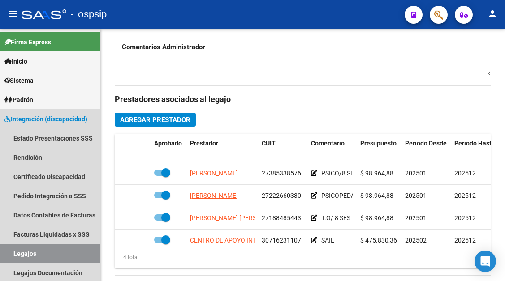
click at [15, 256] on link "Legajos" at bounding box center [50, 253] width 100 height 19
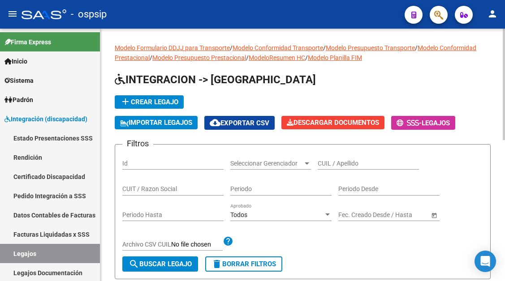
click at [369, 158] on div "CUIL / Apellido" at bounding box center [368, 161] width 101 height 18
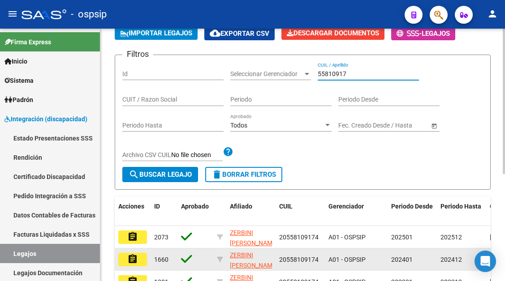
scroll to position [134, 0]
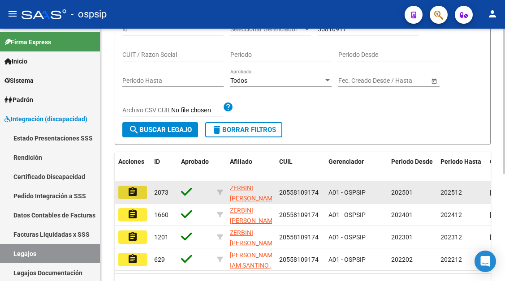
click at [136, 193] on mat-icon "assignment" at bounding box center [132, 192] width 11 height 11
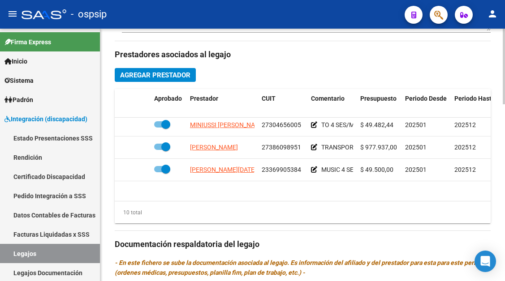
scroll to position [106, 0]
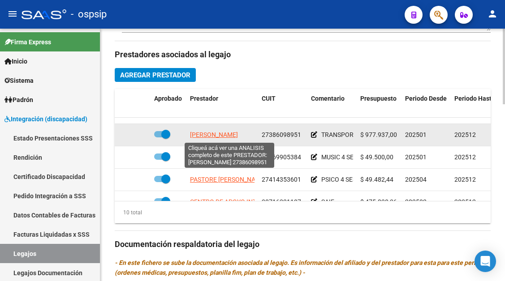
click at [228, 137] on span "SALINAS DAIANA CRISTINA" at bounding box center [214, 134] width 48 height 7
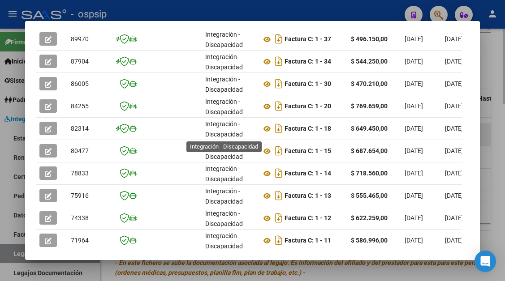
scroll to position [224, 0]
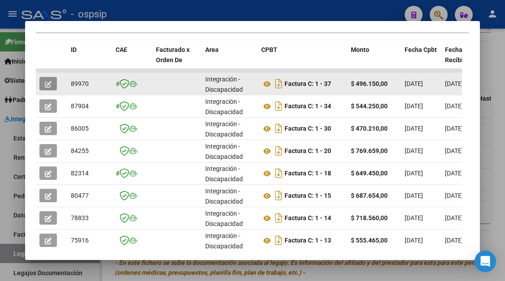
click at [50, 86] on icon "button" at bounding box center [48, 84] width 7 height 7
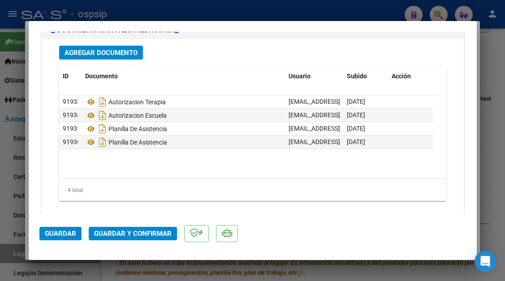
scroll to position [1120, 0]
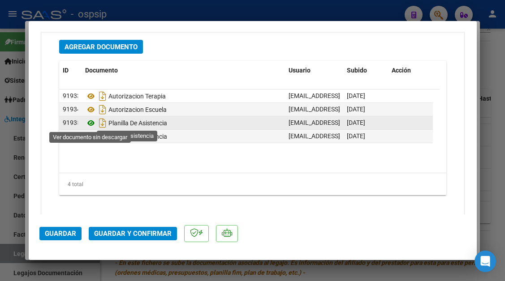
click at [93, 122] on icon at bounding box center [91, 123] width 12 height 11
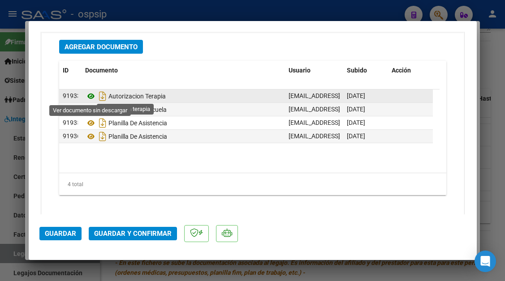
click at [91, 95] on icon at bounding box center [91, 96] width 12 height 11
click at [89, 94] on icon at bounding box center [91, 96] width 12 height 11
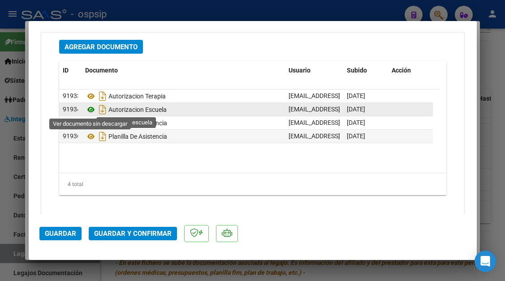
click at [91, 110] on icon at bounding box center [91, 109] width 12 height 11
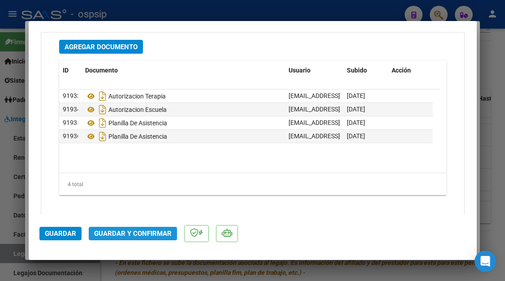
click at [134, 238] on span "Guardar y Confirmar" at bounding box center [133, 234] width 78 height 8
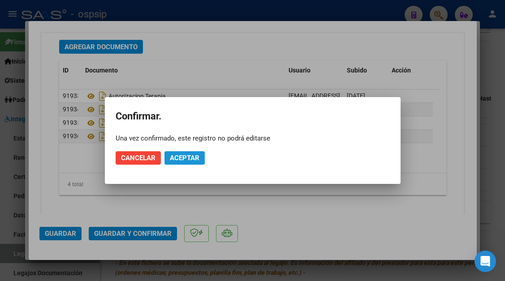
click at [189, 155] on span "Aceptar" at bounding box center [185, 158] width 30 height 8
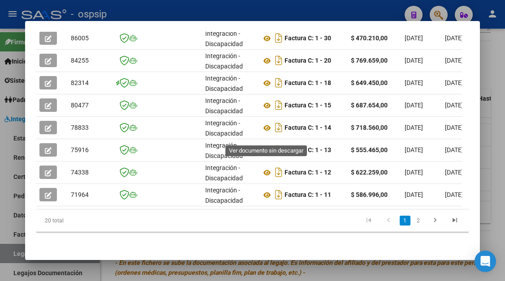
scroll to position [321, 0]
click at [8, 254] on div at bounding box center [252, 140] width 505 height 281
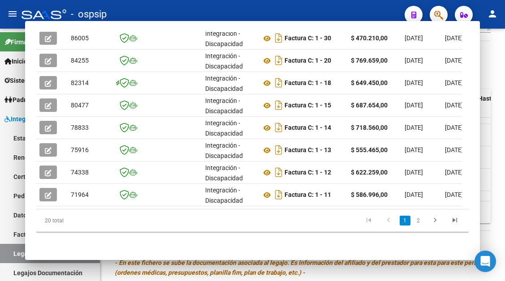
click at [8, 254] on link "Legajos" at bounding box center [50, 253] width 100 height 19
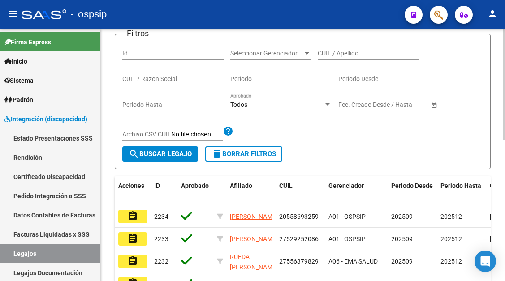
scroll to position [96, 0]
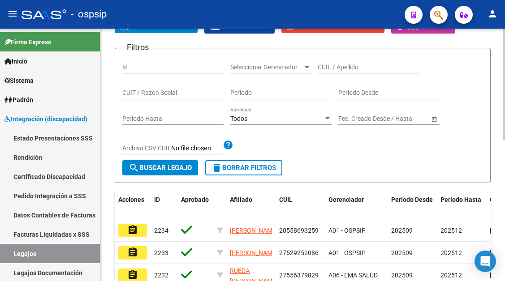
click at [362, 75] on div "CUIL / Apellido" at bounding box center [368, 69] width 101 height 26
click at [359, 71] on div "CUIL / Apellido" at bounding box center [368, 65] width 101 height 18
click at [329, 68] on input "CUIL / Apellido" at bounding box center [368, 68] width 101 height 8
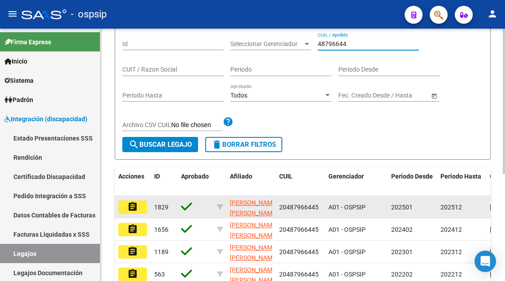
scroll to position [141, 0]
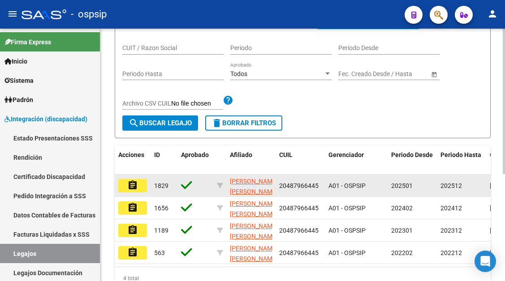
click at [130, 193] on datatable-body-cell "assignment" at bounding box center [133, 186] width 36 height 22
click at [127, 183] on mat-icon "assignment" at bounding box center [132, 185] width 11 height 11
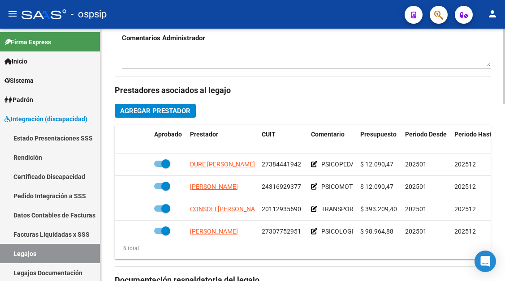
scroll to position [448, 0]
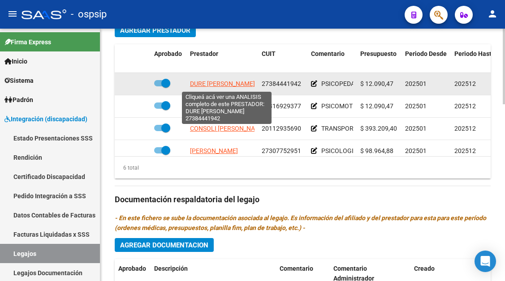
click at [220, 87] on span "DURE AGOSTINA MONICA" at bounding box center [222, 83] width 65 height 7
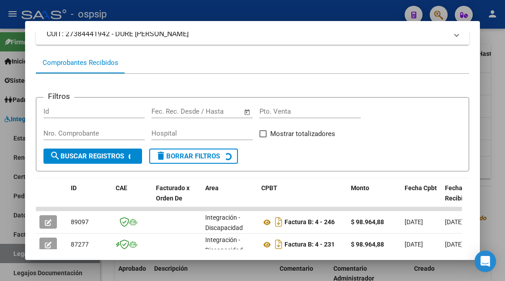
scroll to position [130, 0]
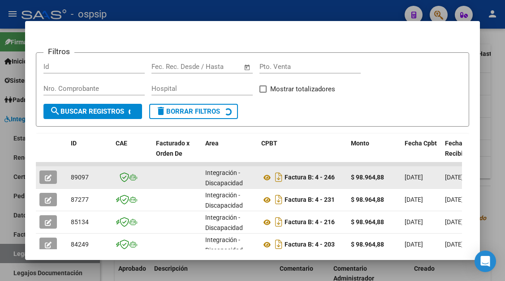
click at [49, 173] on button "button" at bounding box center [47, 177] width 17 height 13
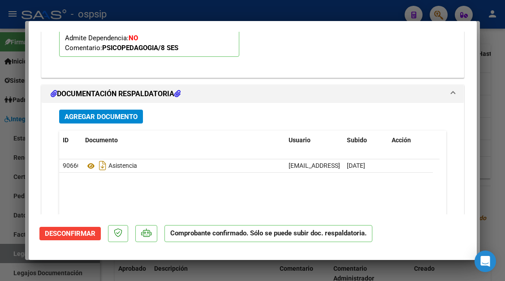
scroll to position [1154, 0]
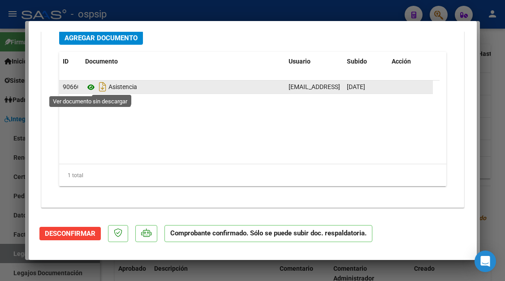
click at [89, 92] on icon at bounding box center [91, 87] width 12 height 11
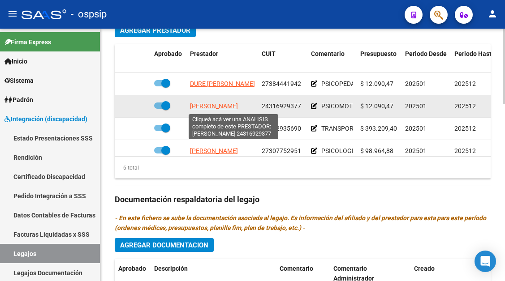
click at [204, 110] on span "LEOTTA GEORGINA MILAGROS" at bounding box center [214, 106] width 48 height 7
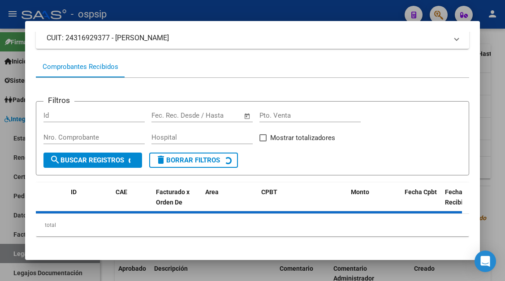
scroll to position [86, 0]
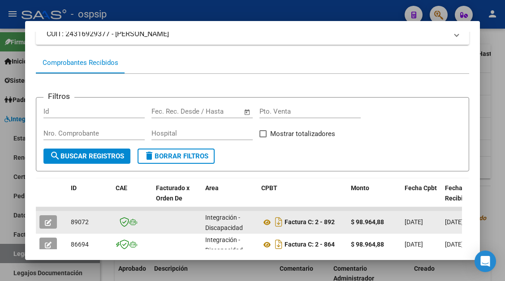
click at [49, 220] on icon "button" at bounding box center [48, 223] width 7 height 7
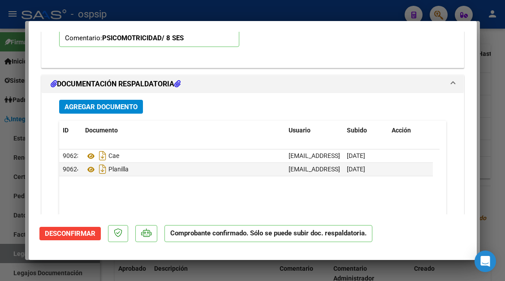
scroll to position [1154, 0]
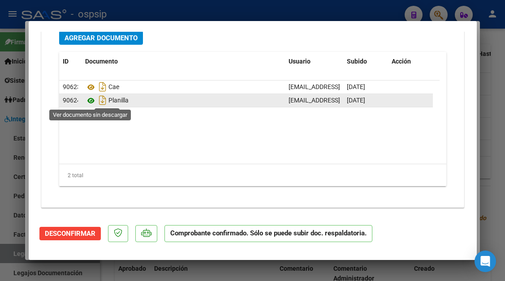
click at [89, 102] on icon at bounding box center [91, 100] width 12 height 11
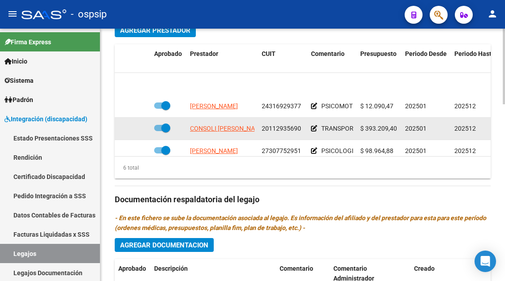
scroll to position [45, 0]
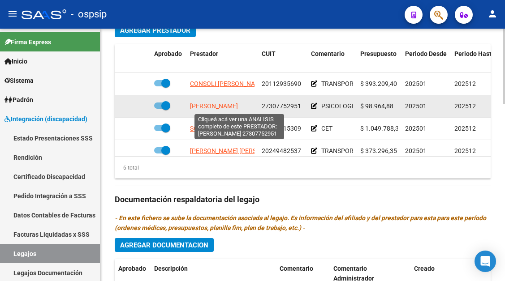
click at [213, 108] on span "ARRUABARRENA SUSANA VANESA" at bounding box center [214, 106] width 48 height 7
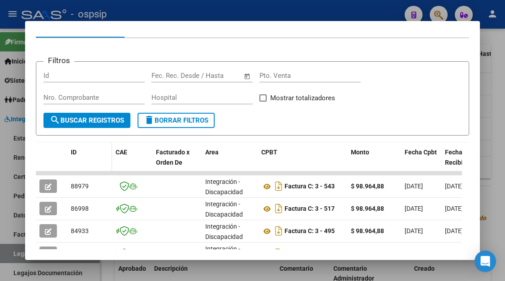
scroll to position [175, 0]
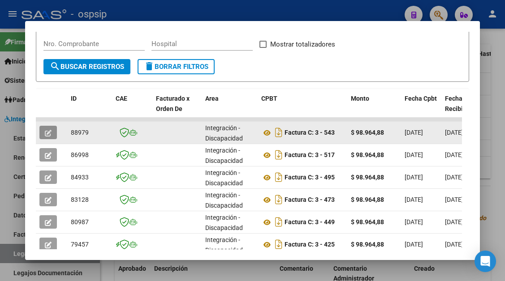
click at [47, 133] on icon "button" at bounding box center [48, 133] width 7 height 7
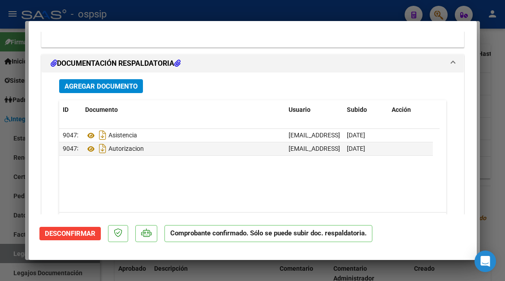
scroll to position [1120, 0]
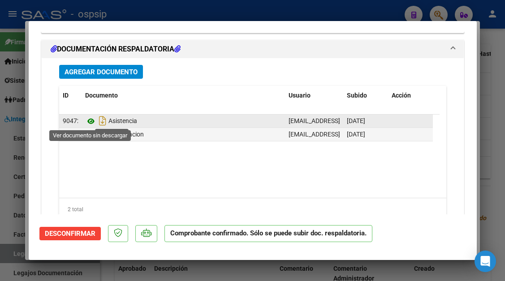
click at [91, 124] on icon at bounding box center [91, 121] width 12 height 11
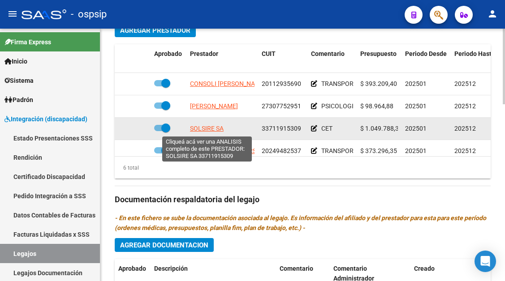
scroll to position [61, 0]
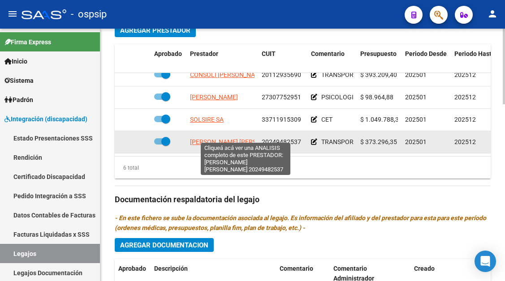
click at [214, 138] on span "GIMENEZ MILLAN EDUARDO MAURICIO" at bounding box center [238, 141] width 97 height 7
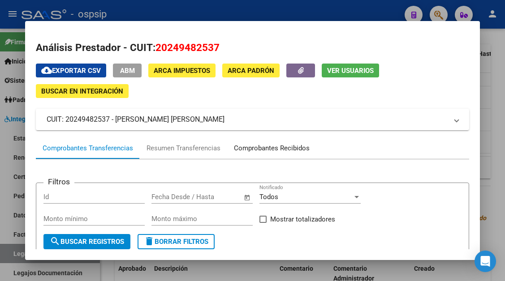
click at [244, 152] on div "Comprobantes Recibidos" at bounding box center [272, 148] width 76 height 10
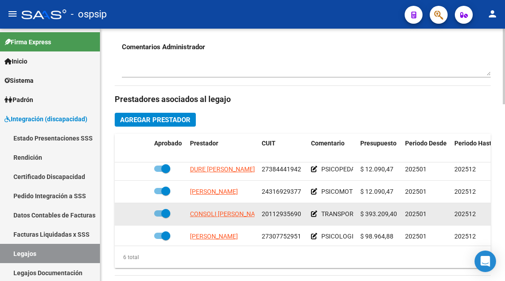
scroll to position [0, 0]
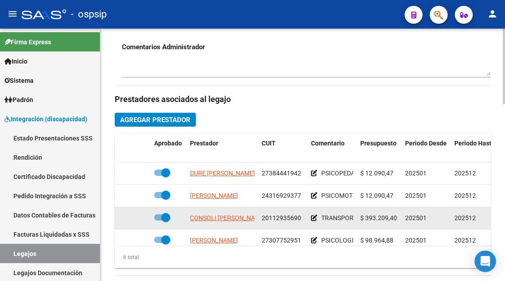
click at [240, 214] on app-link-go-to "CONSOLI JORGE OMAR" at bounding box center [228, 218] width 76 height 10
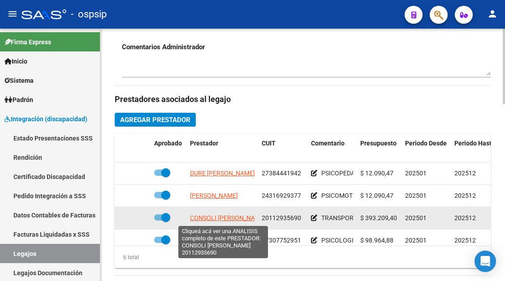
click at [237, 215] on span "CONSOLI JORGE OMAR" at bounding box center [228, 218] width 76 height 7
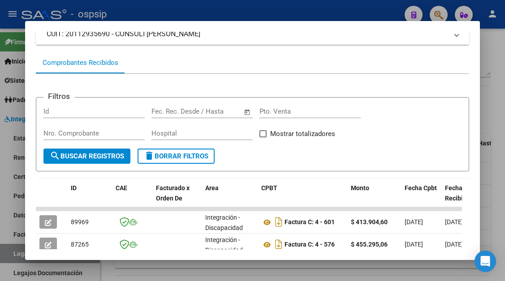
scroll to position [220, 0]
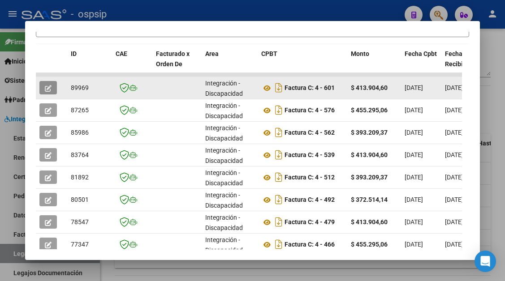
click at [53, 88] on button "button" at bounding box center [47, 87] width 17 height 13
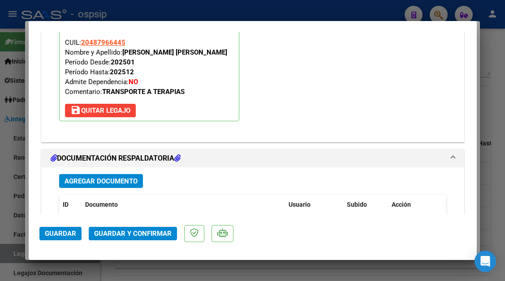
scroll to position [1120, 0]
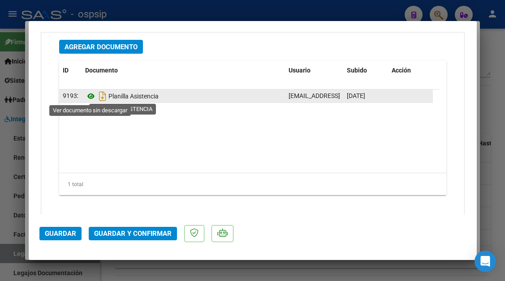
click at [87, 96] on icon at bounding box center [91, 96] width 12 height 11
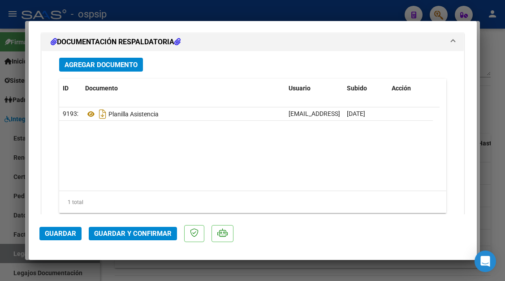
scroll to position [1129, 0]
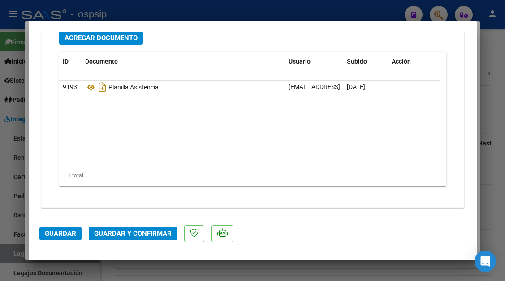
click at [124, 239] on button "Guardar y Confirmar" at bounding box center [133, 233] width 88 height 13
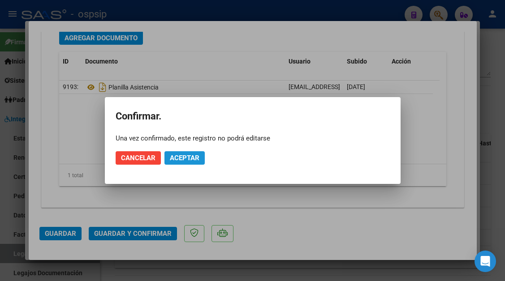
click at [185, 160] on span "Aceptar" at bounding box center [185, 158] width 30 height 8
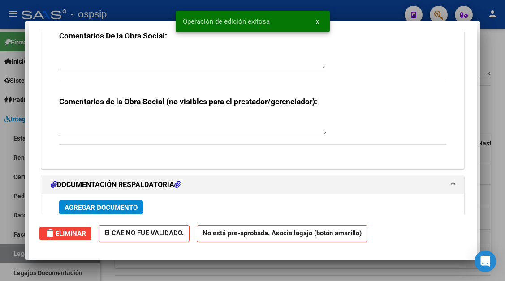
scroll to position [0, 0]
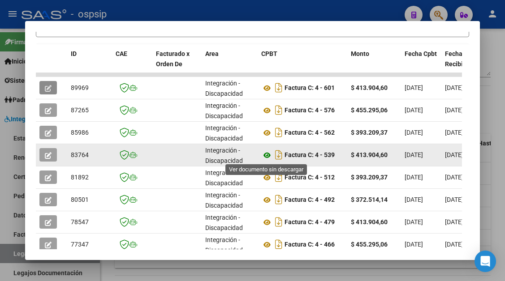
click at [268, 157] on icon at bounding box center [267, 155] width 12 height 11
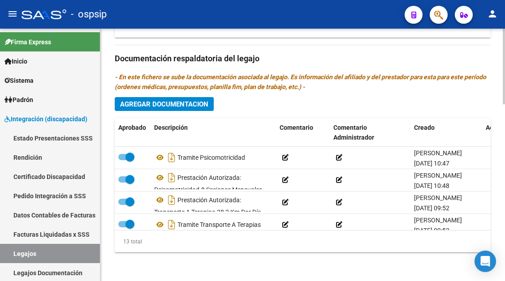
scroll to position [16, 0]
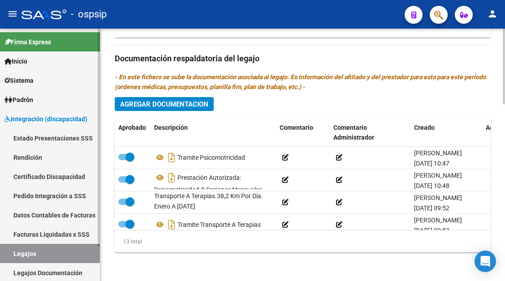
click at [50, 249] on link "Legajos" at bounding box center [50, 253] width 100 height 19
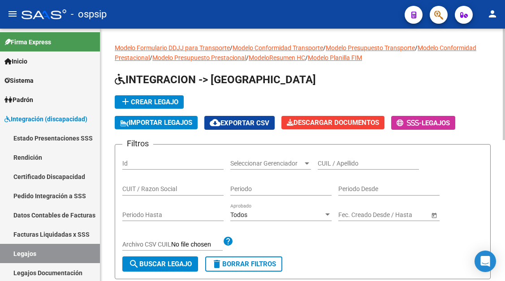
click at [324, 162] on input "CUIL / Apellido" at bounding box center [368, 164] width 101 height 8
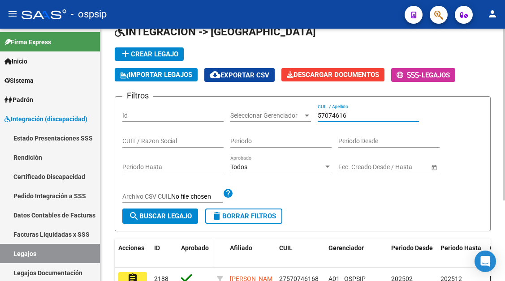
scroll to position [90, 0]
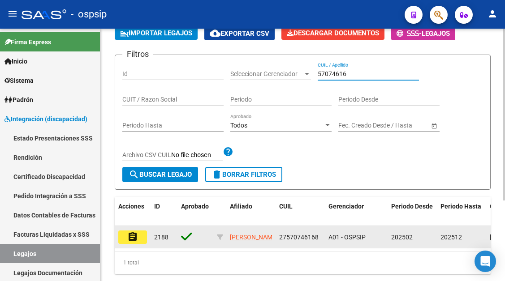
click at [135, 235] on mat-icon "assignment" at bounding box center [132, 237] width 11 height 11
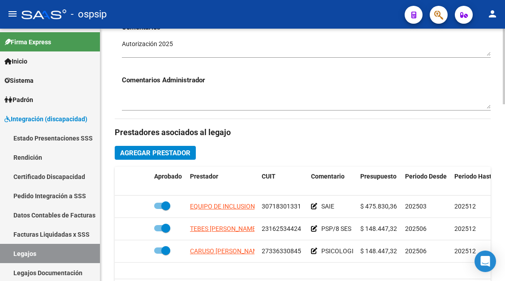
scroll to position [403, 0]
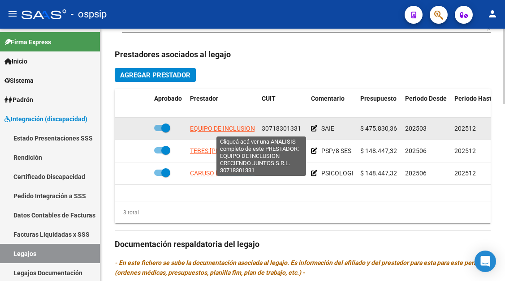
click at [220, 129] on span "EQUIPO DE INCLUSION CRECIENDO JUNTOS S.R.L." at bounding box center [261, 128] width 143 height 7
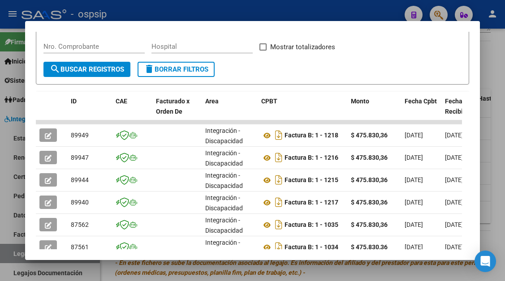
scroll to position [175, 0]
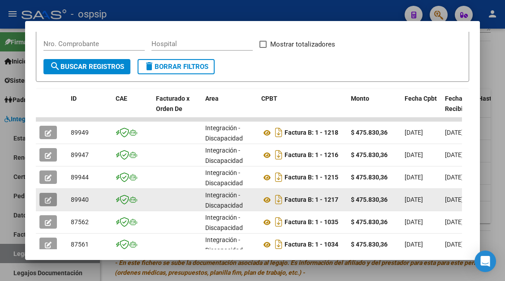
click at [48, 205] on button "button" at bounding box center [47, 199] width 17 height 13
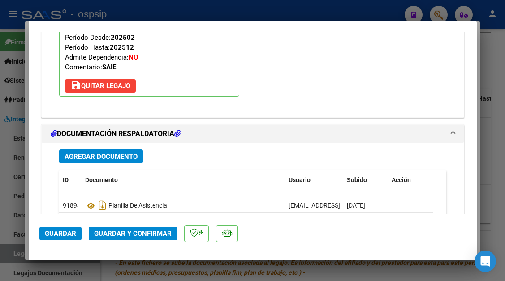
scroll to position [1210, 0]
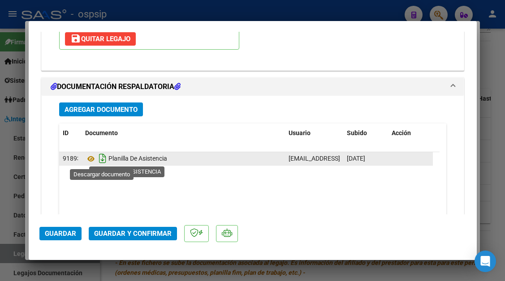
click at [97, 160] on icon "Descargar documento" at bounding box center [103, 158] width 12 height 14
click at [18, 251] on div at bounding box center [252, 140] width 505 height 281
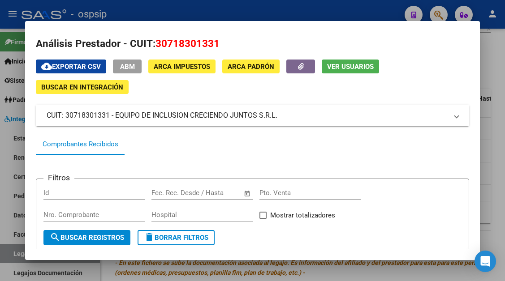
scroll to position [0, 0]
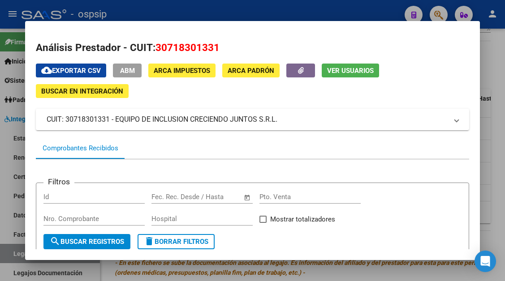
click at [12, 255] on div at bounding box center [252, 140] width 505 height 281
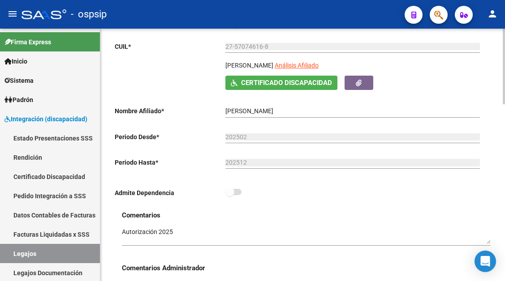
scroll to position [134, 0]
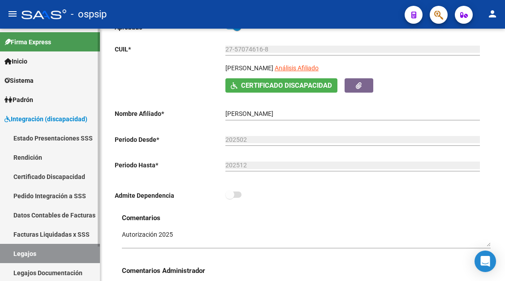
click at [51, 262] on link "Legajos" at bounding box center [50, 253] width 100 height 19
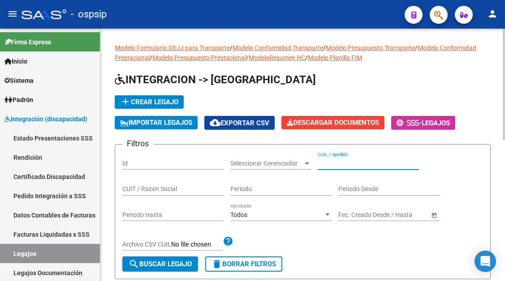
click at [337, 162] on input "CUIL / Apellido" at bounding box center [368, 164] width 101 height 8
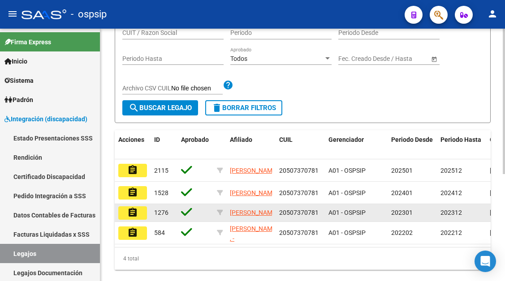
scroll to position [179, 0]
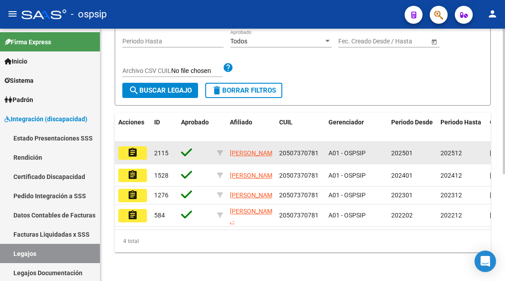
click at [134, 156] on datatable-body-cell "assignment" at bounding box center [133, 153] width 36 height 22
click at [130, 147] on mat-icon "assignment" at bounding box center [132, 152] width 11 height 11
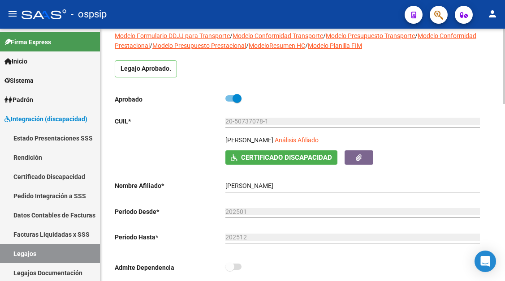
scroll to position [134, 0]
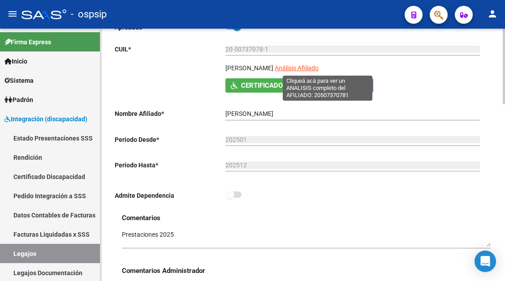
click at [312, 68] on span "Análisis Afiliado" at bounding box center [297, 68] width 44 height 7
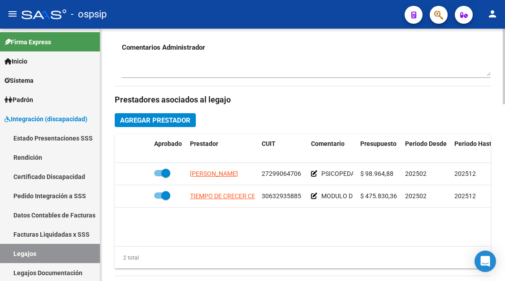
scroll to position [359, 0]
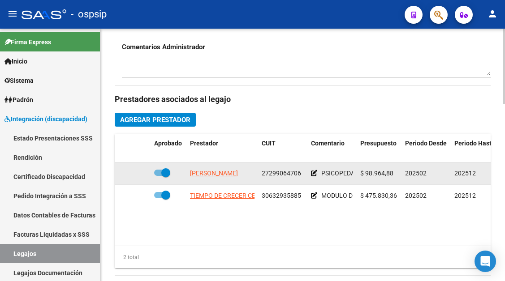
click at [214, 169] on datatable-body-cell "PAGURA TORCAL JIMENA" at bounding box center [222, 174] width 72 height 22
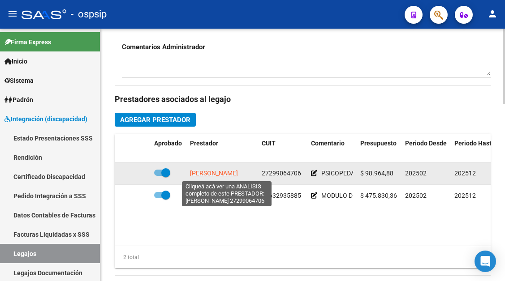
click at [214, 172] on span "PAGURA TORCAL JIMENA" at bounding box center [214, 173] width 48 height 7
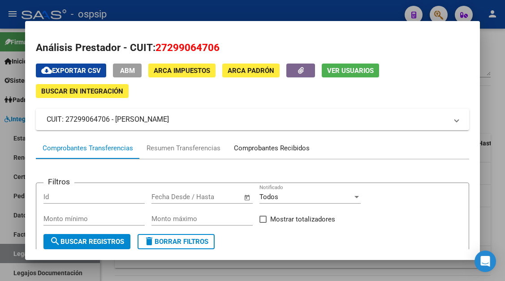
click at [258, 149] on div "Comprobantes Recibidos" at bounding box center [272, 148] width 76 height 10
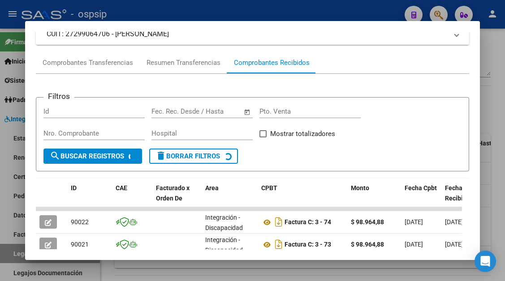
scroll to position [220, 0]
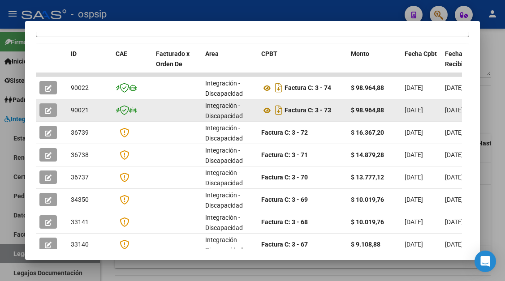
click at [55, 104] on button "button" at bounding box center [47, 110] width 17 height 13
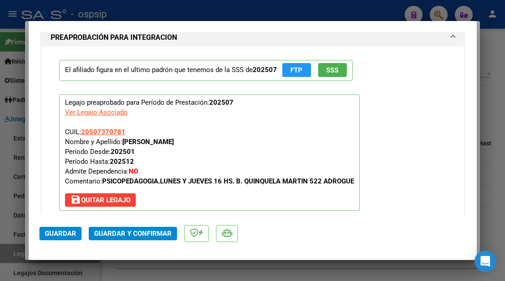
scroll to position [1076, 0]
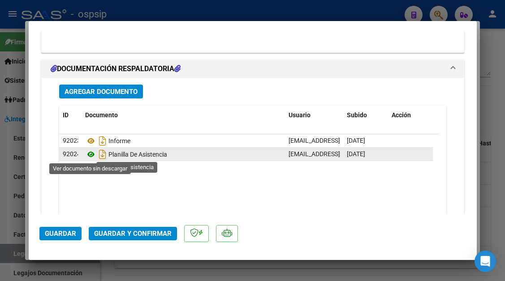
click at [91, 158] on icon at bounding box center [91, 154] width 12 height 11
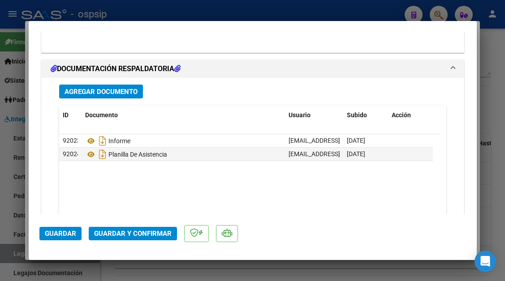
click at [7, 249] on div at bounding box center [252, 140] width 505 height 281
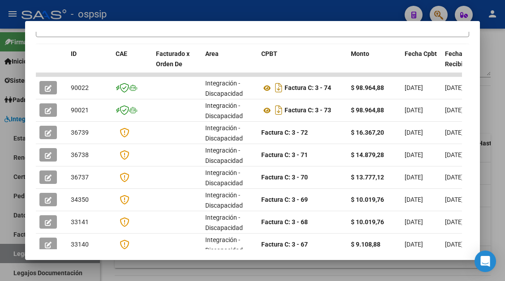
click at [7, 249] on div at bounding box center [252, 140] width 505 height 281
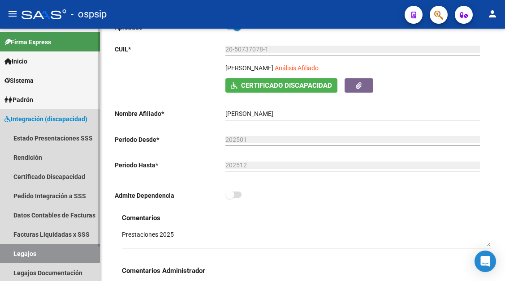
click at [79, 258] on link "Legajos" at bounding box center [50, 253] width 100 height 19
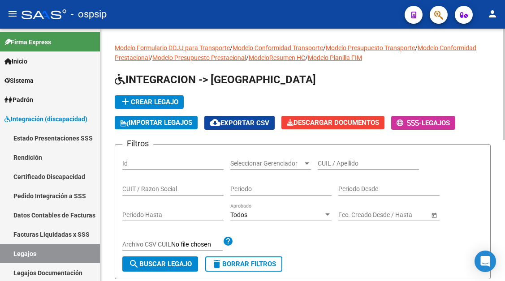
click at [329, 157] on div "CUIL / Apellido" at bounding box center [368, 161] width 101 height 18
click at [329, 160] on input "CUIL / Apellido" at bounding box center [368, 164] width 101 height 8
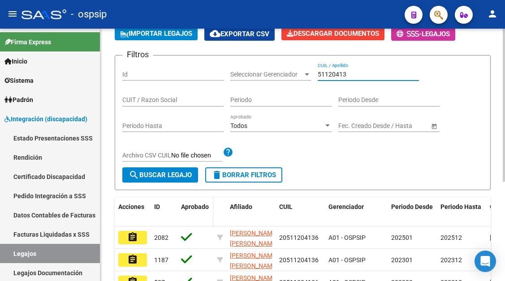
scroll to position [90, 0]
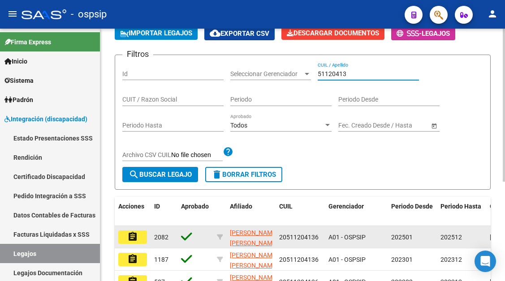
click at [131, 242] on mat-icon "assignment" at bounding box center [132, 237] width 11 height 11
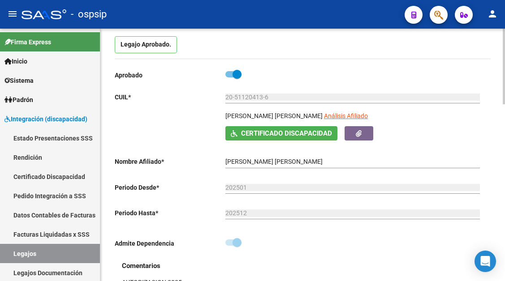
scroll to position [45, 0]
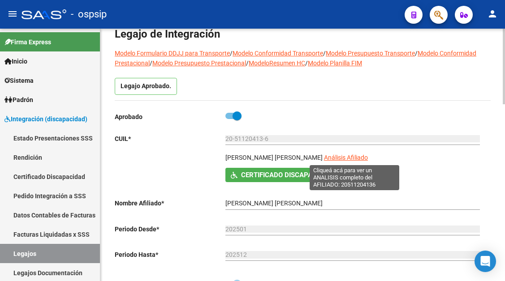
click at [349, 158] on span "Análisis Afiliado" at bounding box center [346, 157] width 44 height 7
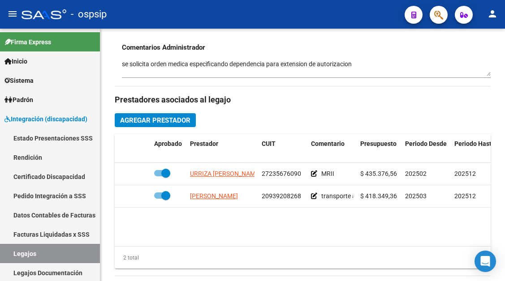
scroll to position [359, 0]
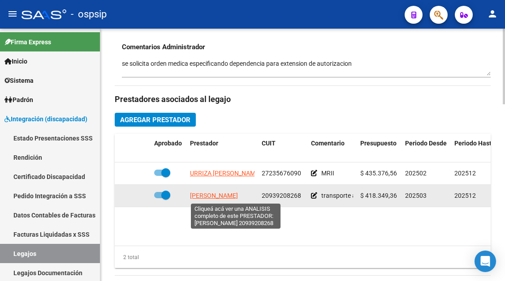
click at [222, 196] on span "SANCHES FERNANDO ALFONSO" at bounding box center [214, 195] width 48 height 7
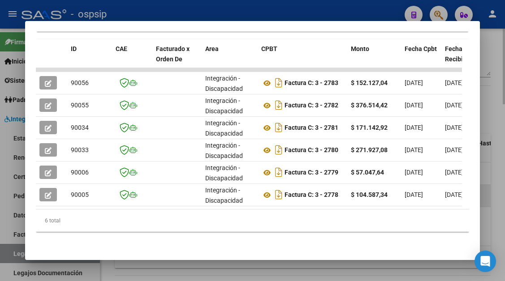
scroll to position [232, 0]
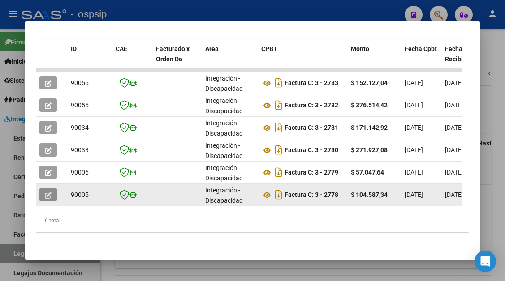
click at [54, 190] on button "button" at bounding box center [47, 194] width 17 height 13
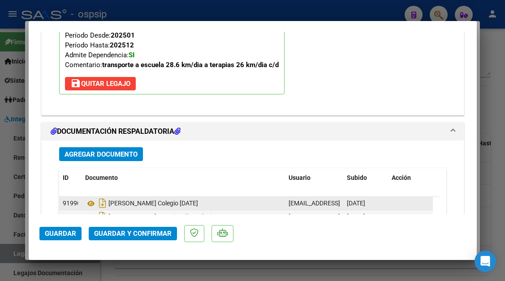
scroll to position [1210, 0]
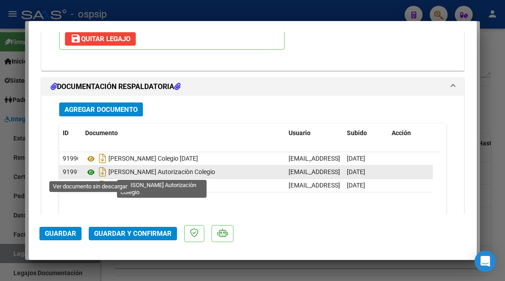
click at [90, 171] on icon at bounding box center [91, 172] width 12 height 11
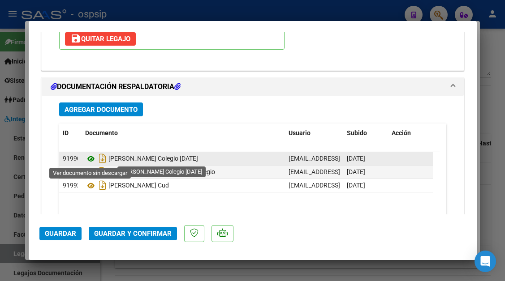
click at [91, 159] on icon at bounding box center [91, 159] width 12 height 11
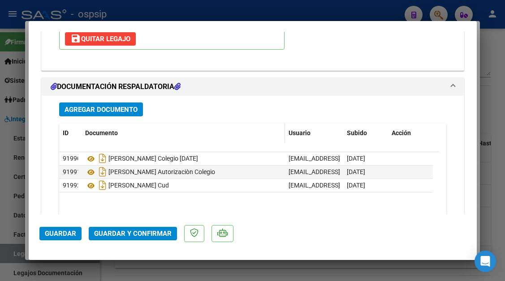
scroll to position [0, 0]
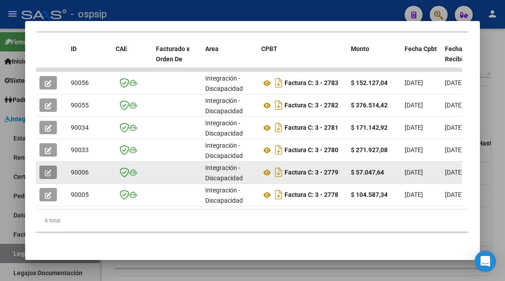
click at [54, 166] on button "button" at bounding box center [47, 172] width 17 height 13
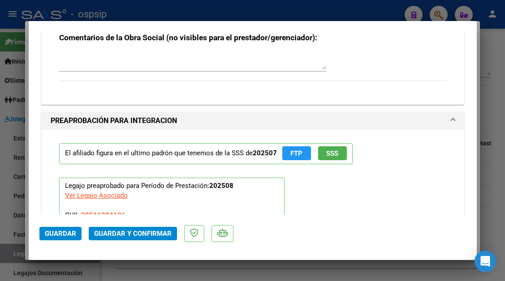
scroll to position [896, 0]
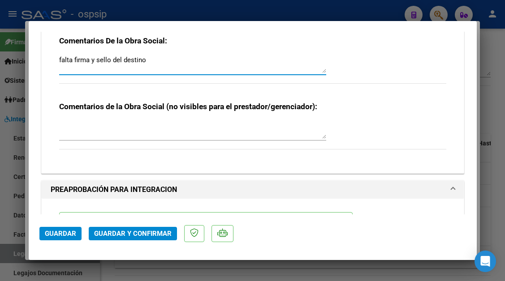
drag, startPoint x: 147, startPoint y: 61, endPoint x: 42, endPoint y: 65, distance: 105.8
click at [42, 65] on div "Comentarios De la Obra Social: falta firma y sello del destino Comentarios de l…" at bounding box center [253, 97] width 422 height 152
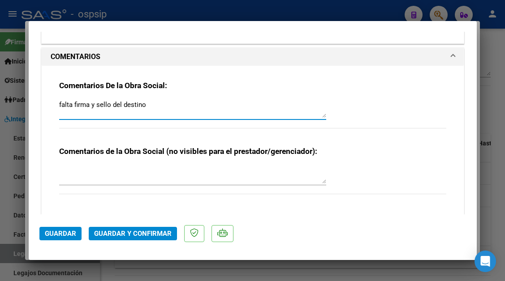
drag, startPoint x: 80, startPoint y: 60, endPoint x: 65, endPoint y: 108, distance: 50.2
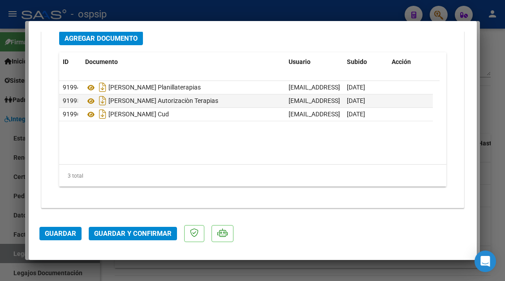
scroll to position [1282, 0]
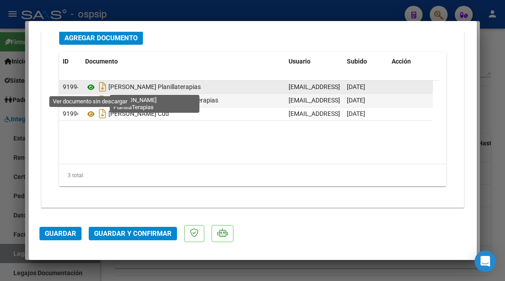
click at [87, 87] on icon at bounding box center [91, 87] width 12 height 11
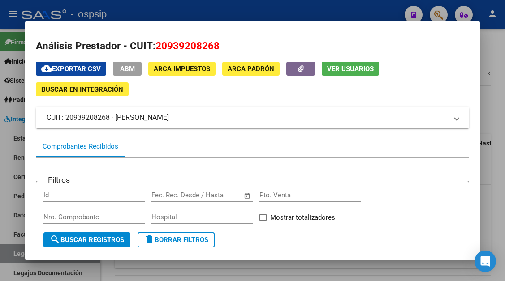
scroll to position [0, 0]
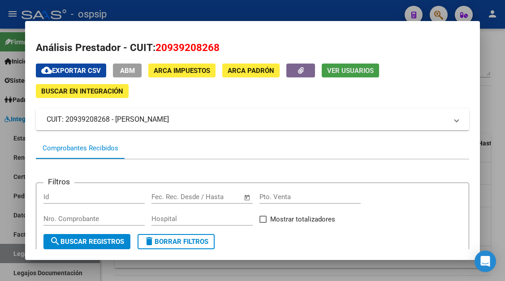
click at [352, 71] on span "Ver Usuarios" at bounding box center [350, 71] width 47 height 8
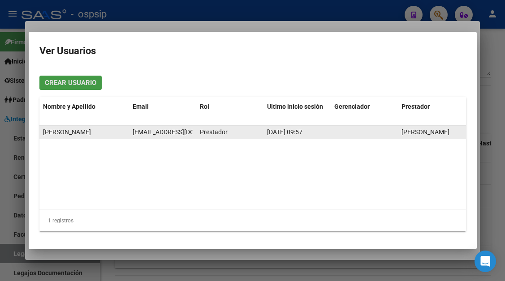
click at [145, 132] on span "remisesbaires_21@yahoo.com.ar" at bounding box center [182, 132] width 99 height 7
copy span "remisesbaires_21@yahoo.com.ar"
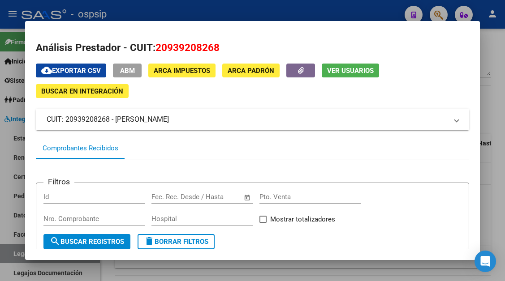
click at [16, 255] on div at bounding box center [252, 140] width 505 height 281
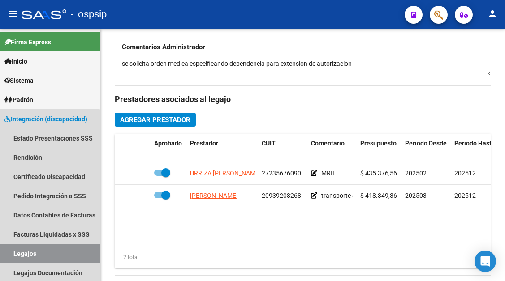
click at [16, 255] on link "Legajos" at bounding box center [50, 253] width 100 height 19
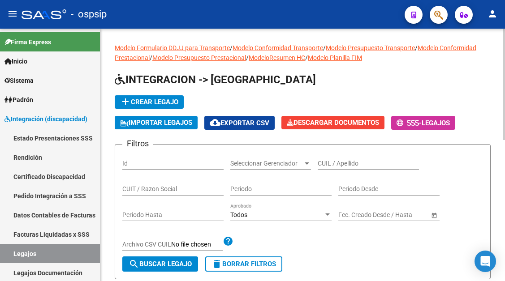
click at [321, 138] on app-list-header "INTEGRACION -> Legajos add Crear Legajo IMPORTAR LEGAJOS cloud_download Exporta…" at bounding box center [303, 176] width 376 height 207
click at [333, 165] on input "CUIL / Apellido" at bounding box center [368, 164] width 101 height 8
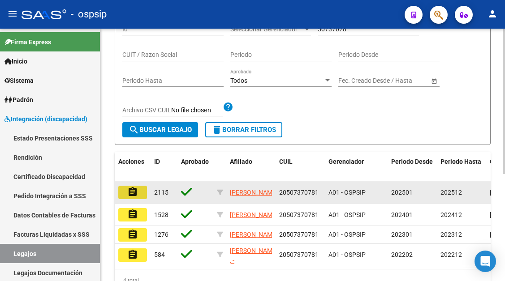
click at [138, 193] on mat-icon "assignment" at bounding box center [132, 192] width 11 height 11
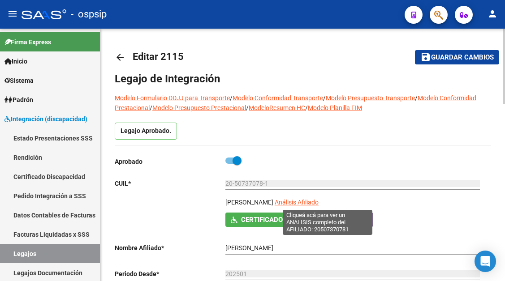
click at [318, 200] on span "Análisis Afiliado" at bounding box center [297, 202] width 44 height 7
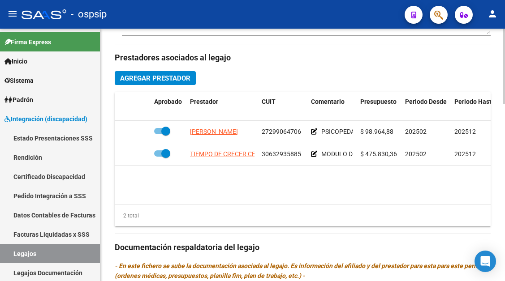
scroll to position [403, 0]
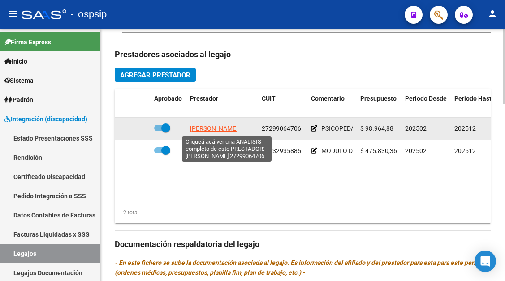
click at [227, 128] on span "PAGURA TORCAL JIMENA" at bounding box center [214, 128] width 48 height 7
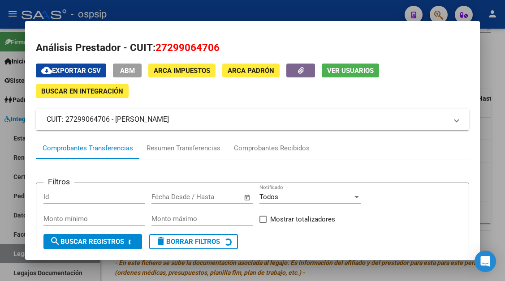
scroll to position [45, 0]
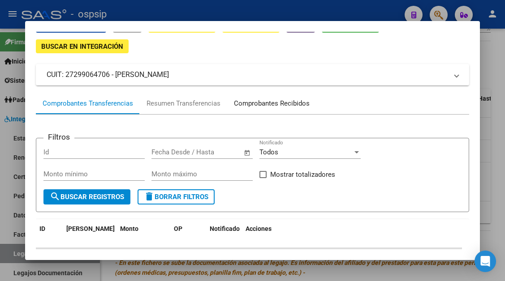
click at [255, 104] on div "Comprobantes Recibidos" at bounding box center [272, 104] width 76 height 10
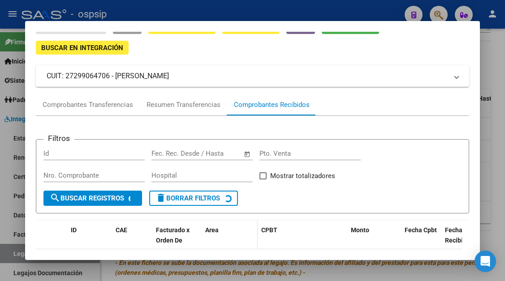
scroll to position [86, 0]
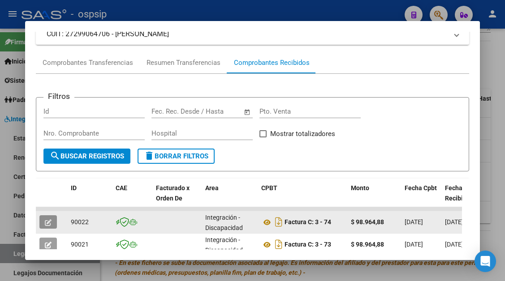
click at [55, 224] on button "button" at bounding box center [47, 222] width 17 height 13
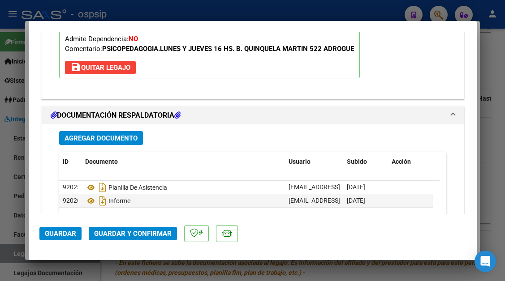
scroll to position [1129, 0]
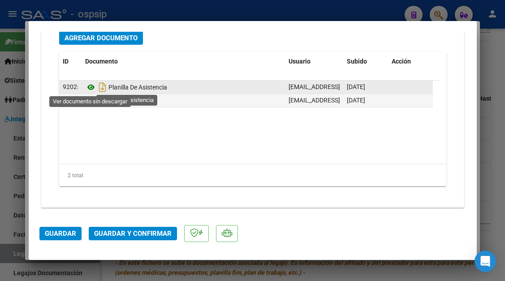
click at [86, 90] on icon at bounding box center [91, 87] width 12 height 11
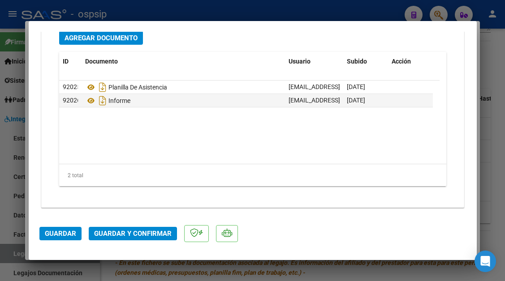
click at [11, 251] on div at bounding box center [252, 140] width 505 height 281
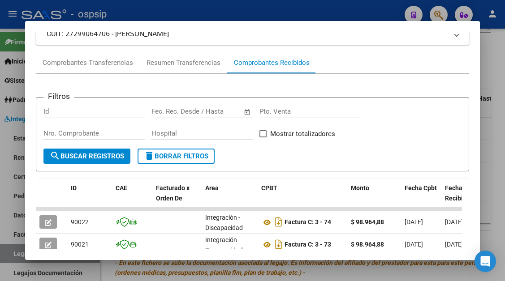
click at [11, 251] on div at bounding box center [252, 140] width 505 height 281
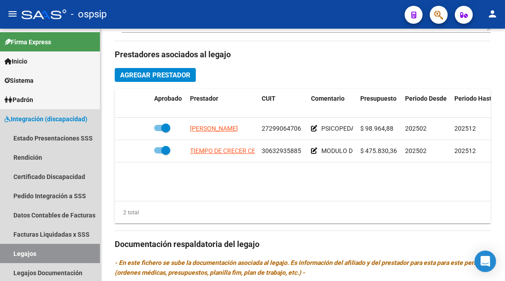
click at [11, 251] on link "Legajos" at bounding box center [50, 253] width 100 height 19
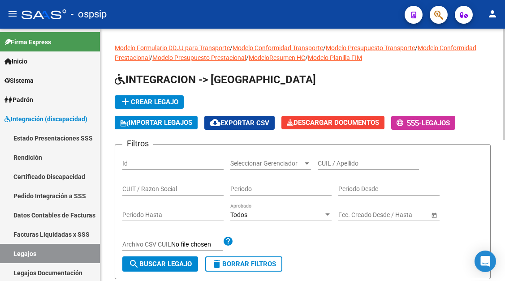
click at [324, 162] on input "CUIL / Apellido" at bounding box center [368, 164] width 101 height 8
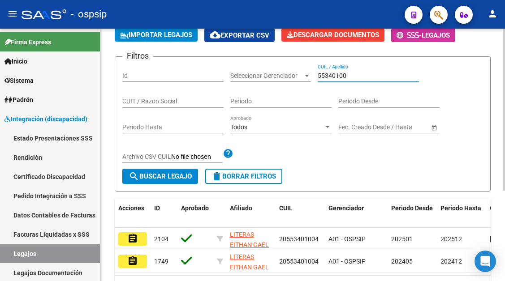
scroll to position [90, 0]
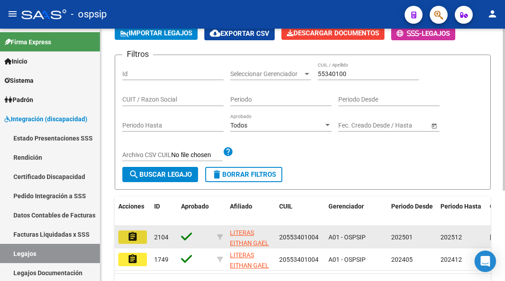
click at [133, 235] on mat-icon "assignment" at bounding box center [132, 237] width 11 height 11
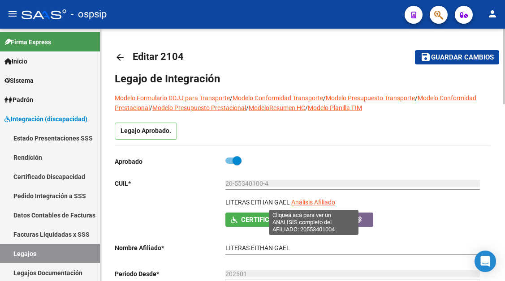
click at [315, 201] on span "Análisis Afiliado" at bounding box center [313, 202] width 44 height 7
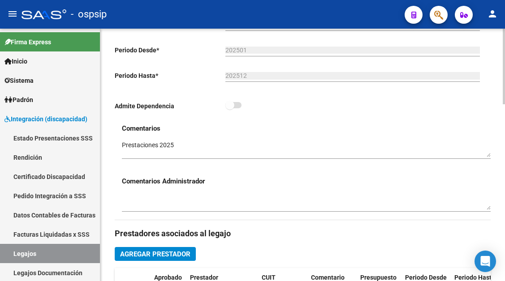
scroll to position [359, 0]
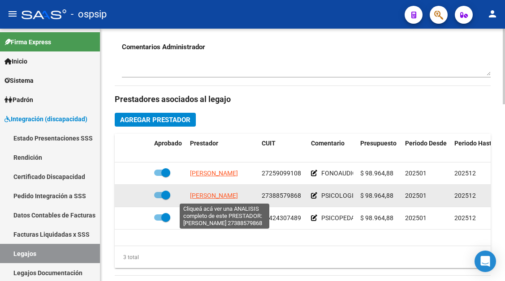
click at [214, 194] on span "ROJAS VICTORIA BELEN" at bounding box center [214, 195] width 48 height 7
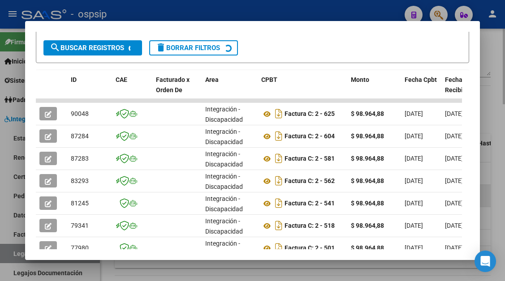
scroll to position [220, 0]
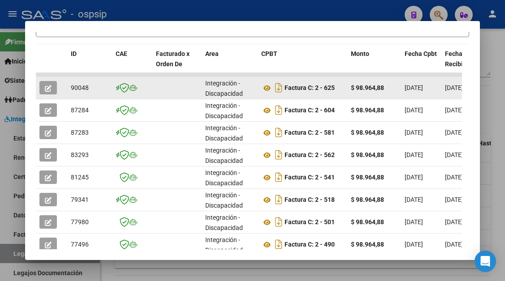
click at [52, 88] on button "button" at bounding box center [47, 87] width 17 height 13
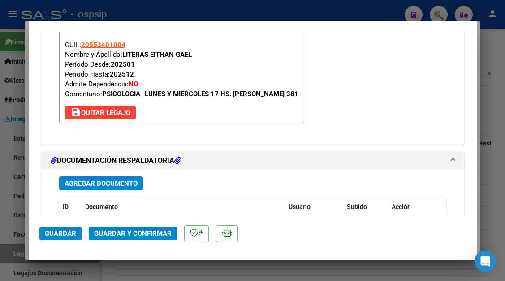
scroll to position [1076, 0]
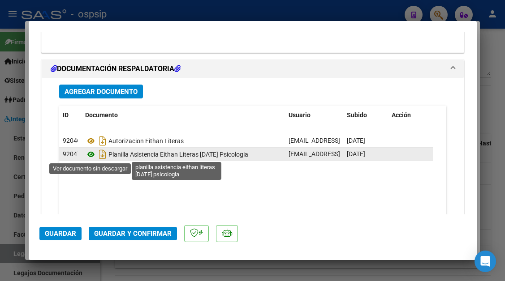
click at [89, 155] on icon at bounding box center [91, 154] width 12 height 11
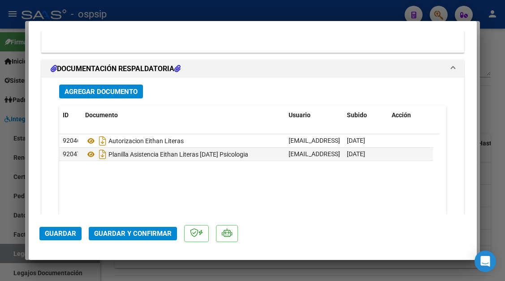
click at [130, 225] on mat-dialog-actions "Guardar Guardar y Confirmar" at bounding box center [252, 232] width 427 height 35
click at [130, 233] on span "Guardar y Confirmar" at bounding box center [133, 234] width 78 height 8
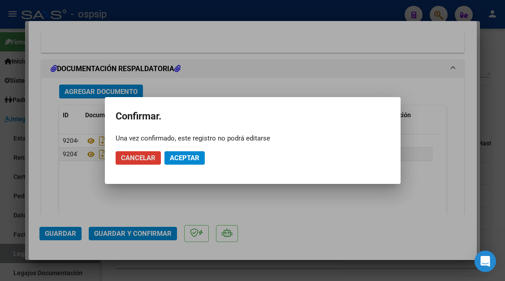
click at [166, 157] on button "Aceptar" at bounding box center [184, 157] width 40 height 13
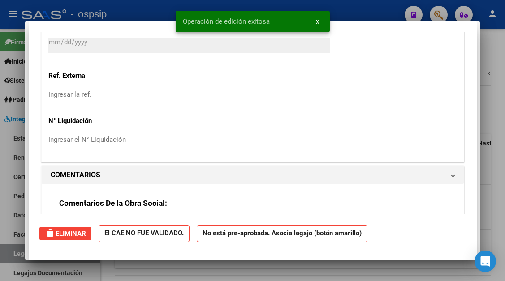
scroll to position [0, 0]
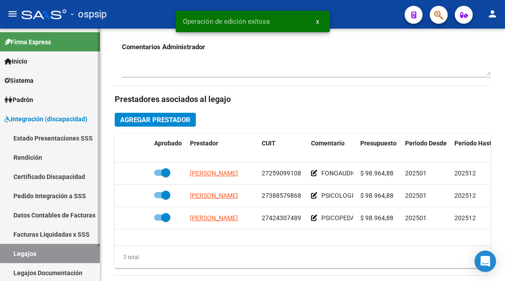
click at [43, 246] on link "Legajos" at bounding box center [50, 253] width 100 height 19
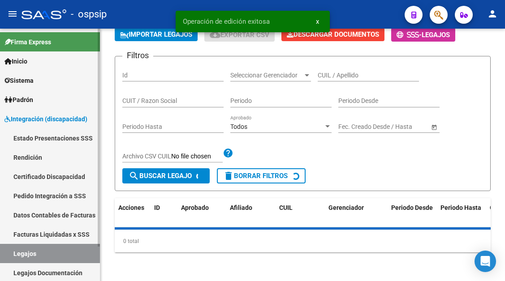
scroll to position [320, 0]
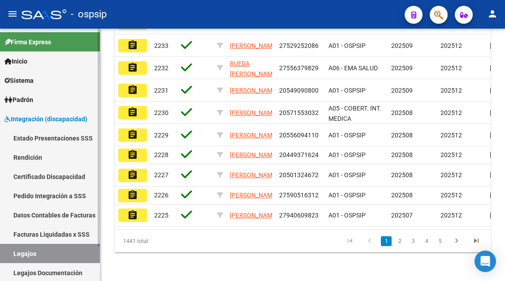
click at [35, 249] on link "Legajos" at bounding box center [50, 253] width 100 height 19
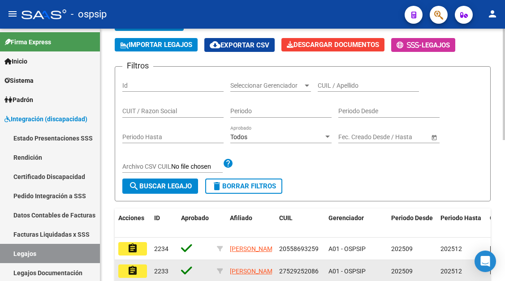
scroll to position [52, 0]
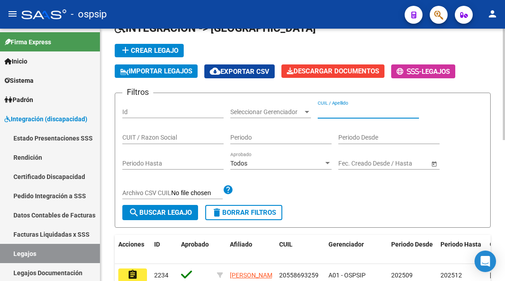
click at [335, 115] on input "CUIL / Apellido" at bounding box center [368, 112] width 101 height 8
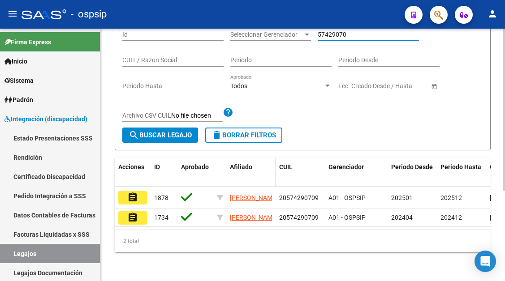
scroll to position [141, 0]
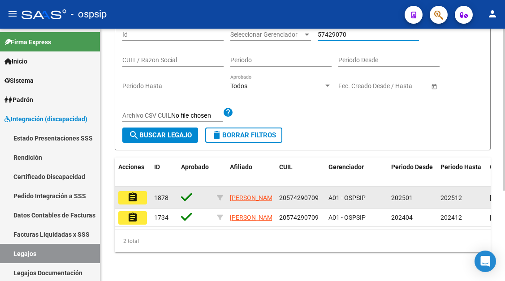
click at [131, 192] on mat-icon "assignment" at bounding box center [132, 197] width 11 height 11
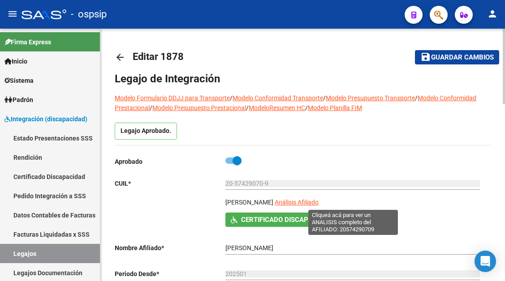
click at [319, 204] on span "Análisis Afiliado" at bounding box center [297, 202] width 44 height 7
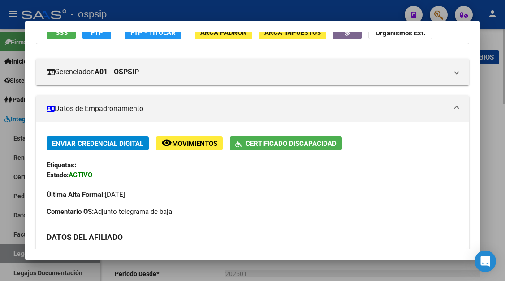
scroll to position [179, 0]
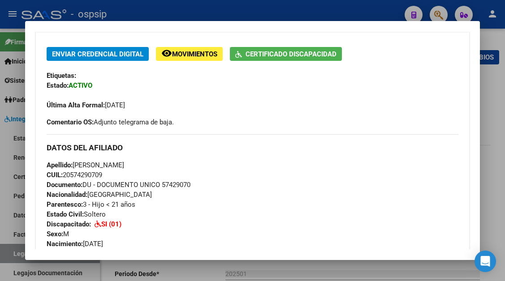
click at [22, 255] on div at bounding box center [252, 140] width 505 height 281
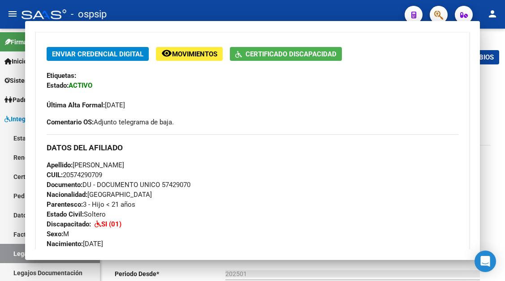
click at [22, 255] on link "Legajos" at bounding box center [50, 253] width 100 height 19
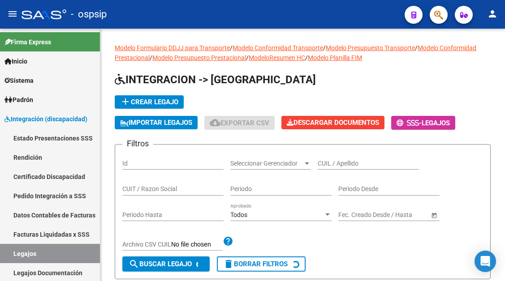
click at [22, 255] on link "Legajos" at bounding box center [50, 253] width 100 height 19
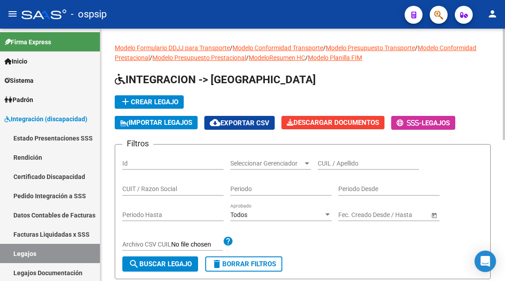
click at [337, 161] on input "CUIL / Apellido" at bounding box center [368, 164] width 101 height 8
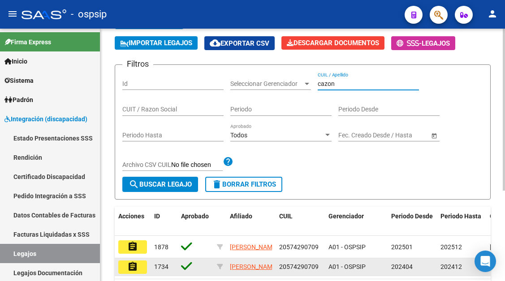
scroll to position [134, 0]
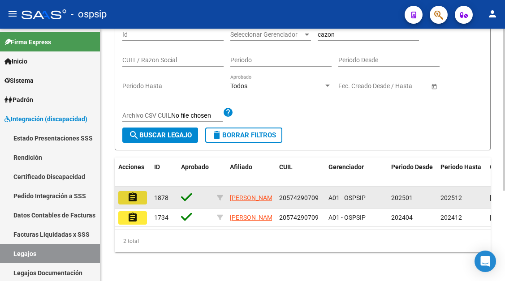
click at [134, 191] on button "assignment" at bounding box center [132, 197] width 29 height 13
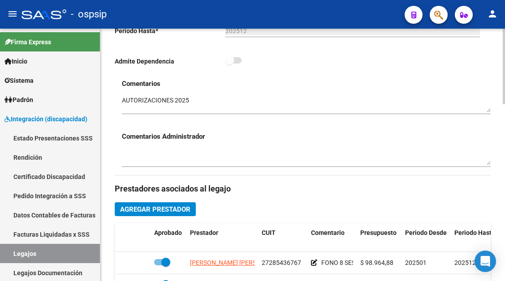
scroll to position [403, 0]
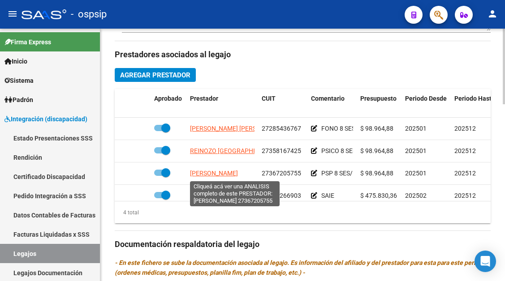
click at [230, 176] on span "GONZALEZ ILEANA GERALDINE" at bounding box center [214, 173] width 48 height 7
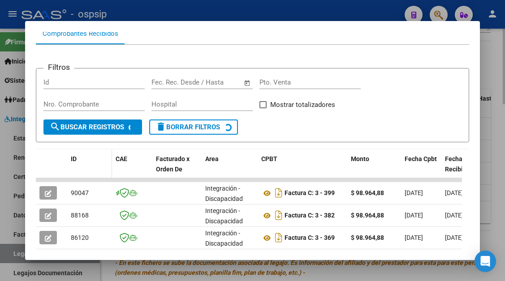
scroll to position [130, 0]
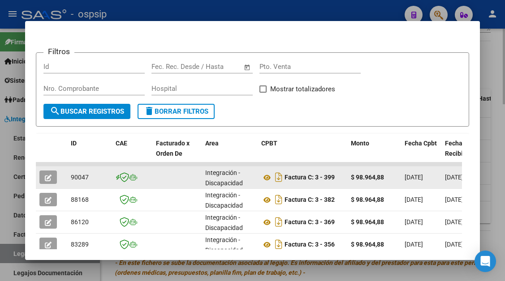
click at [50, 183] on button "button" at bounding box center [47, 177] width 17 height 13
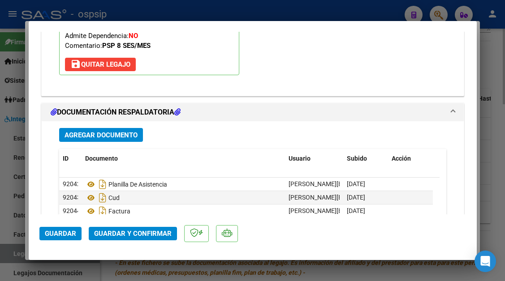
scroll to position [1076, 0]
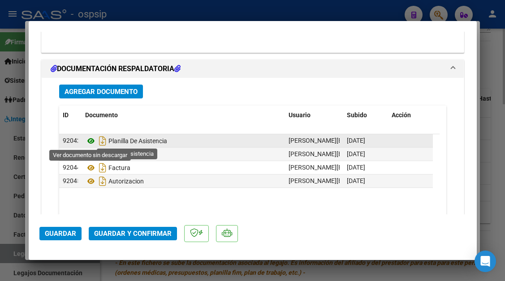
click at [90, 142] on icon at bounding box center [91, 141] width 12 height 11
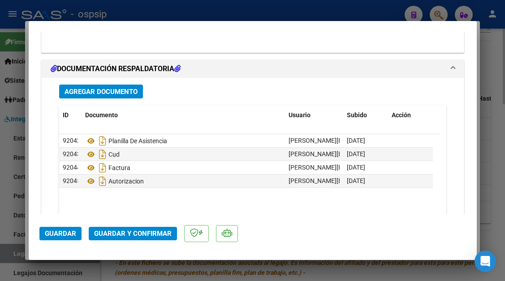
click at [137, 229] on button "Guardar y Confirmar" at bounding box center [133, 233] width 88 height 13
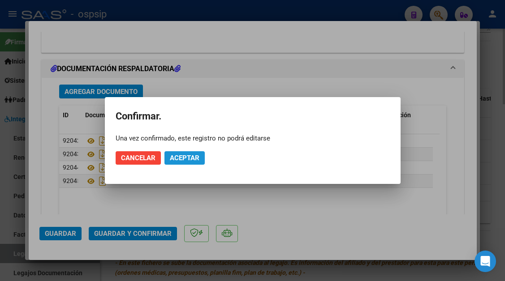
click at [200, 156] on button "Aceptar" at bounding box center [184, 157] width 40 height 13
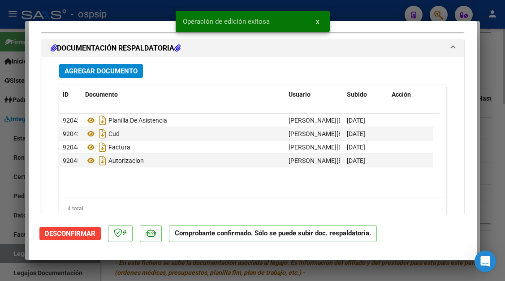
click at [7, 261] on div at bounding box center [252, 140] width 505 height 281
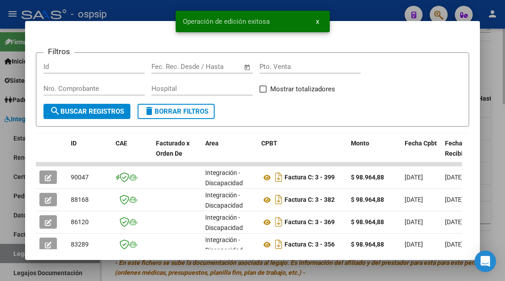
click at [7, 261] on div at bounding box center [252, 140] width 505 height 281
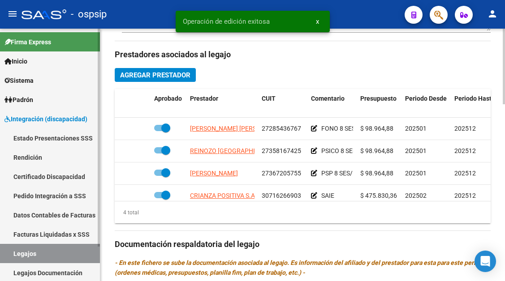
click at [8, 261] on link "Legajos" at bounding box center [50, 253] width 100 height 19
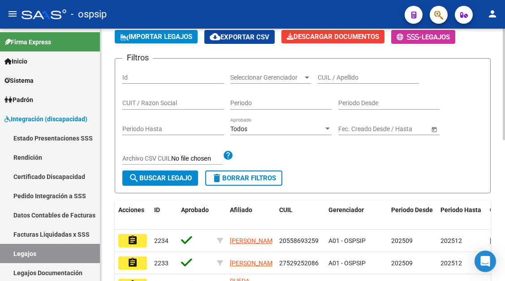
scroll to position [52, 0]
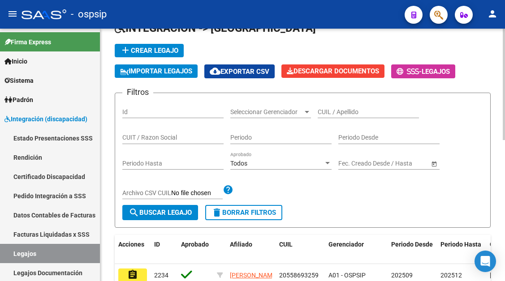
click at [334, 116] on input "CUIL / Apellido" at bounding box center [368, 112] width 101 height 8
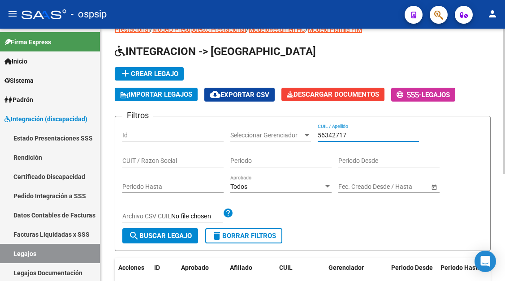
scroll to position [186, 0]
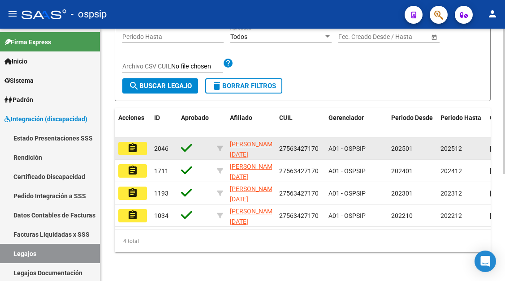
click at [118, 149] on datatable-body-cell "assignment" at bounding box center [133, 149] width 36 height 22
click at [129, 145] on mat-icon "assignment" at bounding box center [132, 148] width 11 height 11
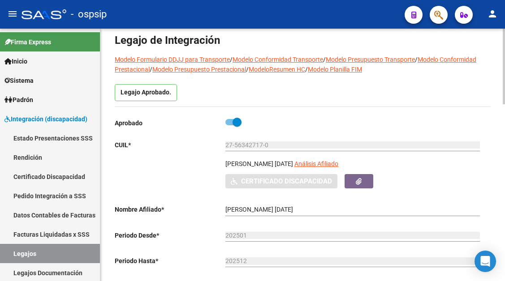
scroll to position [90, 0]
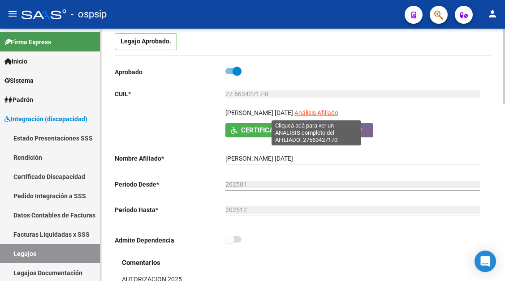
click at [323, 117] on span "Análisis Afiliado" at bounding box center [316, 112] width 44 height 7
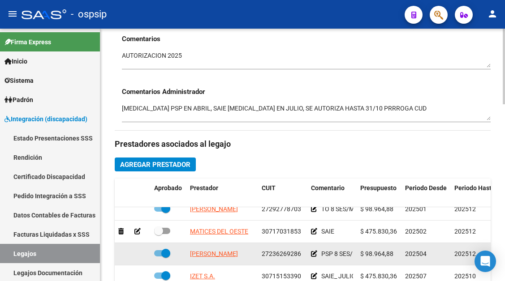
scroll to position [61, 0]
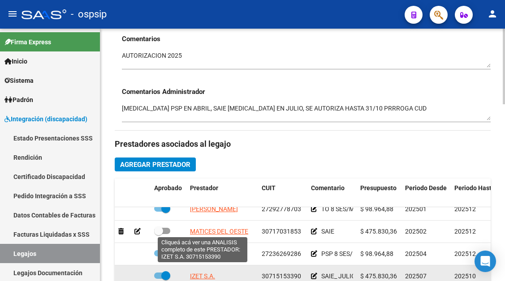
click at [206, 273] on span "IZET S.A." at bounding box center [202, 276] width 25 height 7
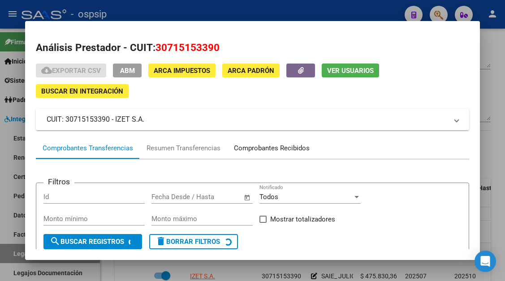
click at [250, 147] on div "Comprobantes Recibidos" at bounding box center [272, 148] width 76 height 10
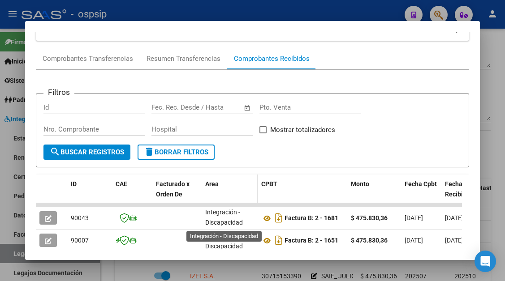
scroll to position [2, 0]
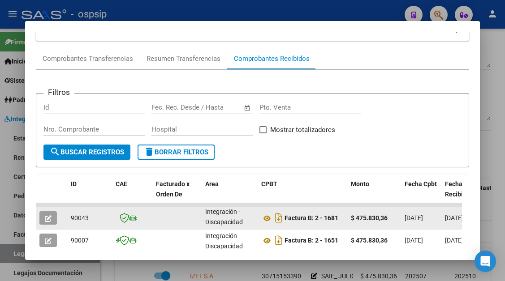
click at [47, 223] on button "button" at bounding box center [47, 218] width 17 height 13
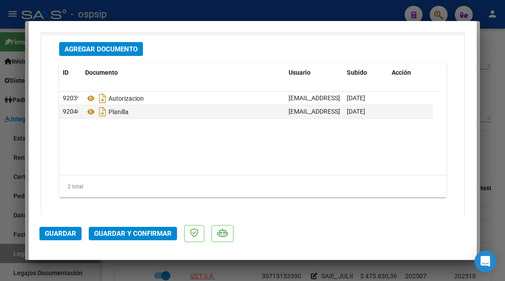
scroll to position [1120, 0]
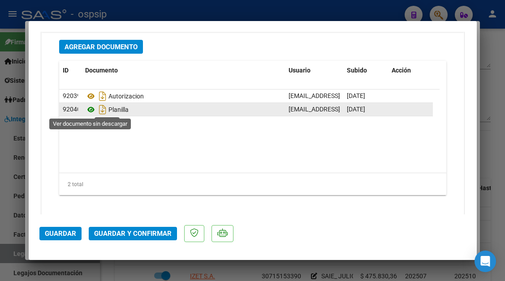
click at [92, 111] on icon at bounding box center [91, 109] width 12 height 11
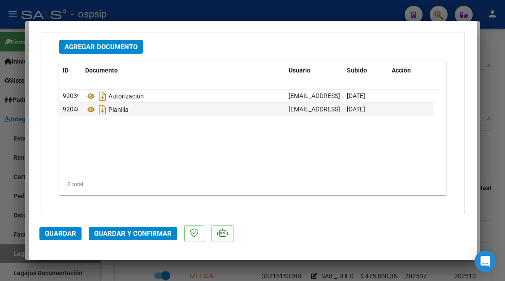
click at [150, 228] on button "Guardar y Confirmar" at bounding box center [133, 233] width 88 height 13
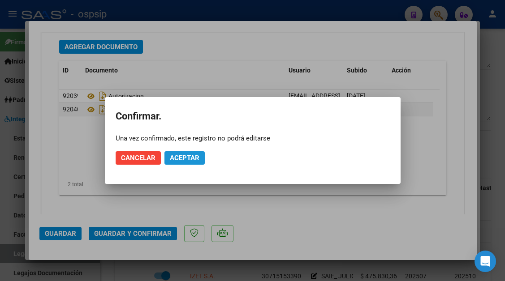
click at [180, 164] on button "Aceptar" at bounding box center [184, 157] width 40 height 13
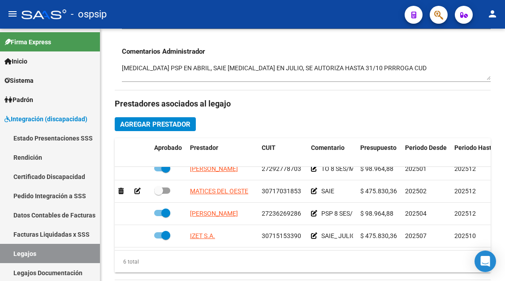
scroll to position [403, 0]
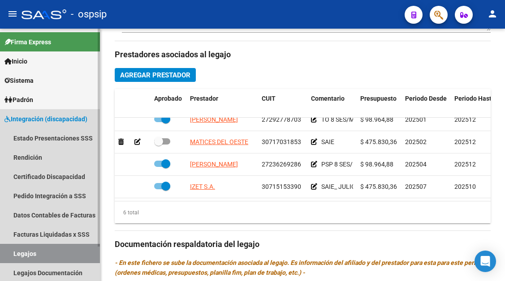
click at [45, 254] on link "Legajos" at bounding box center [50, 253] width 100 height 19
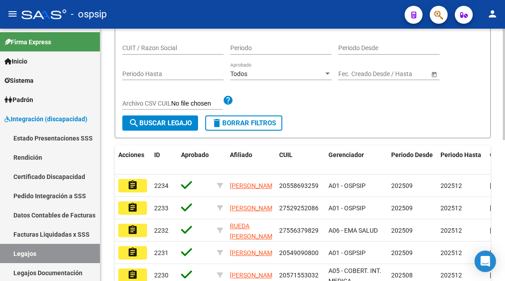
scroll to position [96, 0]
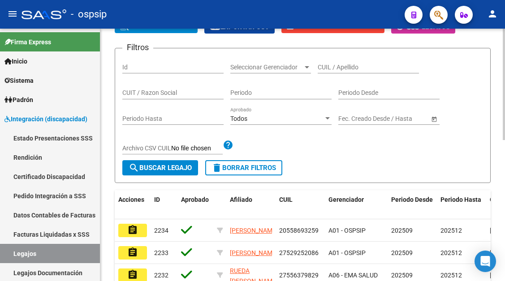
click at [331, 66] on input "CUIL / Apellido" at bounding box center [368, 68] width 101 height 8
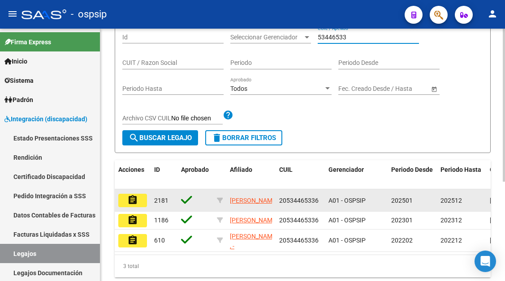
scroll to position [141, 0]
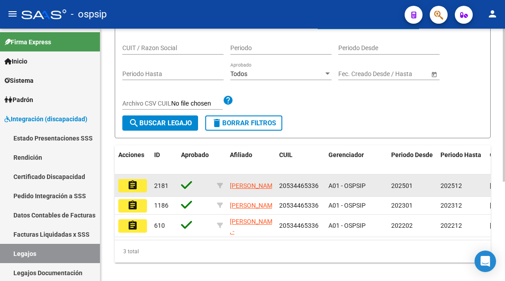
type input "53446533"
click at [137, 183] on mat-icon "assignment" at bounding box center [132, 185] width 11 height 11
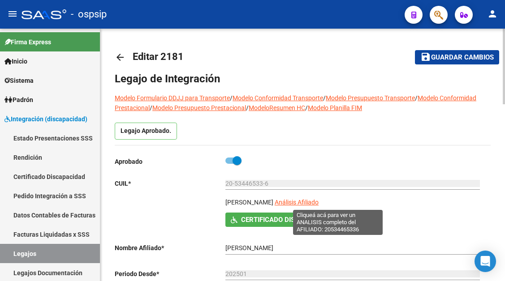
click at [319, 204] on span "Análisis Afiliado" at bounding box center [297, 202] width 44 height 7
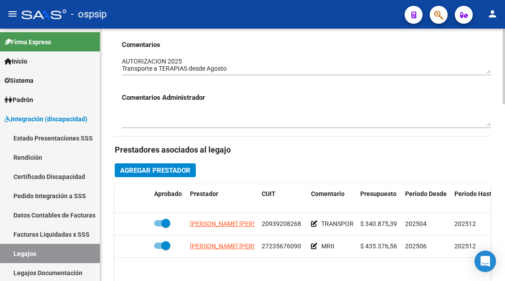
scroll to position [314, 0]
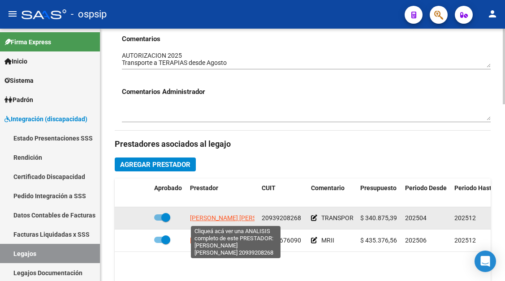
click at [223, 221] on span "SANCHES FERNANDO ALFONSO" at bounding box center [238, 218] width 97 height 7
type textarea "20939208268"
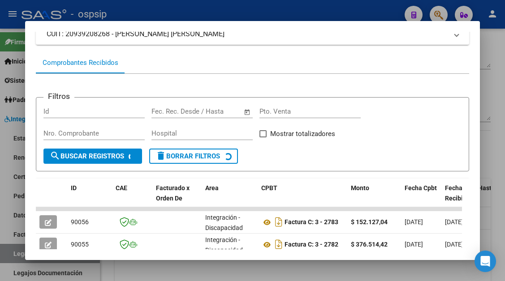
scroll to position [232, 0]
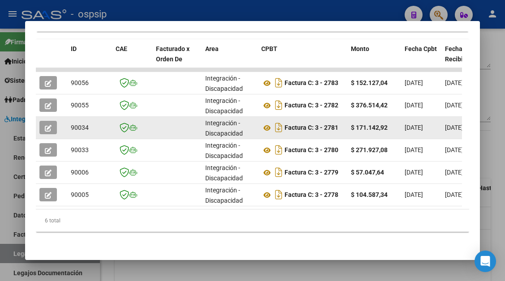
click at [52, 125] on button "button" at bounding box center [47, 127] width 17 height 13
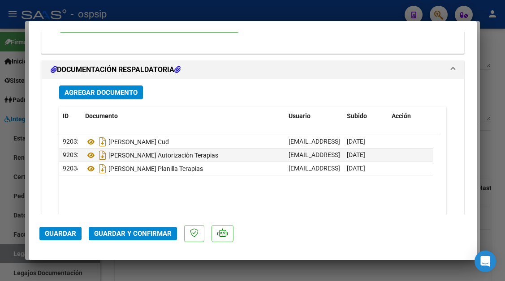
scroll to position [1076, 0]
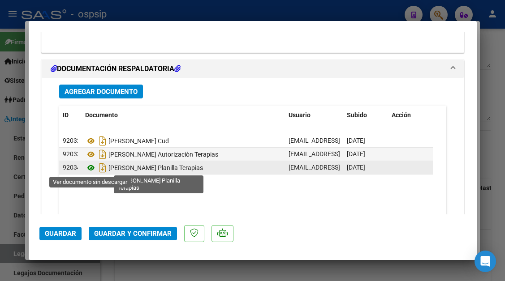
click at [92, 168] on icon at bounding box center [91, 168] width 12 height 11
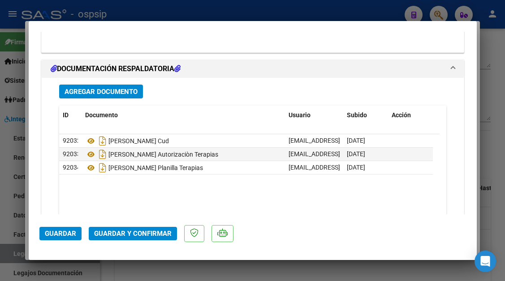
click at [18, 251] on div at bounding box center [252, 140] width 505 height 281
type input "$ 0,00"
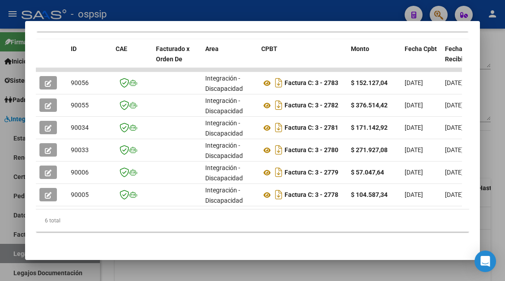
click at [18, 251] on div at bounding box center [252, 140] width 505 height 281
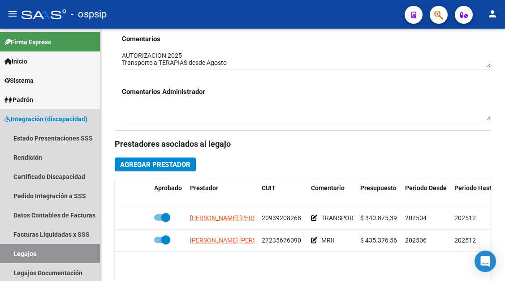
click at [18, 251] on link "Legajos" at bounding box center [50, 253] width 100 height 19
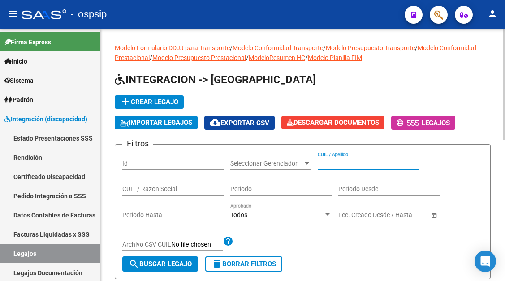
click at [336, 165] on input "CUIL / Apellido" at bounding box center [368, 164] width 101 height 8
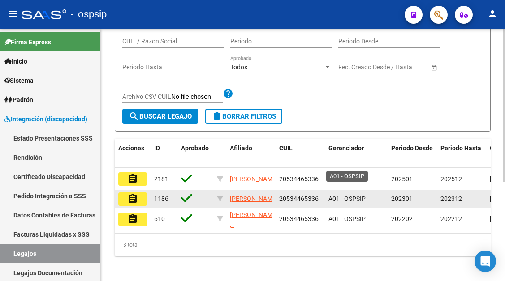
scroll to position [164, 0]
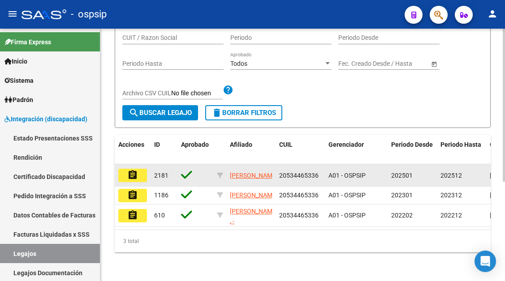
type input "53446533"
click at [140, 169] on button "assignment" at bounding box center [132, 175] width 29 height 13
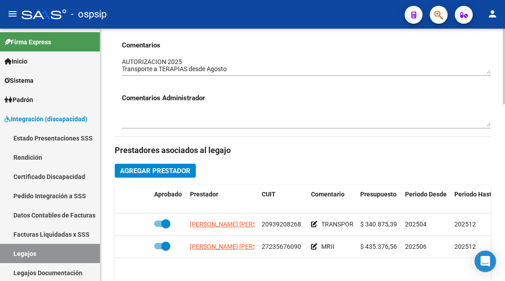
scroll to position [359, 0]
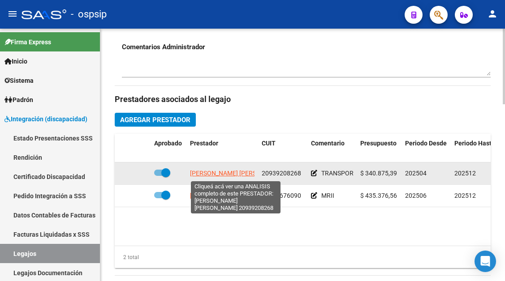
click at [224, 174] on span "SANCHES FERNANDO ALFONSO" at bounding box center [238, 173] width 97 height 7
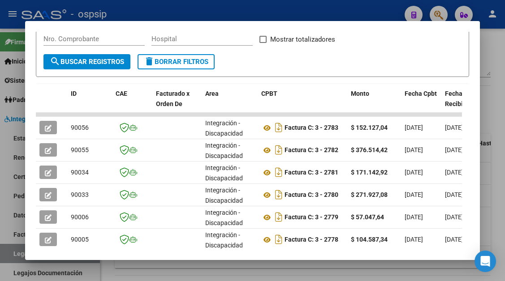
scroll to position [224, 0]
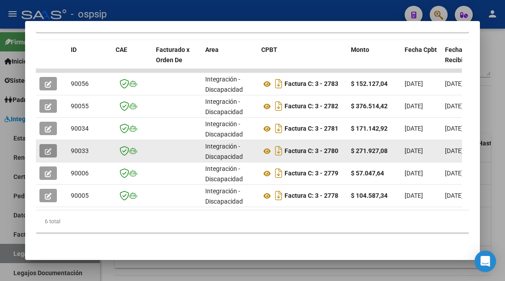
click at [55, 155] on button "button" at bounding box center [47, 150] width 17 height 13
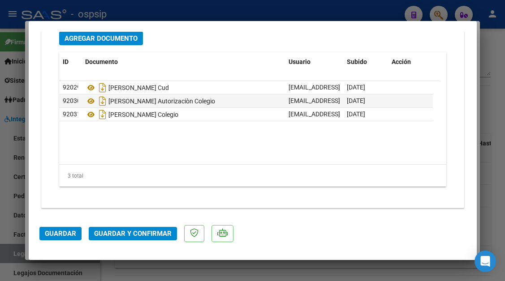
scroll to position [1129, 0]
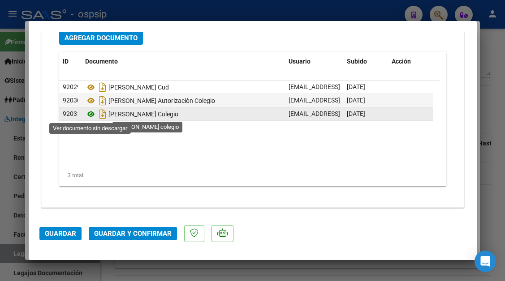
click at [91, 114] on icon at bounding box center [91, 114] width 12 height 11
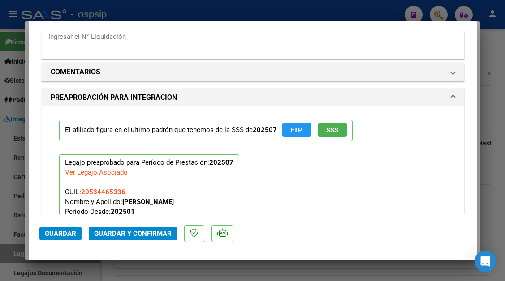
scroll to position [816, 0]
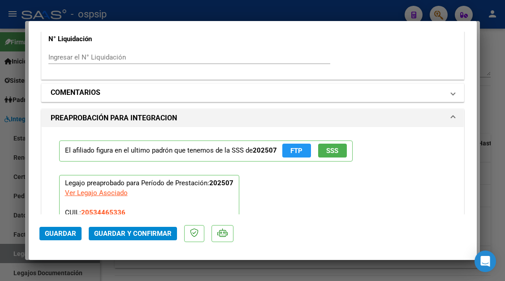
click at [450, 98] on mat-expansion-panel-header "COMENTARIOS" at bounding box center [253, 93] width 422 height 18
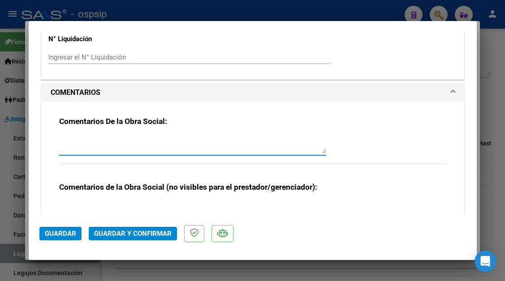
click at [139, 137] on textarea at bounding box center [192, 145] width 267 height 18
type textarea "falta fima y sello del destino"
click at [53, 232] on span "Guardar" at bounding box center [60, 234] width 31 height 8
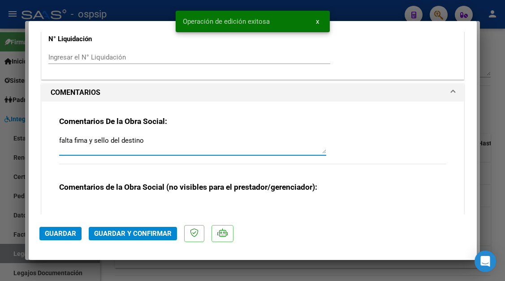
drag, startPoint x: 148, startPoint y: 141, endPoint x: 56, endPoint y: 151, distance: 92.0
click at [56, 151] on div "Comentarios De la Obra Social: falta fima y sello del destino Comentarios de la…" at bounding box center [252, 174] width 401 height 145
type input "$ 0,00"
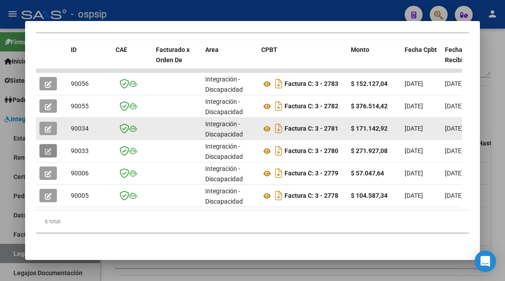
click at [46, 128] on icon "button" at bounding box center [48, 129] width 7 height 7
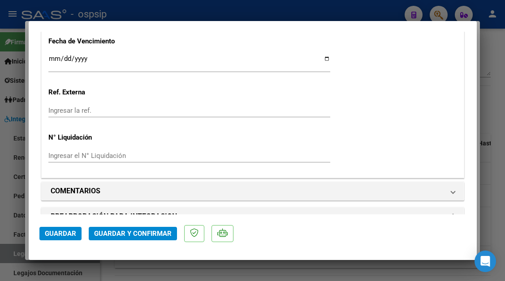
scroll to position [807, 0]
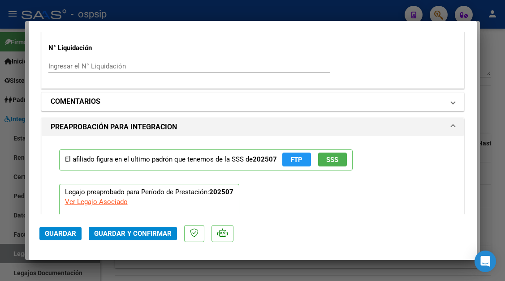
click at [451, 107] on mat-expansion-panel-header "COMENTARIOS" at bounding box center [253, 102] width 422 height 18
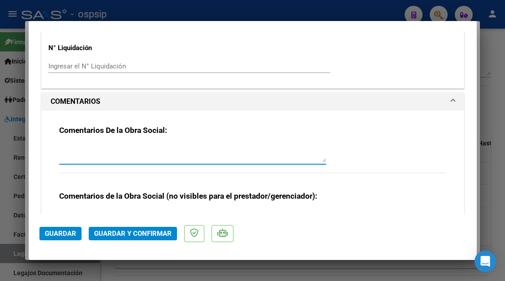
paste textarea "falta fima y sello del destino"
type textarea "falta fima y sello del destino"
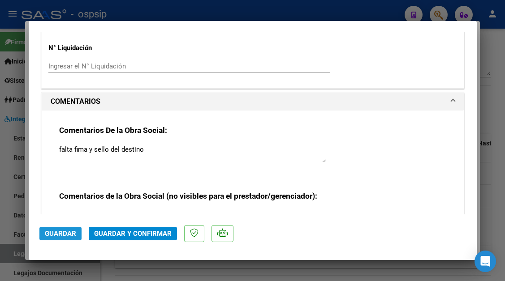
click at [63, 232] on span "Guardar" at bounding box center [60, 234] width 31 height 8
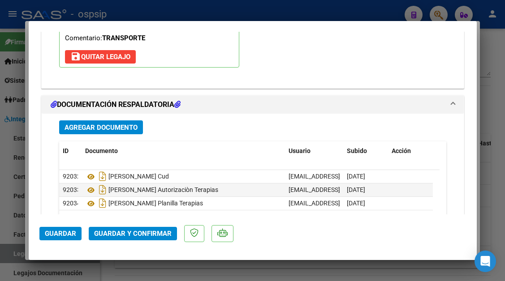
scroll to position [1058, 0]
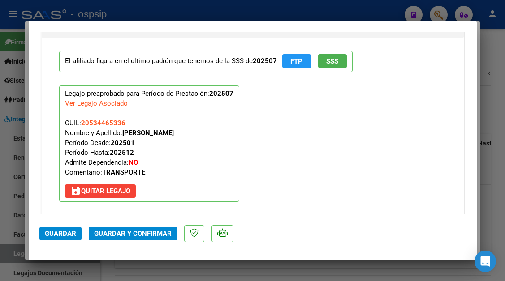
click at [56, 233] on span "Guardar" at bounding box center [60, 234] width 31 height 8
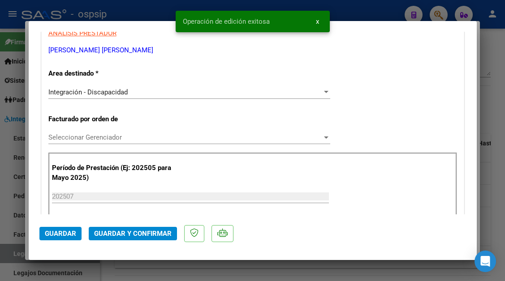
scroll to position [0, 0]
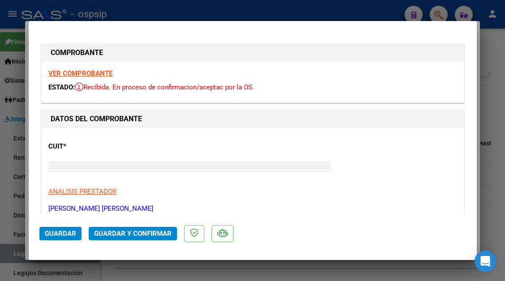
type input "$ 0,00"
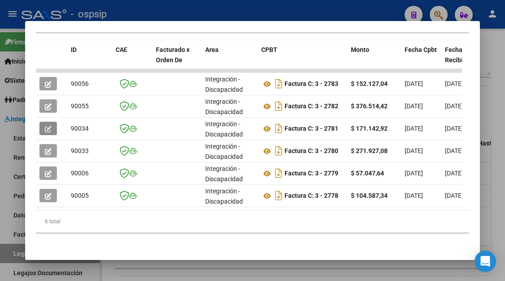
click at [15, 252] on div at bounding box center [252, 140] width 505 height 281
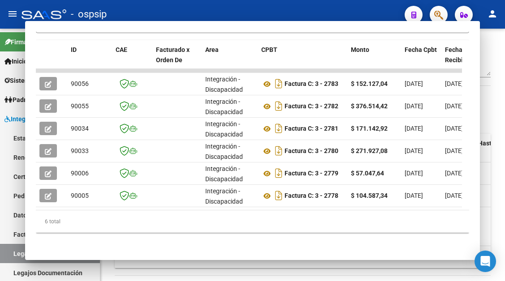
click at [15, 252] on link "Legajos" at bounding box center [50, 253] width 100 height 19
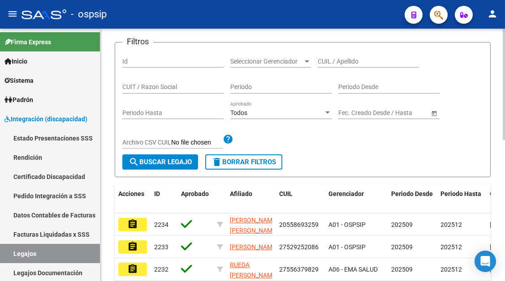
scroll to position [52, 0]
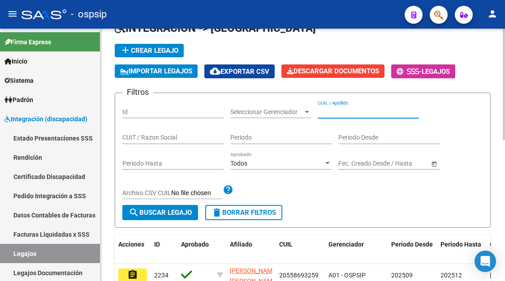
click at [326, 114] on input "CUIL / Apellido" at bounding box center [368, 112] width 101 height 8
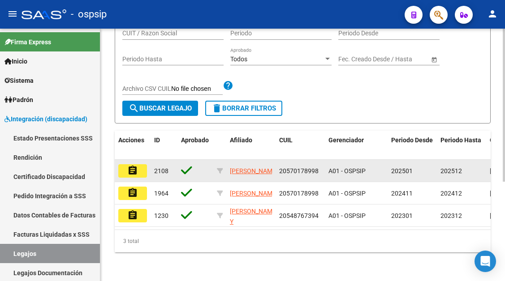
type input "castro"
click at [136, 165] on mat-icon "assignment" at bounding box center [132, 170] width 11 height 11
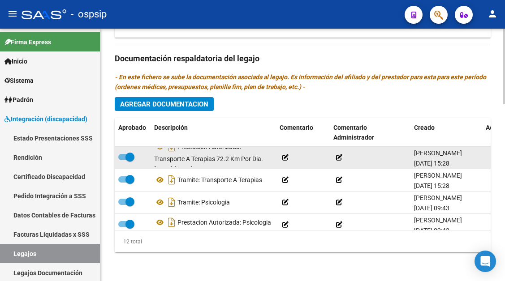
scroll to position [16, 0]
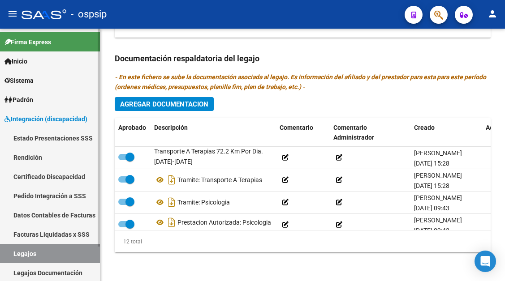
click at [16, 257] on link "Legajos" at bounding box center [50, 253] width 100 height 19
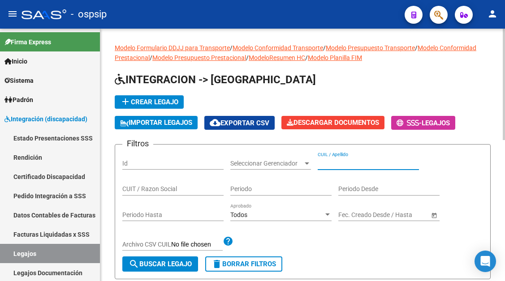
click at [347, 162] on input "CUIL / Apellido" at bounding box center [368, 164] width 101 height 8
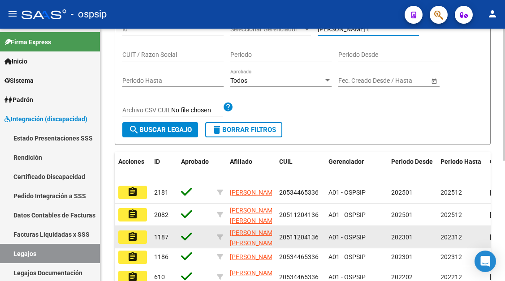
scroll to position [179, 0]
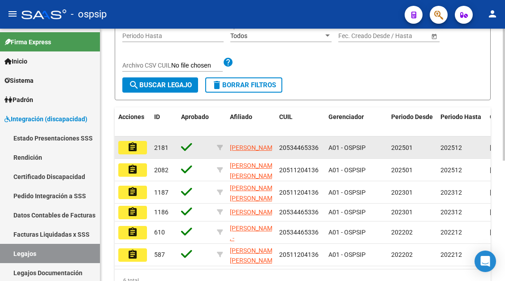
type input "dominguez t"
click at [139, 143] on button "assignment" at bounding box center [132, 147] width 29 height 13
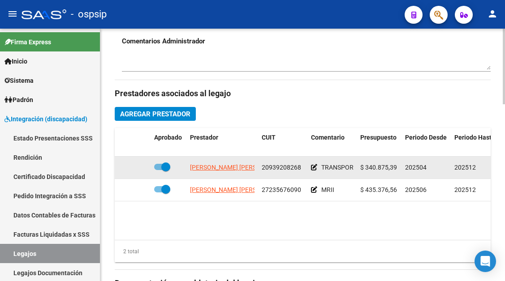
scroll to position [314, 0]
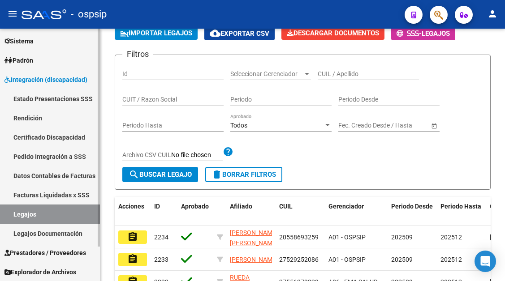
scroll to position [40, 0]
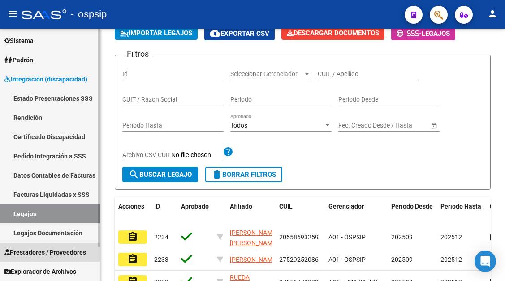
click at [52, 256] on span "Prestadores / Proveedores" at bounding box center [45, 253] width 82 height 10
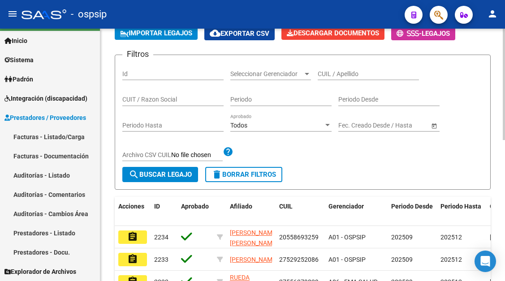
scroll to position [21, 0]
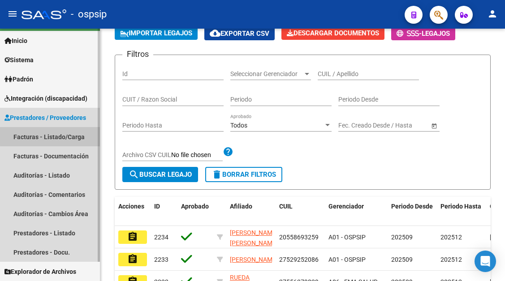
click at [66, 135] on link "Facturas - Listado/Carga" at bounding box center [50, 136] width 100 height 19
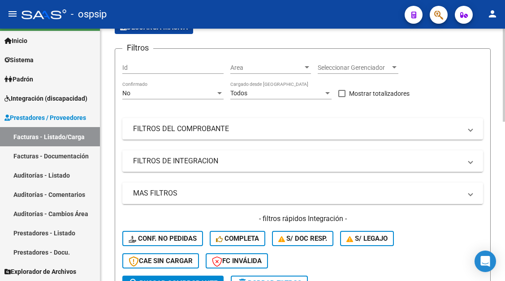
click at [220, 92] on div at bounding box center [219, 93] width 4 height 2
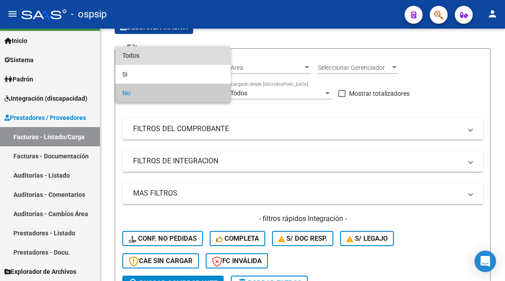
click at [178, 61] on span "Todos" at bounding box center [172, 55] width 101 height 19
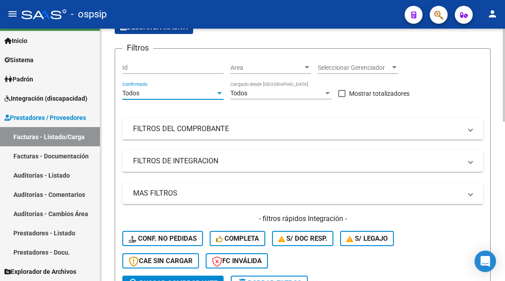
click at [471, 132] on span at bounding box center [471, 129] width 4 height 10
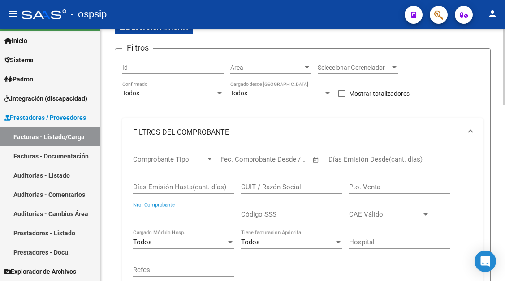
click at [154, 214] on input "Nro. Comprobante" at bounding box center [183, 215] width 101 height 8
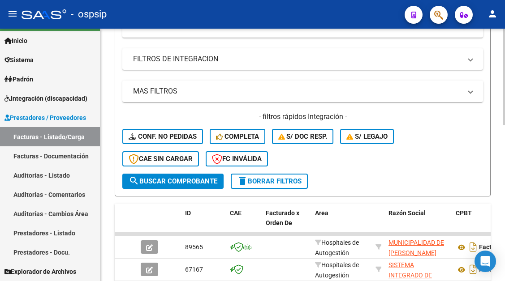
scroll to position [403, 0]
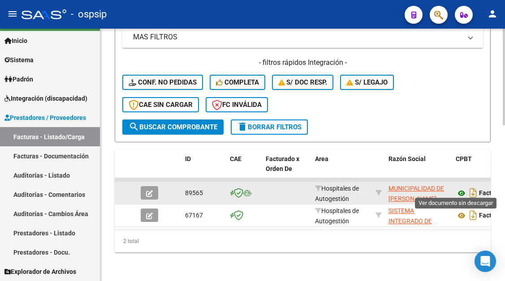
type input "7954"
click at [466, 190] on icon at bounding box center [462, 193] width 12 height 11
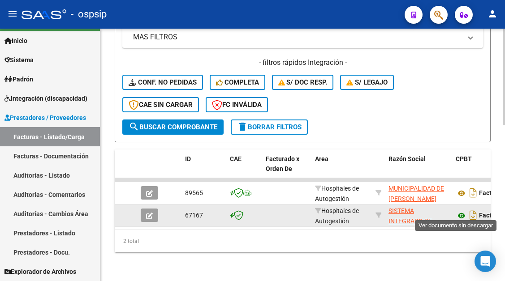
click at [461, 211] on icon at bounding box center [462, 216] width 12 height 11
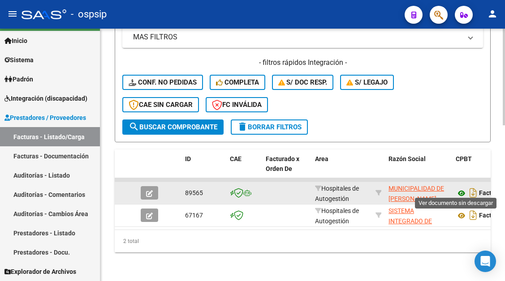
click at [459, 188] on icon at bounding box center [462, 193] width 12 height 11
